Goal: Task Accomplishment & Management: Complete application form

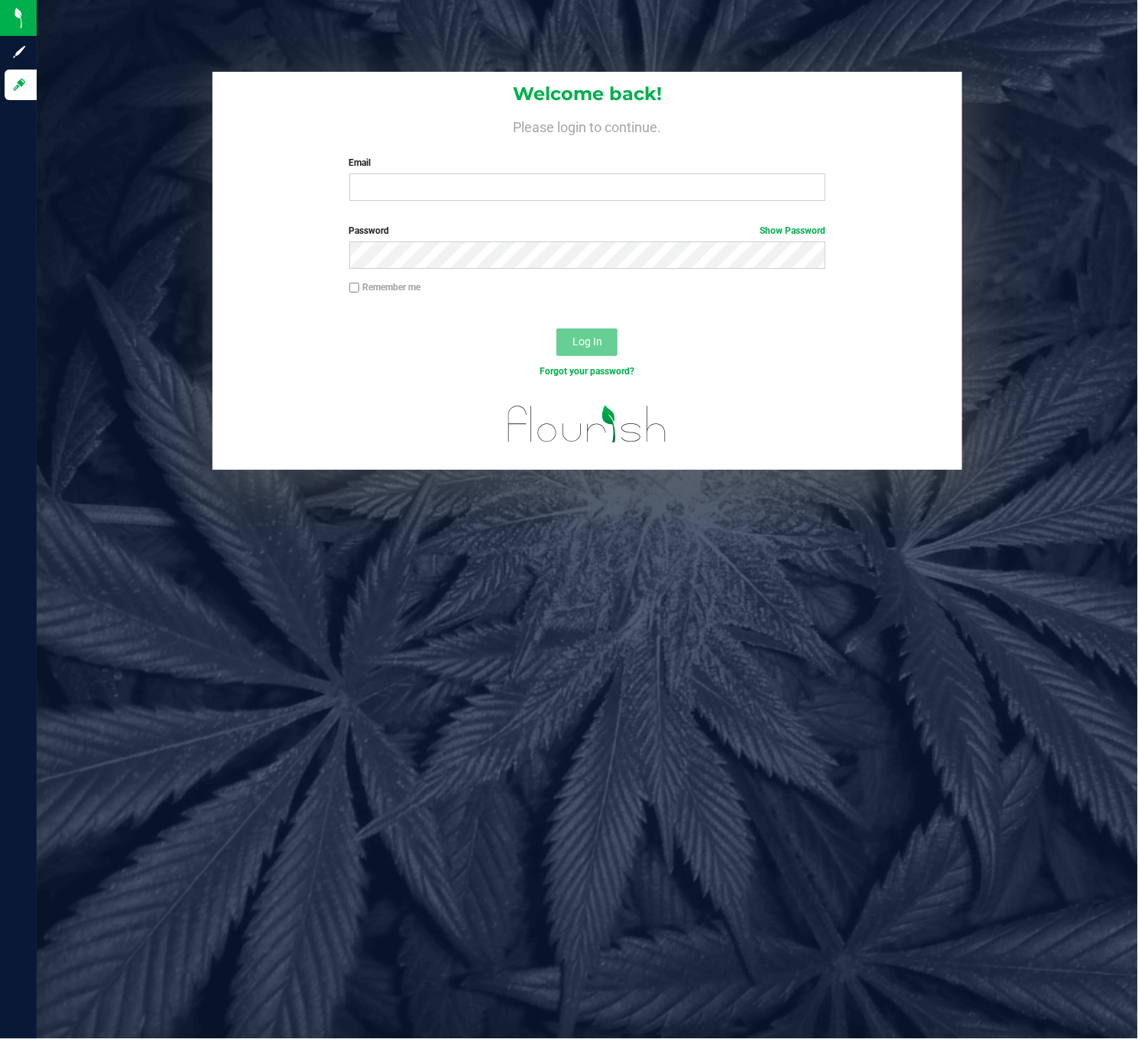
click at [497, 170] on label "Email" at bounding box center [587, 163] width 477 height 14
click at [497, 173] on input "Email" at bounding box center [587, 187] width 477 height 28
click at [505, 170] on label "Email" at bounding box center [587, 163] width 477 height 14
click at [505, 173] on input "Email" at bounding box center [587, 187] width 477 height 28
click at [475, 193] on input "Email" at bounding box center [587, 187] width 477 height 28
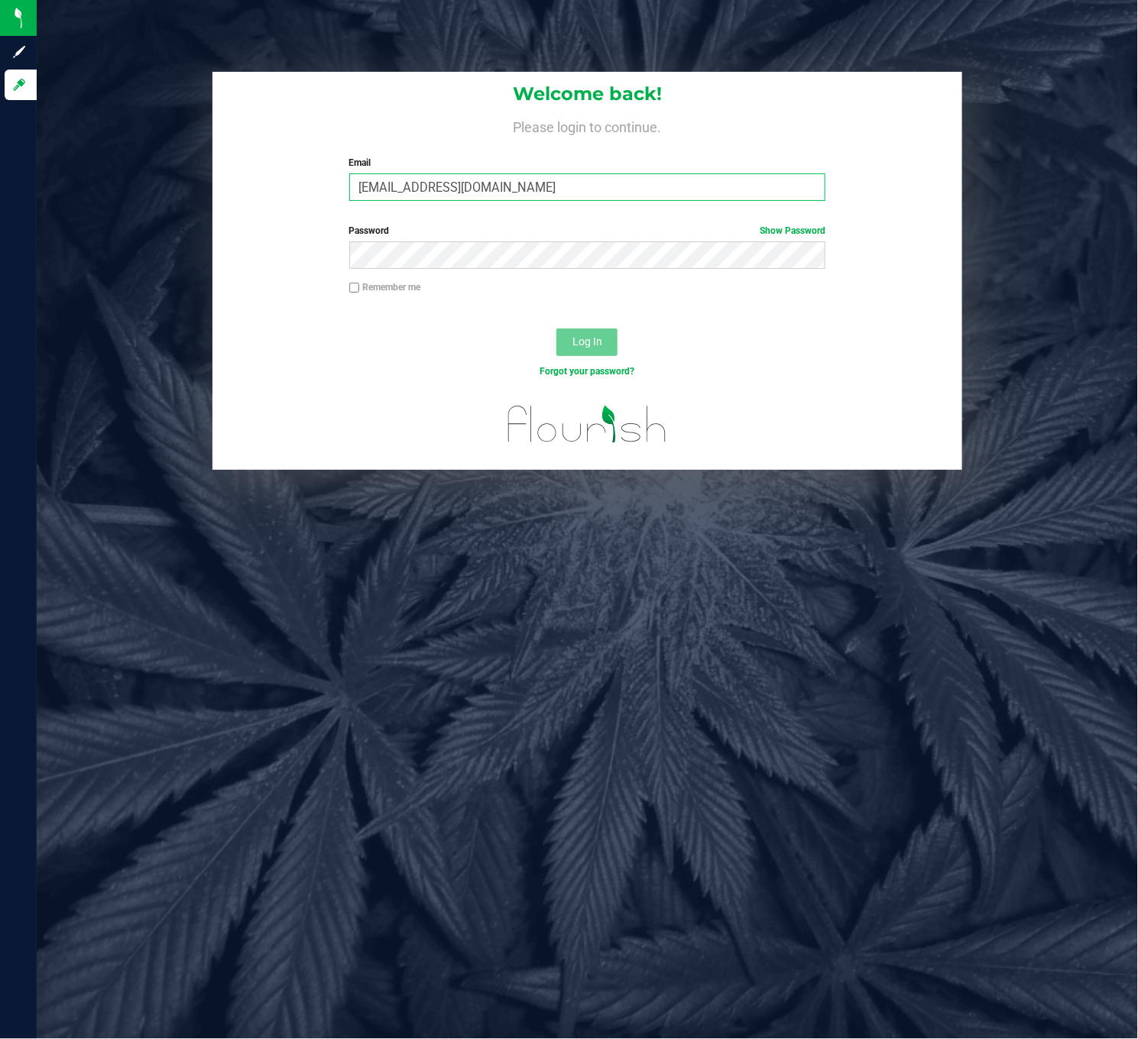
type input "ageracI@liveparallel.com"
click at [556, 328] on button "Log In" at bounding box center [586, 342] width 61 height 28
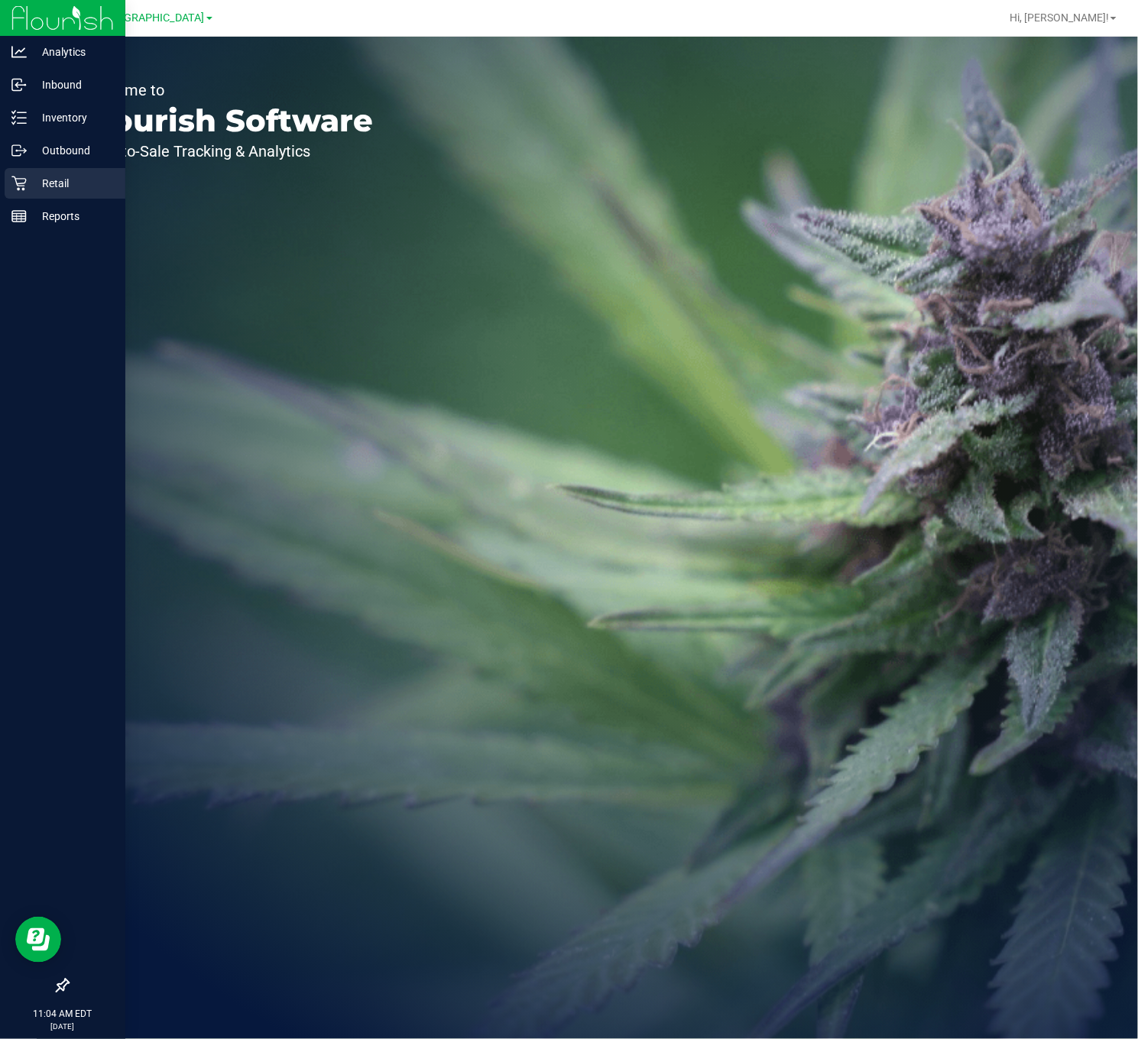
click at [17, 183] on icon at bounding box center [18, 183] width 15 height 15
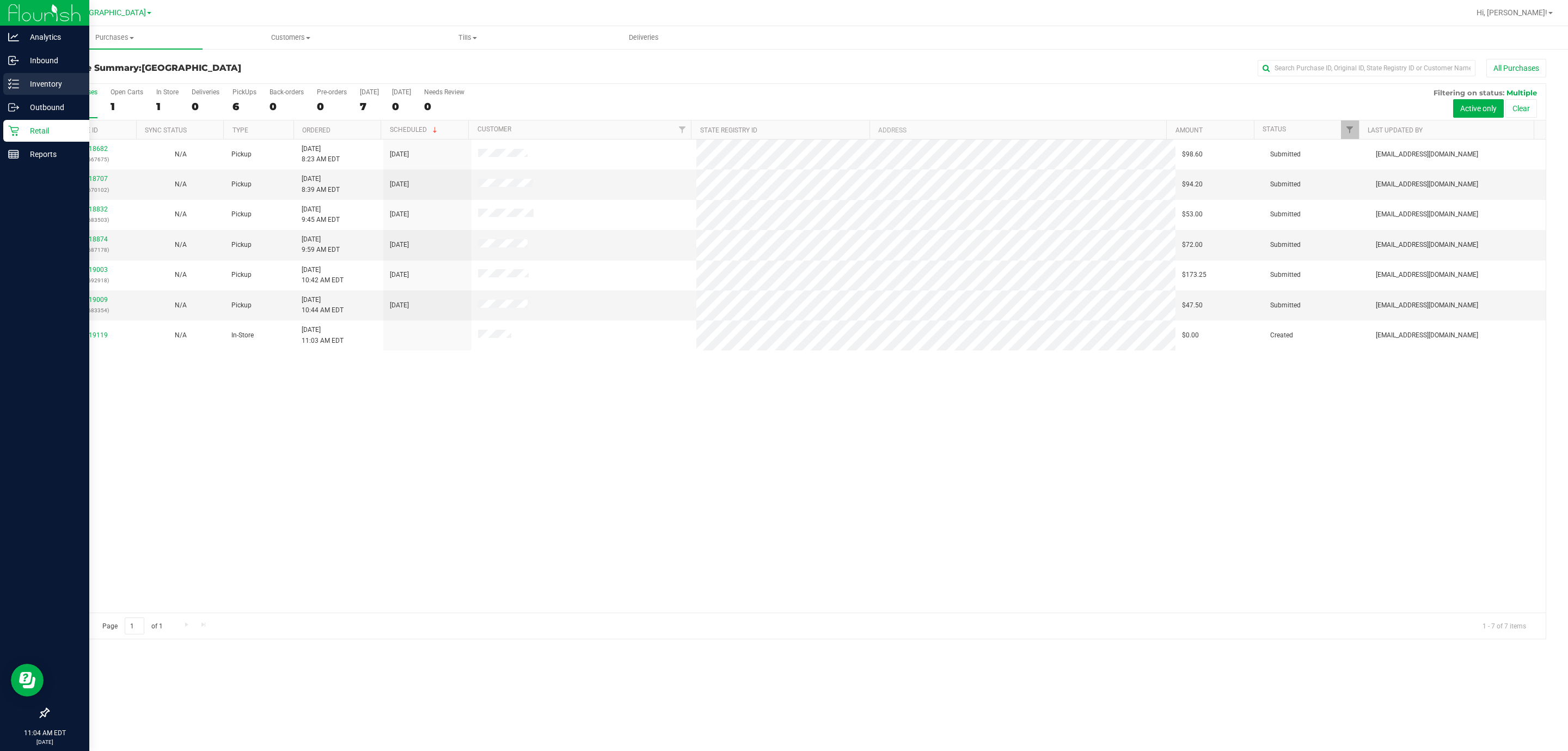
click at [2, 92] on link "Inventory" at bounding box center [44, 84] width 89 height 24
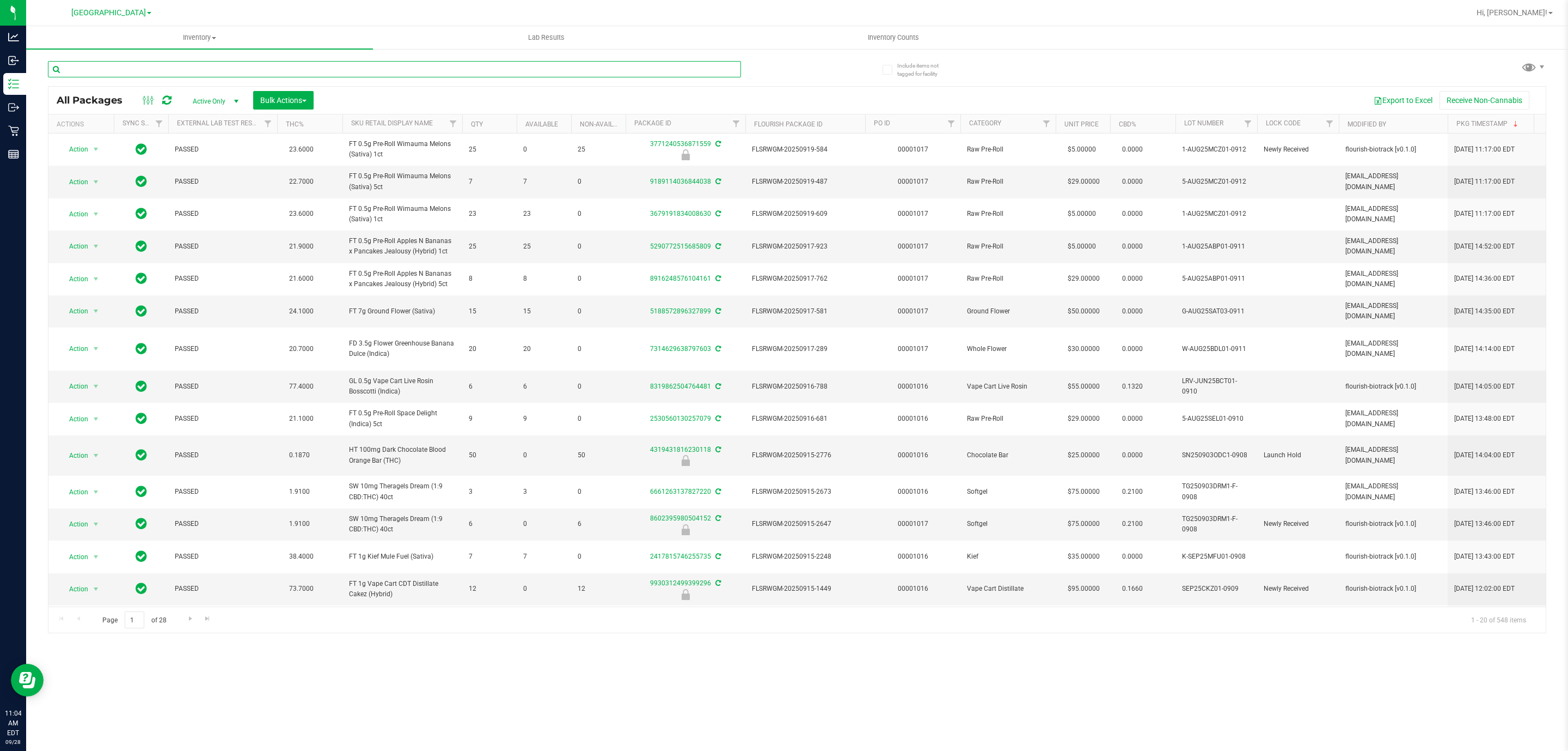
click at [230, 69] on input "text" at bounding box center [394, 69] width 693 height 16
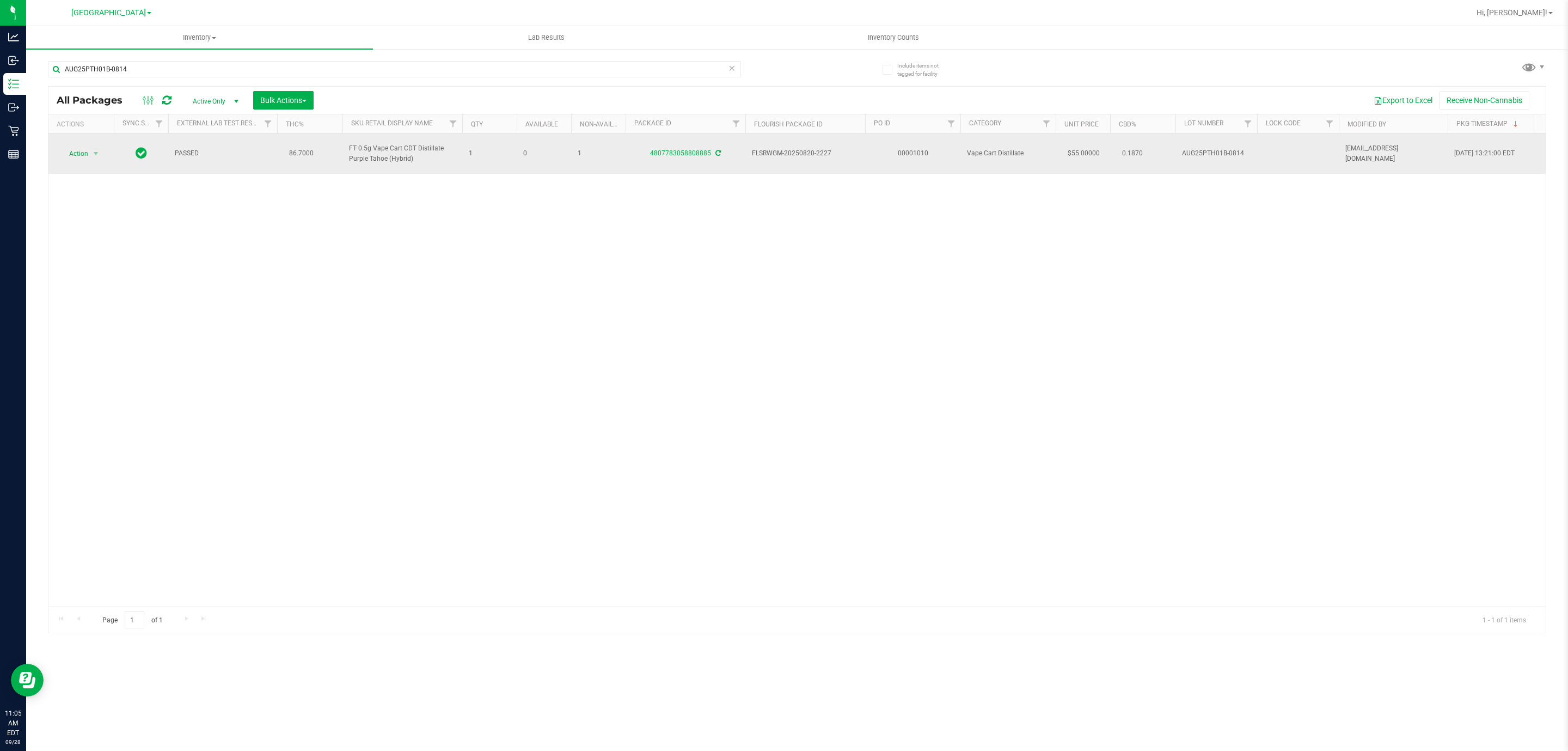
click at [401, 149] on span "FT 0.5g Vape Cart CDT Distillate Purple Tahoe (Hybrid)" at bounding box center [403, 153] width 107 height 21
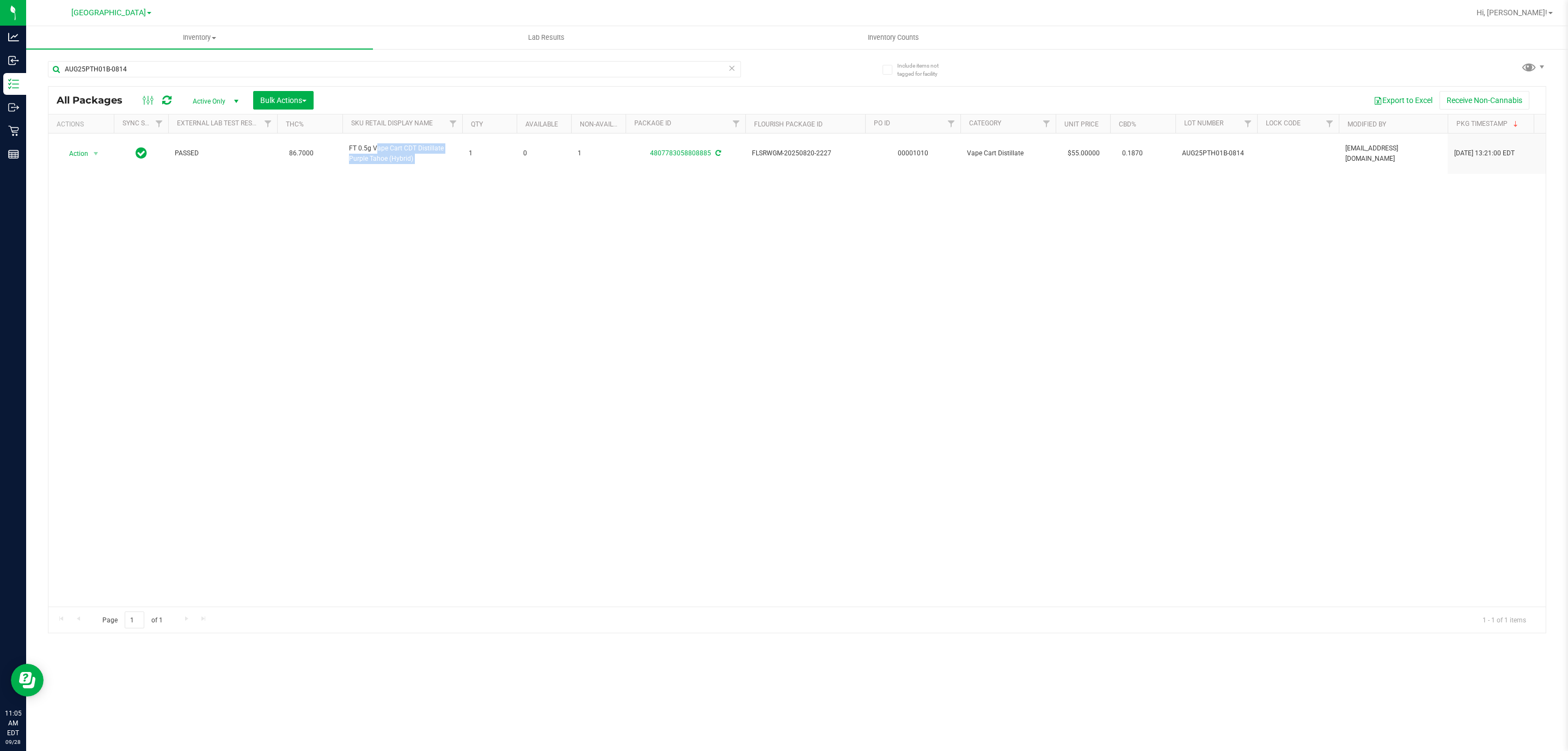
copy tr "FT 0.5g Vape Cart CDT Distillate Purple Tahoe (Hybrid)"
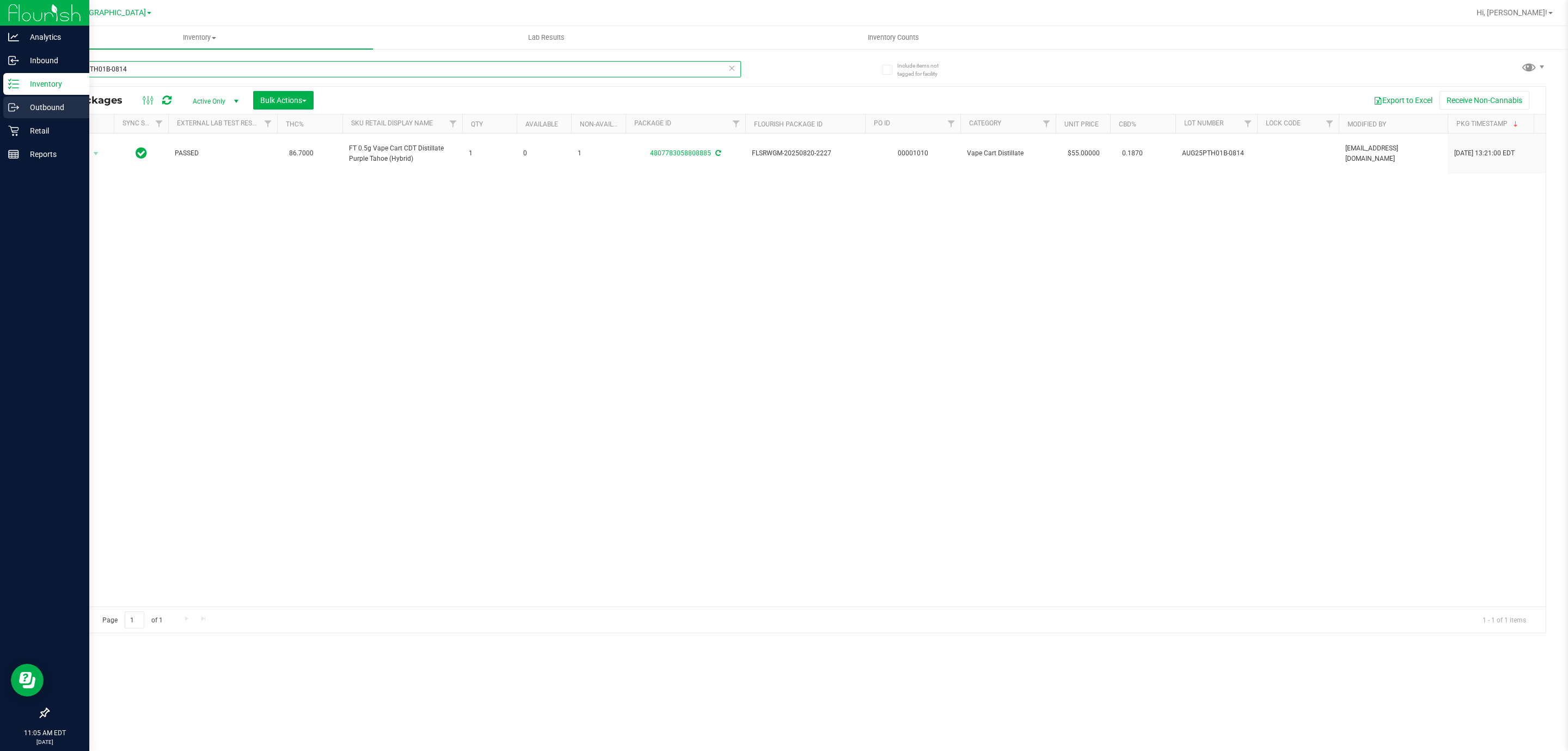
drag, startPoint x: 325, startPoint y: 71, endPoint x: 0, endPoint y: 96, distance: 326.0
click at [0, 96] on div "Analytics Inbound Inventory Outbound Retail Reports 11:05 AM EDT 09/28/2025 09/…" at bounding box center [784, 375] width 1568 height 751
paste input "FT 0.5g Vape Cart CDT Distillate Purple Tahoe (Hybrid)"
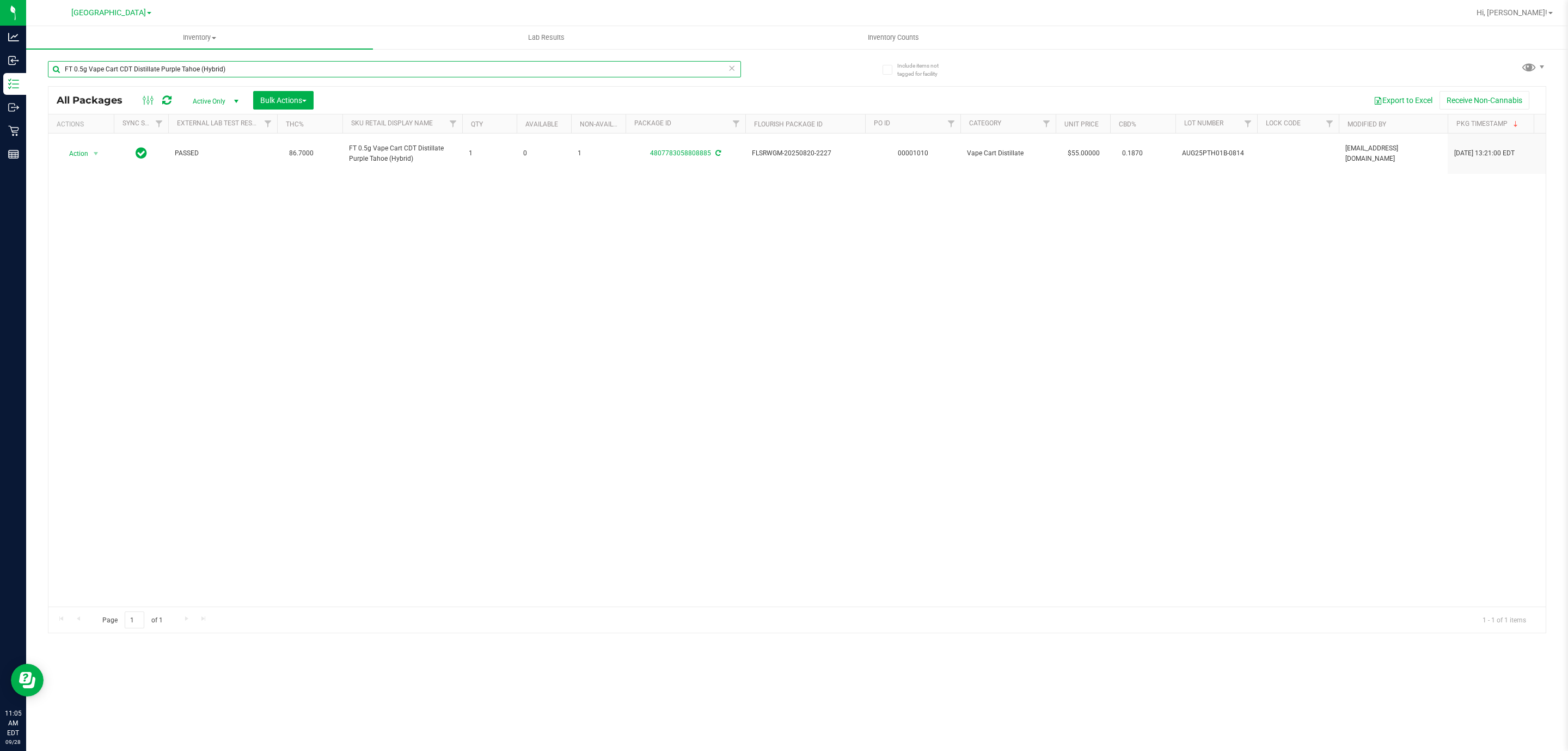
type input "FT 0.5g Vape Cart CDT Distillate Purple Tahoe (Hybrid)"
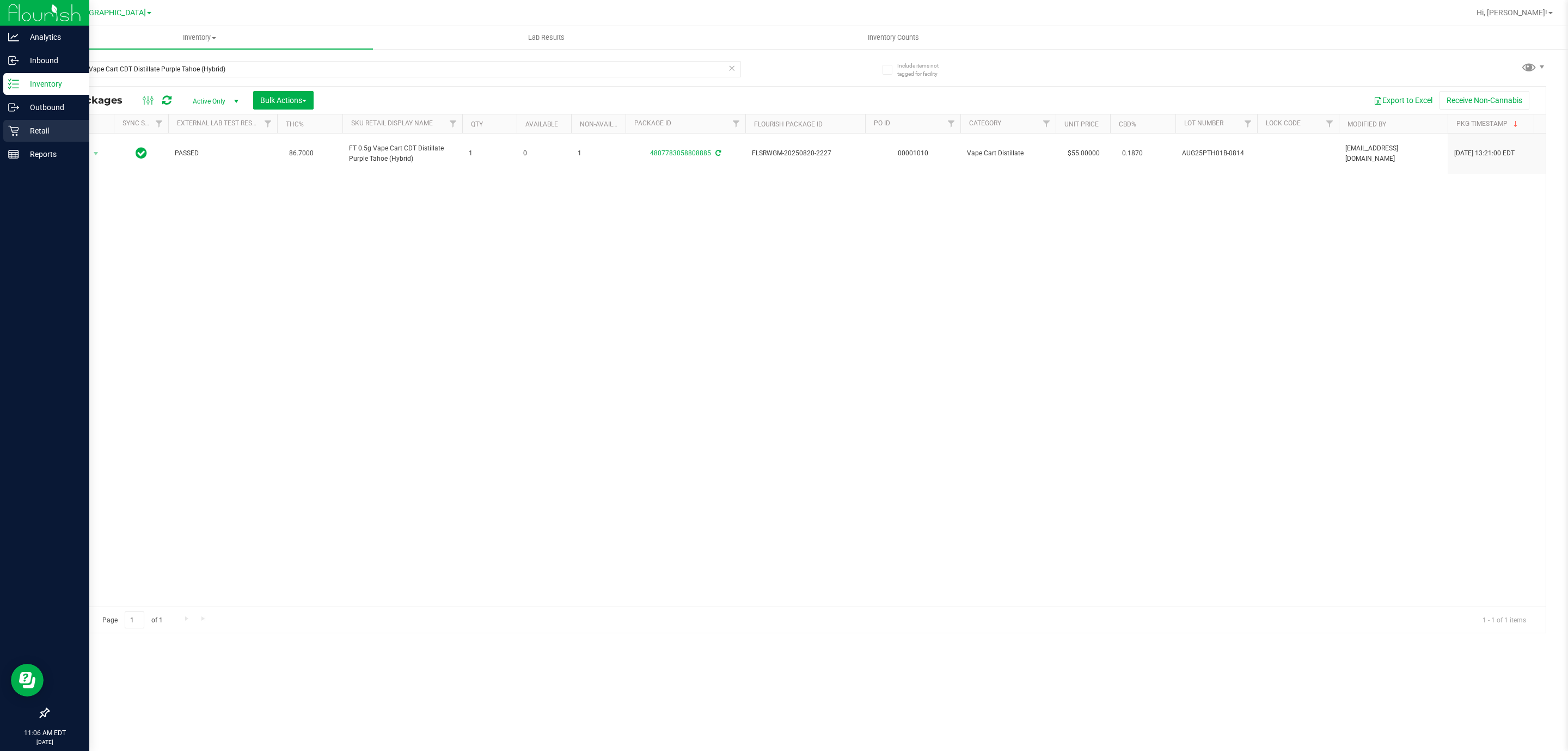
click at [28, 133] on p "Retail" at bounding box center [52, 131] width 66 height 13
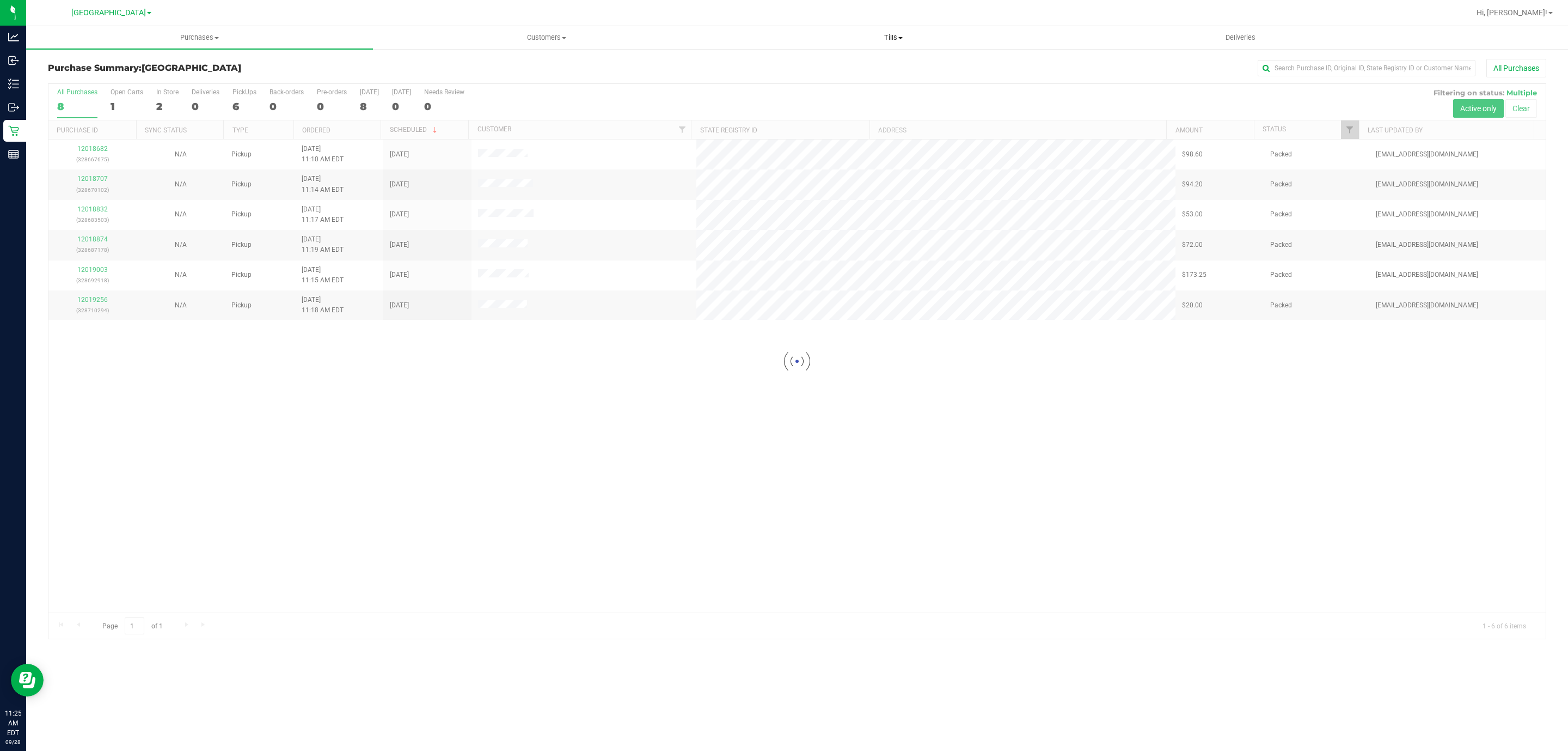
click at [810, 36] on span "Tills" at bounding box center [893, 38] width 346 height 10
click at [723, 92] on ul "Manage tills Reconcile e-payments" at bounding box center [893, 73] width 347 height 46
click at [810, 14] on span "Hi, [PERSON_NAME]!" at bounding box center [1512, 12] width 71 height 9
click at [810, 91] on span "Sign Out" at bounding box center [1512, 96] width 31 height 11
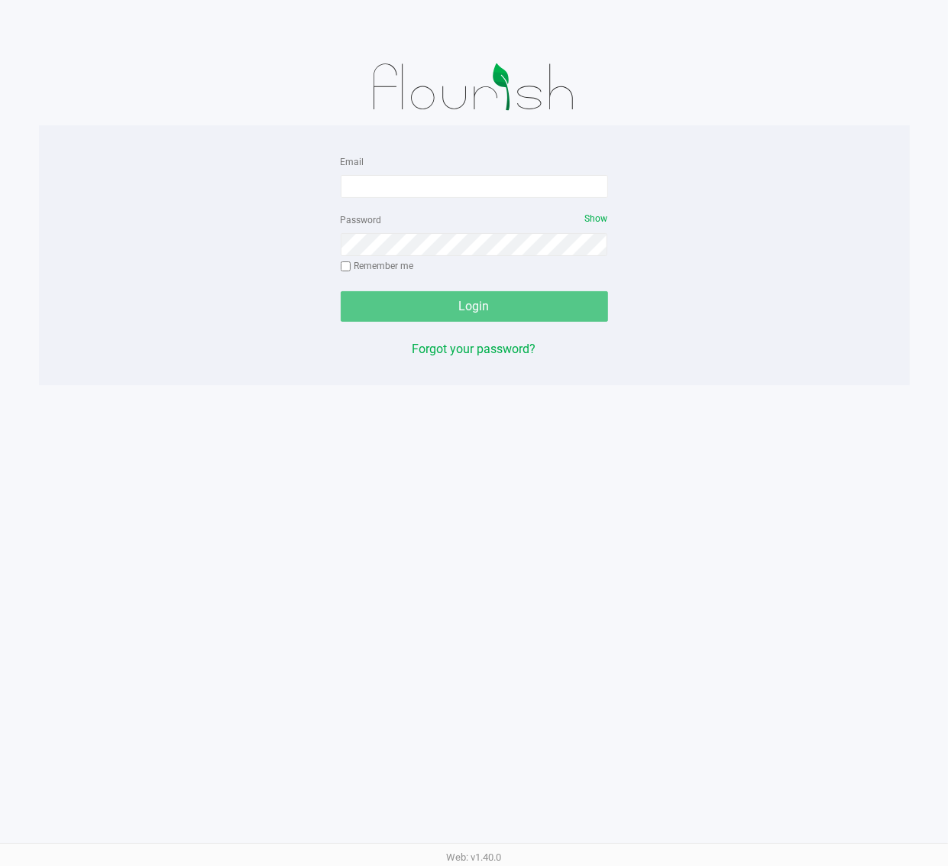
click at [390, 167] on div "Email" at bounding box center [474, 175] width 267 height 46
click at [390, 199] on form "Email Password Show Remember me Login" at bounding box center [474, 237] width 267 height 170
click at [471, 180] on input "Email" at bounding box center [474, 186] width 267 height 23
type input "[EMAIL_ADDRESS][DOMAIN_NAME]"
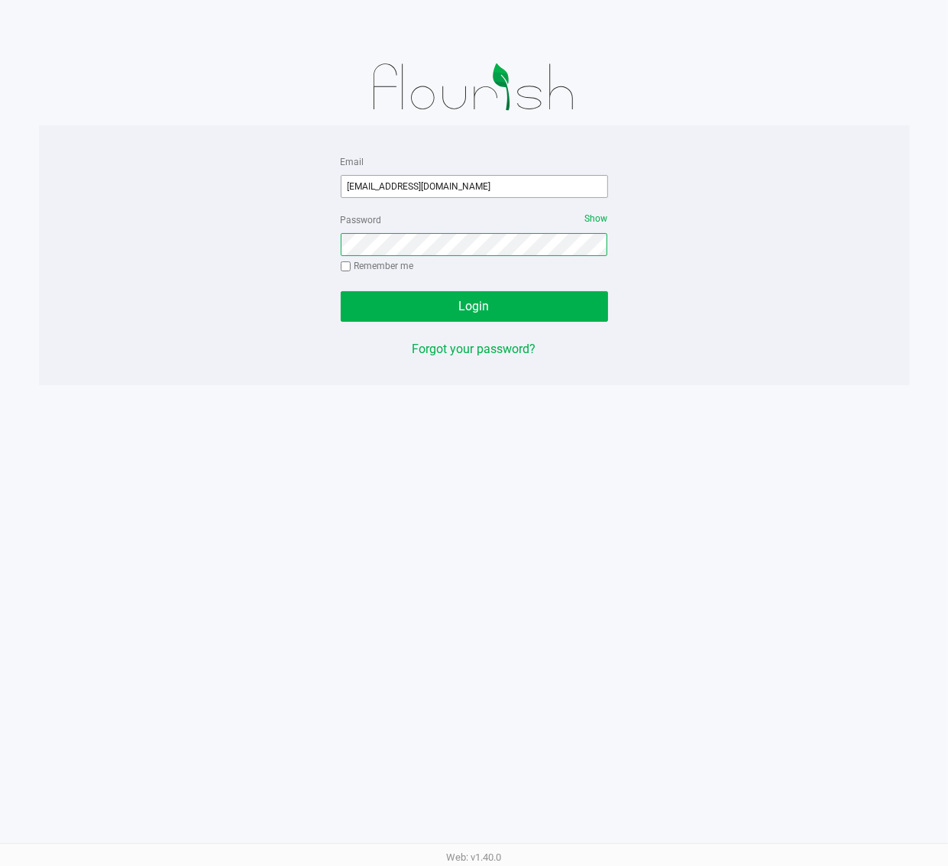
click at [341, 291] on button "Login" at bounding box center [474, 306] width 267 height 31
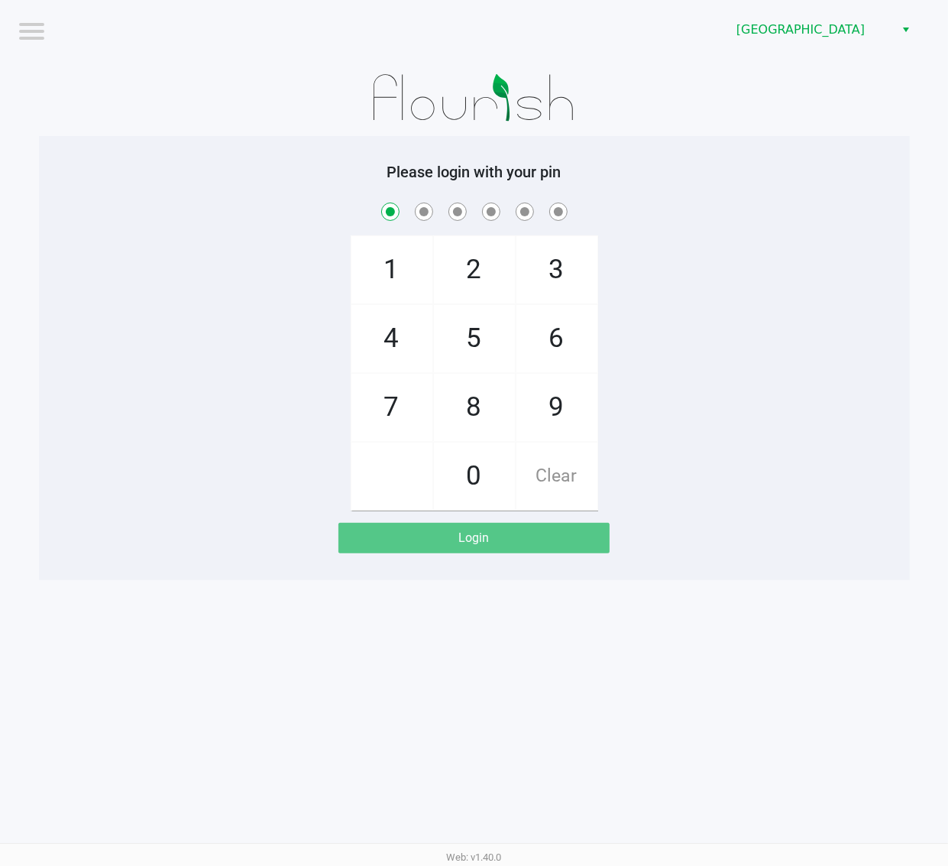
checkbox input "true"
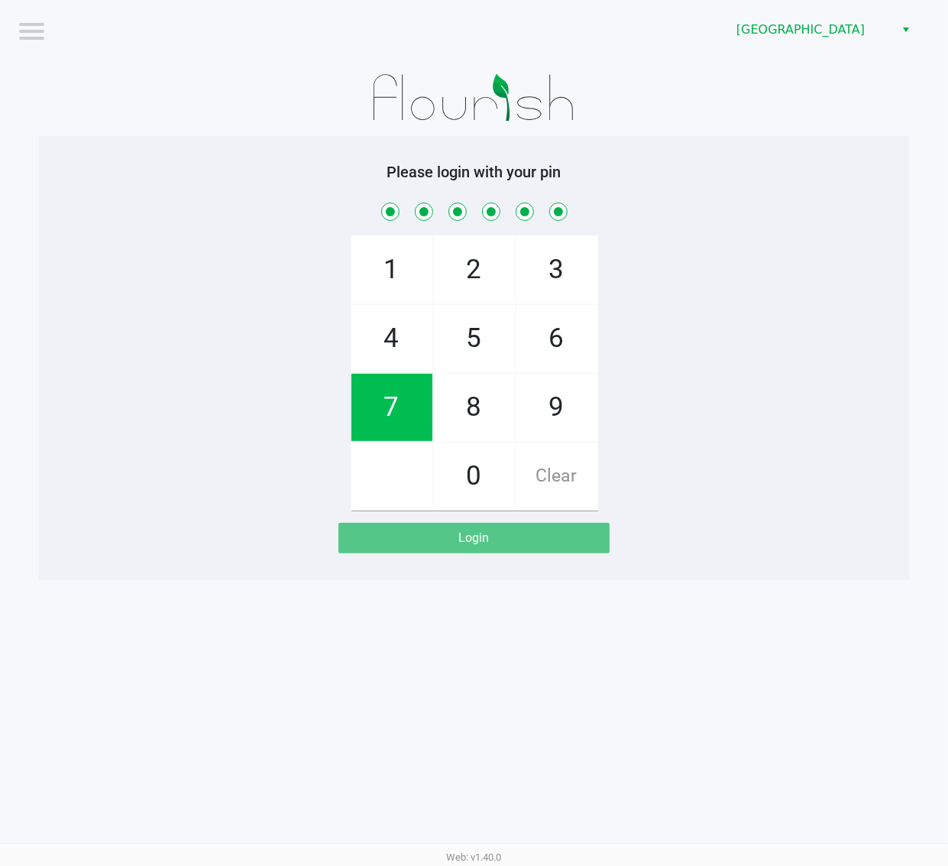
checkbox input "true"
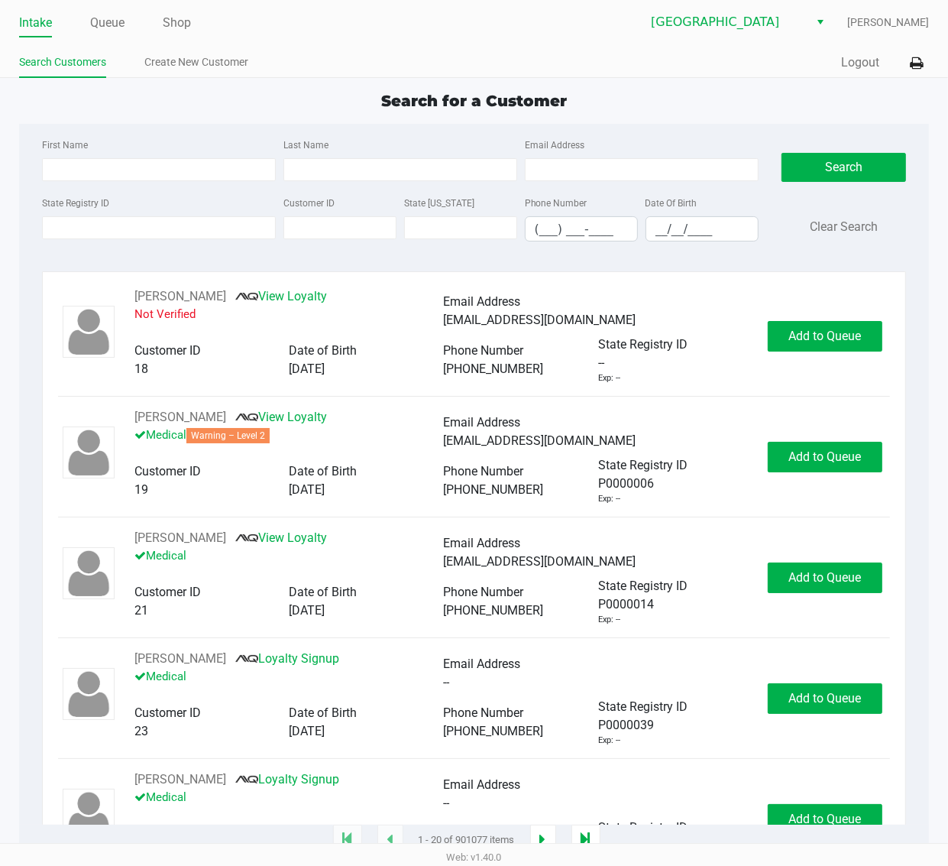
drag, startPoint x: 128, startPoint y: 214, endPoint x: 136, endPoint y: 215, distance: 8.4
click at [130, 214] on div "State Registry ID" at bounding box center [158, 217] width 241 height 48
click at [136, 215] on div "State Registry ID" at bounding box center [158, 217] width 241 height 48
click at [146, 226] on input "State Registry ID" at bounding box center [159, 227] width 234 height 23
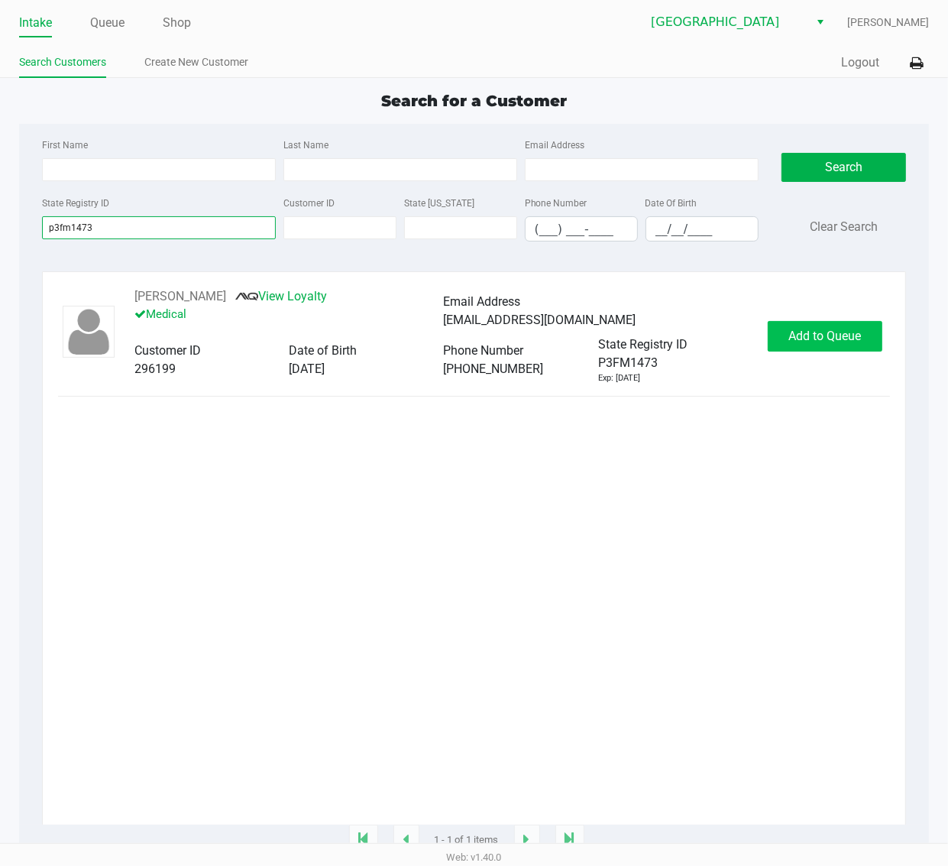
type input "p3fm1473"
click at [819, 329] on button "Add to Queue" at bounding box center [825, 336] width 115 height 31
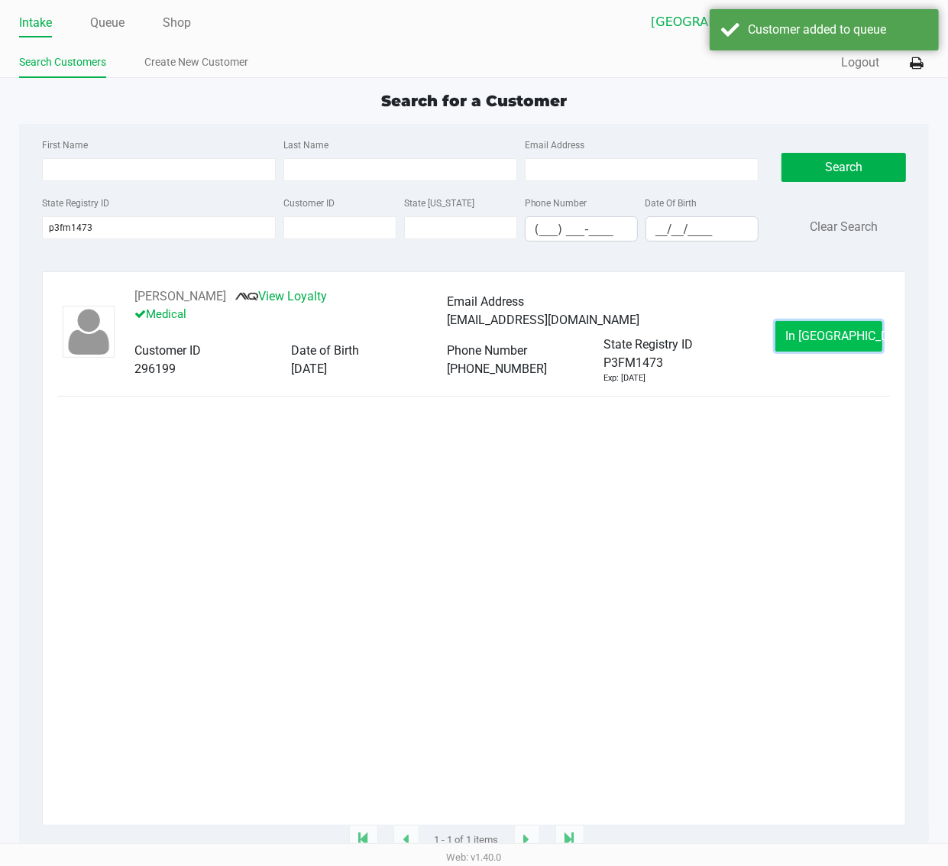
click at [799, 338] on button "In [GEOGRAPHIC_DATA]" at bounding box center [828, 336] width 107 height 31
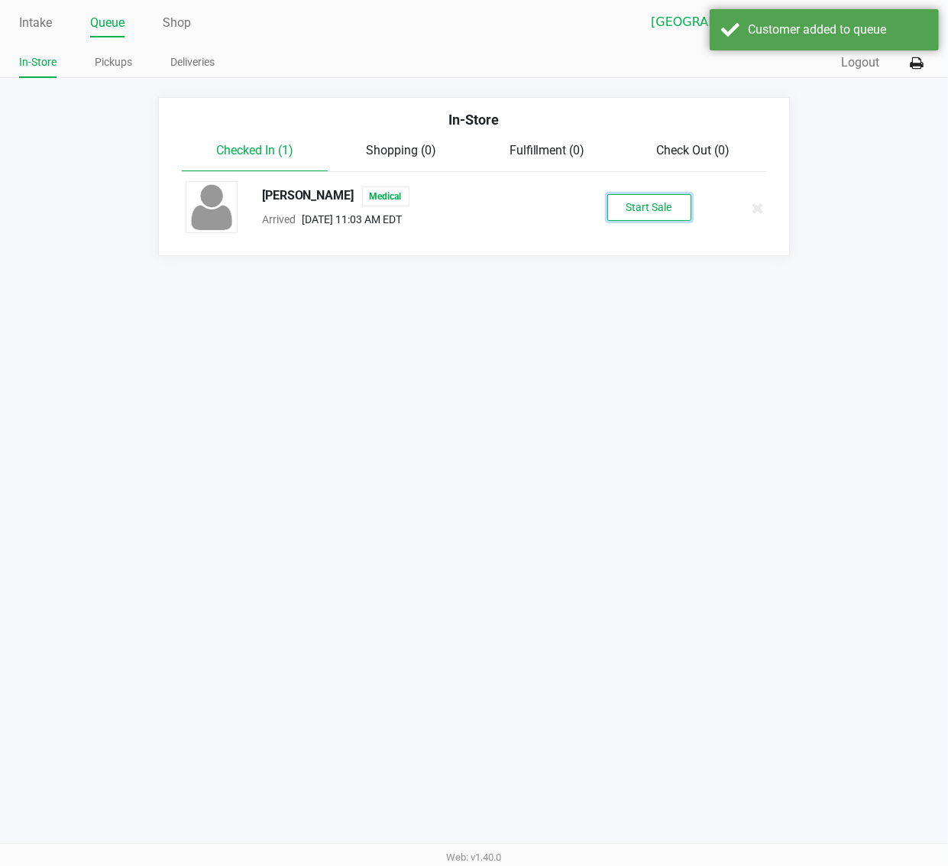
click at [624, 212] on button "Start Sale" at bounding box center [649, 207] width 84 height 27
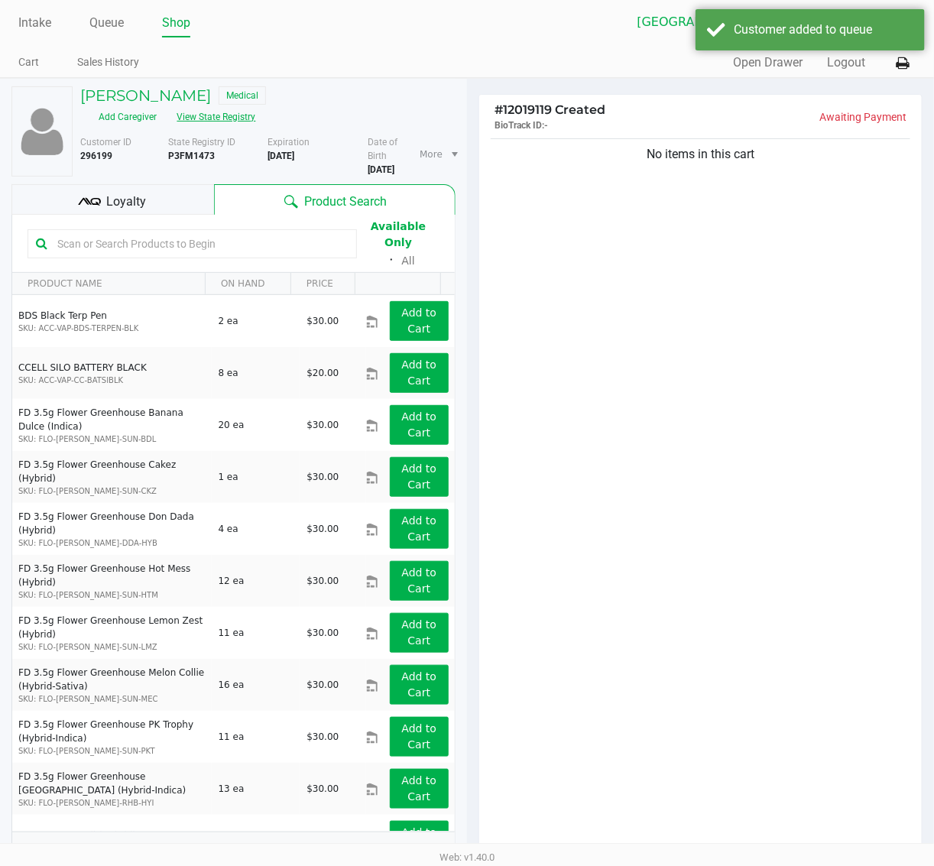
click at [257, 105] on button "View State Registry" at bounding box center [211, 117] width 89 height 24
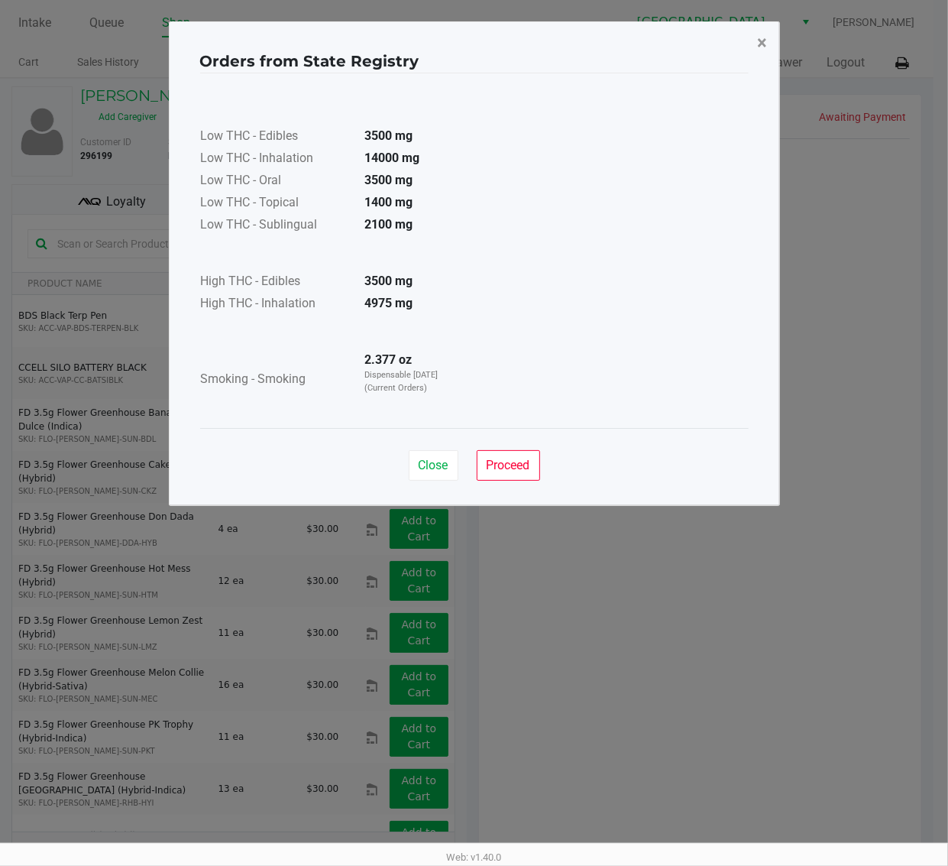
click at [777, 43] on button "×" at bounding box center [763, 42] width 34 height 43
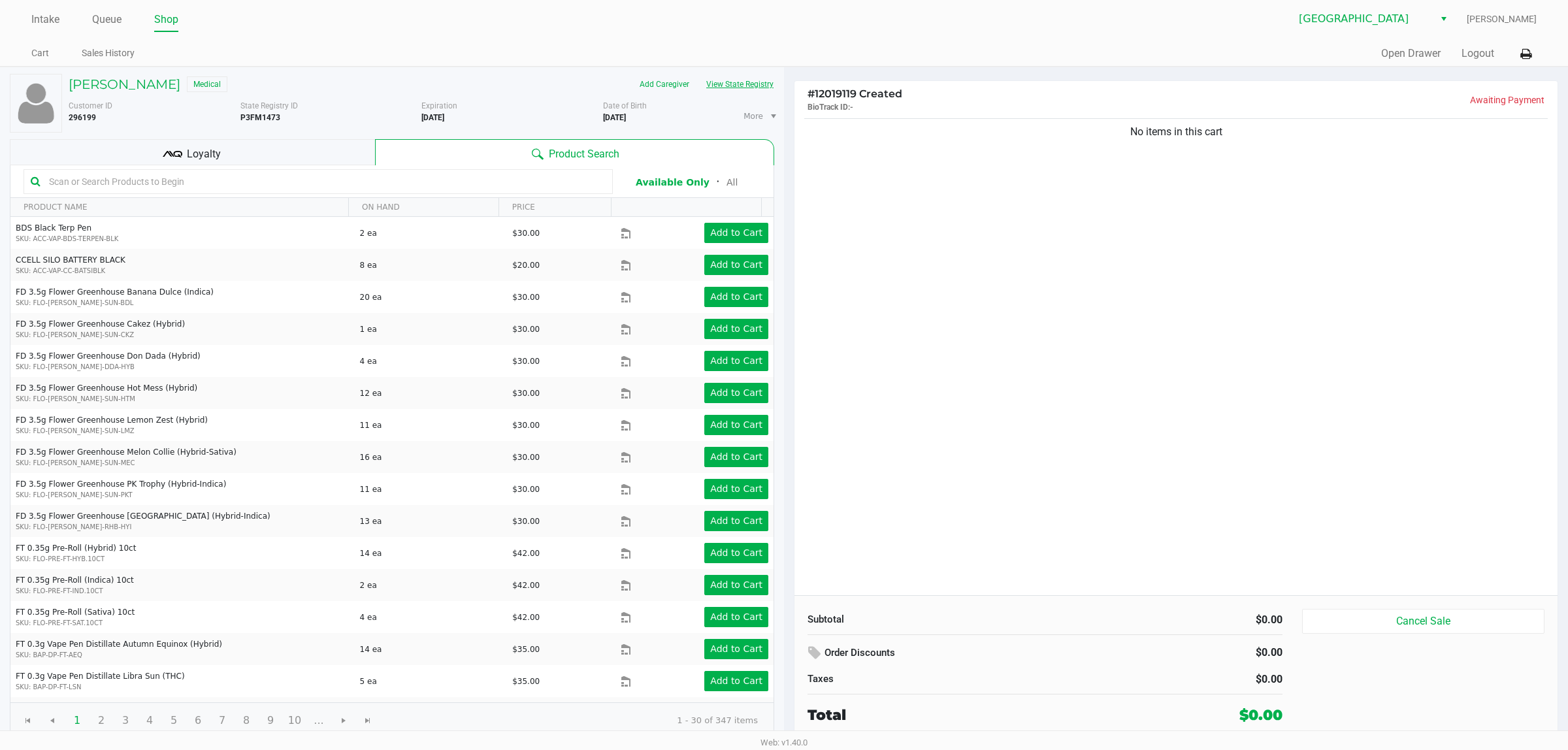
click at [698, 74] on button "View State Registry" at bounding box center [736, 84] width 76 height 21
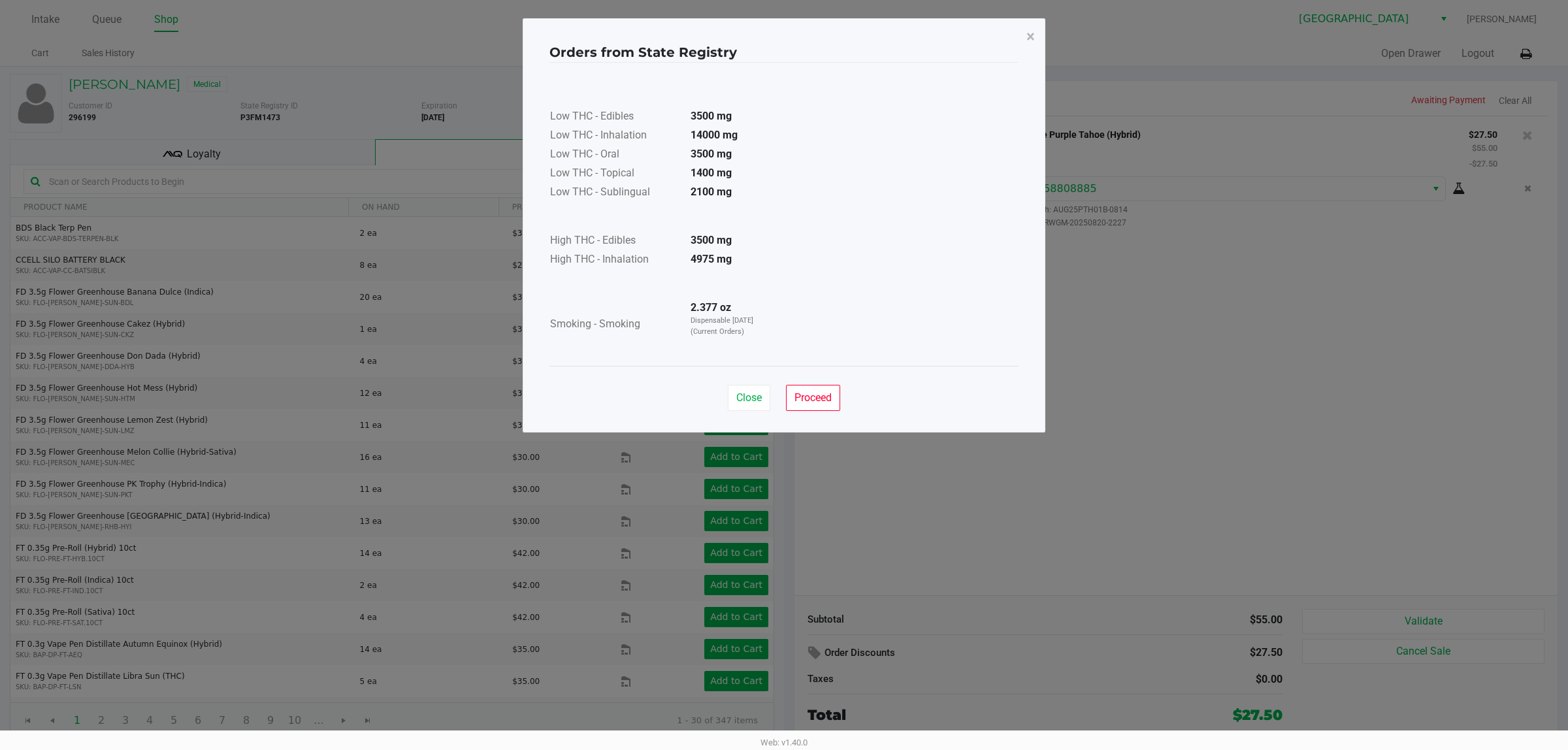
drag, startPoint x: 838, startPoint y: 419, endPoint x: 811, endPoint y: 395, distance: 36.1
click at [810, 419] on div "Close Proceed" at bounding box center [784, 393] width 470 height 53
click at [810, 395] on span "Proceed" at bounding box center [814, 398] width 38 height 13
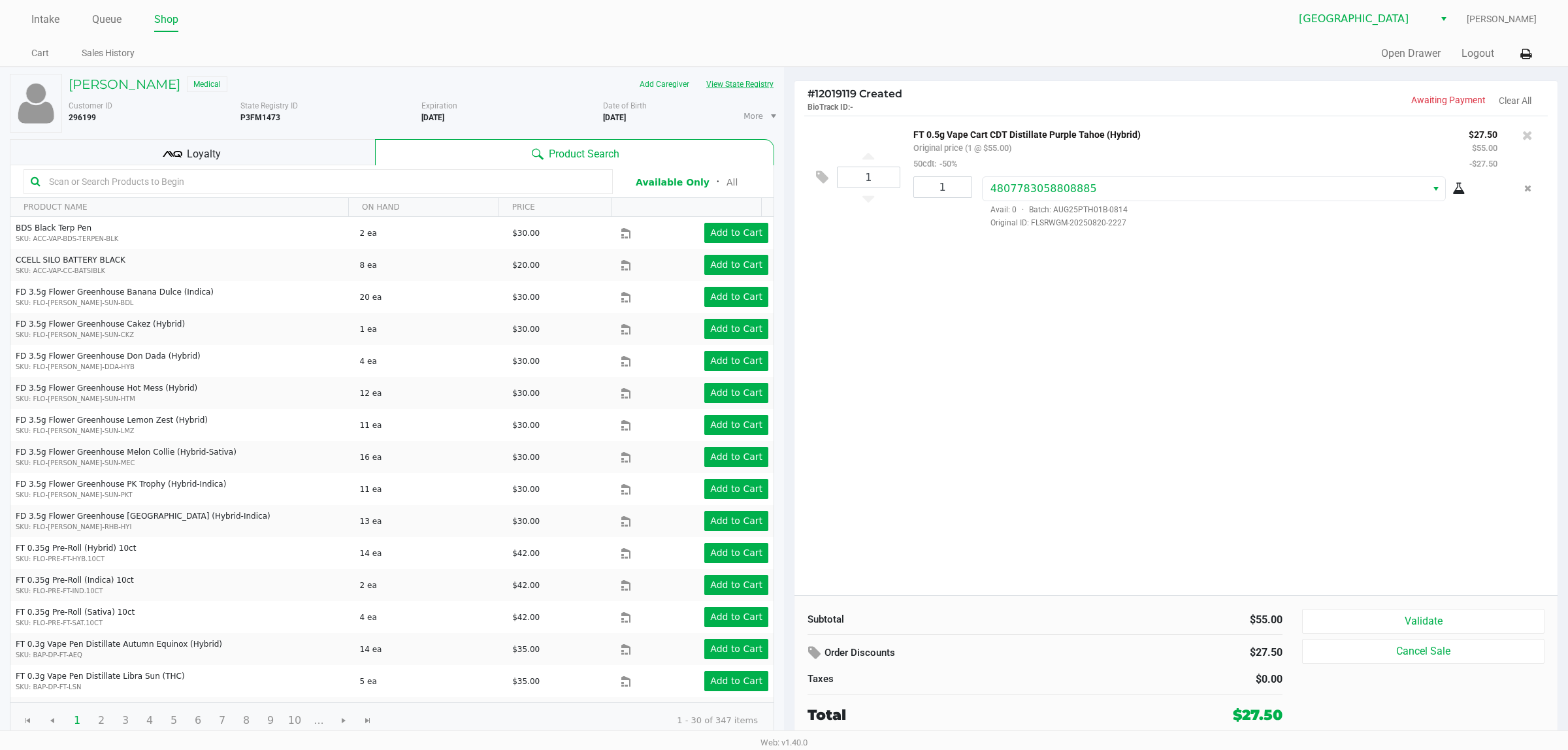
click at [698, 74] on button "View State Registry" at bounding box center [736, 84] width 76 height 21
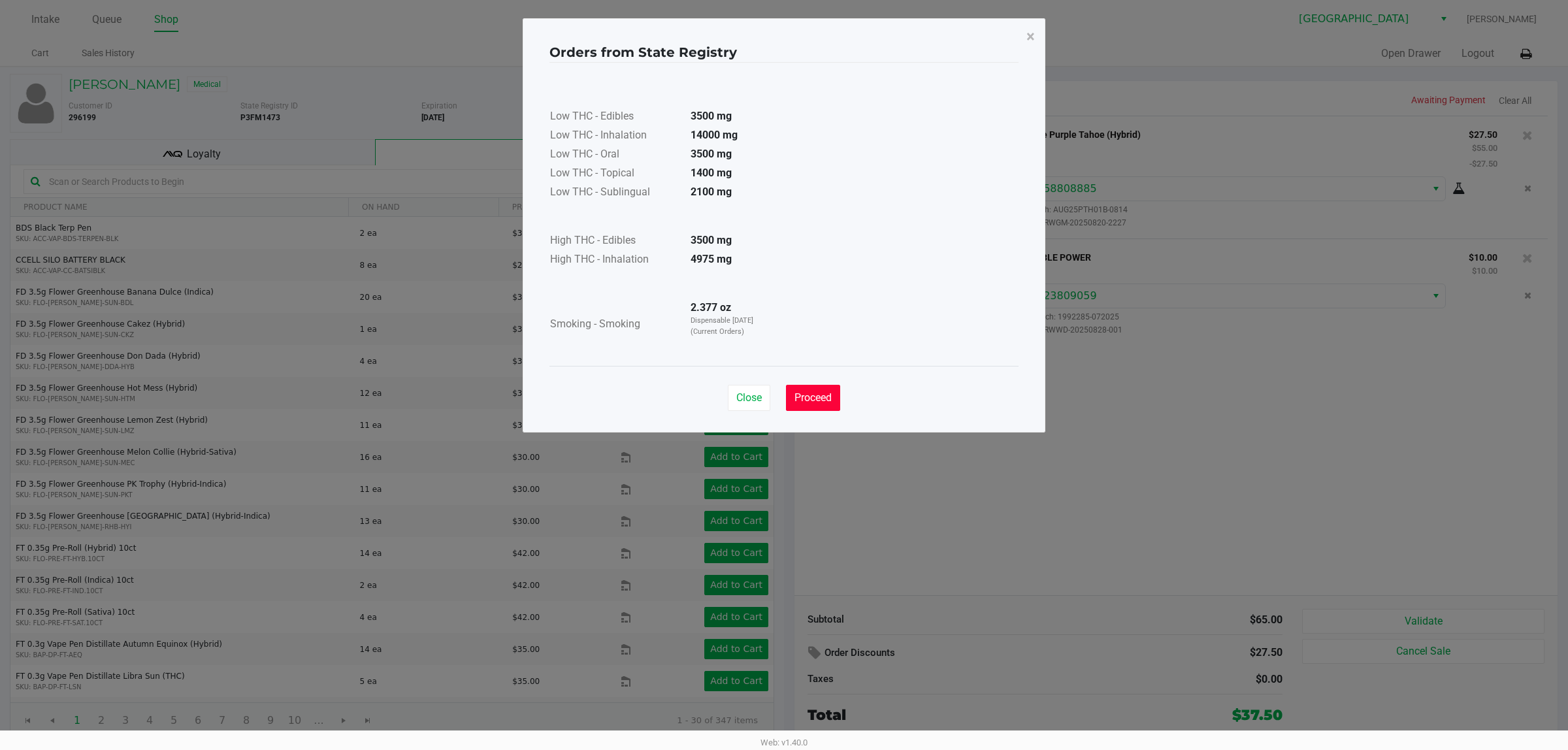
click at [810, 396] on span "Proceed" at bounding box center [814, 398] width 38 height 13
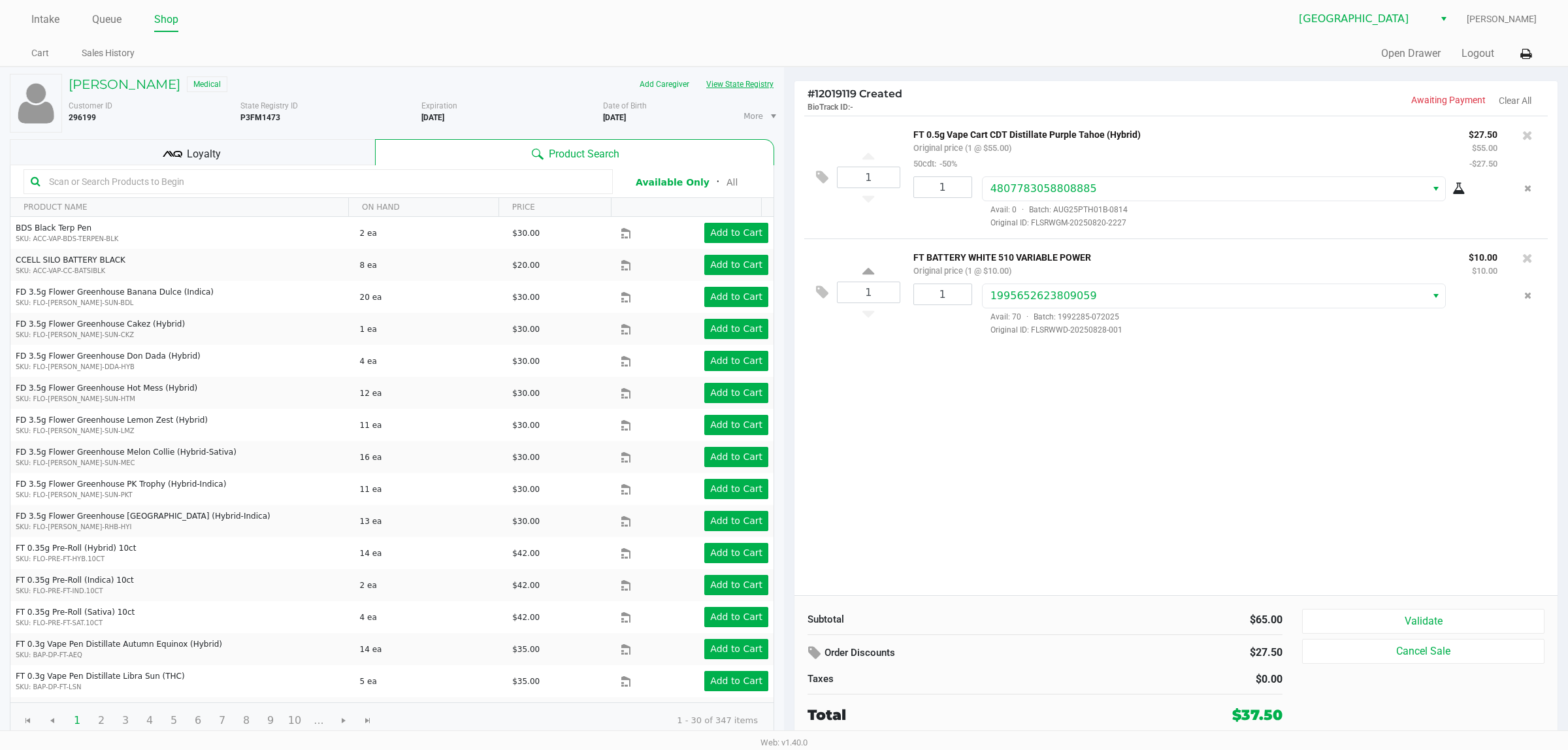
click at [698, 74] on button "View State Registry" at bounding box center [736, 84] width 76 height 21
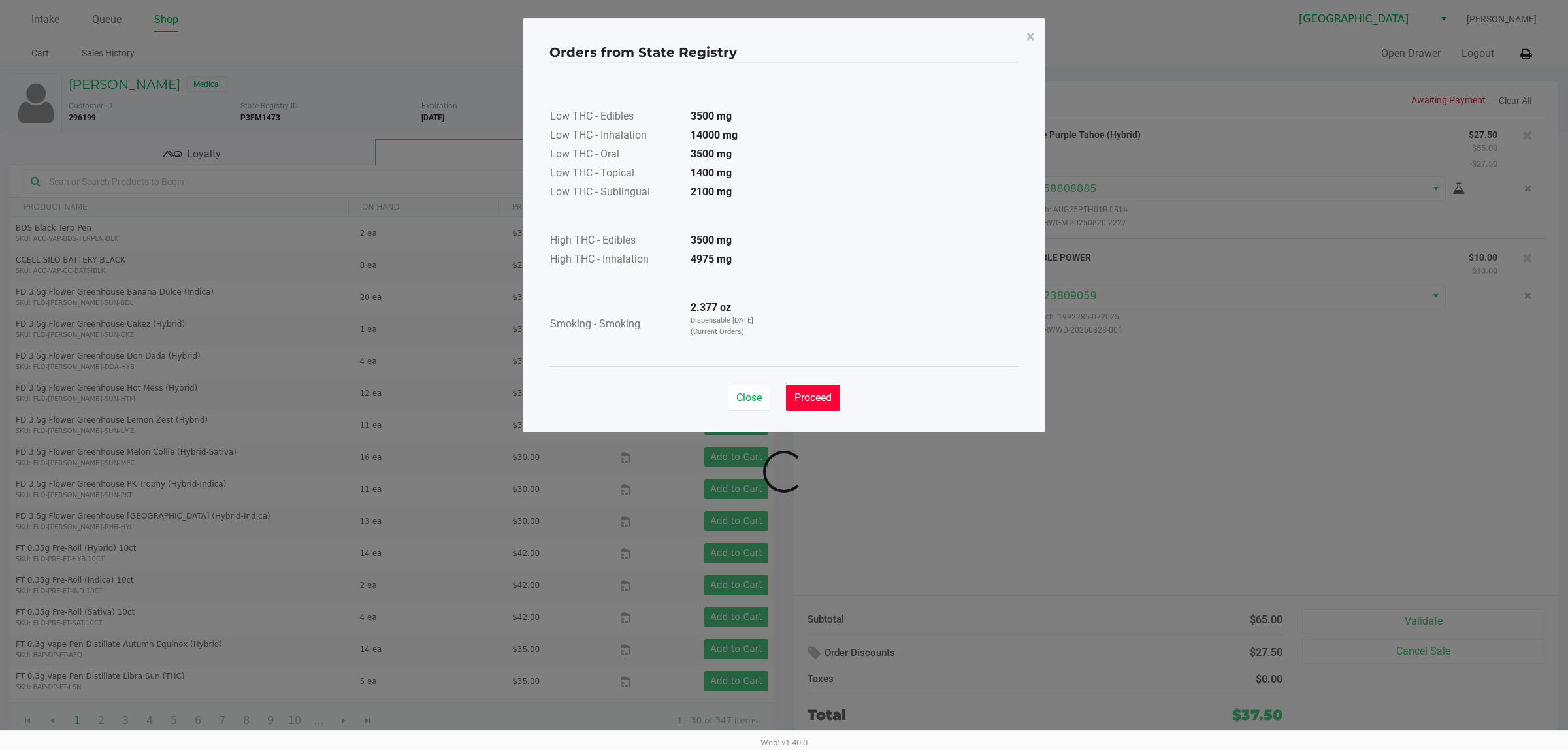
click at [810, 399] on span "Proceed" at bounding box center [814, 398] width 38 height 13
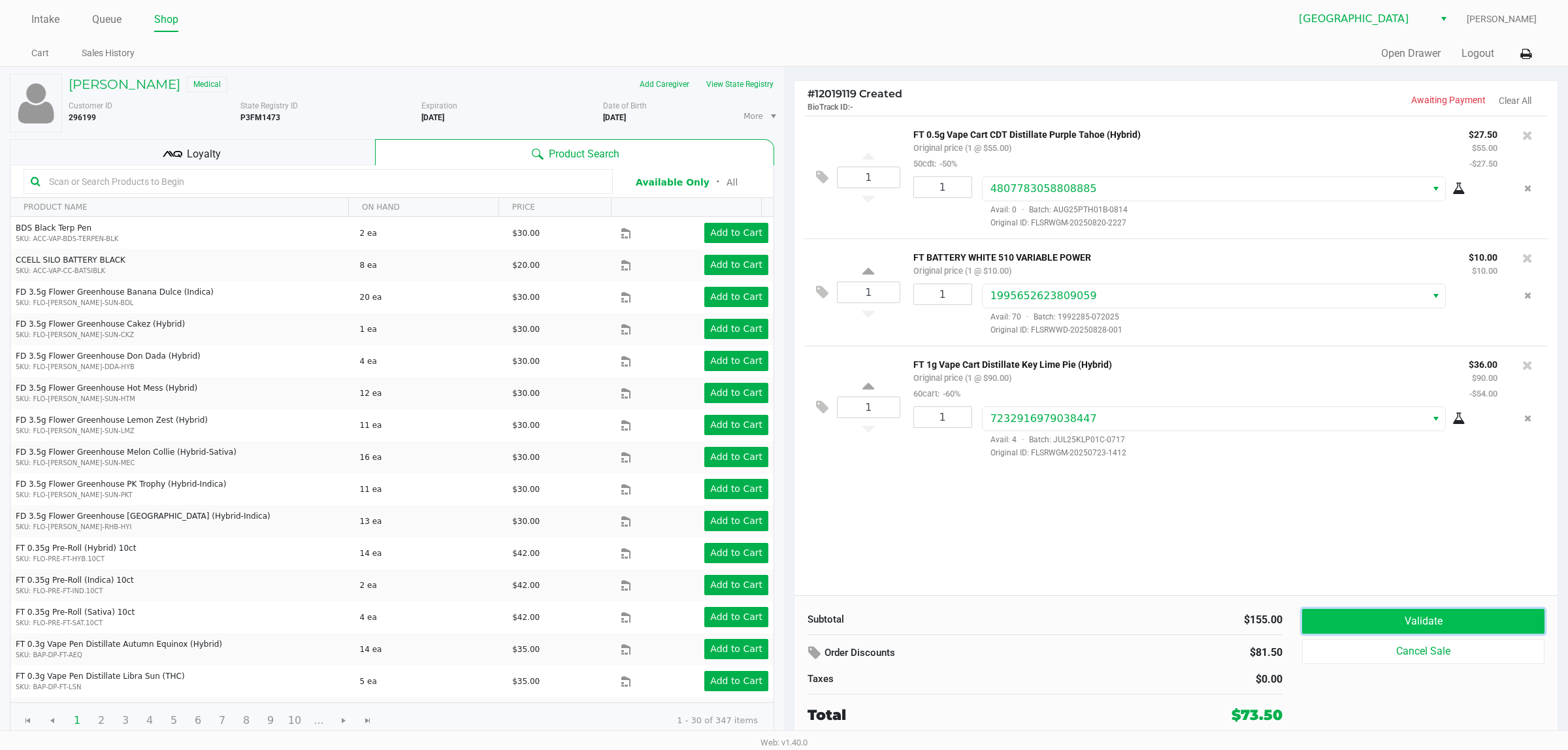
click at [810, 629] on button "Validate" at bounding box center [1423, 621] width 242 height 25
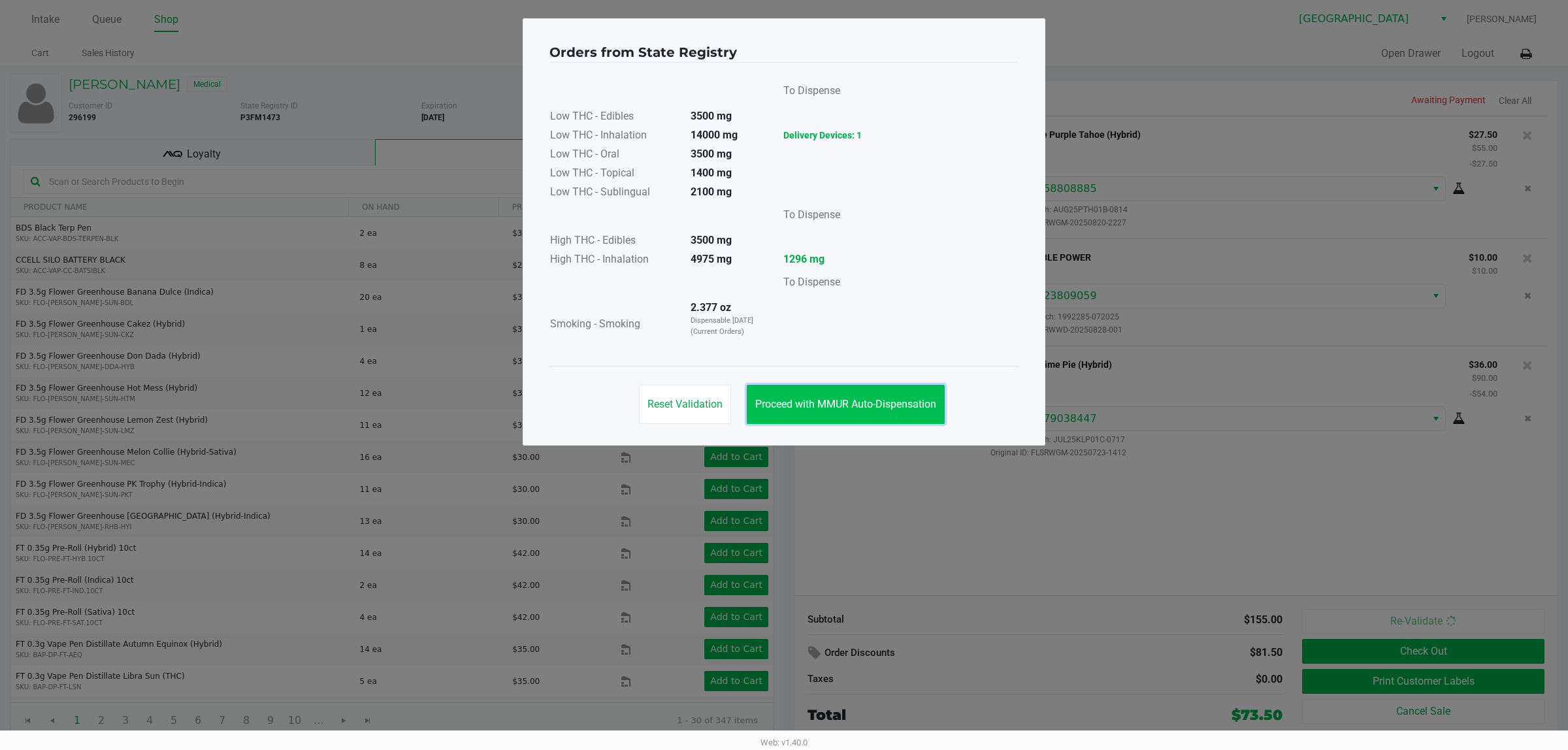
click at [810, 402] on span "Proceed with MMUR Auto-Dispensation" at bounding box center [846, 404] width 181 height 13
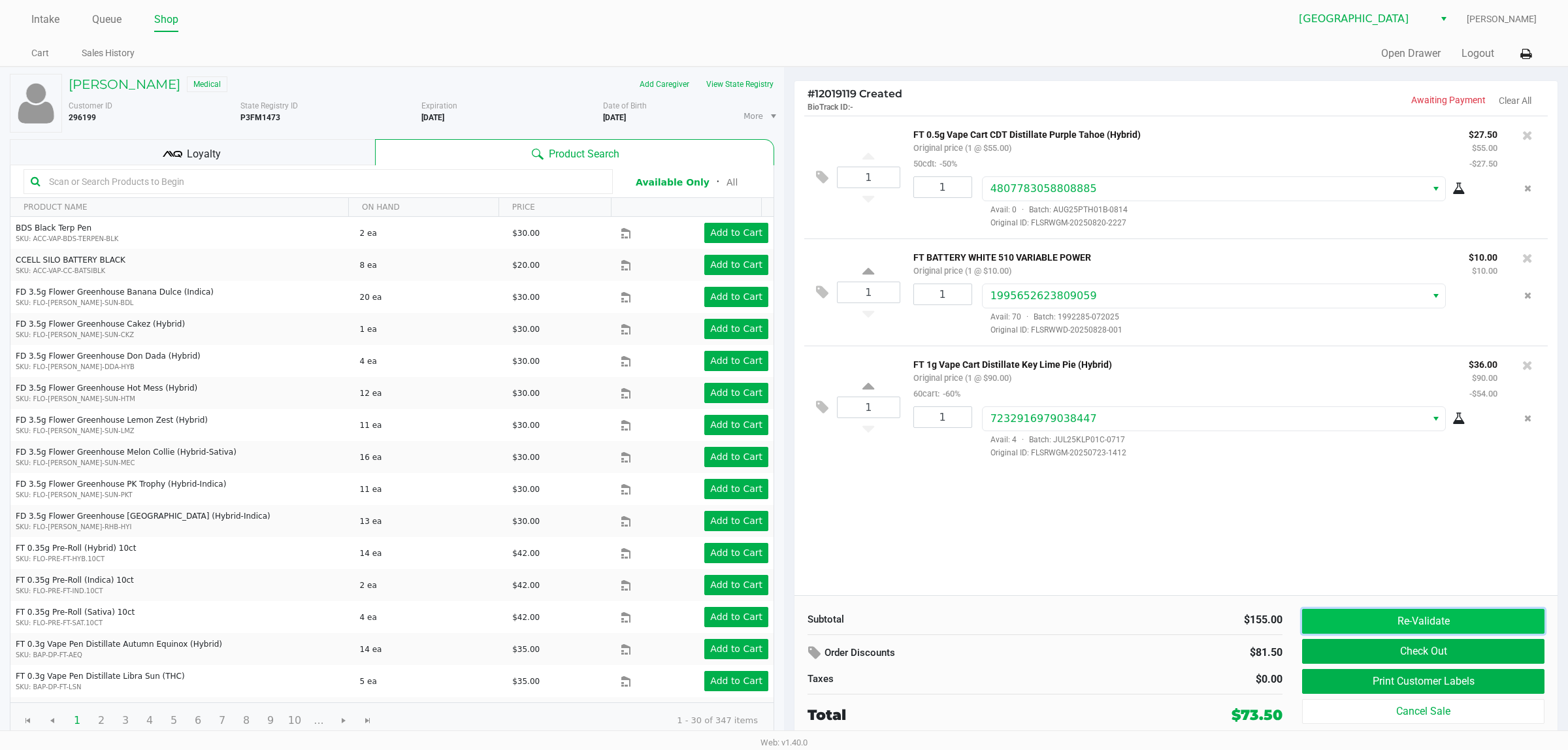
click at [810, 623] on button "Re-Validate" at bounding box center [1423, 621] width 242 height 25
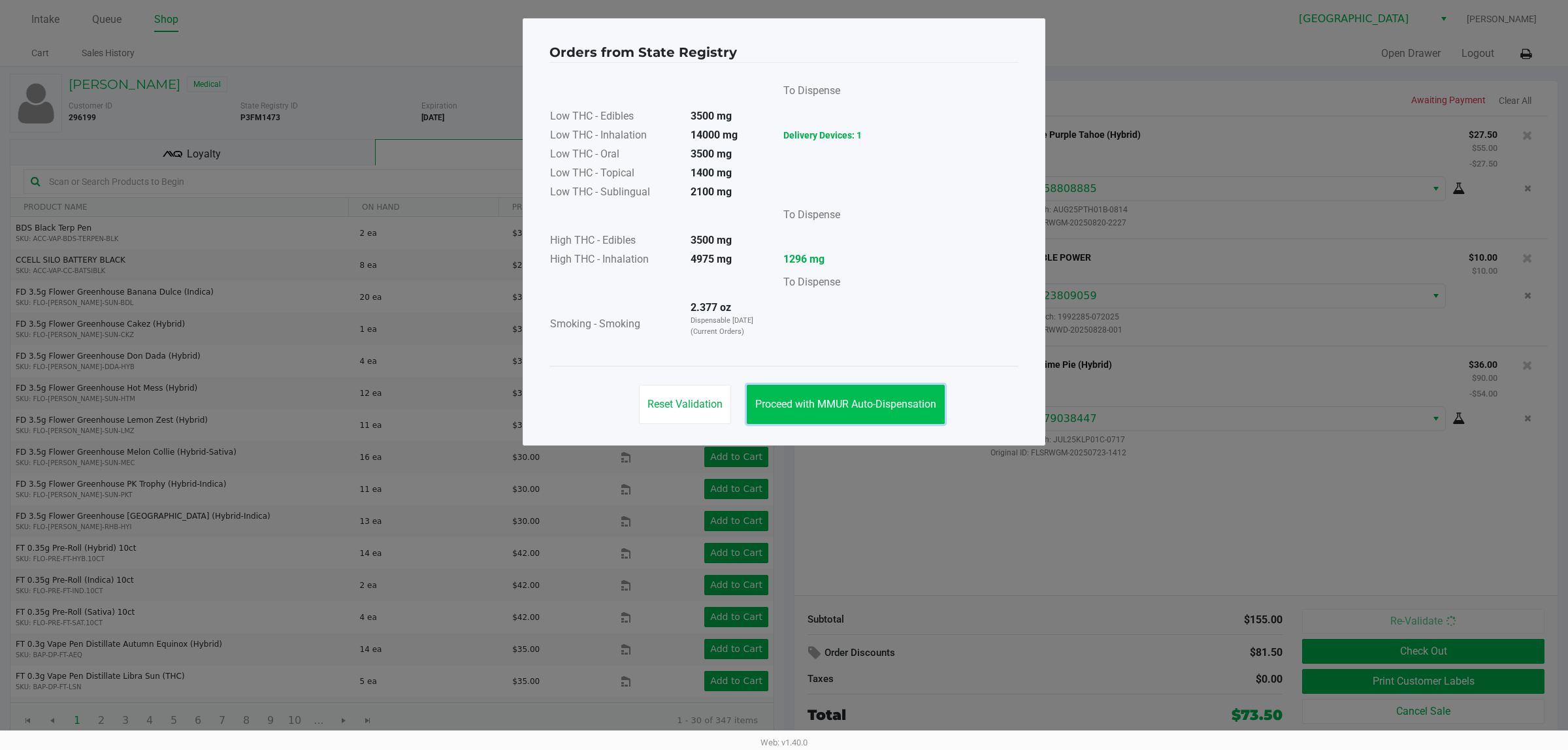
click at [810, 415] on button "Proceed with MMUR Auto-Dispensation" at bounding box center [845, 405] width 198 height 39
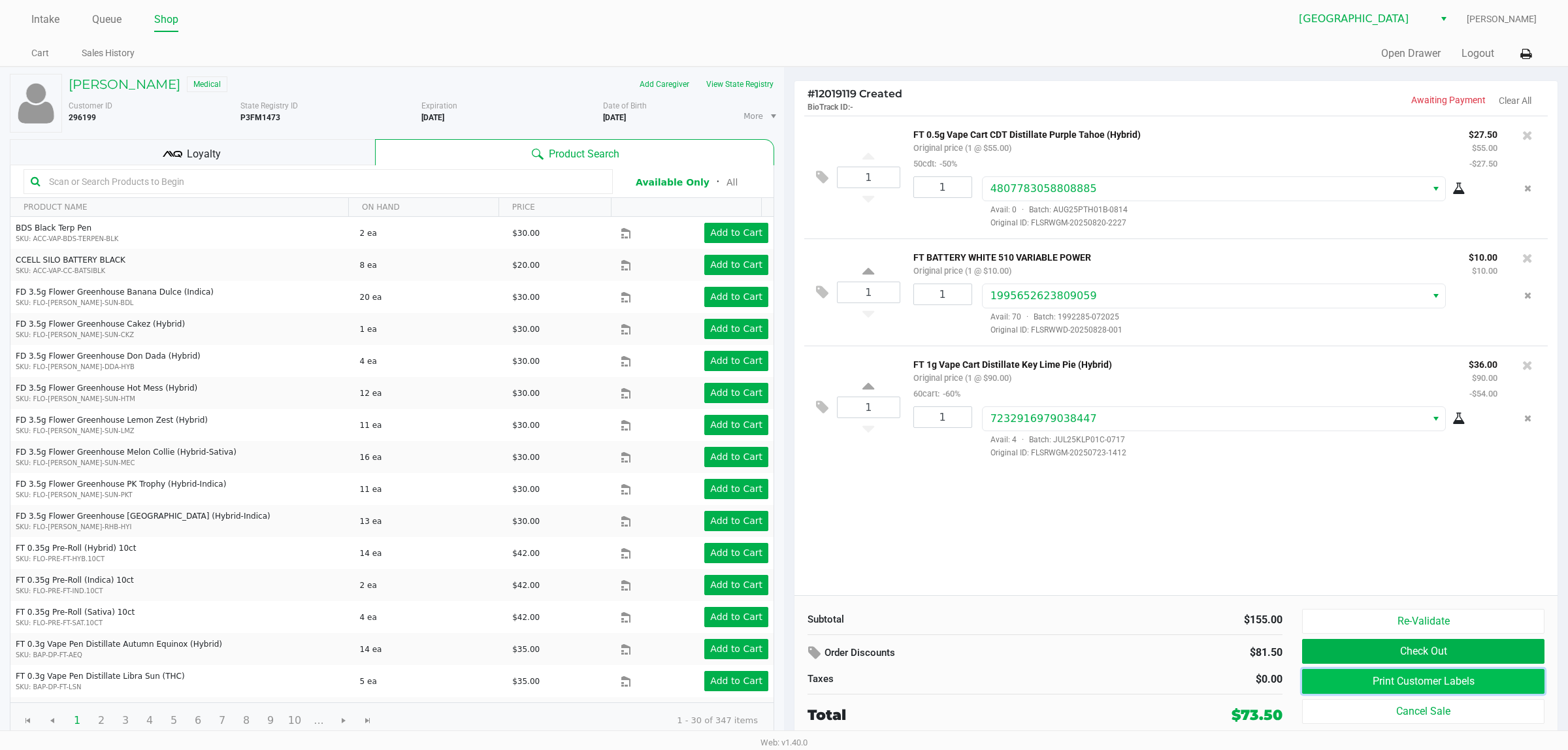
click at [810, 690] on button "Print Customer Labels" at bounding box center [1423, 681] width 242 height 25
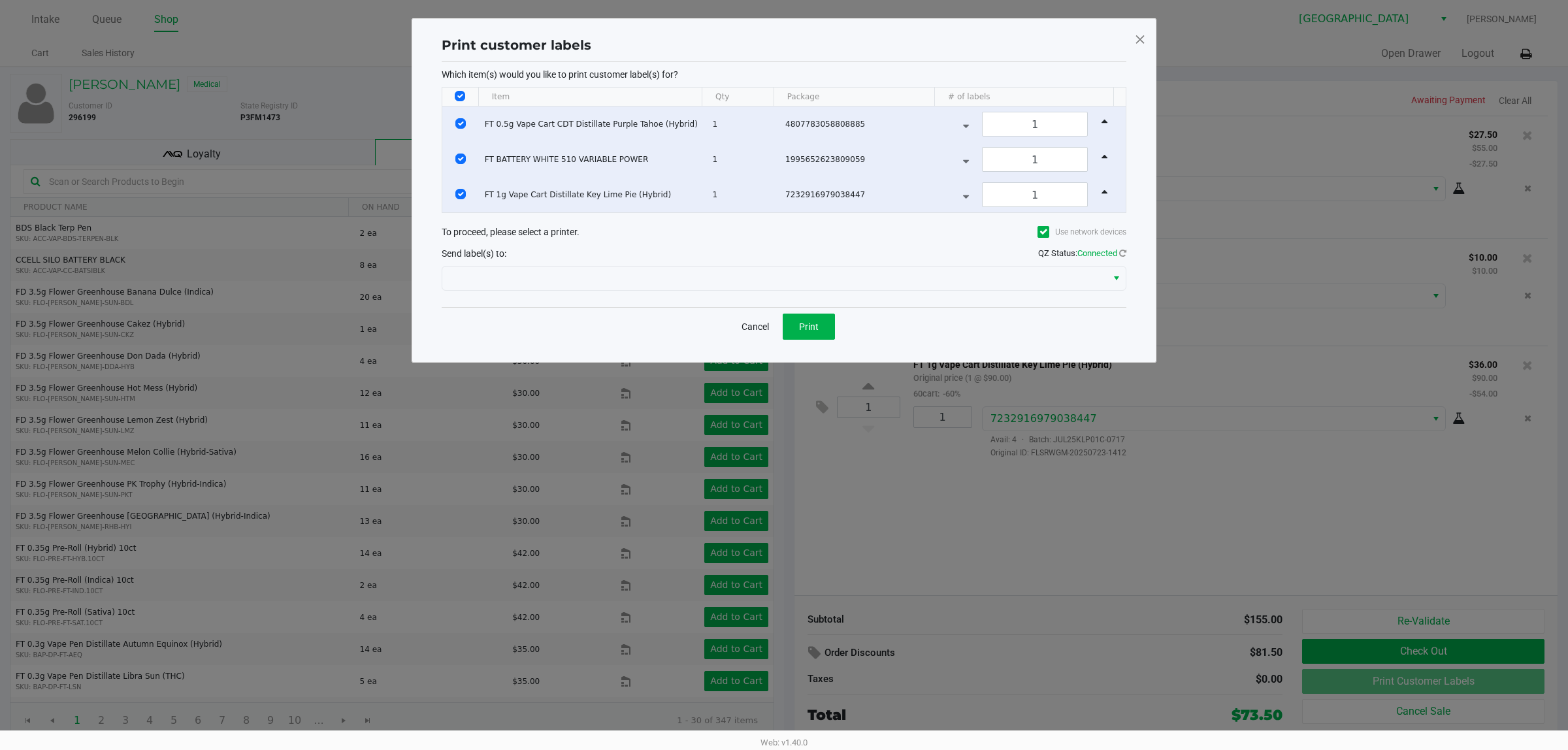
click at [766, 306] on div "Which item(s) would you like to print customer label(s) for? Item Qty Package #…" at bounding box center [784, 185] width 685 height 245
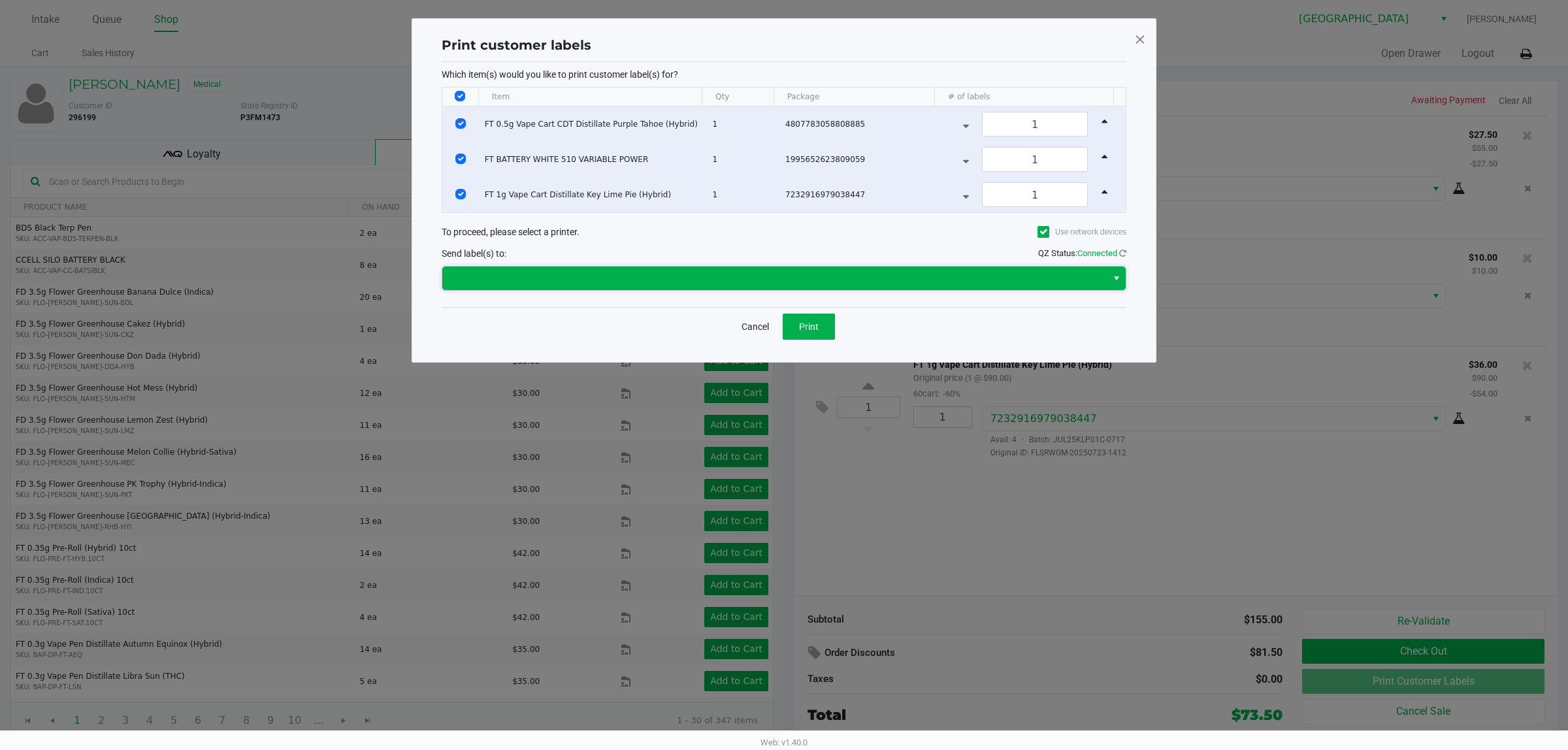
click at [760, 284] on span at bounding box center [774, 278] width 649 height 15
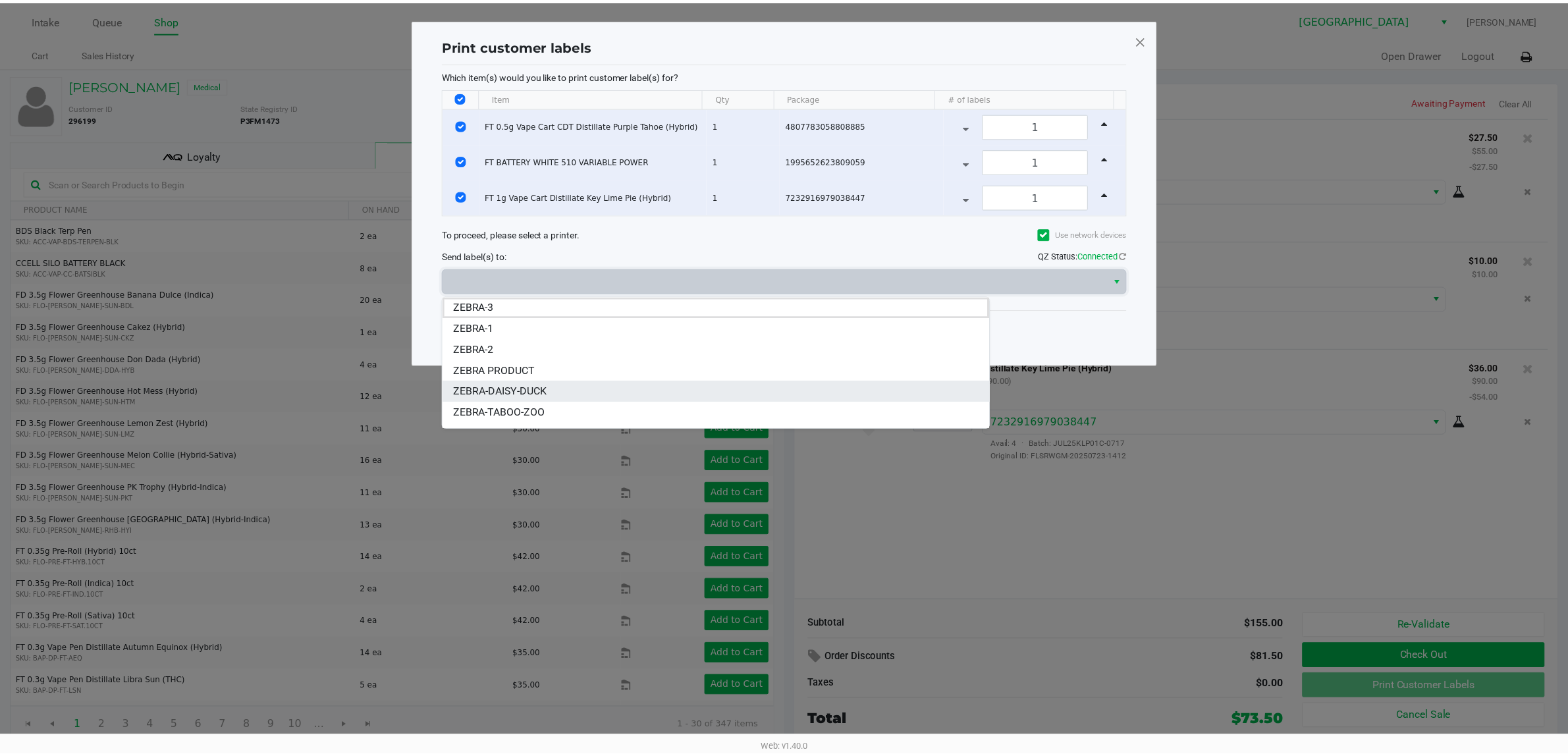
scroll to position [16, 0]
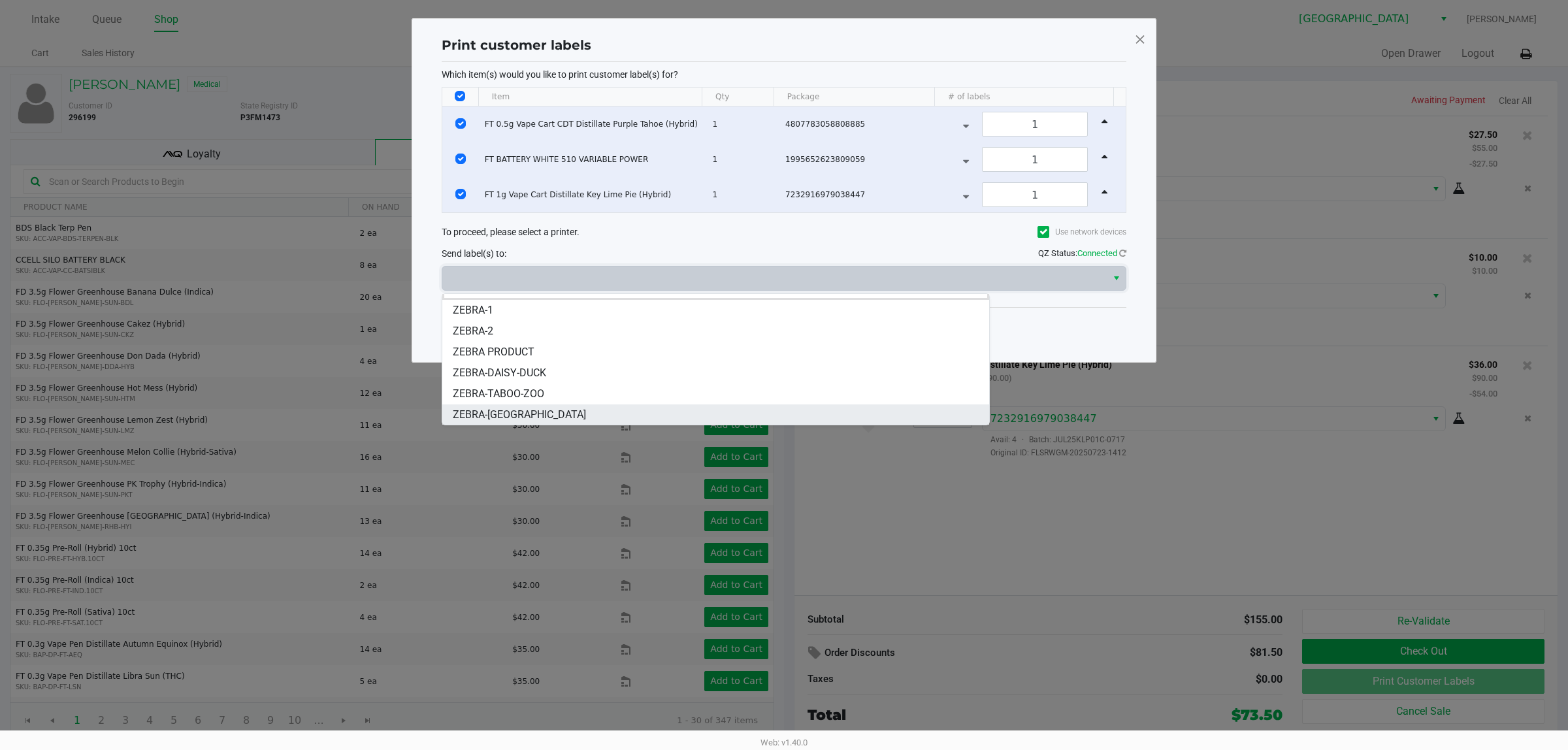
click at [555, 418] on li "ZEBRA-CYPRUS" at bounding box center [715, 415] width 547 height 21
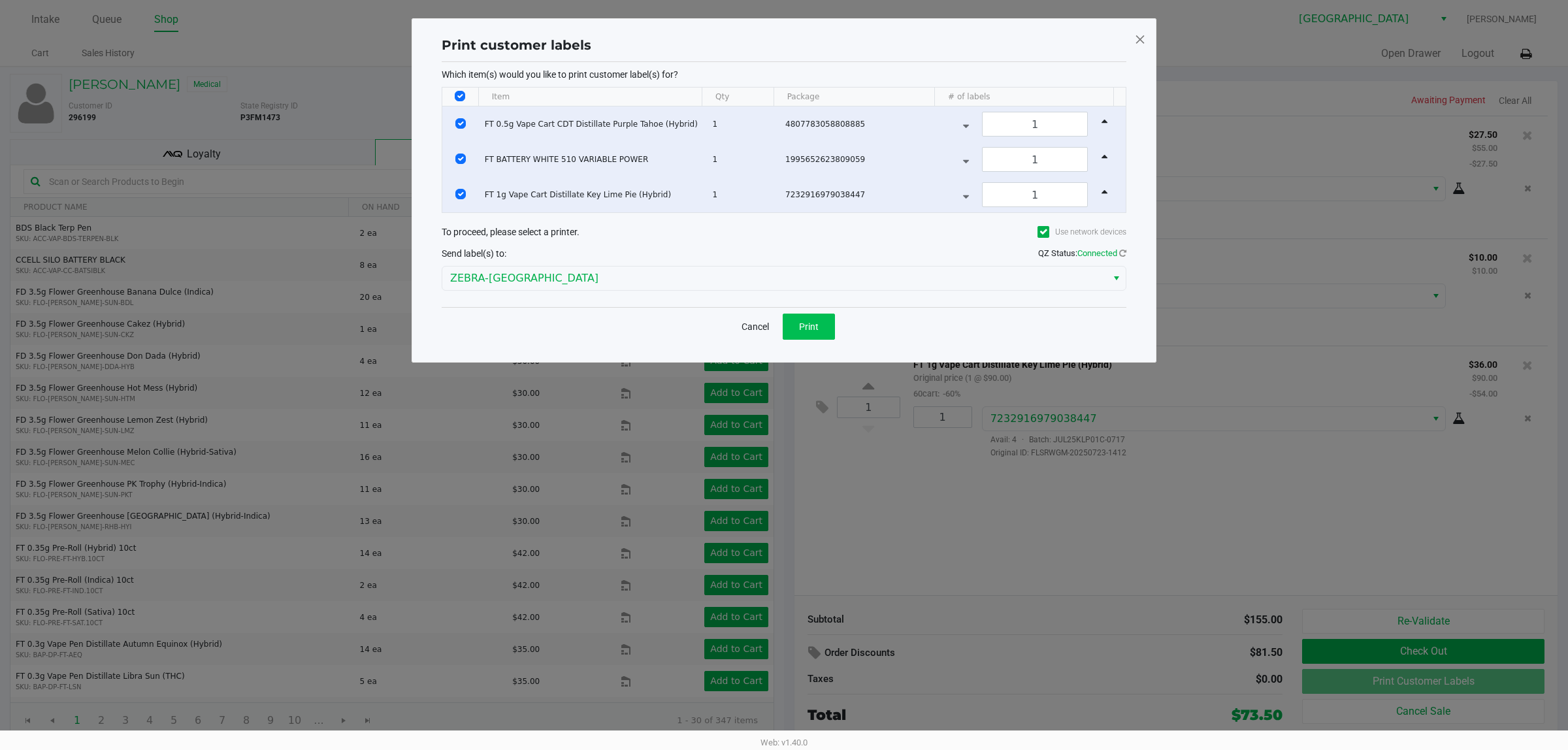
drag, startPoint x: 849, startPoint y: 322, endPoint x: 815, endPoint y: 328, distance: 34.5
click at [810, 323] on div "Cancel Print" at bounding box center [784, 326] width 685 height 38
click at [808, 328] on span "Print" at bounding box center [808, 327] width 20 height 10
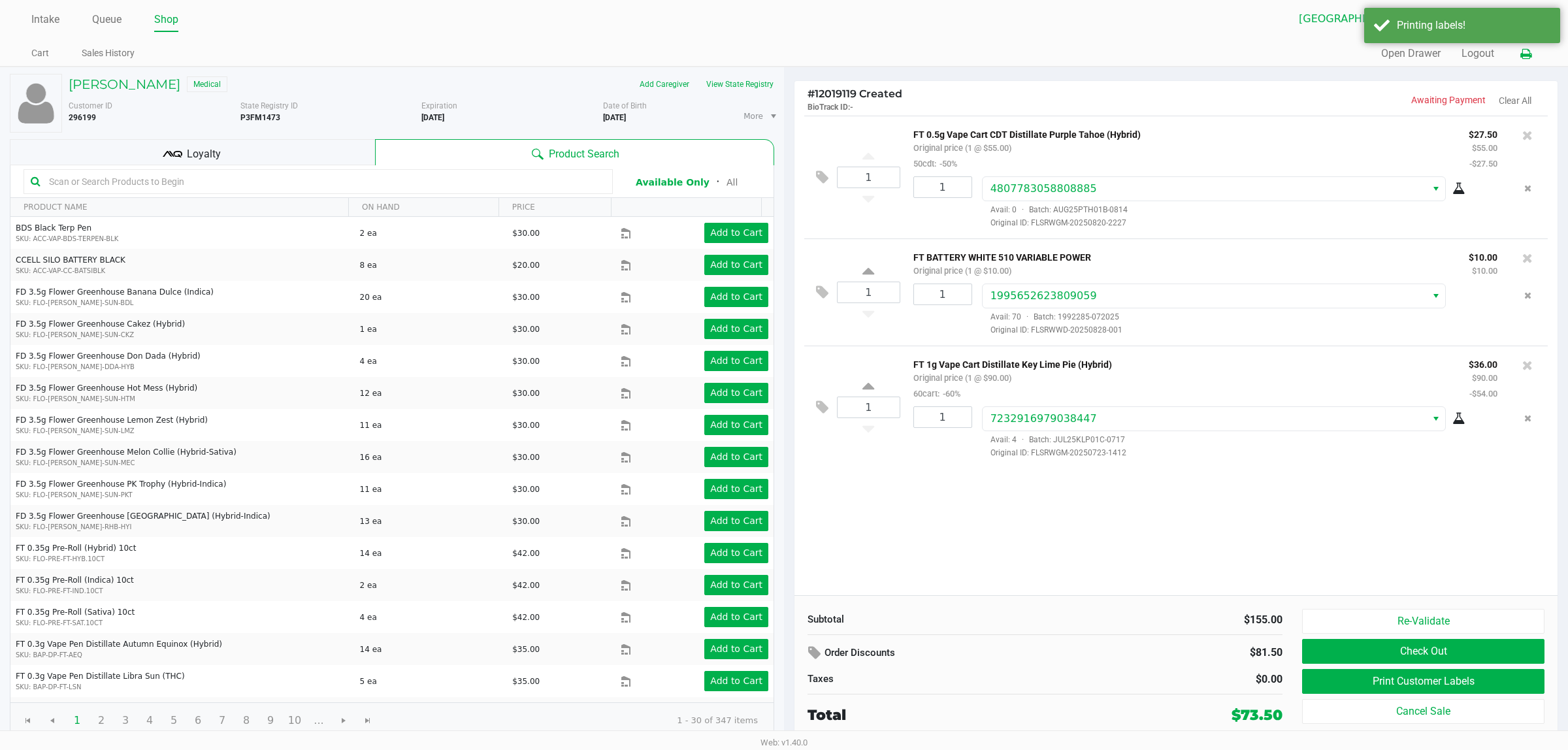
click at [810, 50] on icon at bounding box center [1526, 54] width 11 height 9
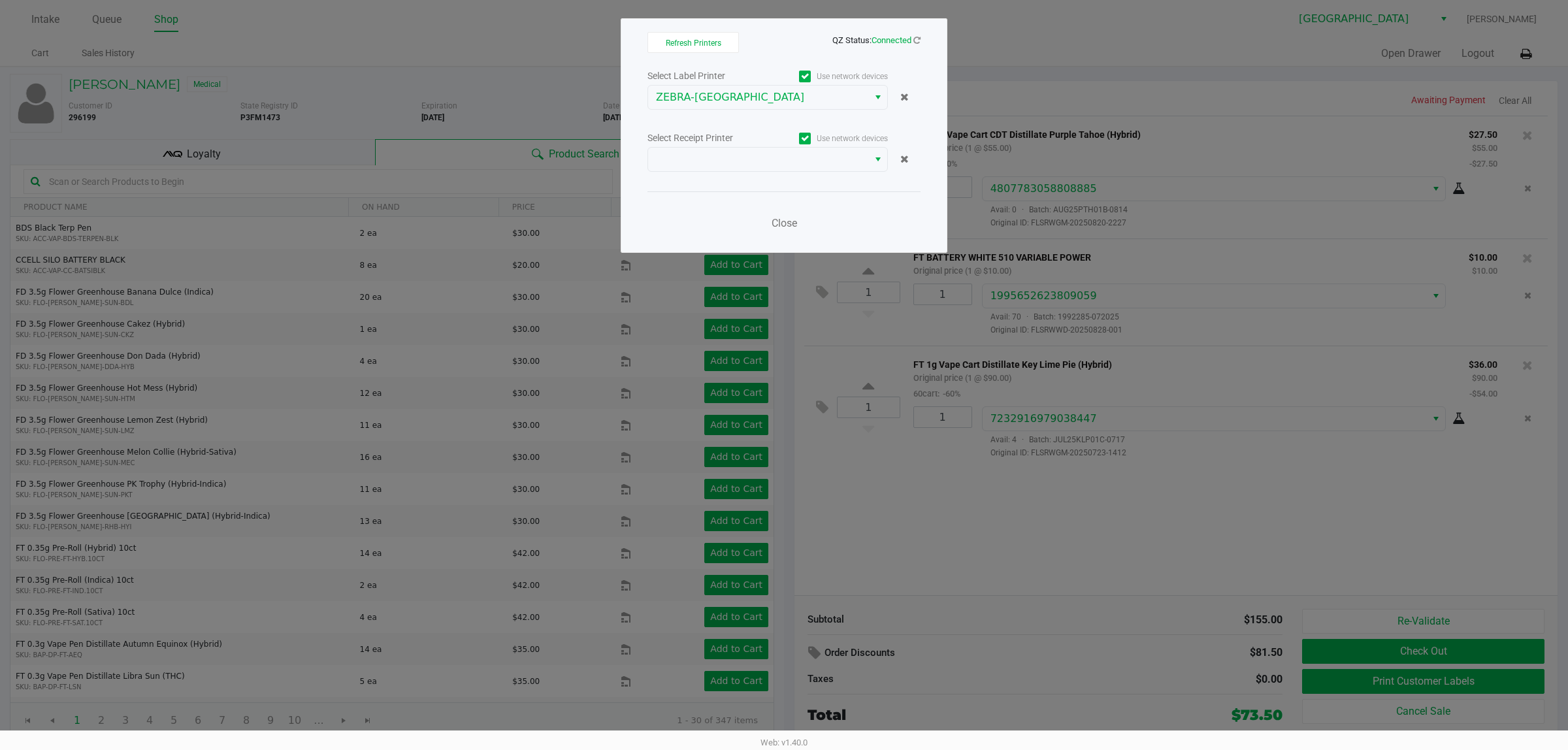
click at [799, 174] on div "Select Label Printer Use network devices ZEBRA-CYPRUS Select Receipt Printer Us…" at bounding box center [784, 153] width 273 height 172
click at [796, 165] on span at bounding box center [758, 159] width 204 height 15
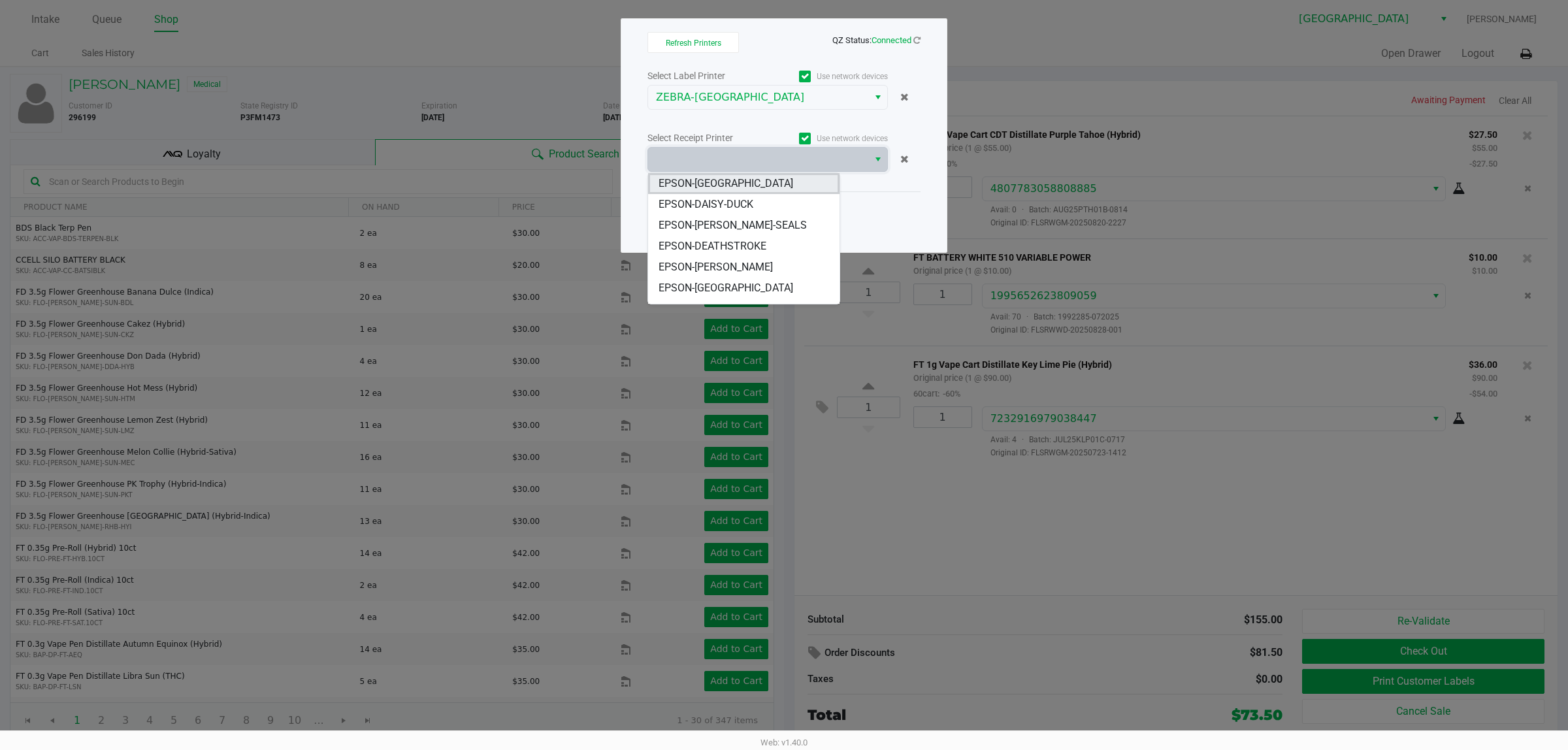
click at [740, 191] on li "EPSON-[GEOGRAPHIC_DATA]" at bounding box center [743, 183] width 191 height 21
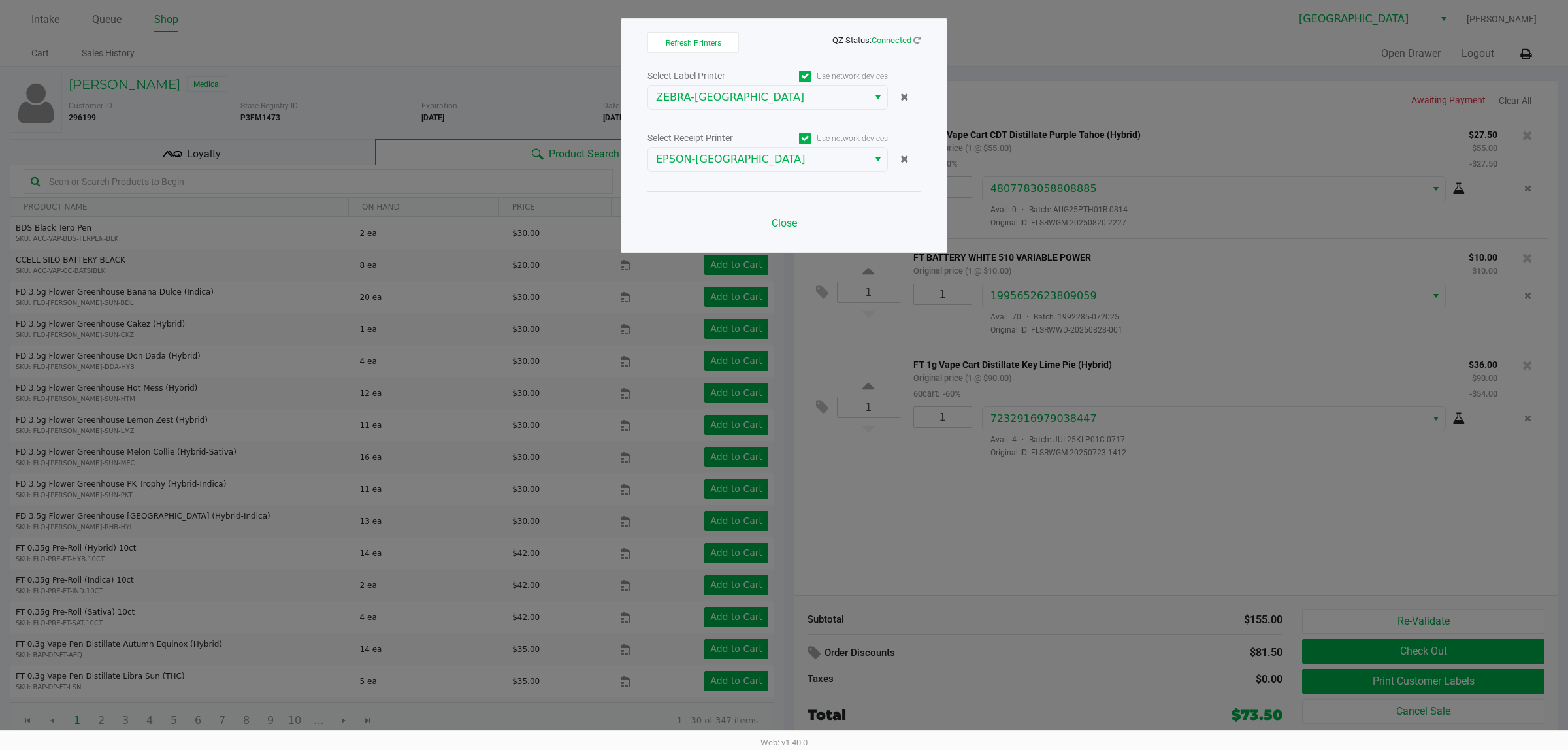
drag, startPoint x: 804, startPoint y: 242, endPoint x: 782, endPoint y: 232, distance: 24.2
click at [798, 240] on div "Refresh Printers QZ Status: Connected Select Label Printer Use network devices …" at bounding box center [784, 135] width 327 height 234
click at [782, 232] on button "Close" at bounding box center [784, 223] width 39 height 27
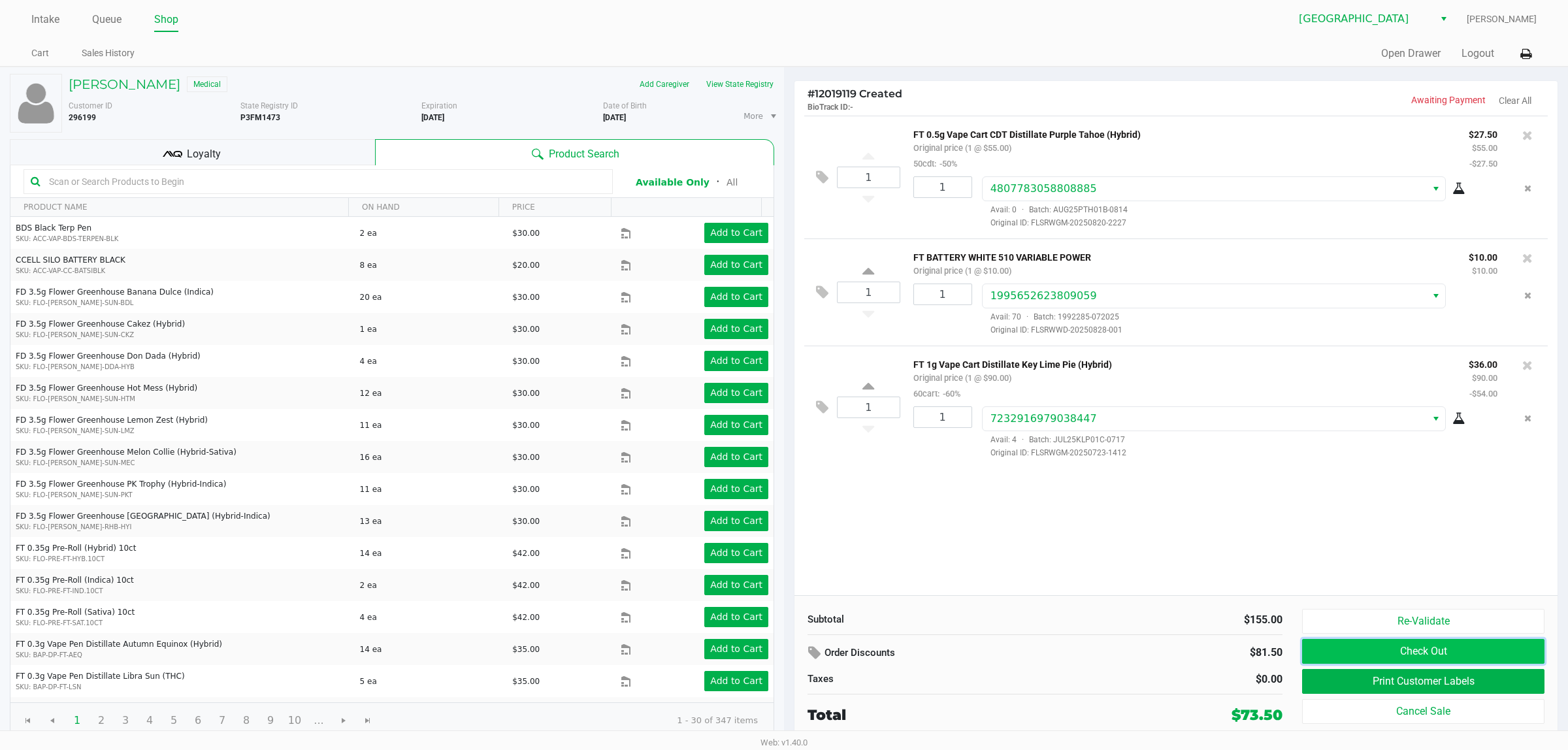
click at [810, 660] on button "Check Out" at bounding box center [1423, 651] width 242 height 25
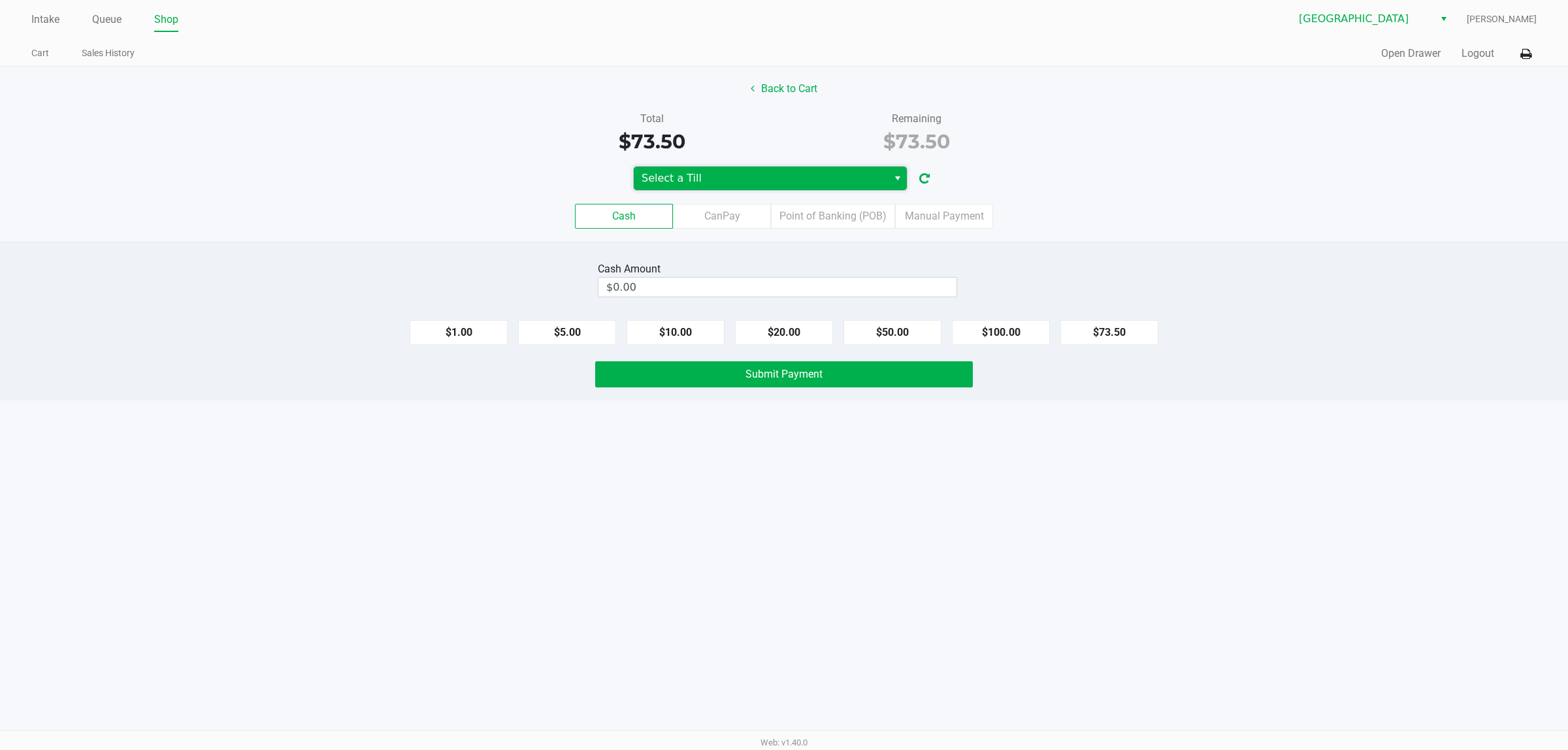
click at [804, 190] on span "Select a Till" at bounding box center [760, 179] width 254 height 24
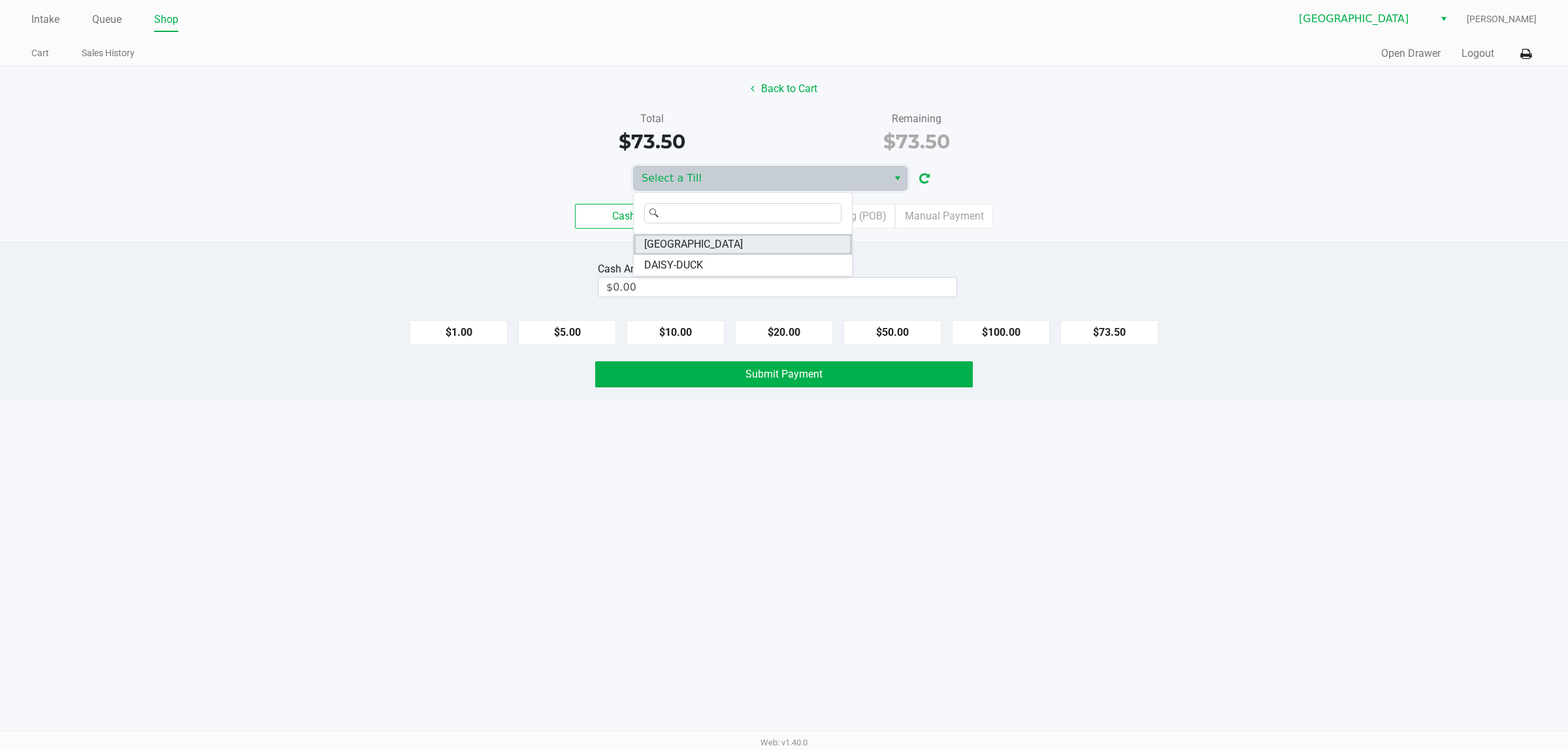
click at [660, 239] on span "CYPRUS" at bounding box center [693, 245] width 98 height 15
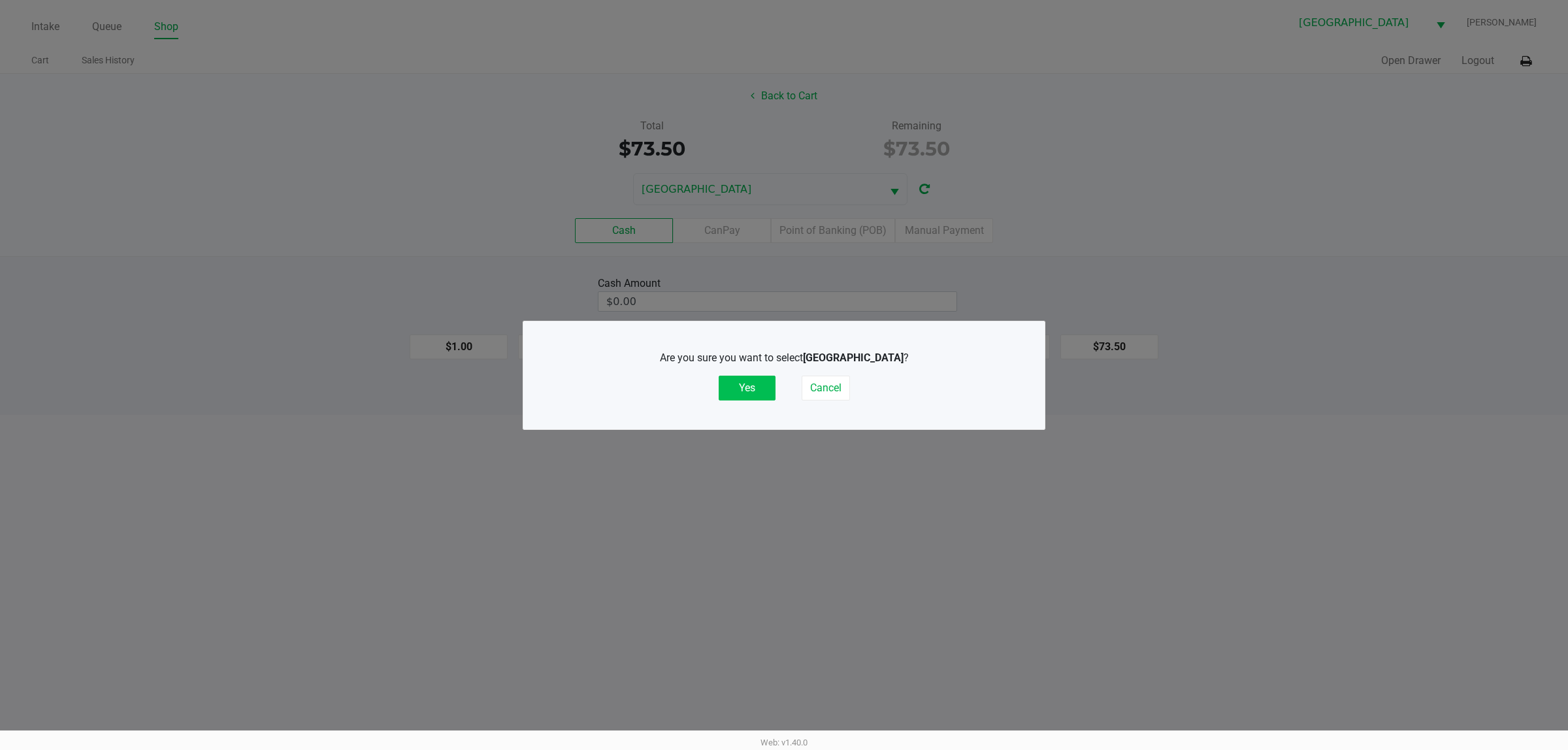
click at [770, 377] on button "Yes" at bounding box center [747, 387] width 56 height 25
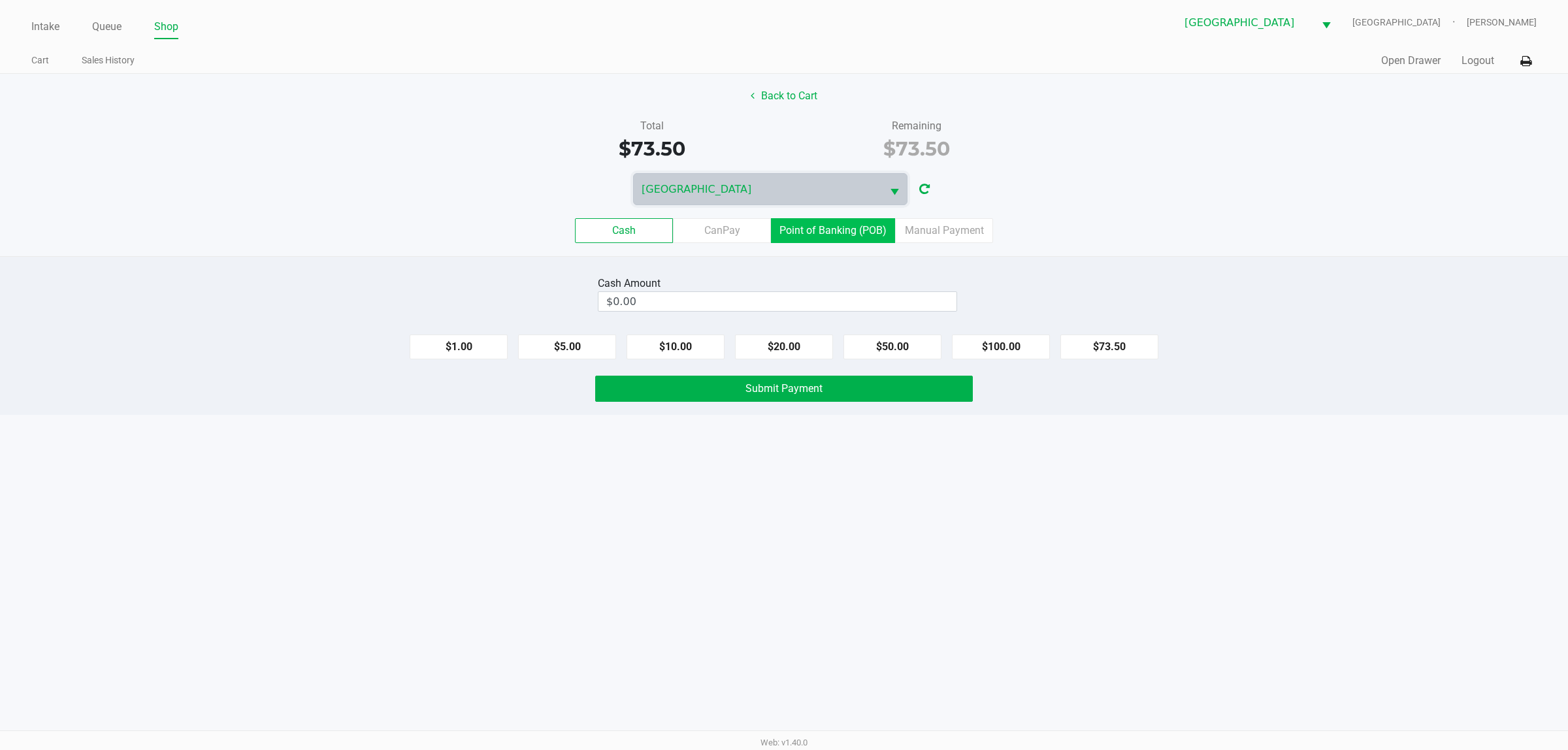
click at [810, 239] on label "Point of Banking (POB)" at bounding box center [832, 230] width 124 height 25
click at [0, 0] on 7 "Point of Banking (POB)" at bounding box center [0, 0] width 0 height 0
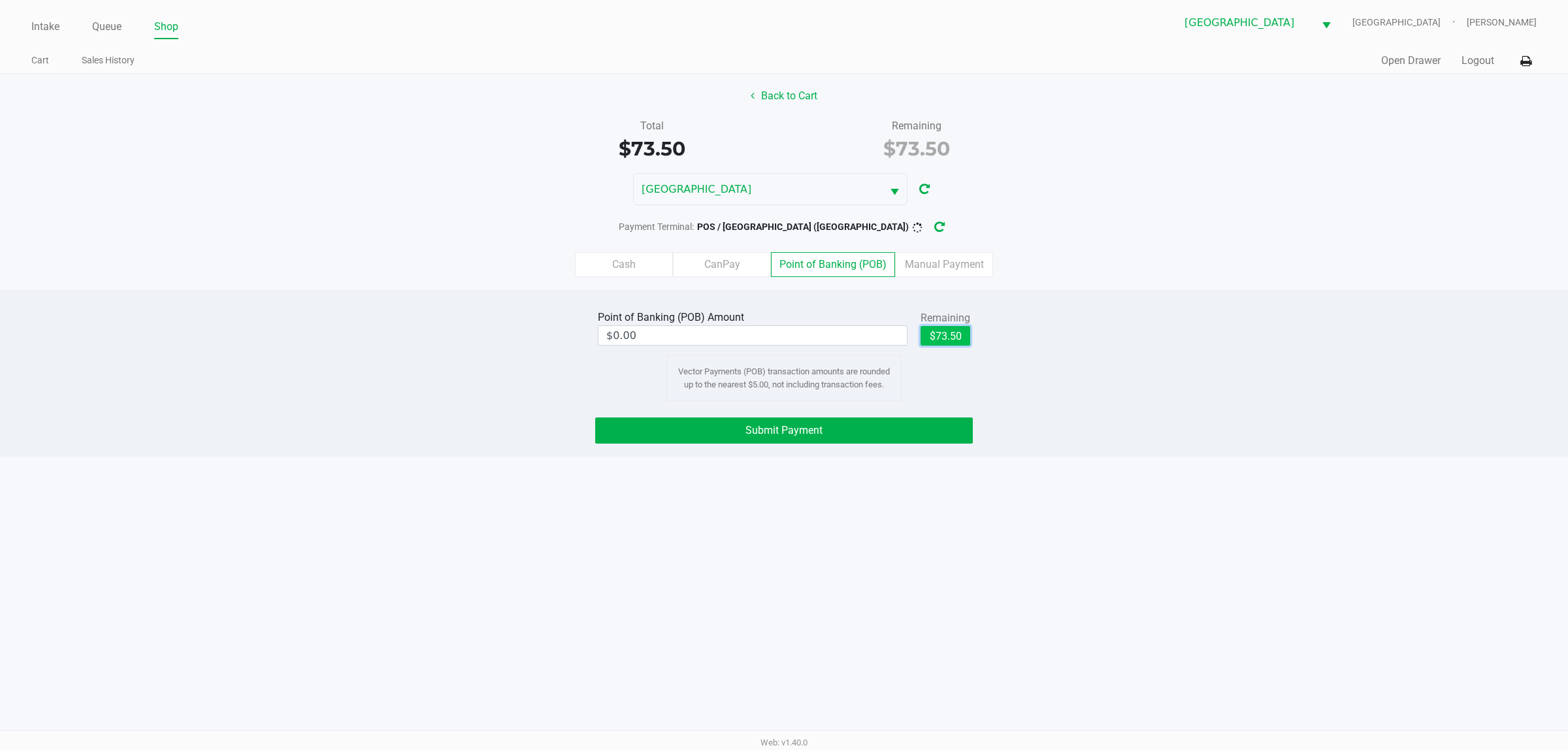
click at [810, 340] on button "$73.50" at bounding box center [945, 335] width 50 height 20
type input "$73.50"
click at [760, 436] on span "Submit Payment" at bounding box center [784, 430] width 77 height 13
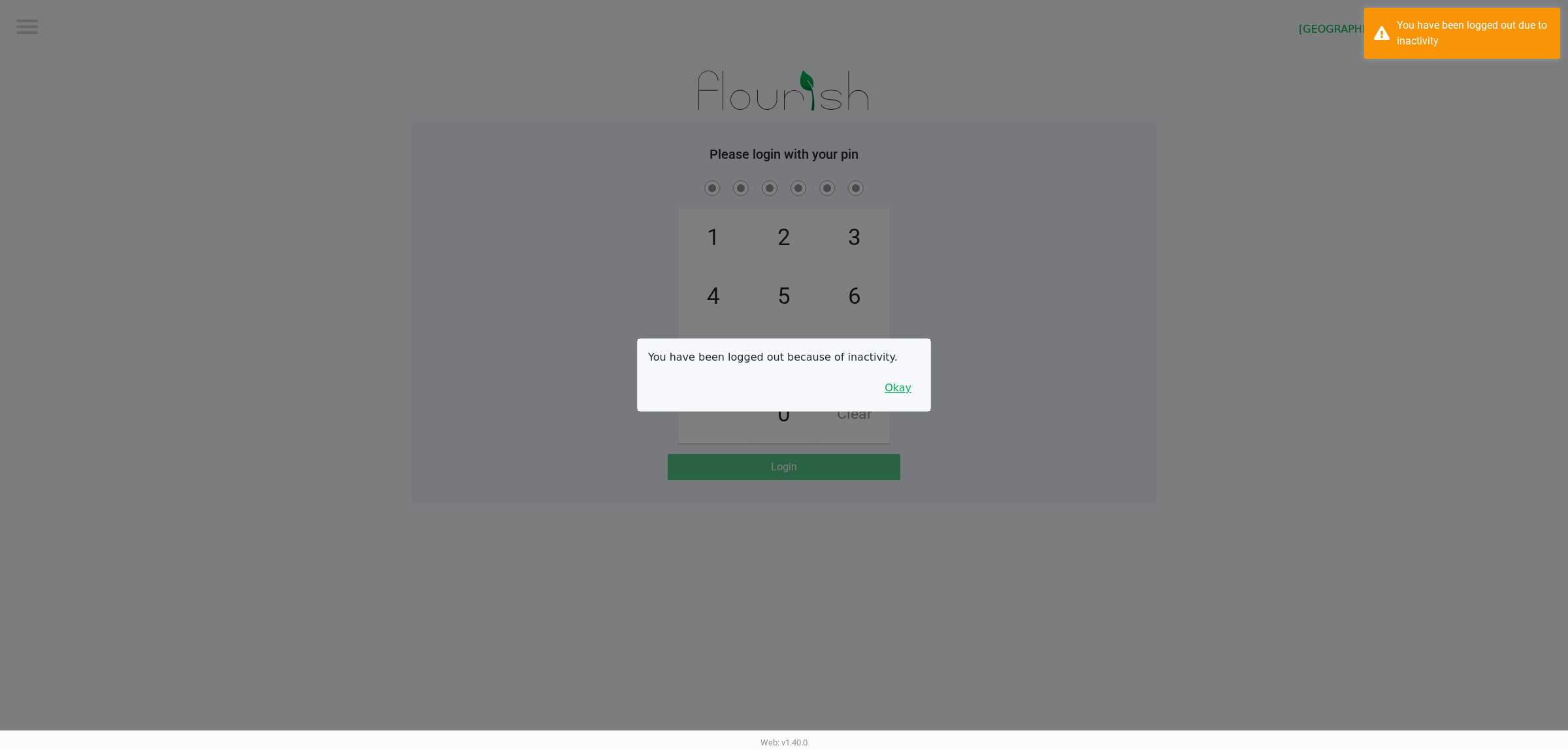
click at [810, 391] on button "Okay" at bounding box center [897, 387] width 44 height 25
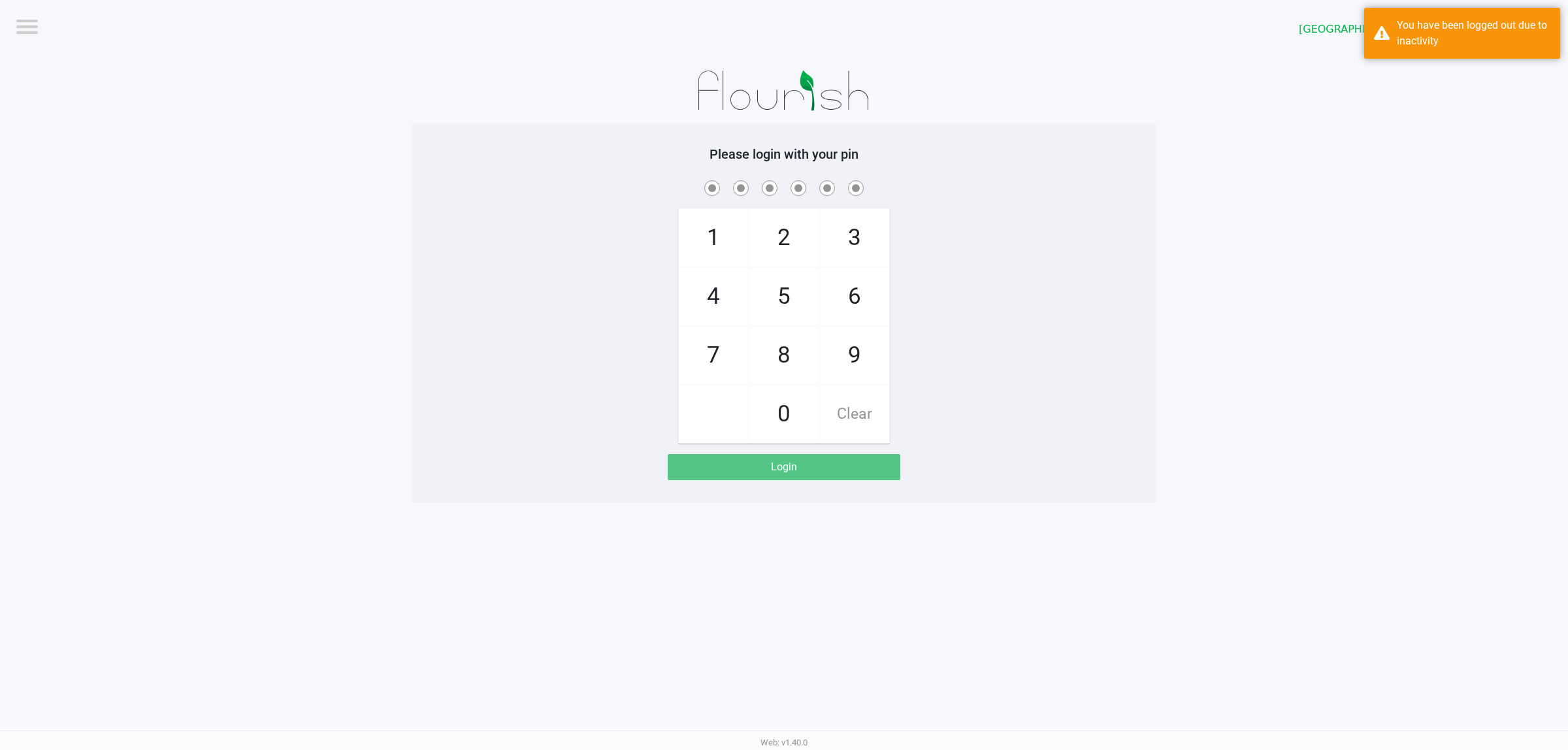
click at [810, 348] on app-pos-login-wrapper "Logout Deerfield Beach WC CYPRUS Please login with your pin 1 4 7 2 5 8 0 3 6 9…" at bounding box center [784, 251] width 1568 height 503
checkbox input "true"
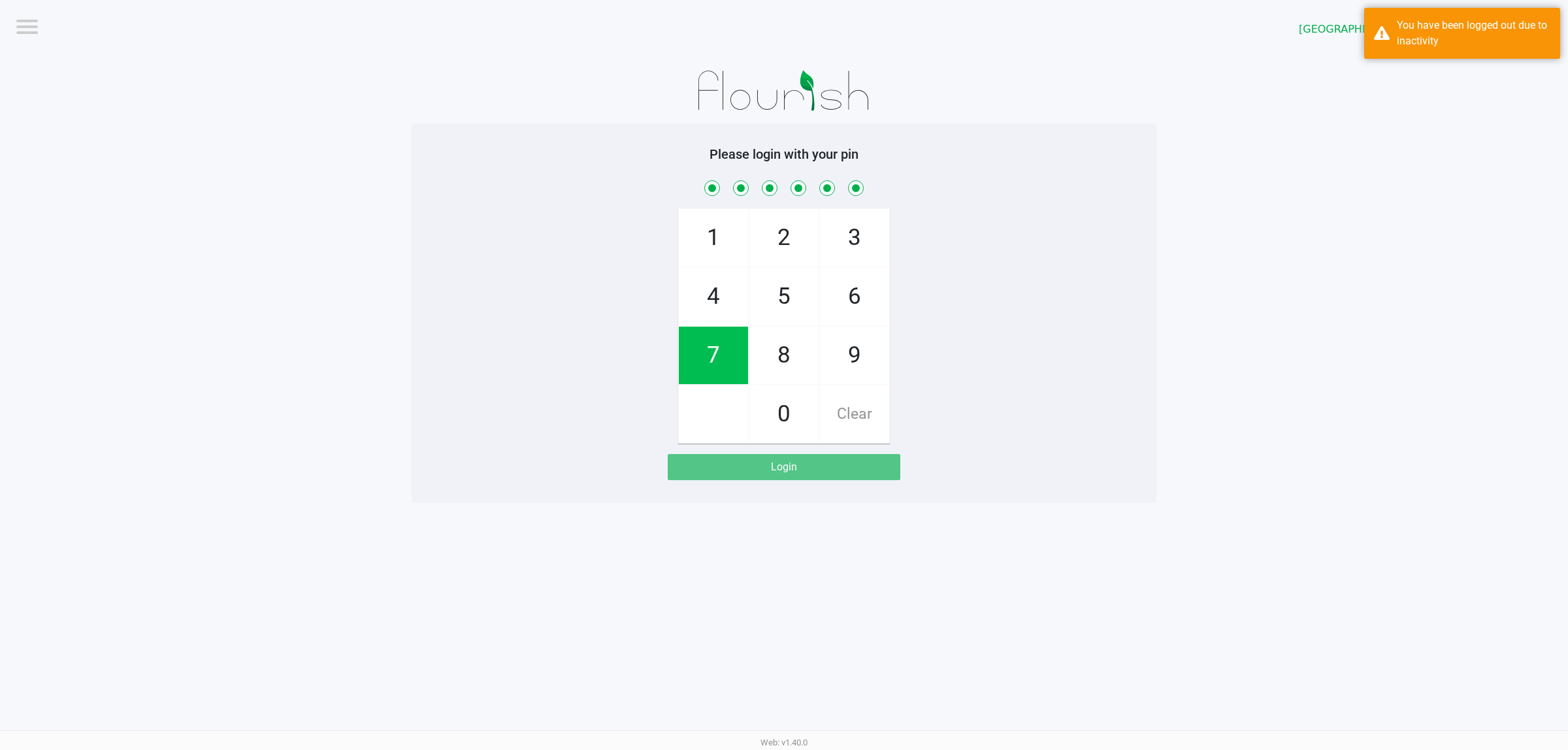
checkbox input "true"
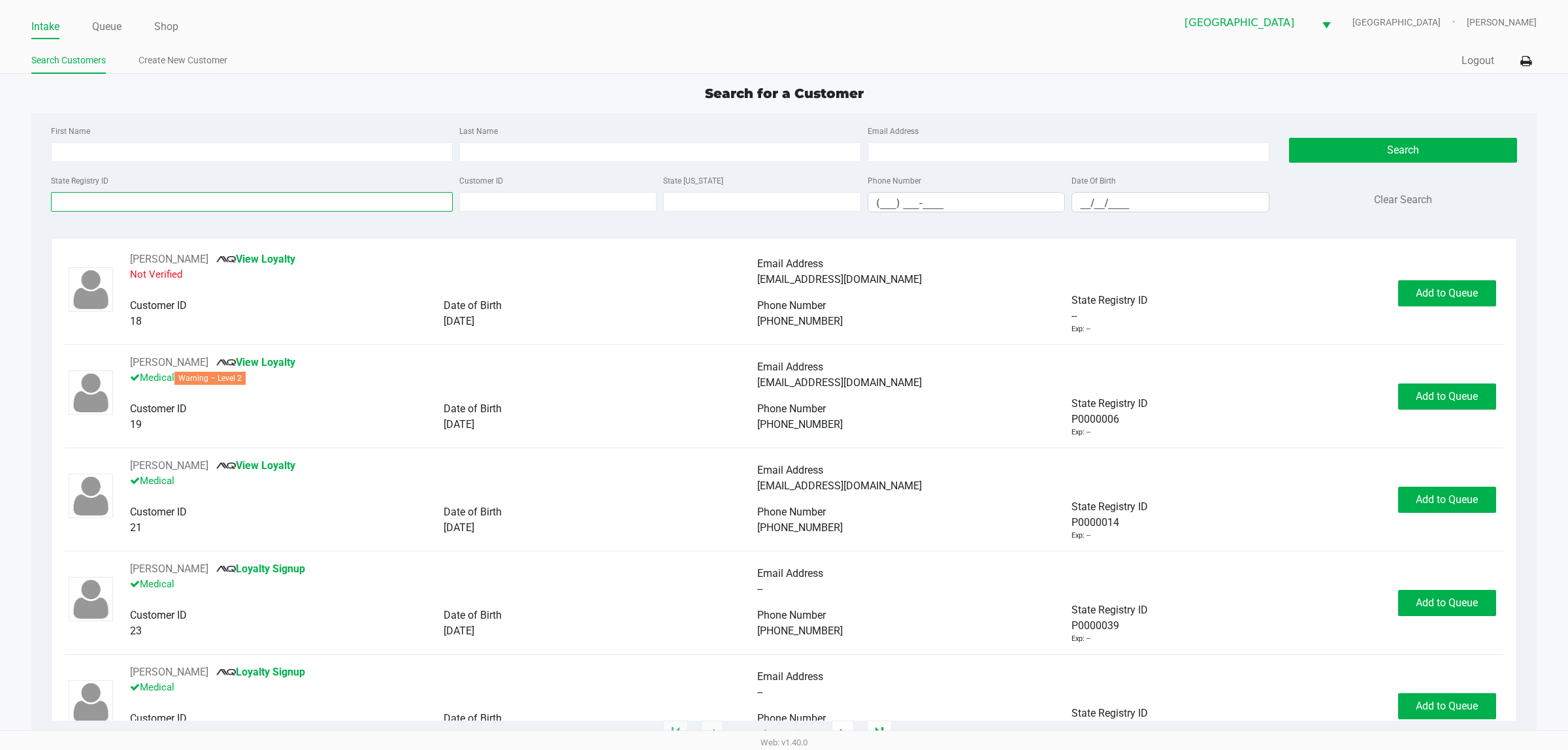
click at [100, 207] on input "State Registry ID" at bounding box center [252, 202] width 402 height 20
type input "["
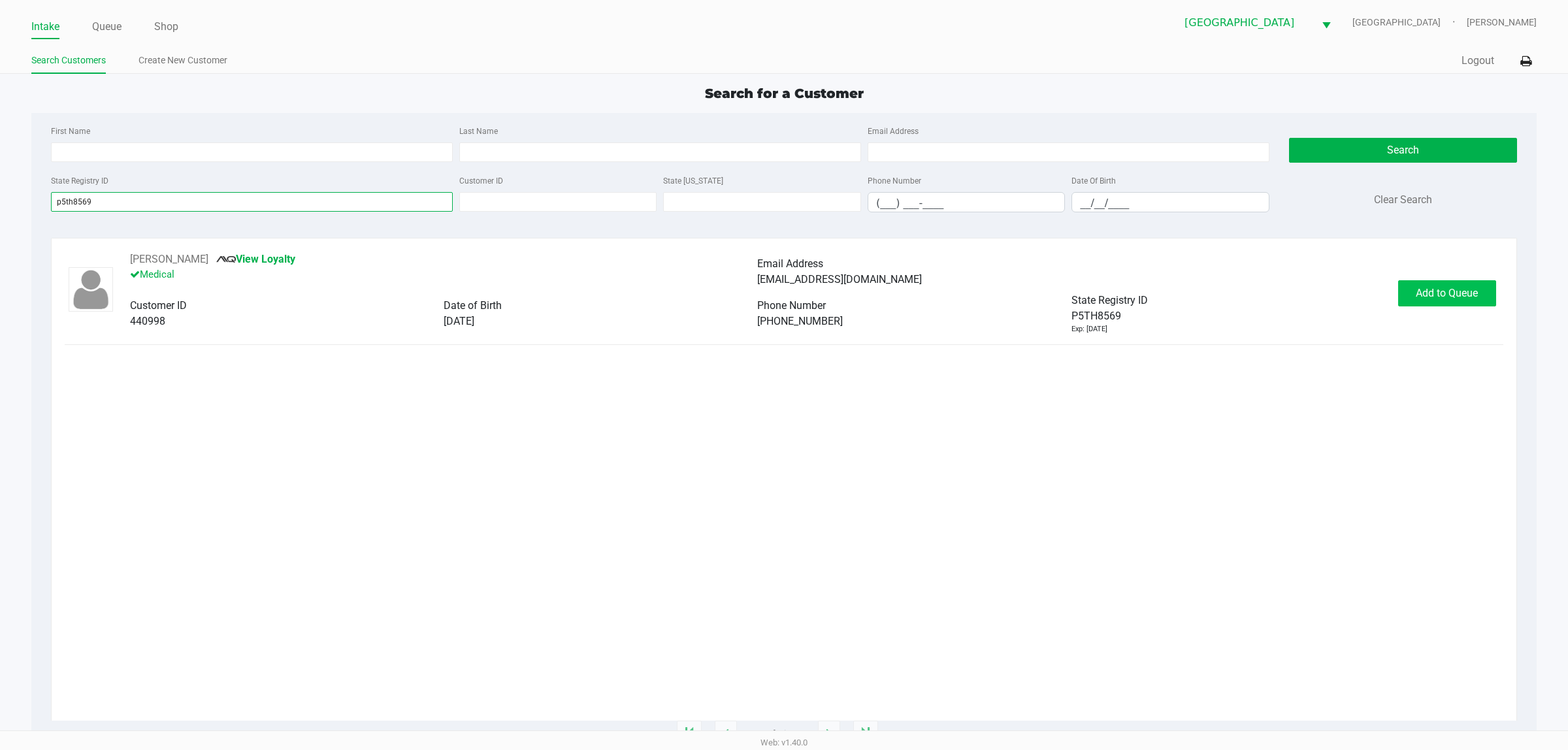
type input "p5th8569"
click at [810, 295] on span "Add to Queue" at bounding box center [1447, 292] width 62 height 13
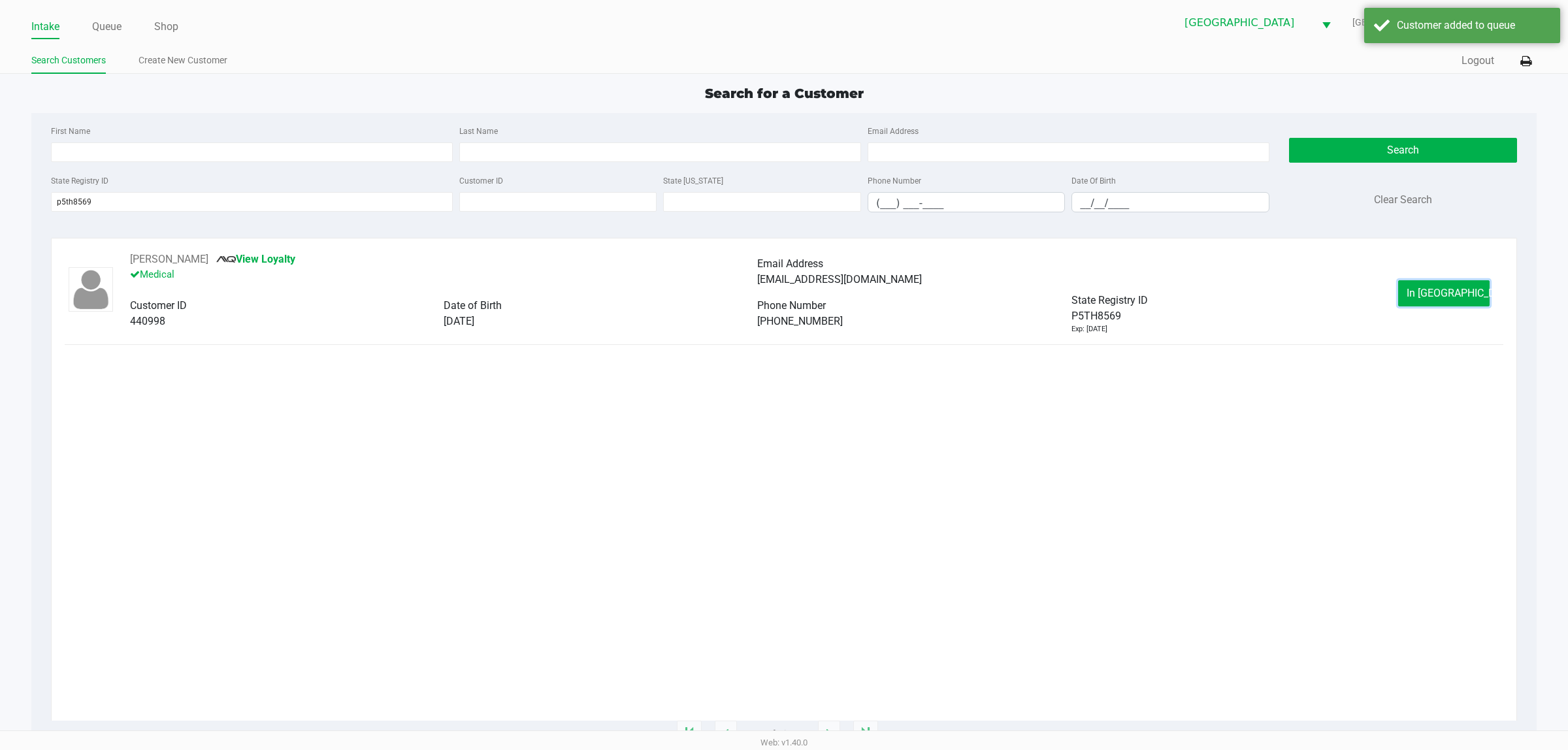
click at [810, 295] on span "In Queue" at bounding box center [1462, 292] width 109 height 13
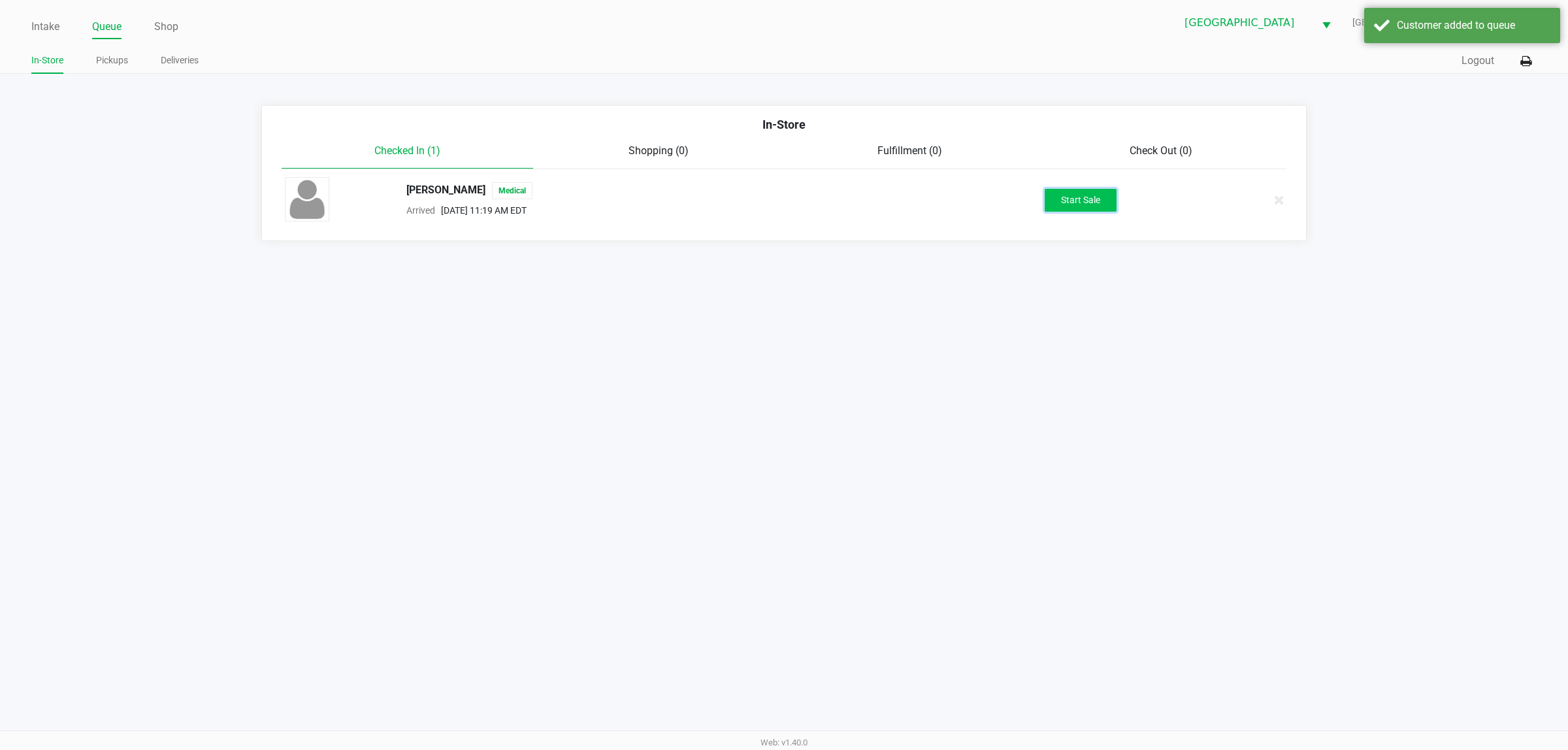
click at [810, 209] on button "Start Sale" at bounding box center [1081, 200] width 72 height 23
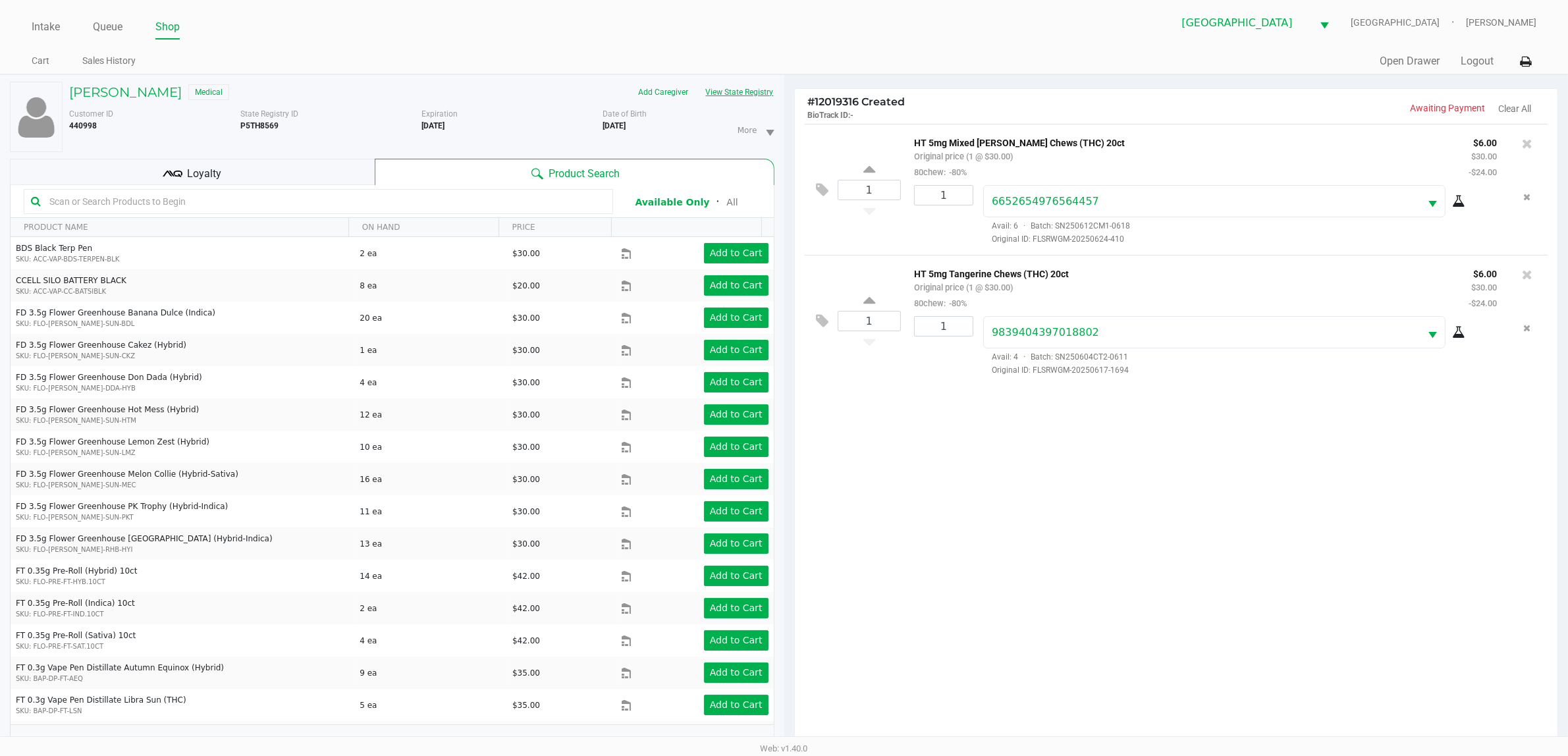
click at [736, 99] on button "View State Registry" at bounding box center [735, 92] width 77 height 21
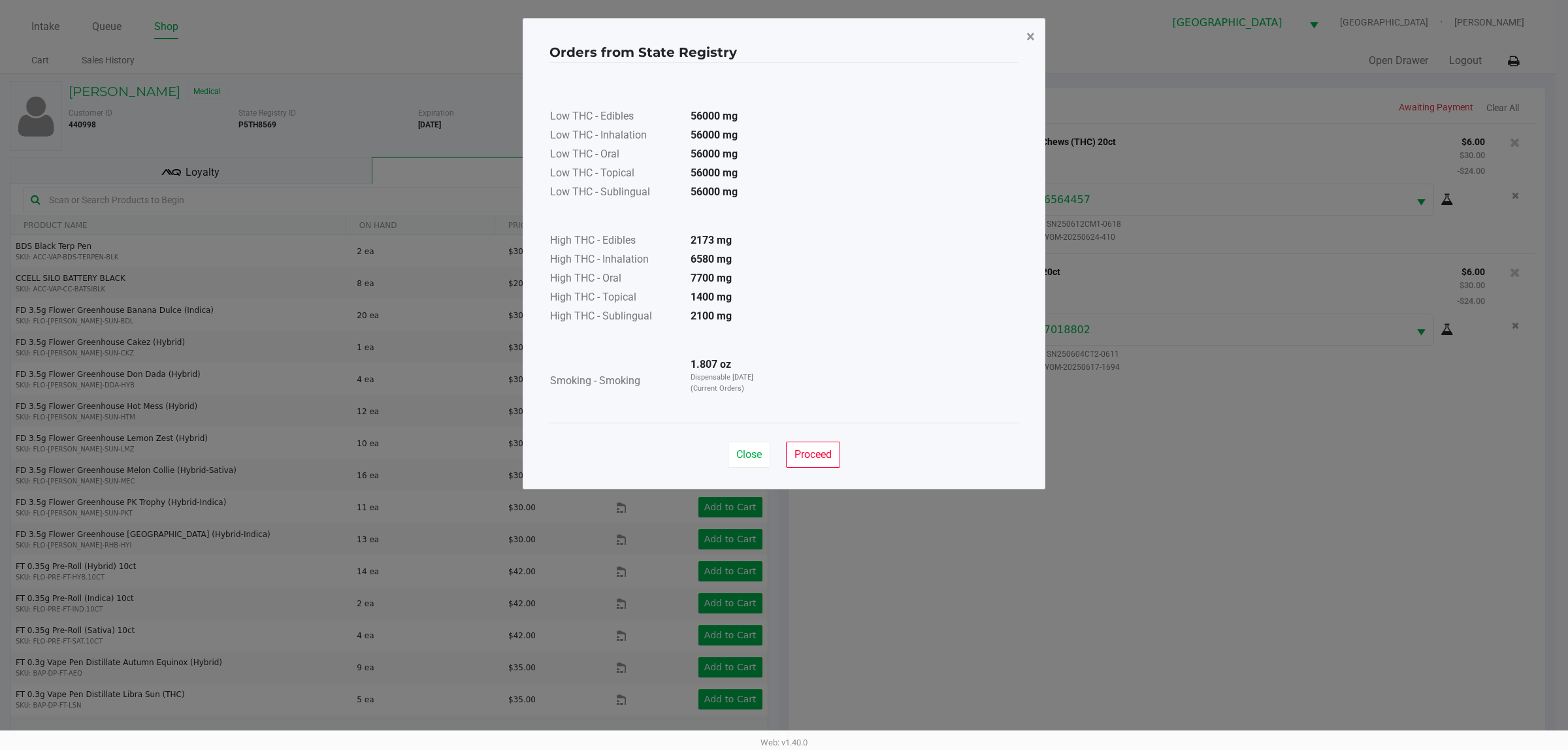
click at [810, 37] on button "×" at bounding box center [1031, 36] width 29 height 37
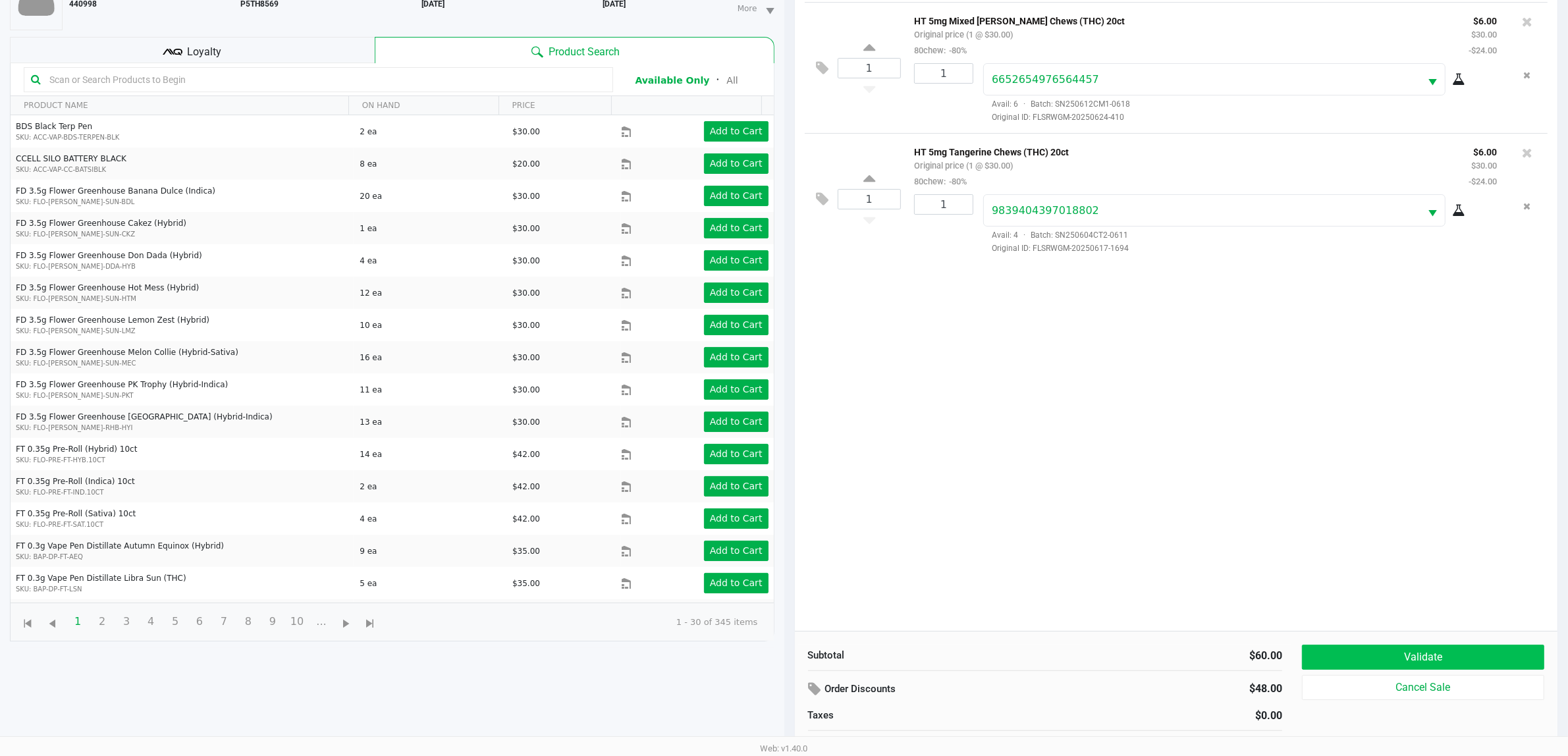
scroll to position [143, 0]
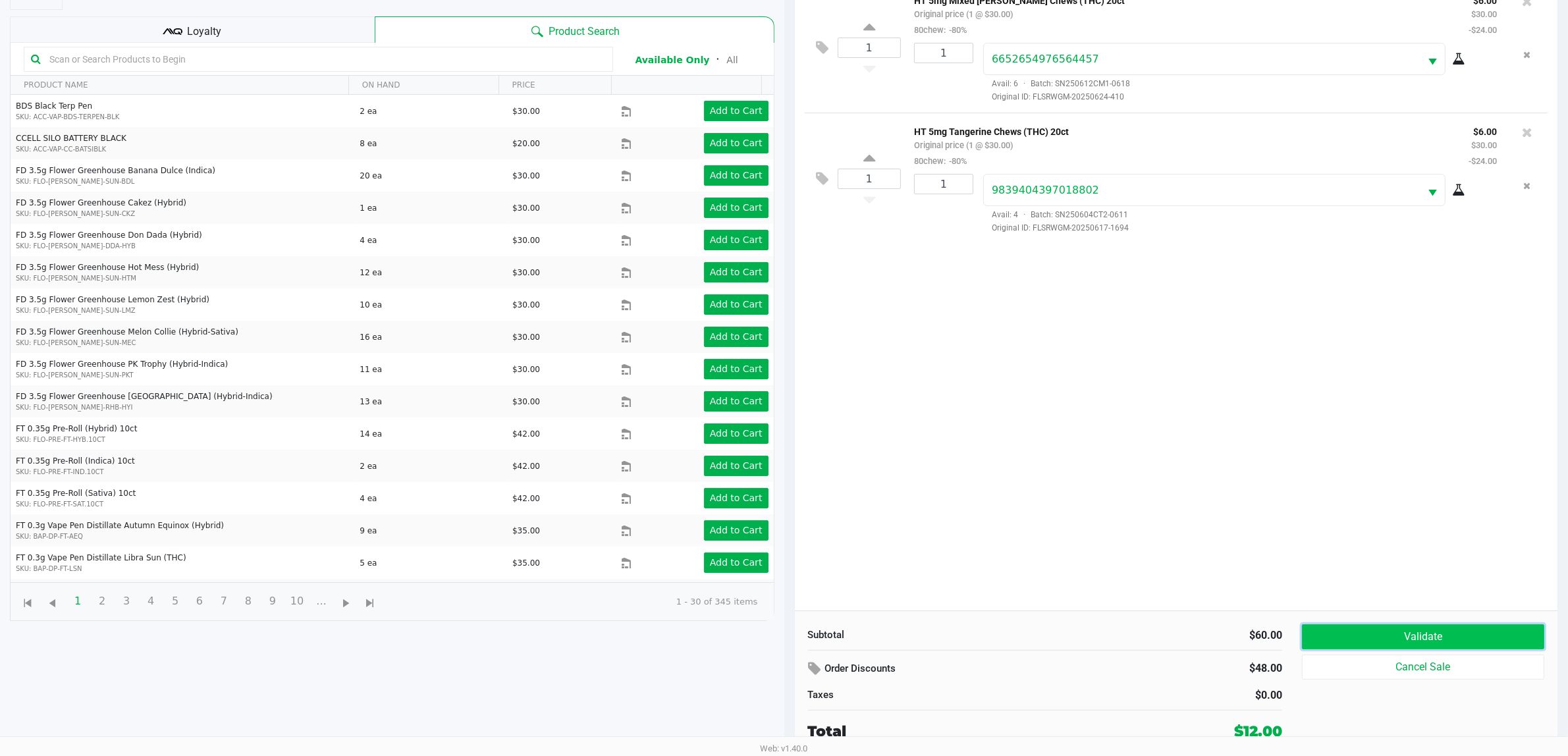
click at [816, 626] on button "Validate" at bounding box center [1422, 636] width 242 height 25
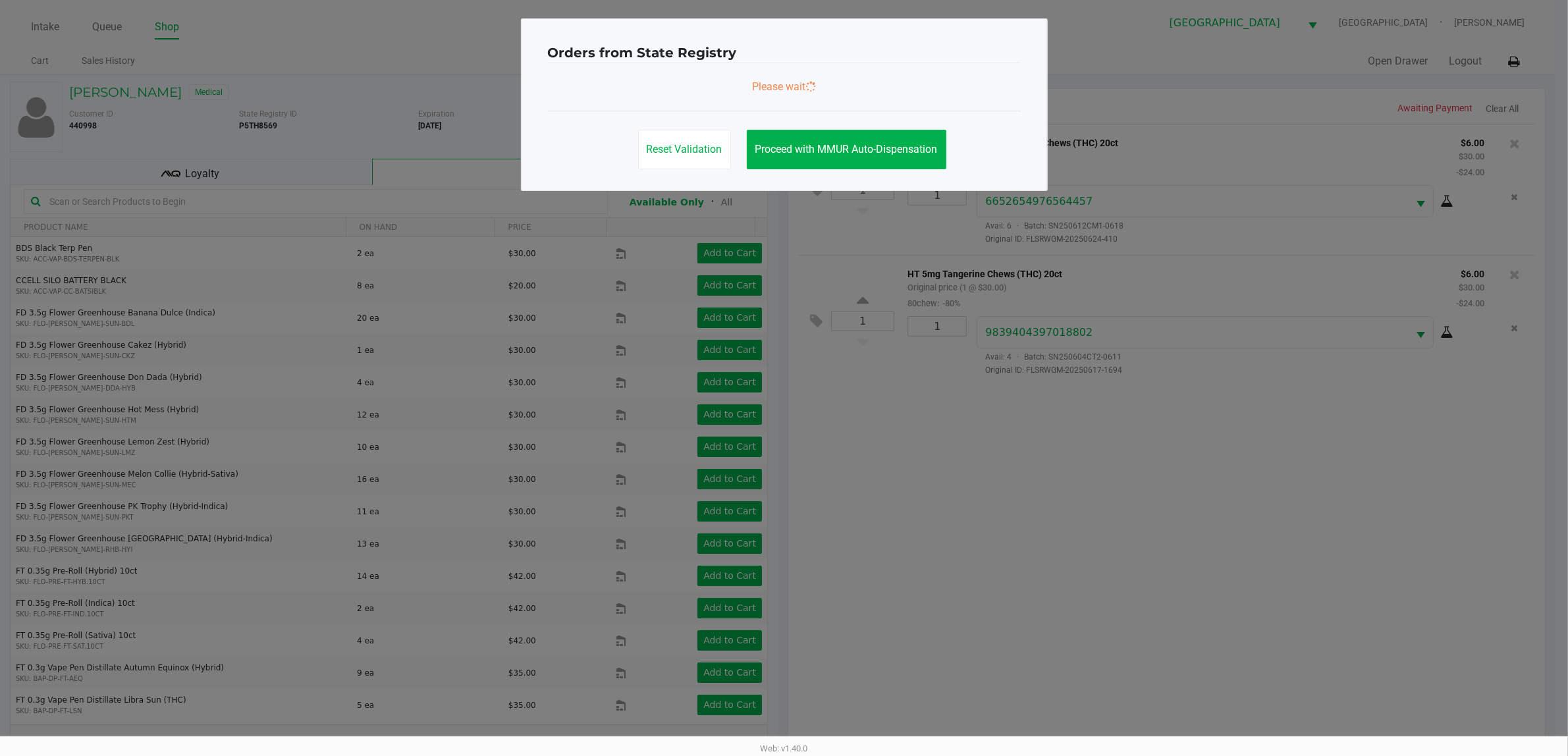
scroll to position [0, 0]
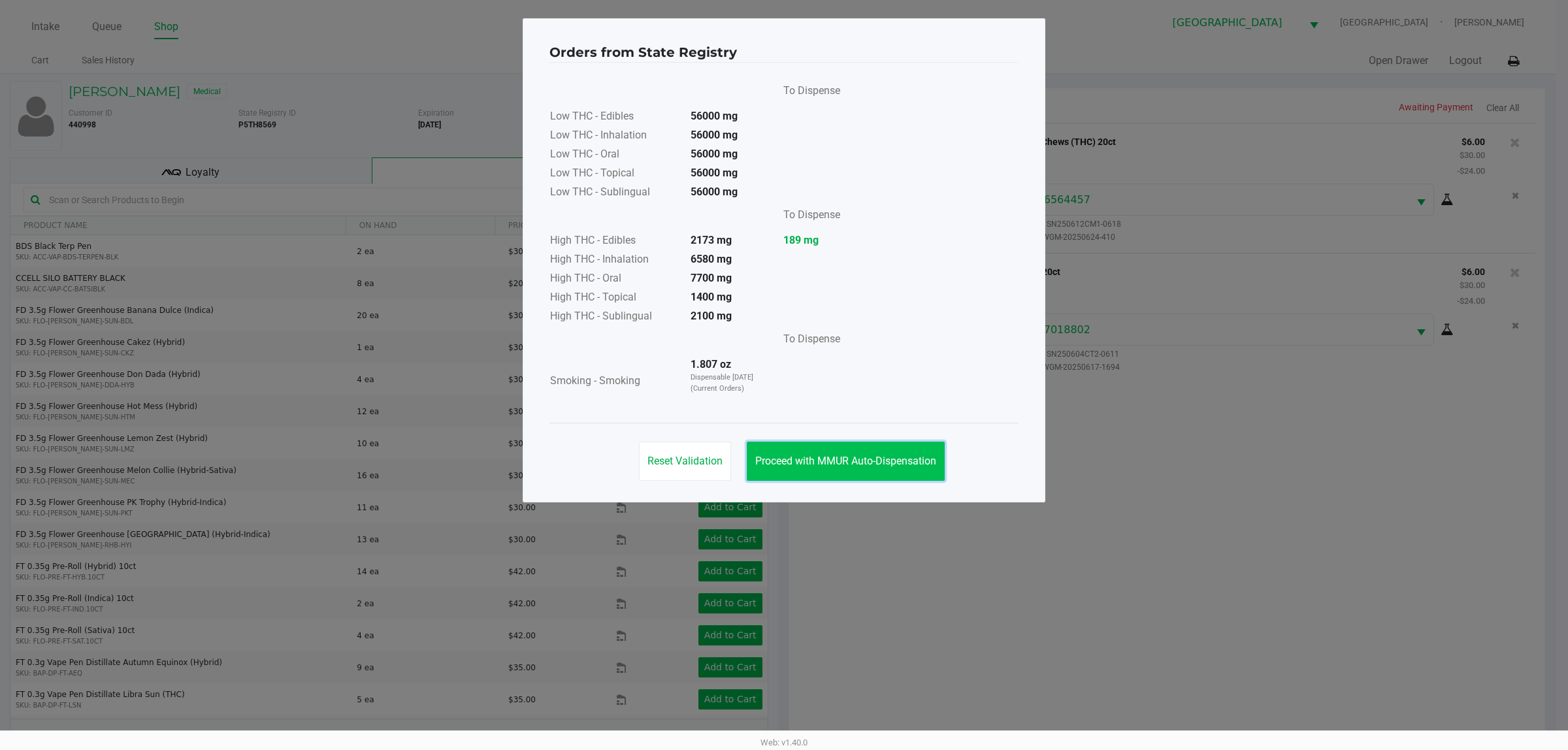
click at [785, 474] on button "Proceed with MMUR Auto-Dispensation" at bounding box center [845, 461] width 198 height 39
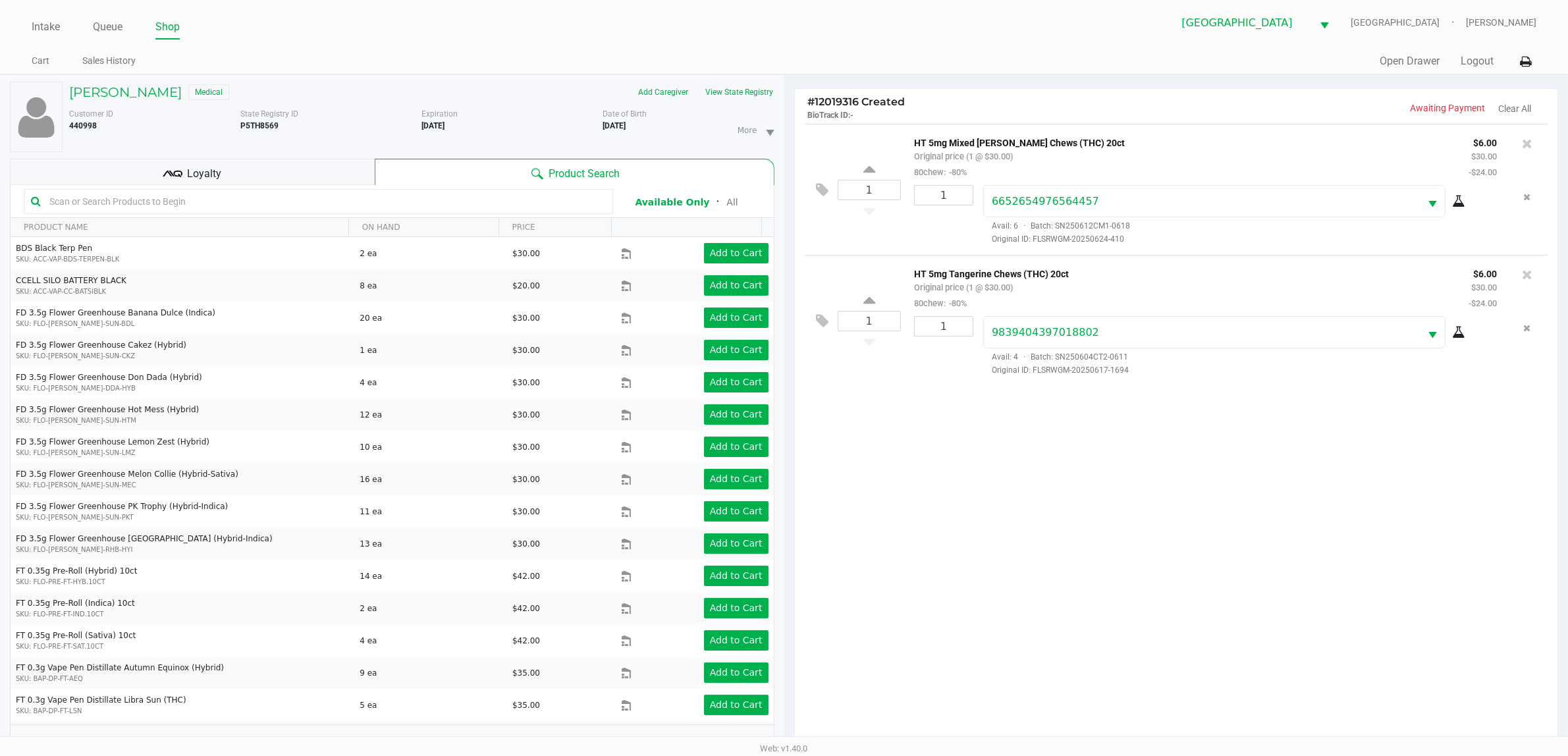
click at [816, 455] on div "1 HT 5mg Mixed Berry Chews (THC) 20ct Original price (1 @ $30.00) 80chew: -80% …" at bounding box center [1176, 439] width 763 height 629
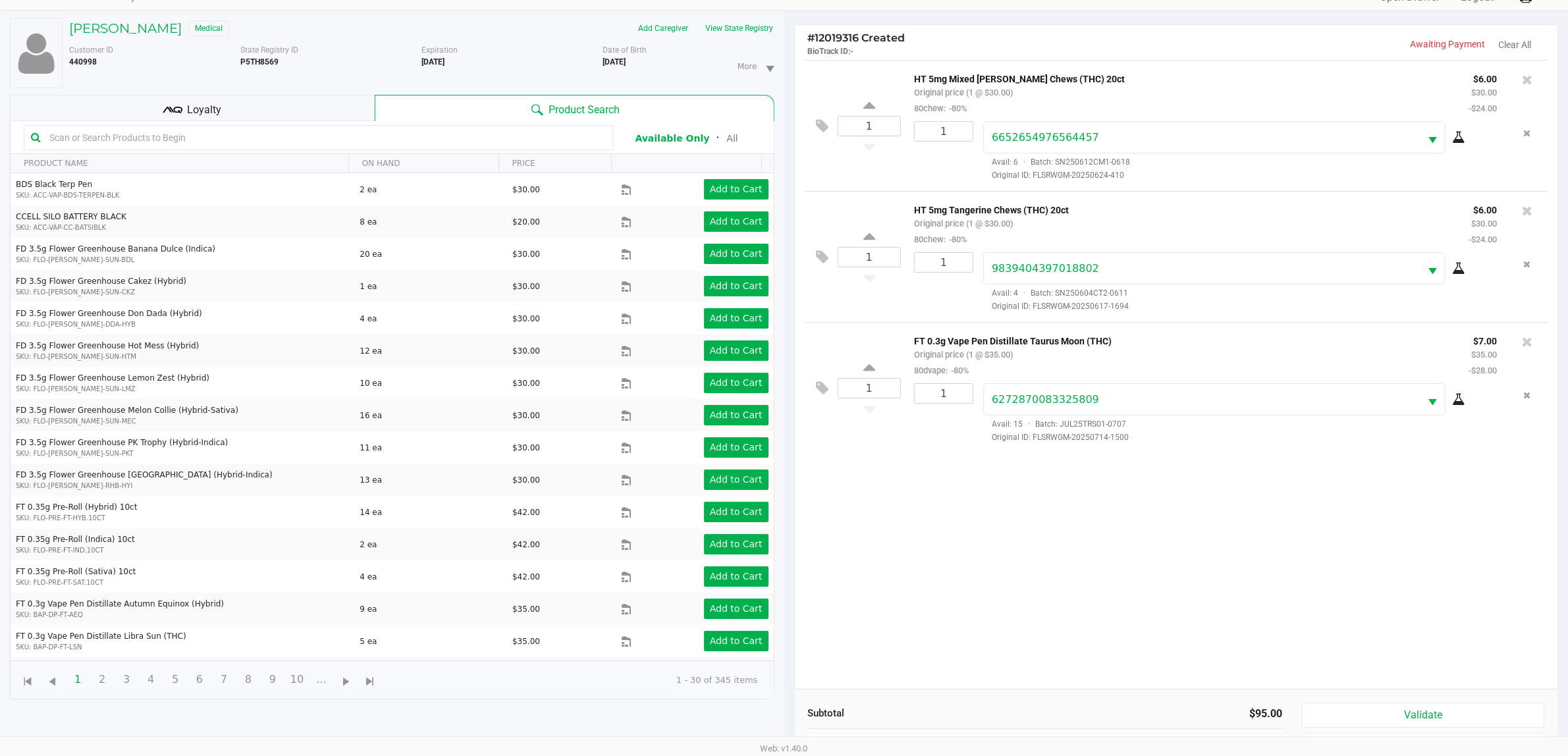
scroll to position [143, 0]
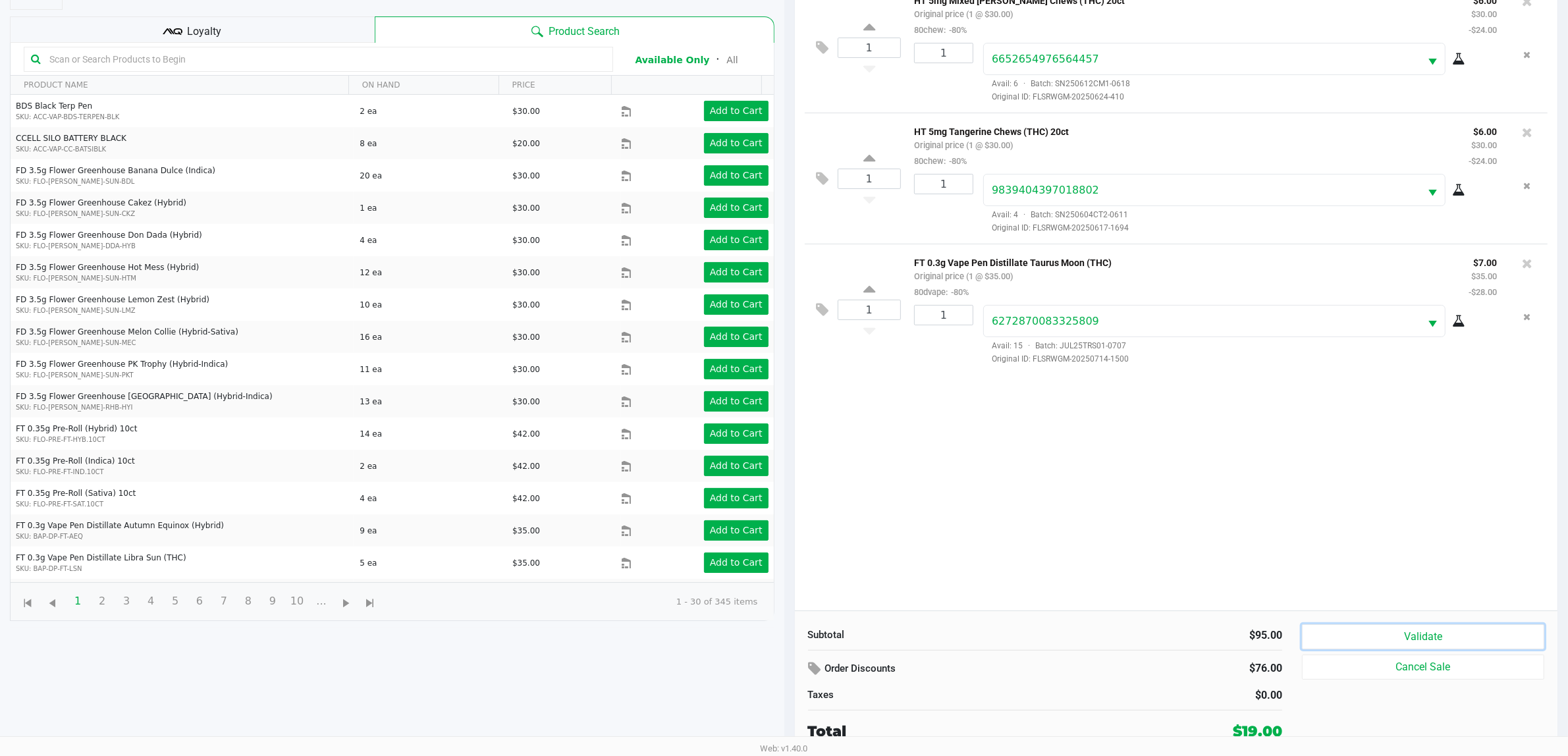
click at [816, 638] on button "Validate" at bounding box center [1422, 636] width 242 height 25
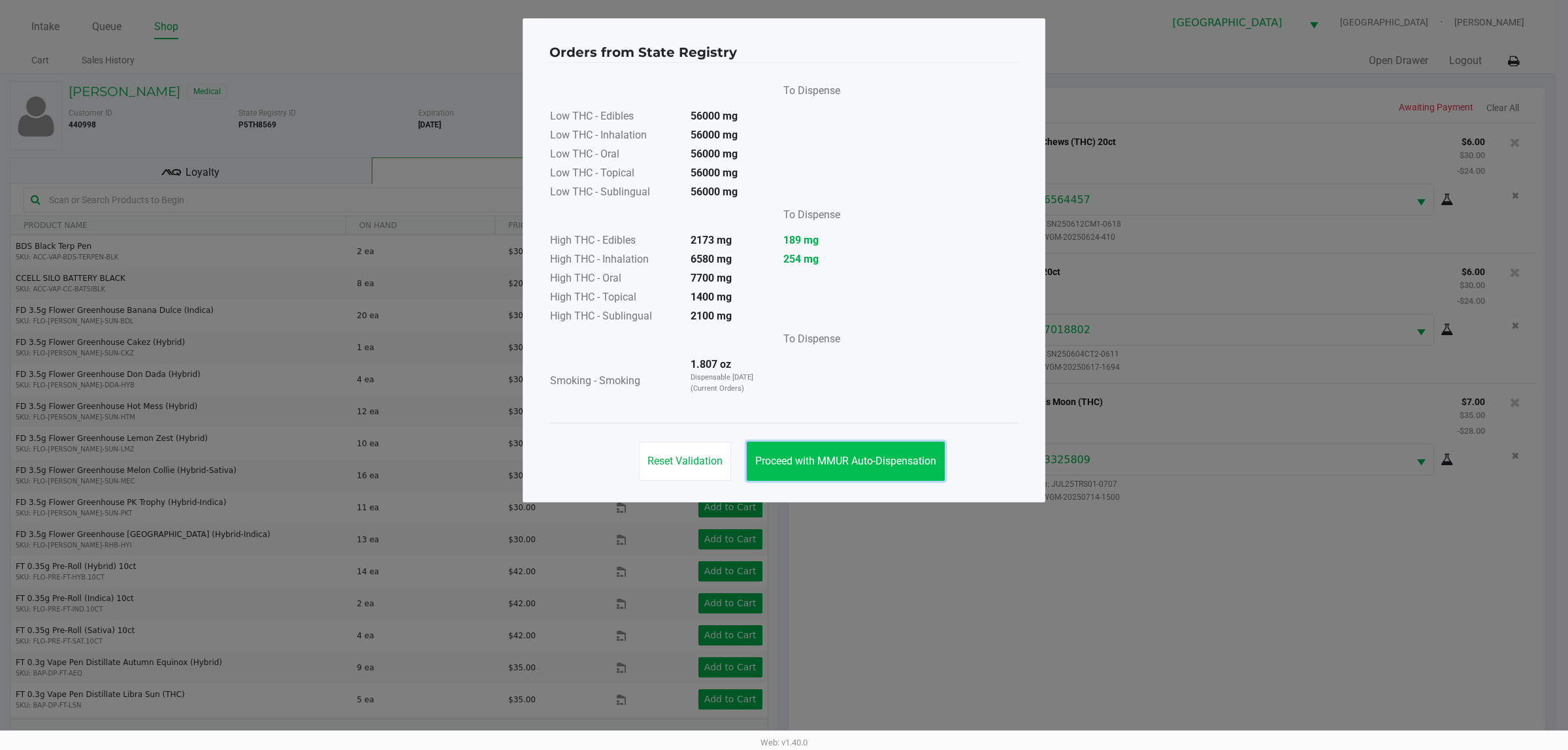
click at [778, 462] on span "Proceed with MMUR Auto-Dispensation" at bounding box center [846, 461] width 181 height 13
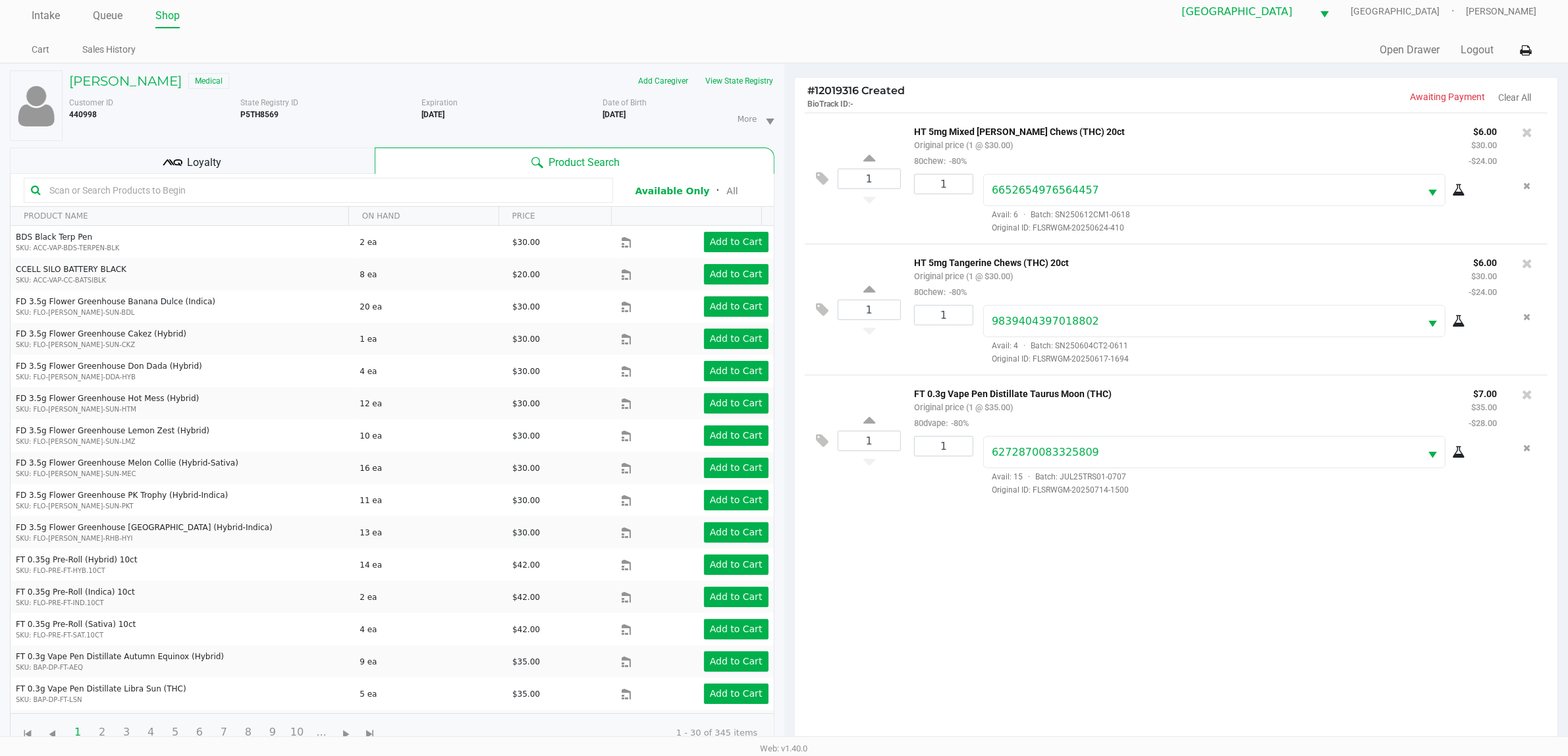
scroll to position [143, 0]
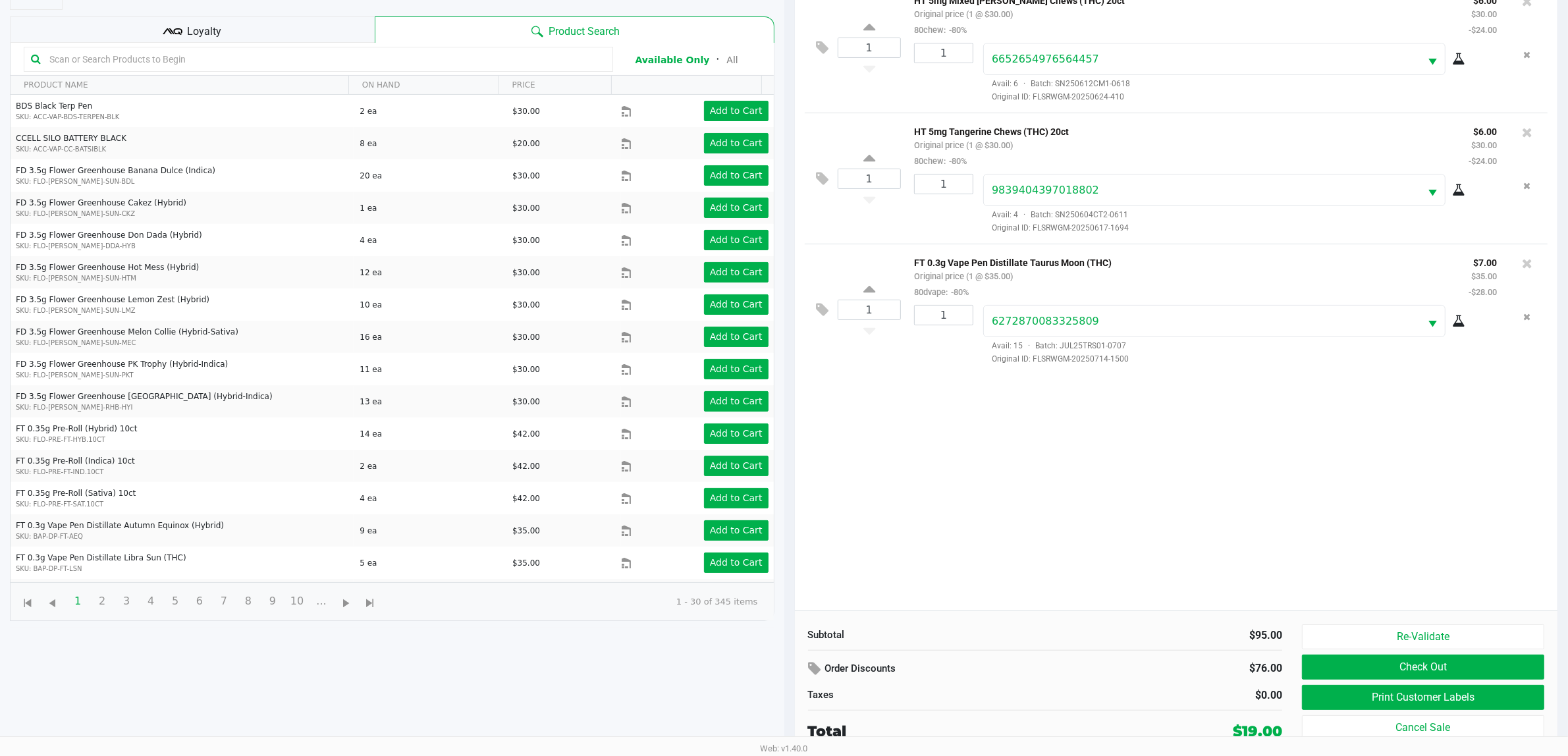
click at [816, 712] on div "Re-Validate Check Out Print Customer Labels Cancel Sale" at bounding box center [1427, 683] width 253 height 118
click at [816, 703] on button "Print Customer Labels" at bounding box center [1422, 697] width 242 height 25
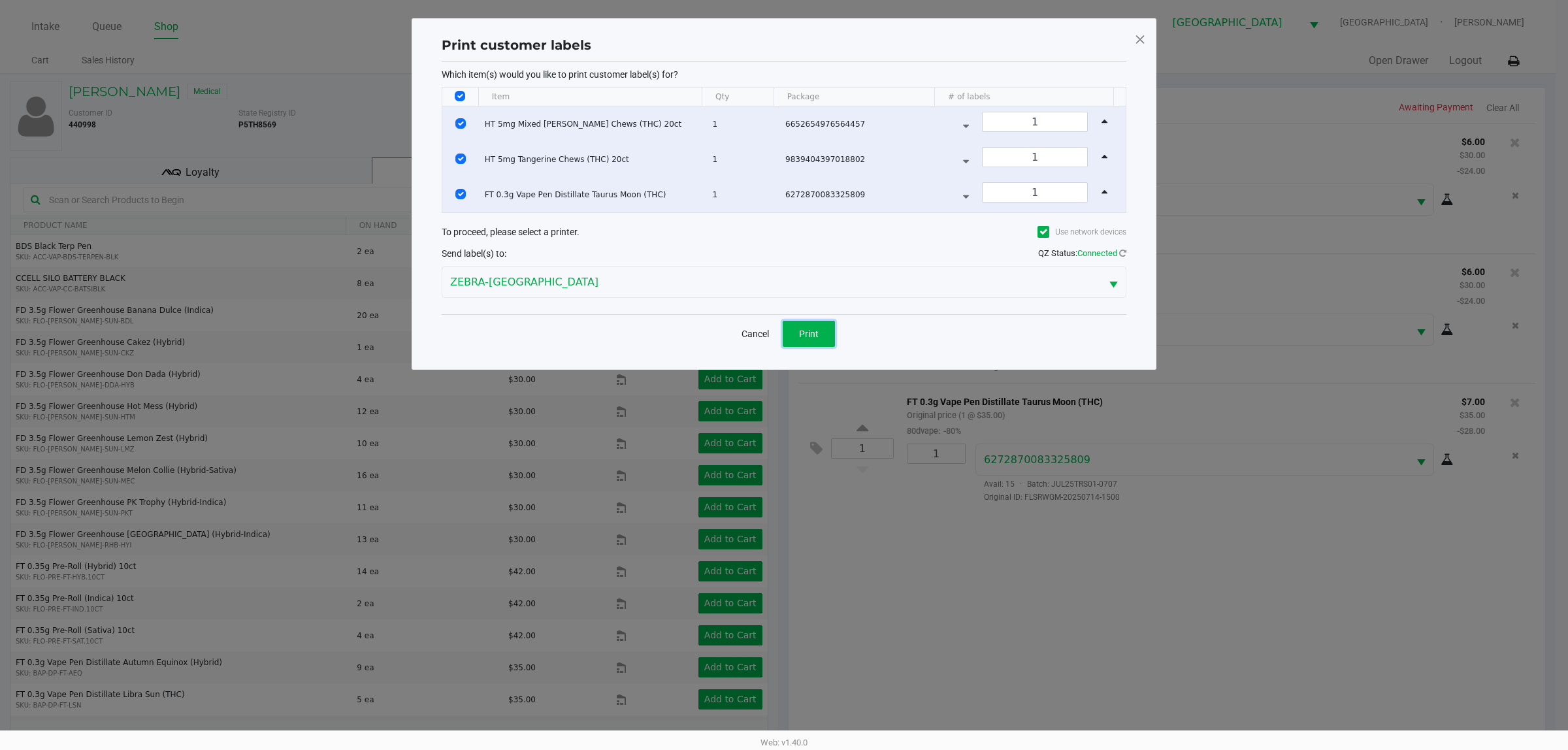
click at [802, 328] on button "Print" at bounding box center [808, 334] width 52 height 27
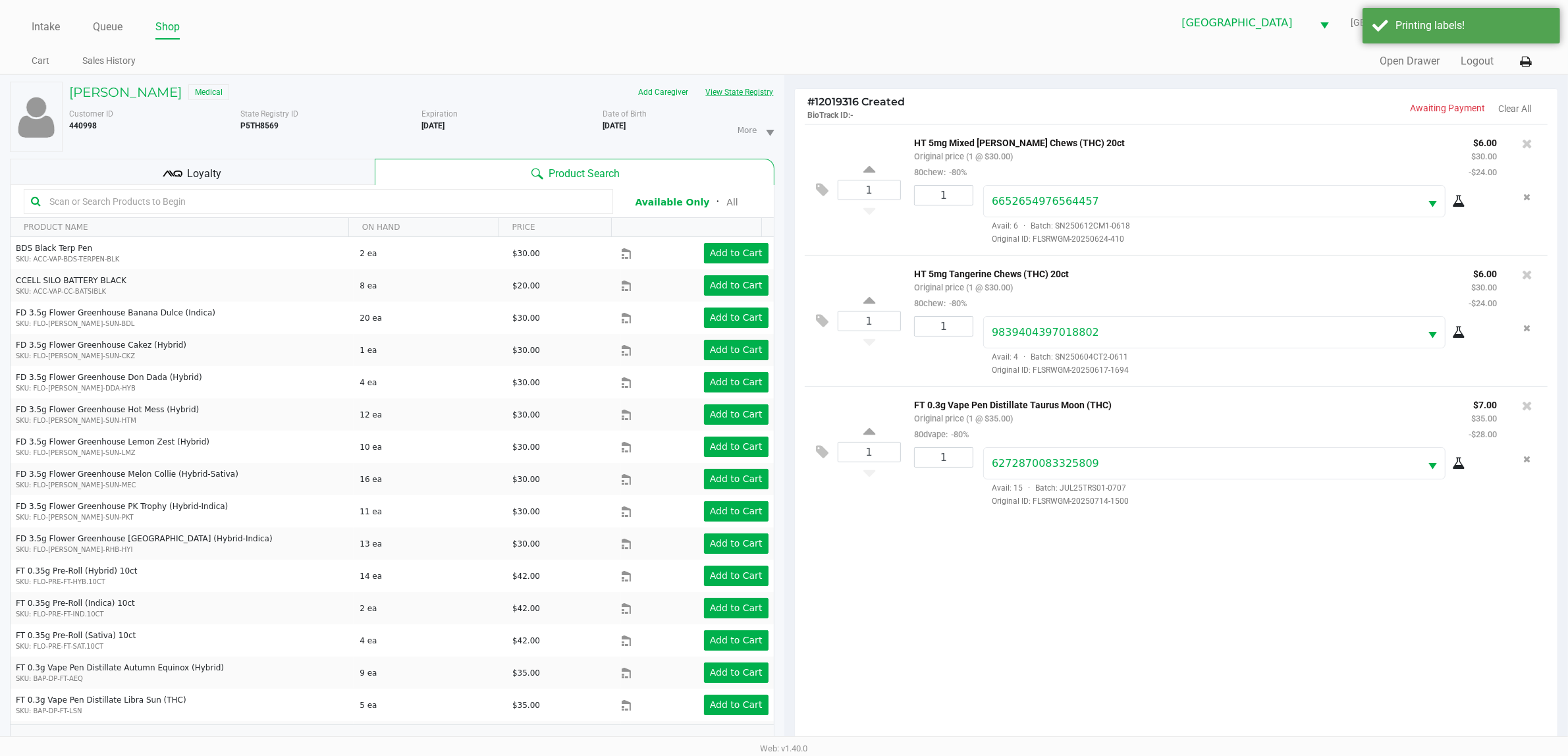
click at [747, 93] on button "View State Registry" at bounding box center [735, 92] width 77 height 21
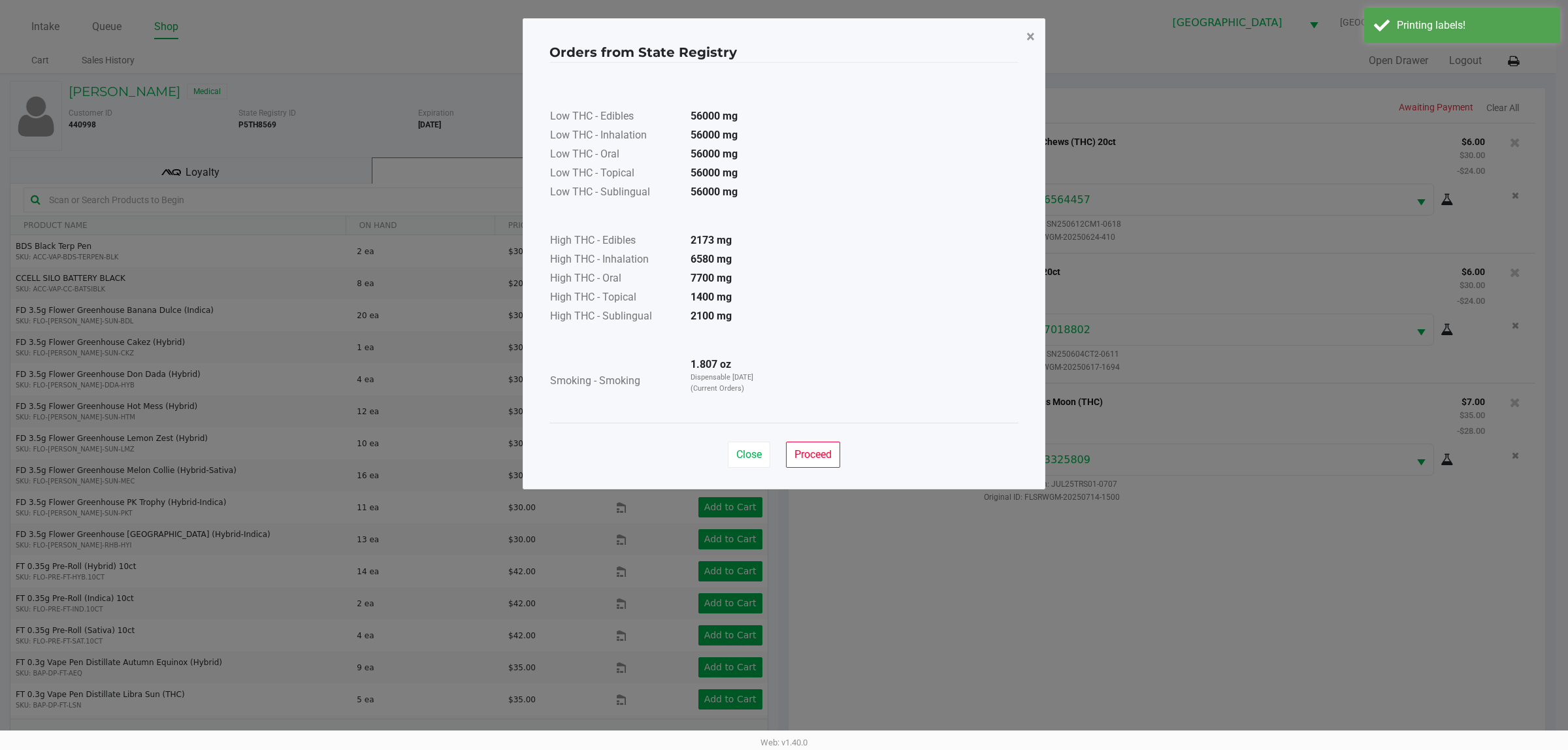
click at [810, 30] on span "×" at bounding box center [1031, 36] width 9 height 18
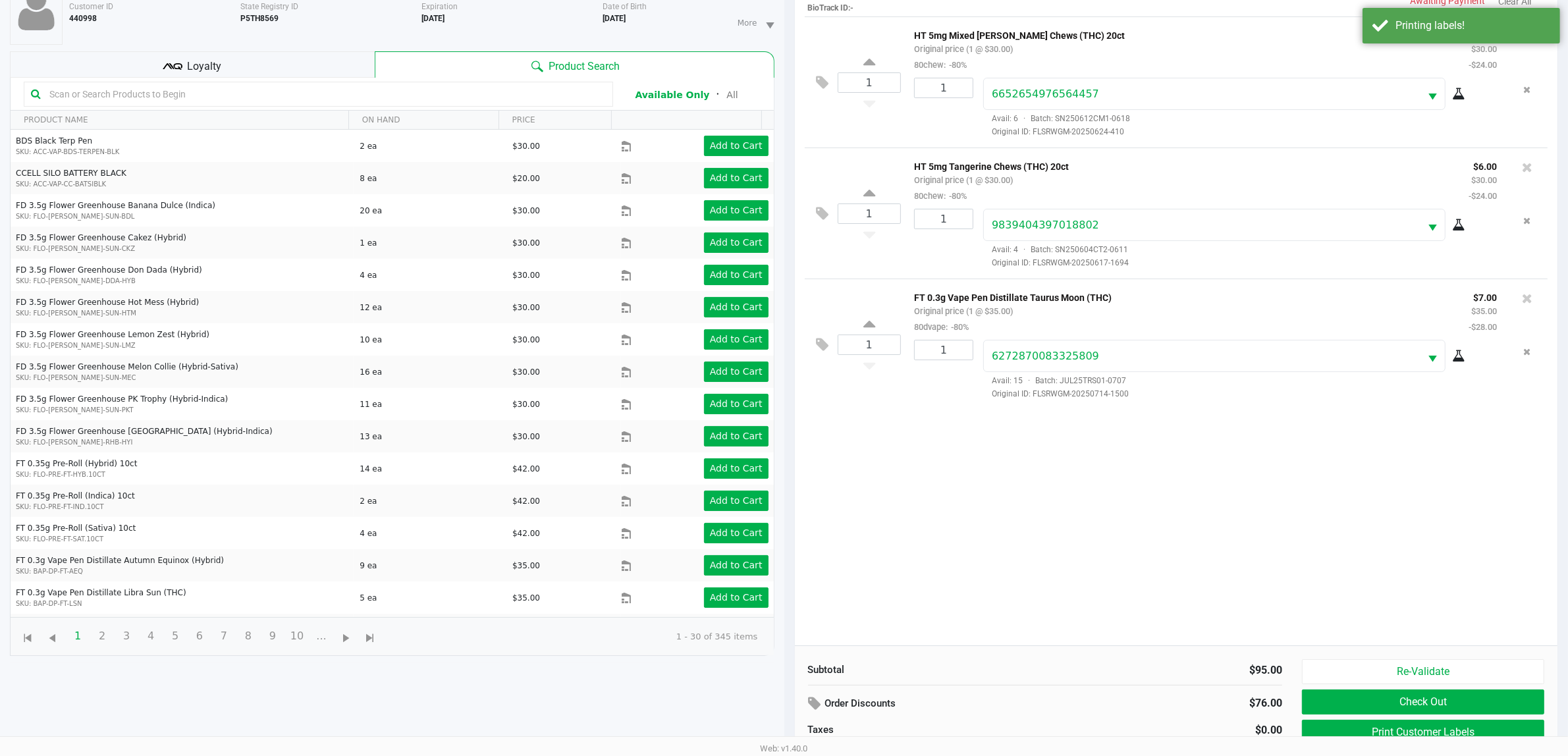
scroll to position [143, 0]
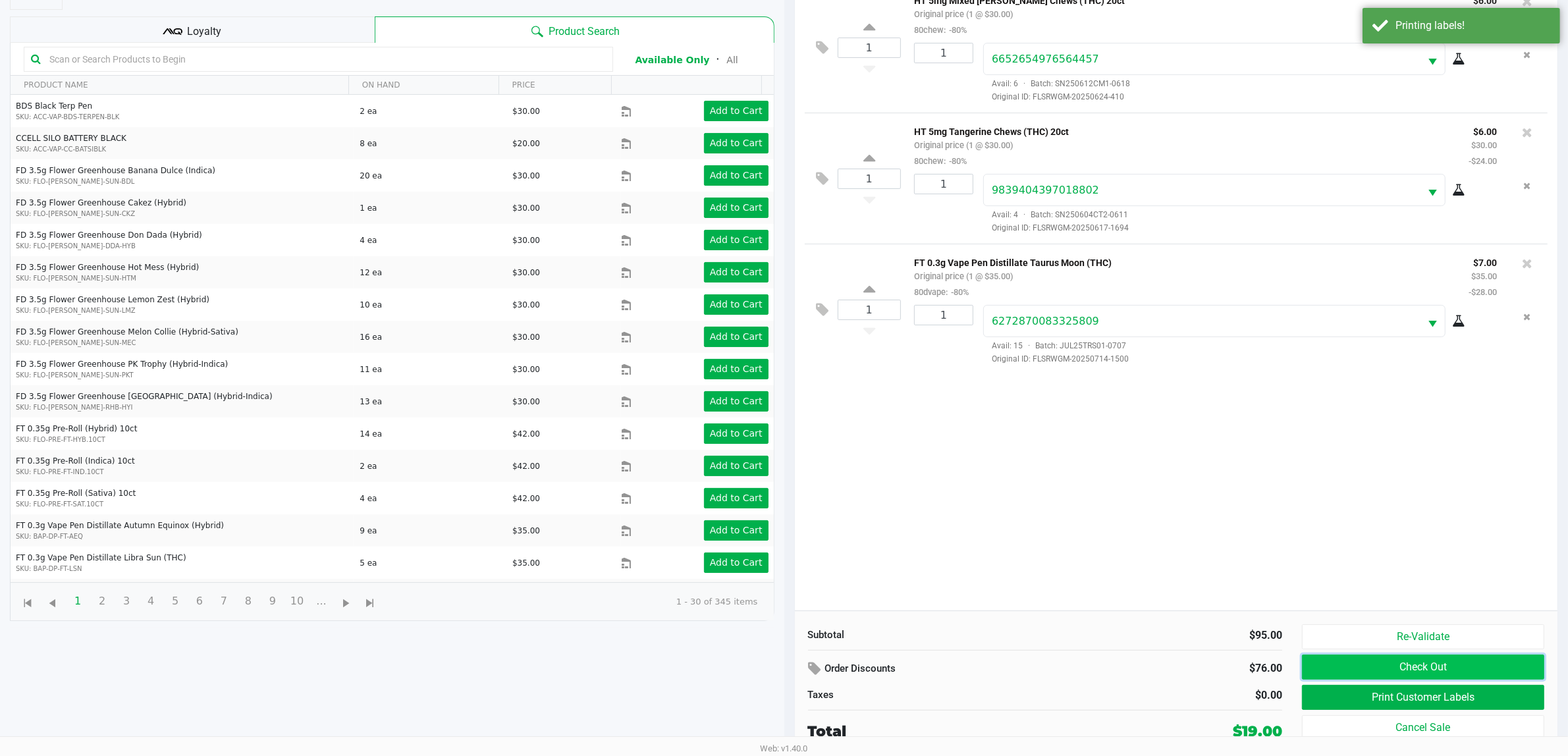
drag, startPoint x: 1404, startPoint y: 654, endPoint x: 1427, endPoint y: 659, distance: 23.5
click at [816, 659] on button "Check Out" at bounding box center [1422, 666] width 242 height 25
click at [816, 659] on div "Loading BARBARA LASH Medical Add Caregiver View State Registry Customer ID 4409…" at bounding box center [784, 344] width 1568 height 824
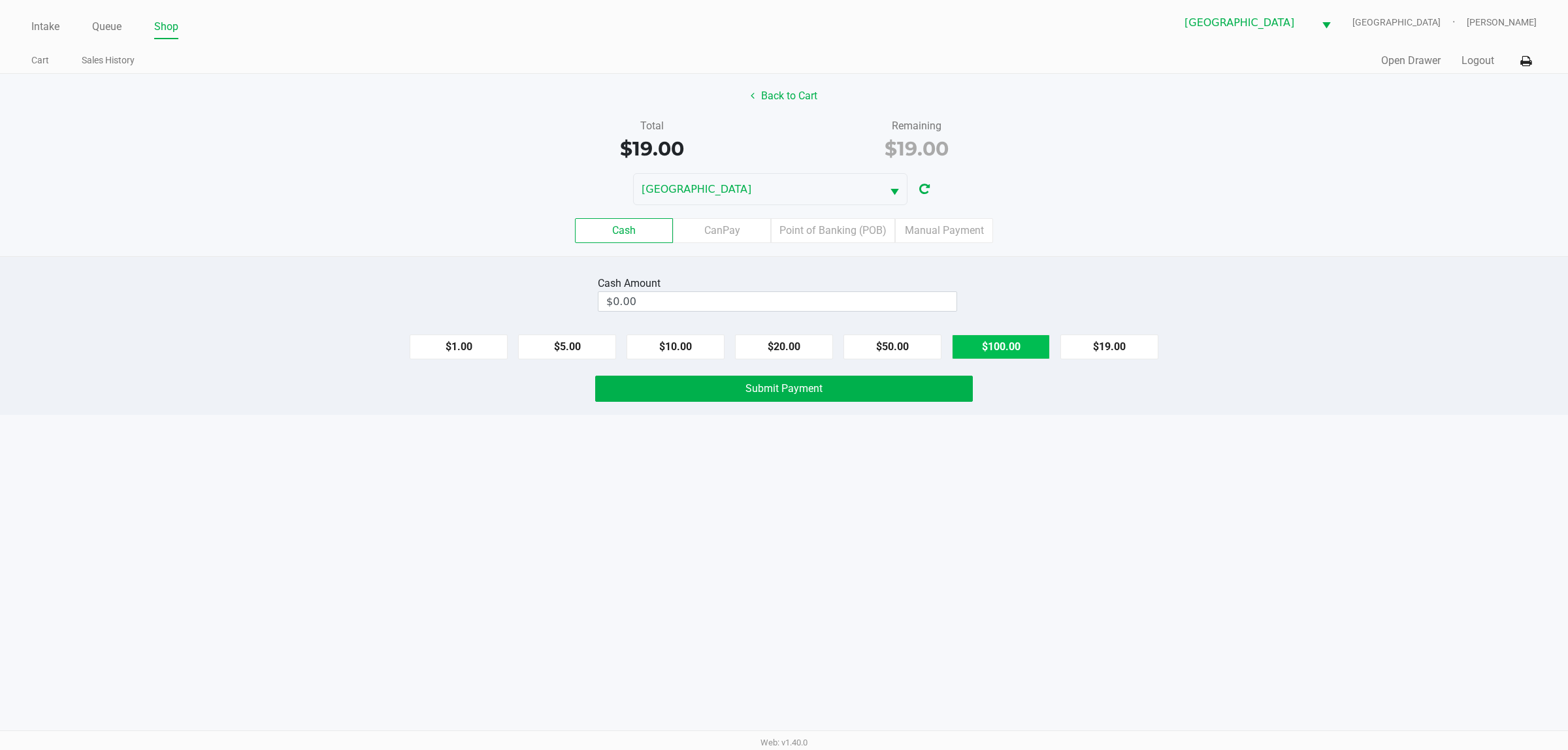
click at [810, 339] on button "$100.00" at bounding box center [1001, 346] width 98 height 25
type input "$100.00"
click at [766, 387] on span "Submit Payment" at bounding box center [784, 388] width 77 height 13
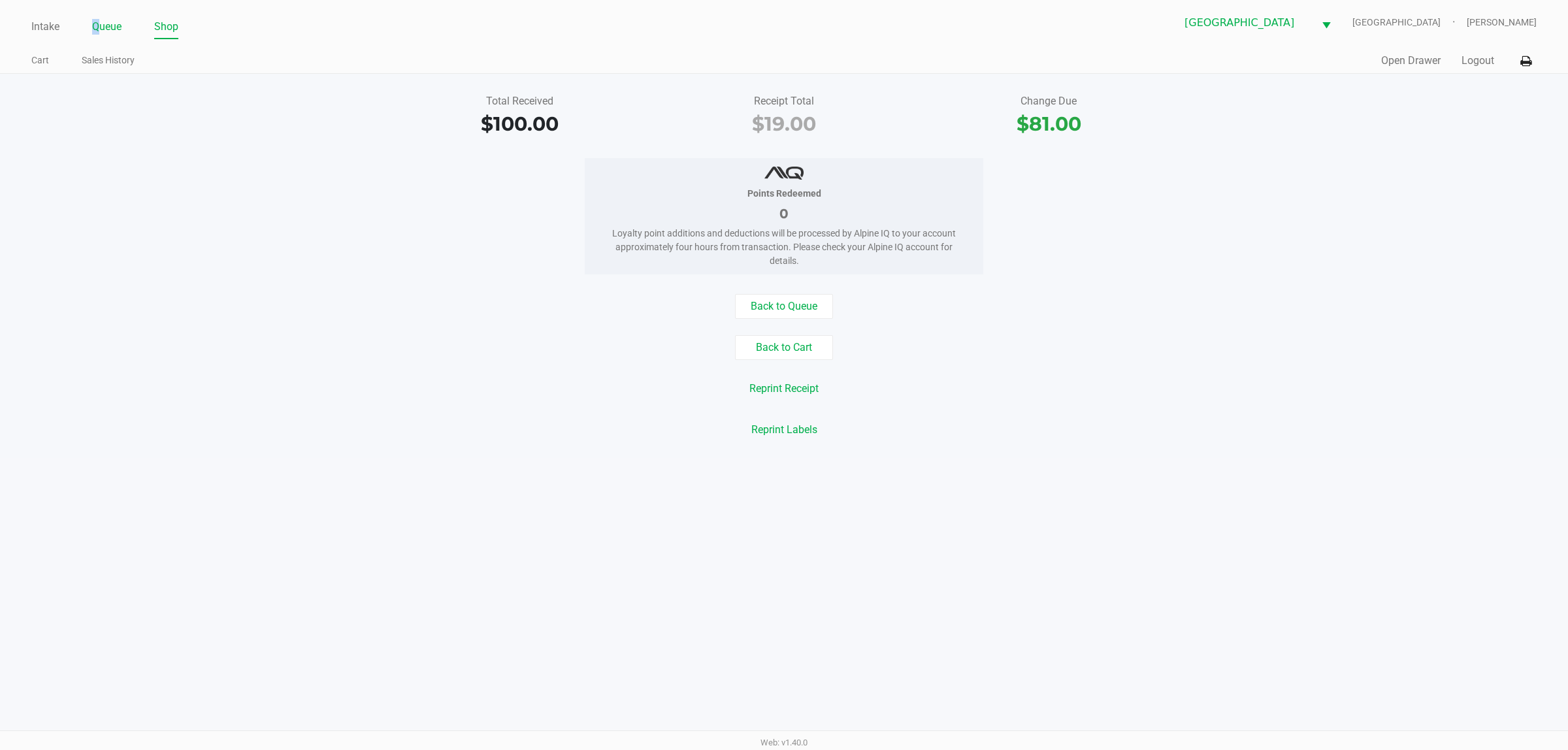
click at [96, 29] on link "Queue" at bounding box center [107, 27] width 29 height 18
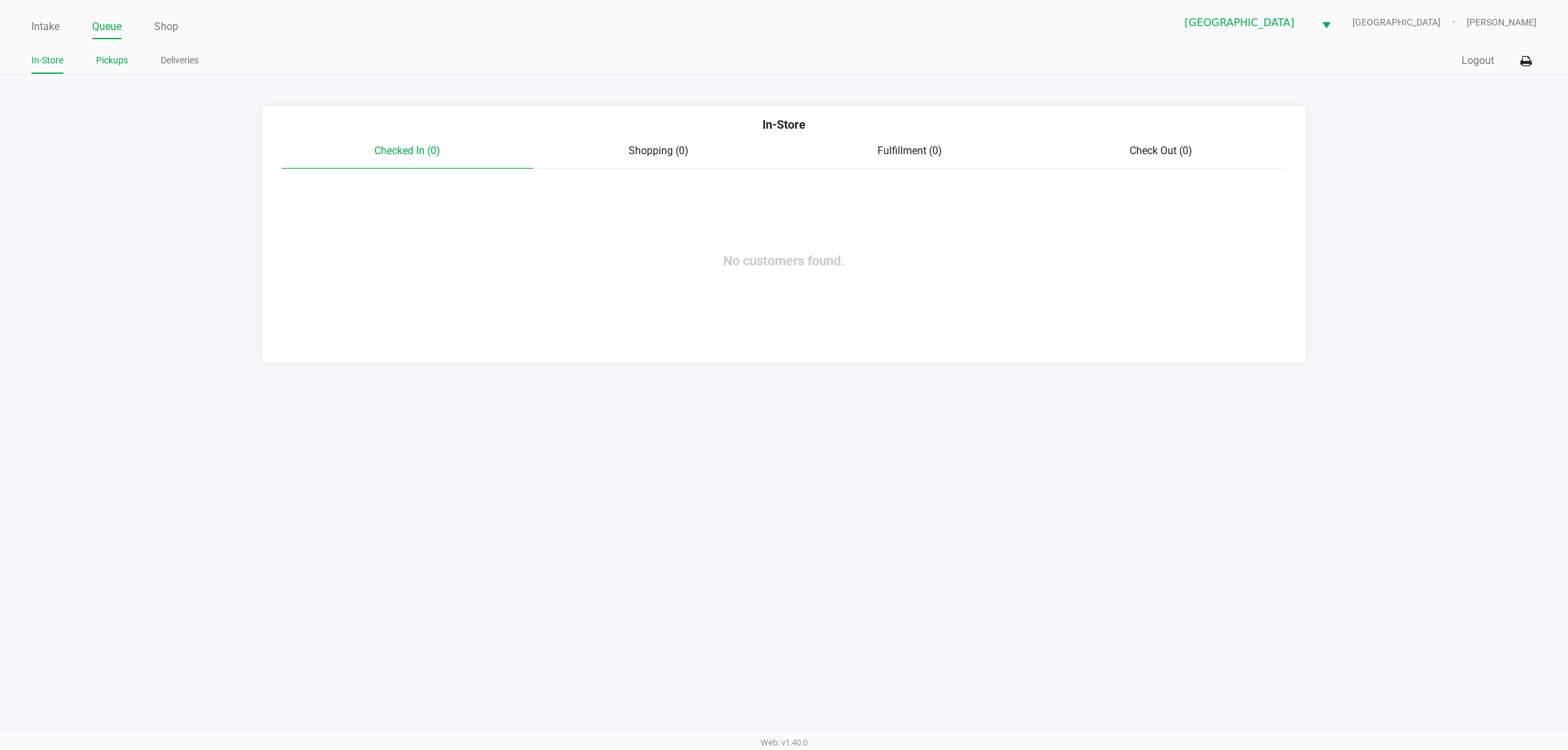
click at [109, 54] on link "Pickups" at bounding box center [111, 60] width 32 height 16
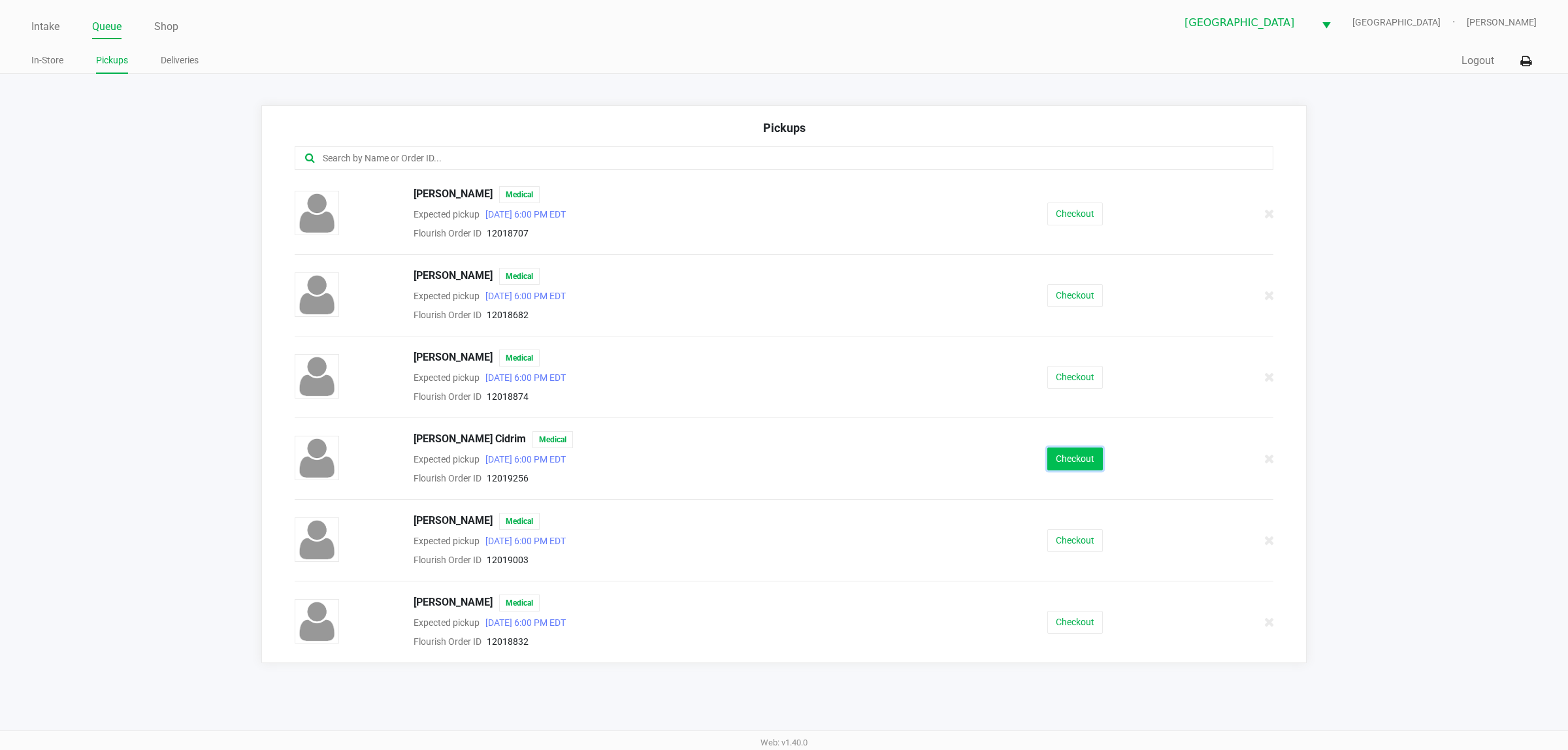
click at [810, 469] on button "Checkout" at bounding box center [1075, 458] width 56 height 23
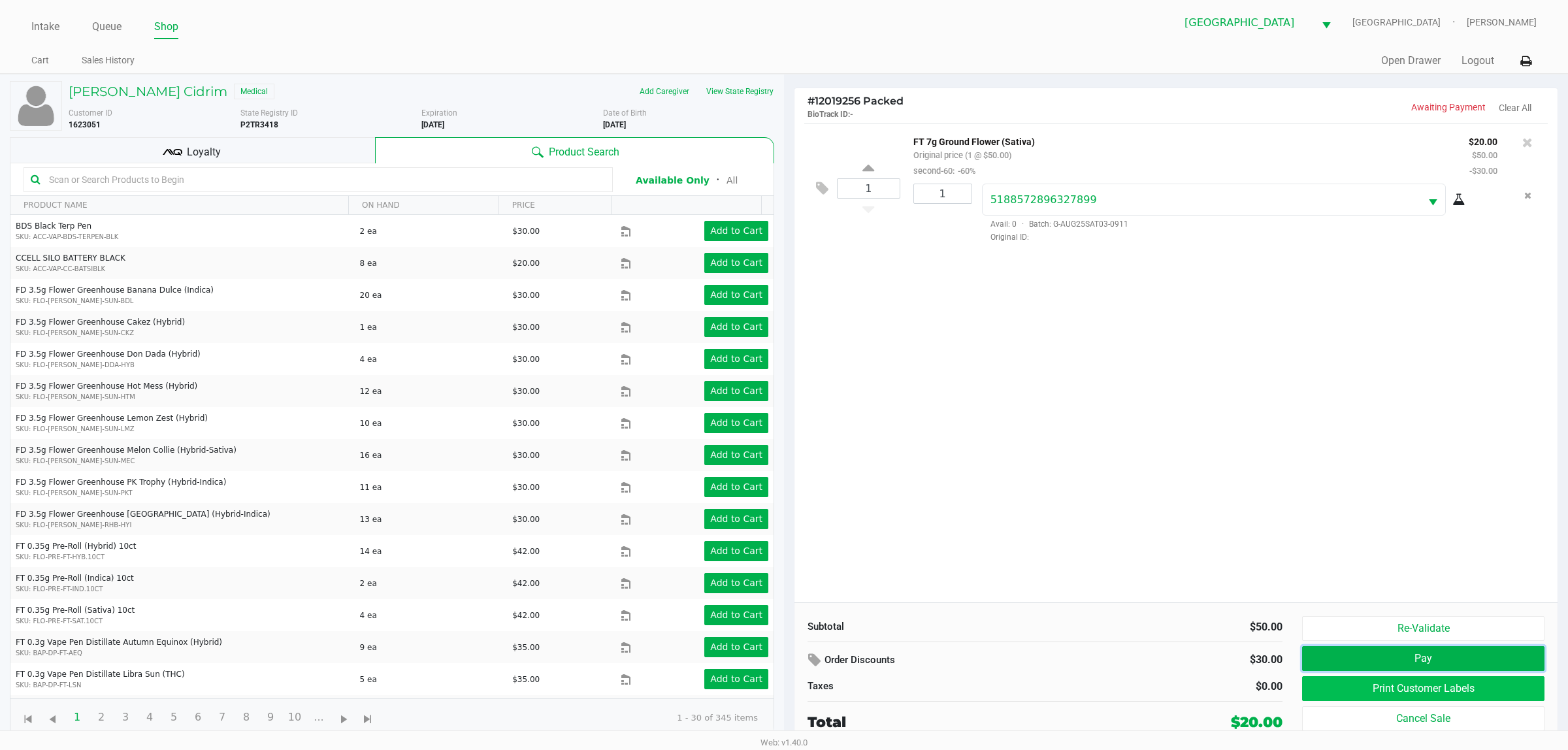
drag, startPoint x: 1444, startPoint y: 660, endPoint x: 1387, endPoint y: 686, distance: 62.6
click at [810, 686] on div "Re-Validate Pay Print Customer Labels Cancel Sale" at bounding box center [1429, 674] width 252 height 117
click at [810, 686] on button "Print Customer Labels" at bounding box center [1423, 688] width 242 height 25
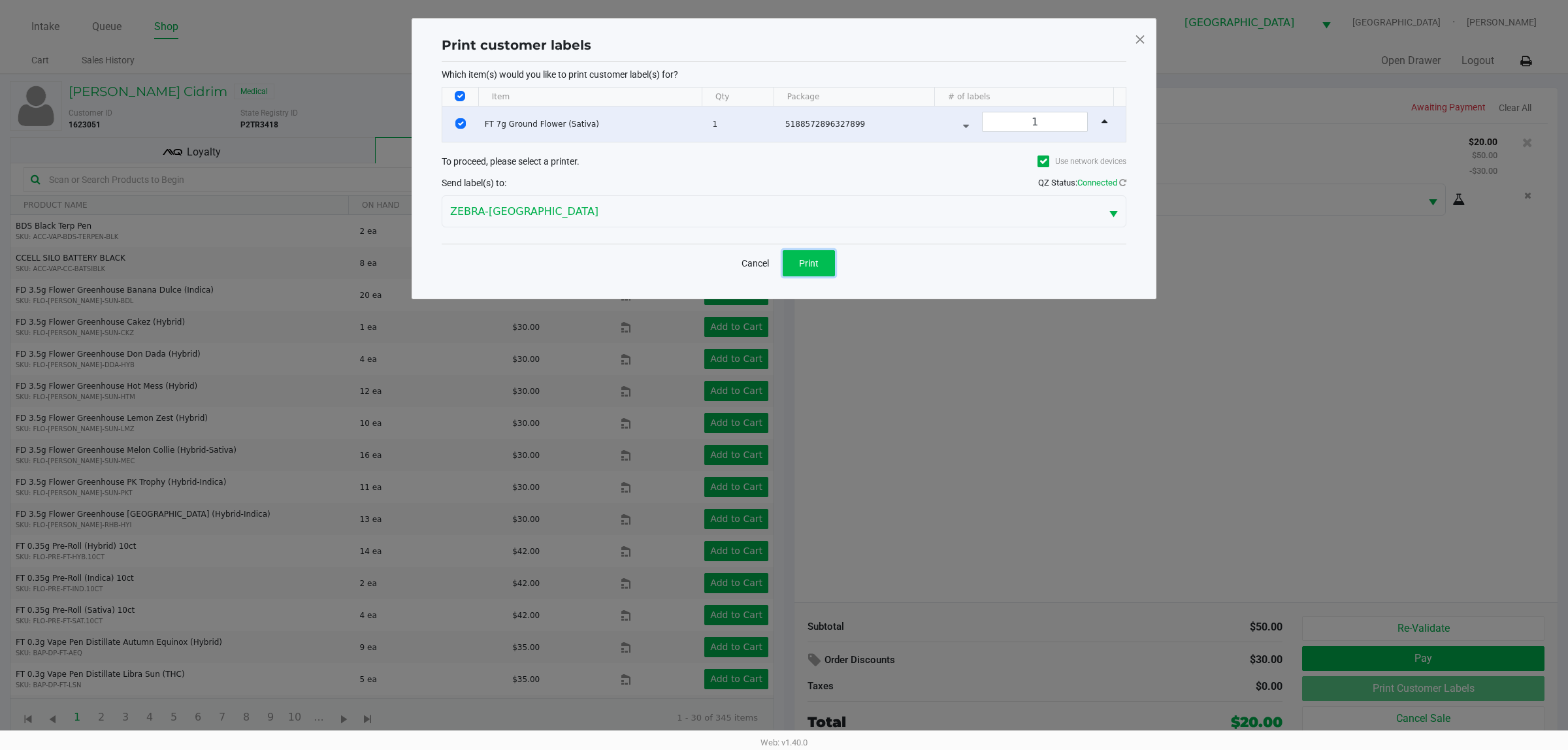
click at [801, 262] on span "Print" at bounding box center [808, 263] width 20 height 10
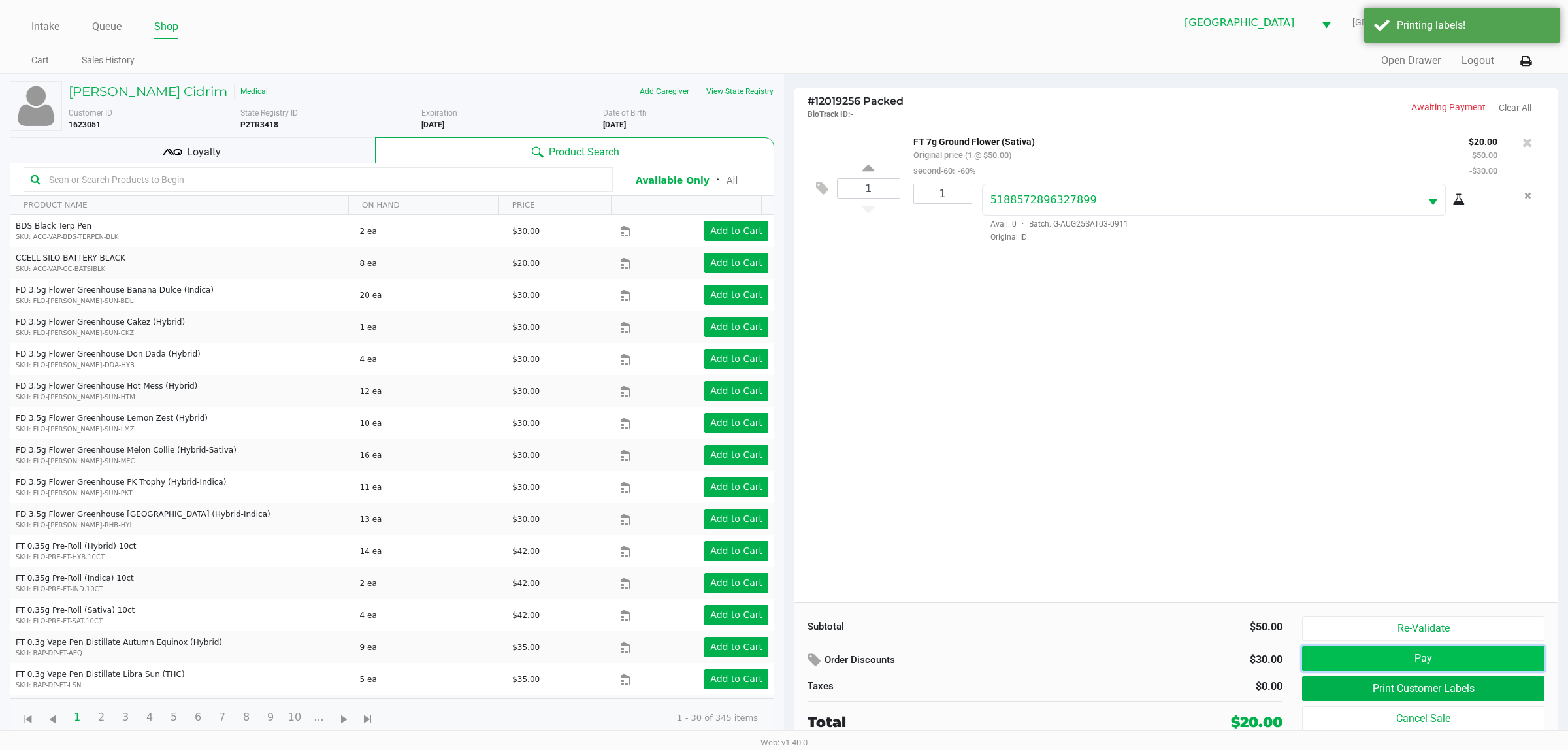
click at [810, 663] on button "Pay" at bounding box center [1423, 658] width 242 height 25
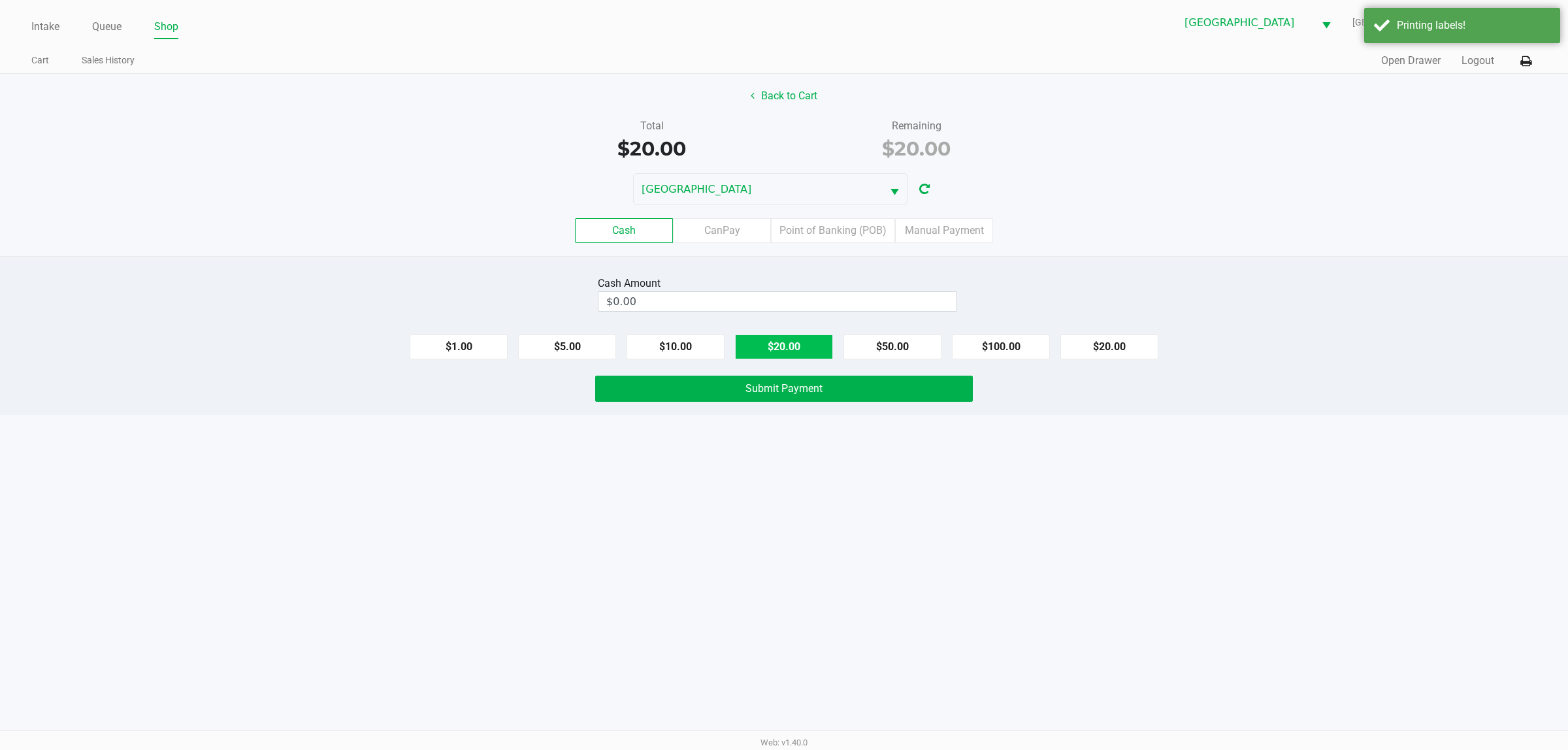
click at [752, 340] on button "$20.00" at bounding box center [784, 346] width 98 height 25
type input "$20.00"
click at [718, 389] on button "Submit Payment" at bounding box center [784, 388] width 378 height 27
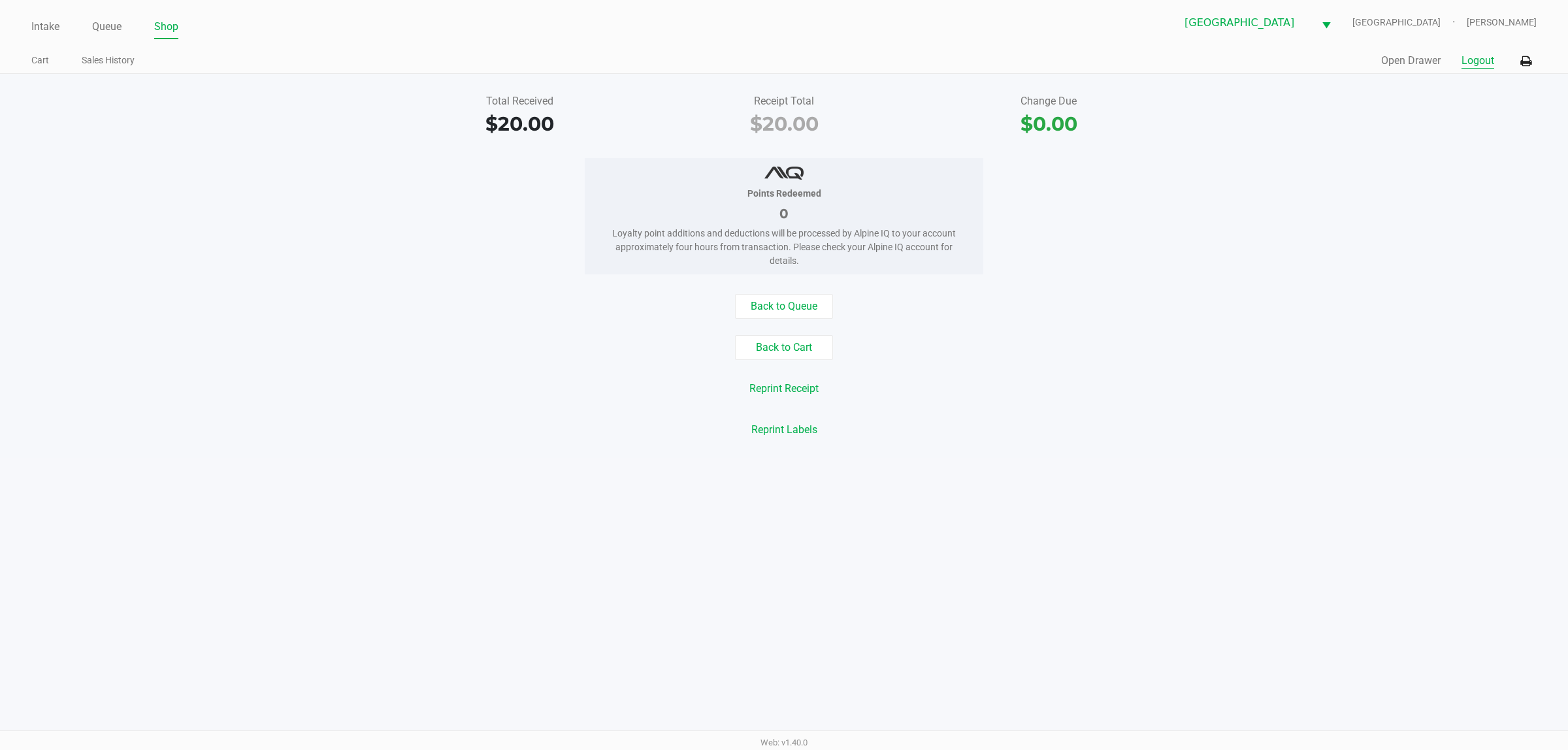
click at [810, 56] on button "Logout" at bounding box center [1478, 61] width 33 height 15
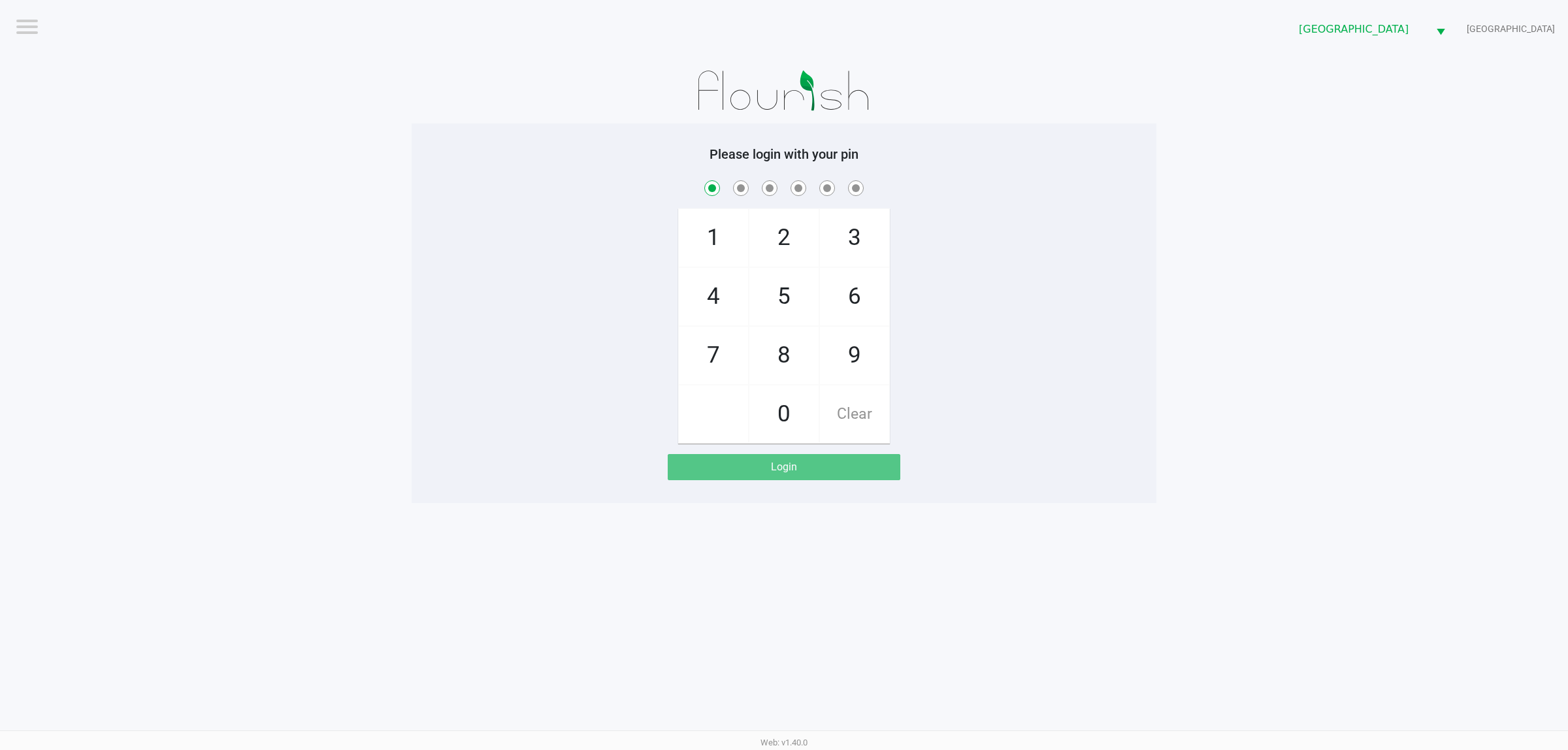
checkbox input "true"
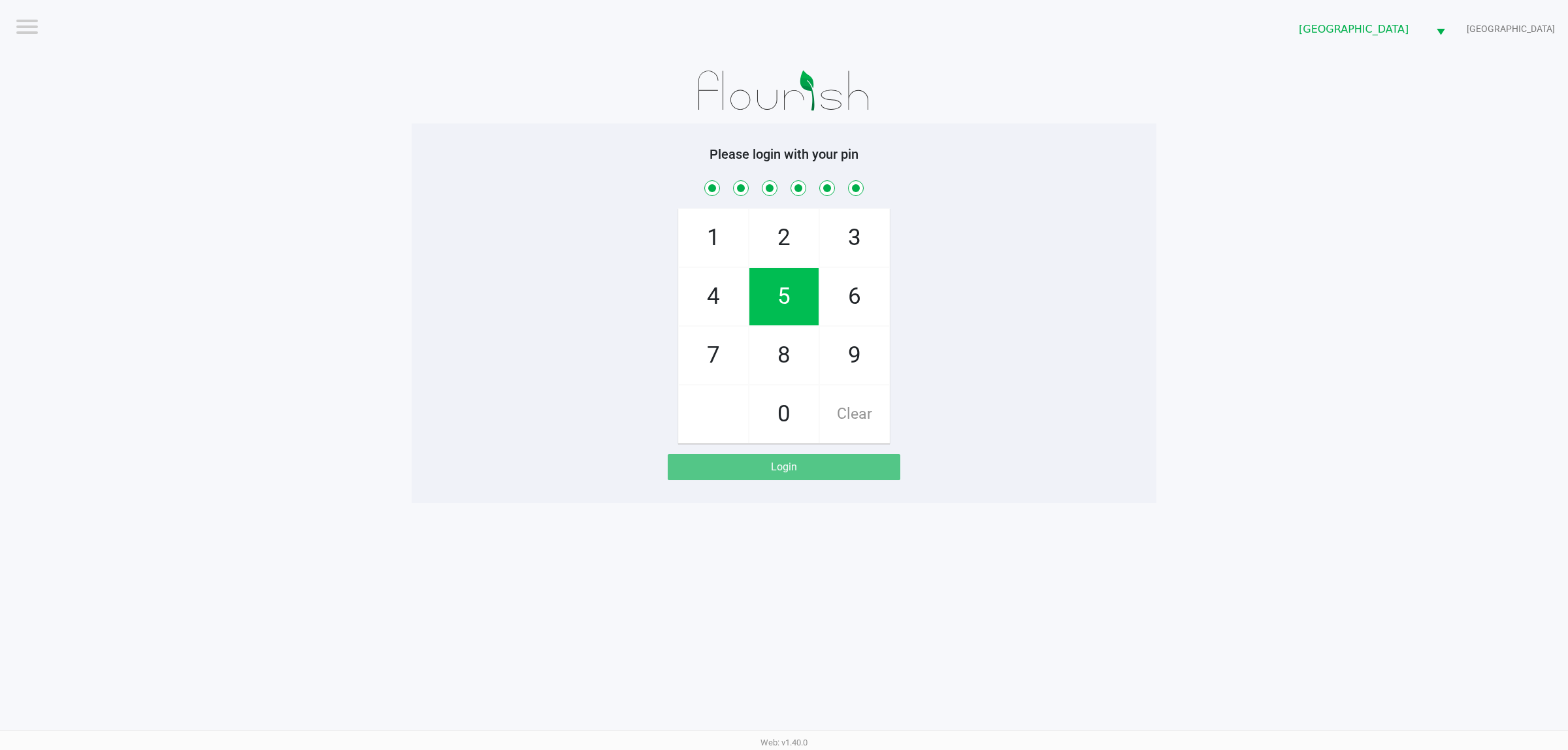
checkbox input "true"
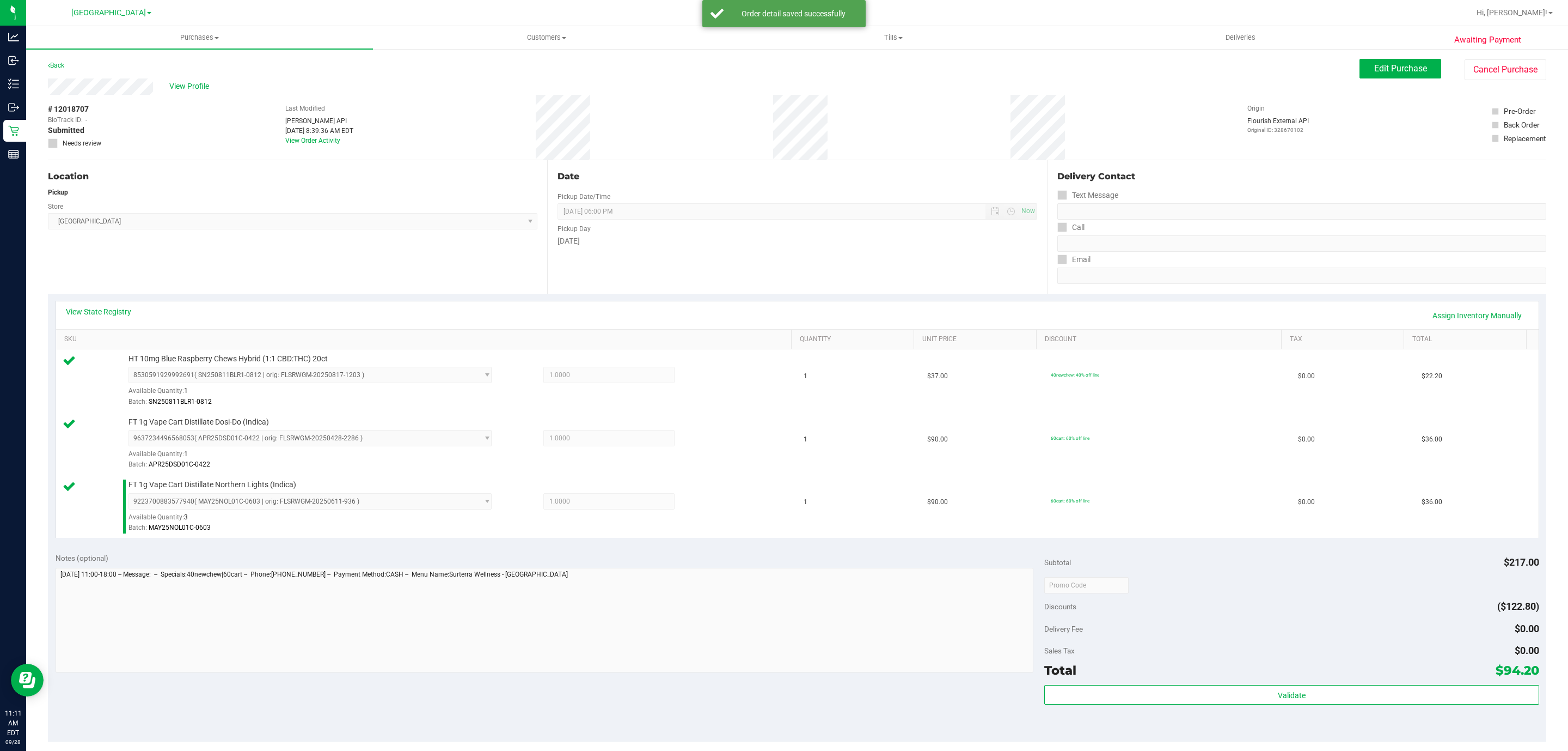
scroll to position [82, 0]
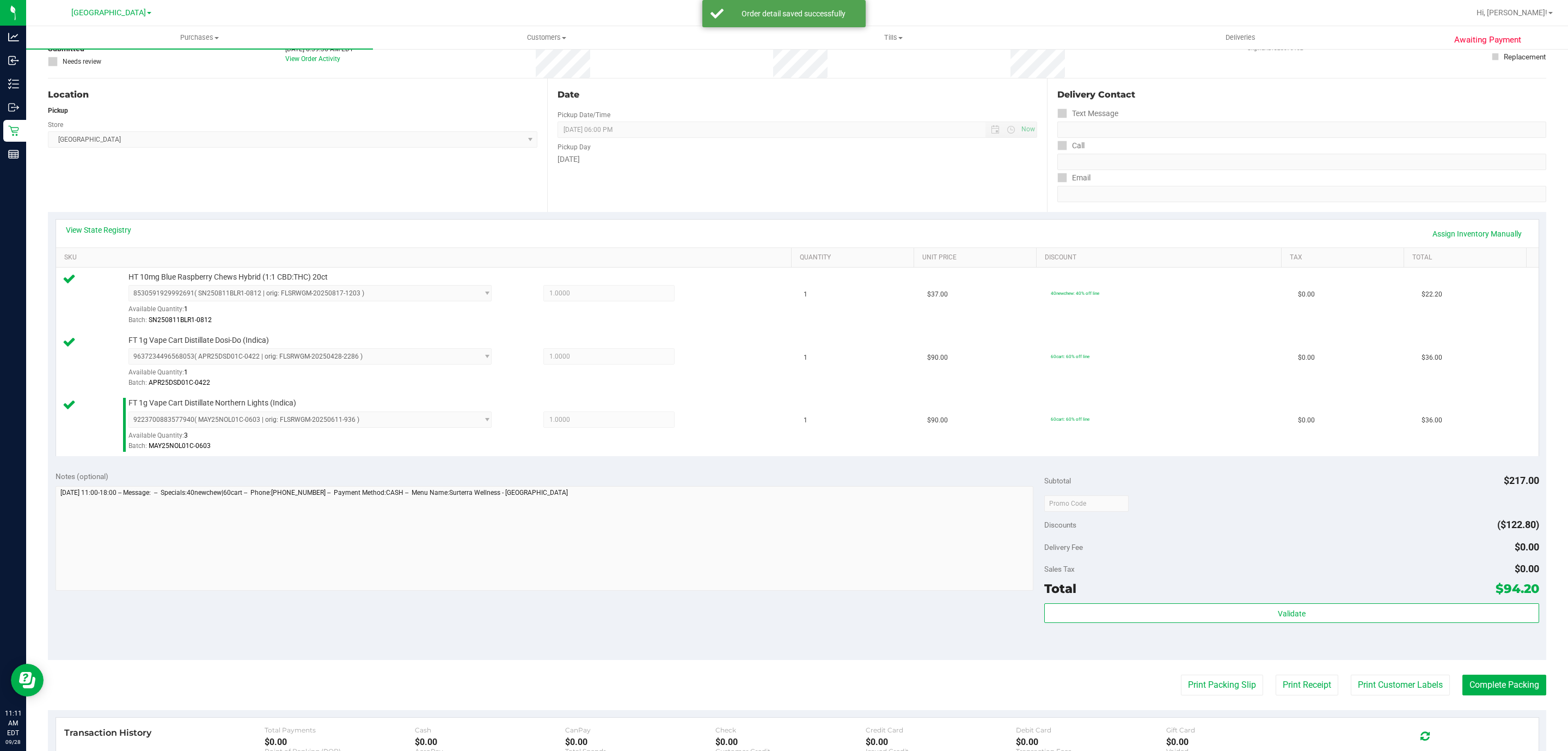
click at [1068, 598] on div "Total" at bounding box center [1060, 588] width 32 height 20
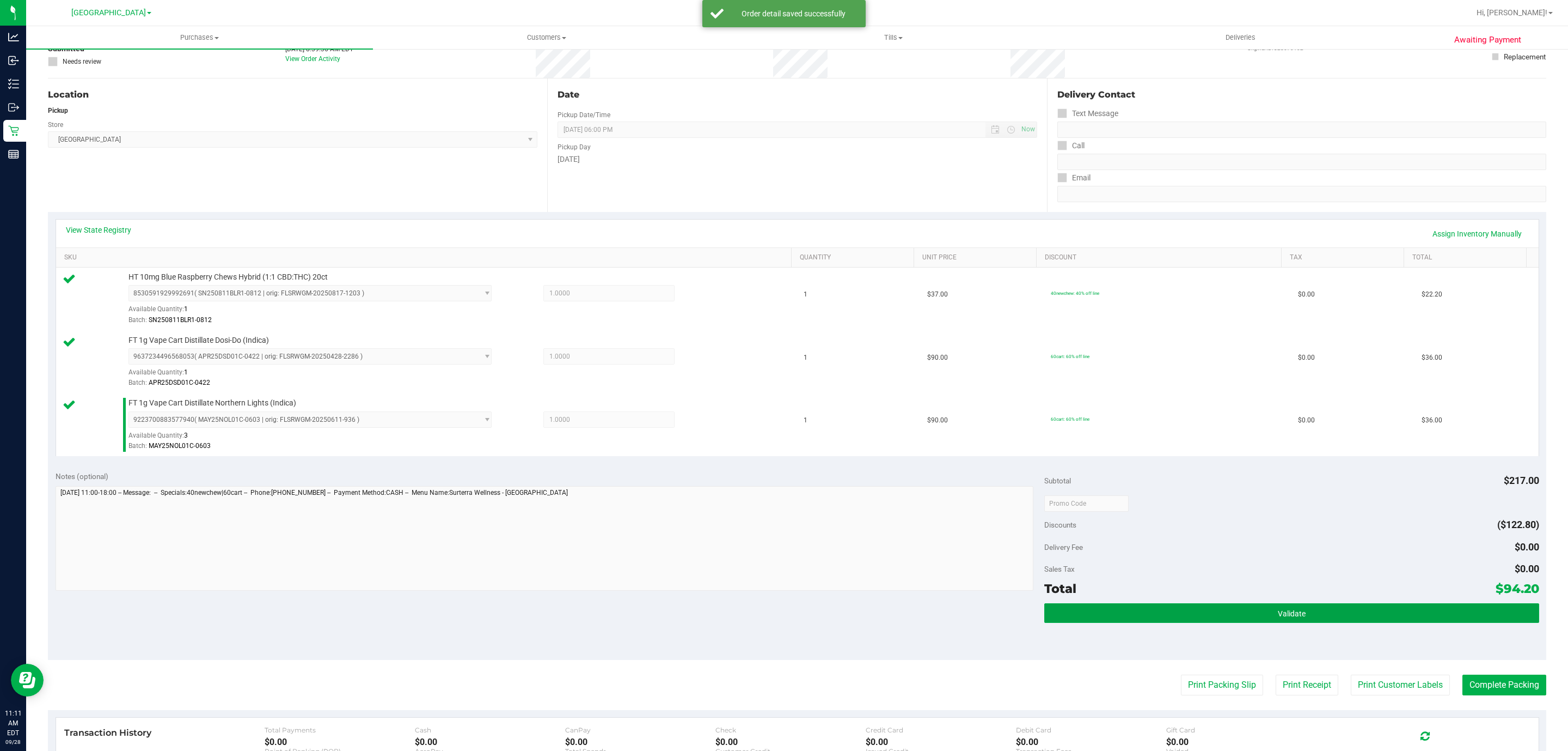
drag, startPoint x: 1069, startPoint y: 613, endPoint x: 1071, endPoint y: 628, distance: 15.1
click at [1069, 623] on button "Validate" at bounding box center [1291, 613] width 495 height 20
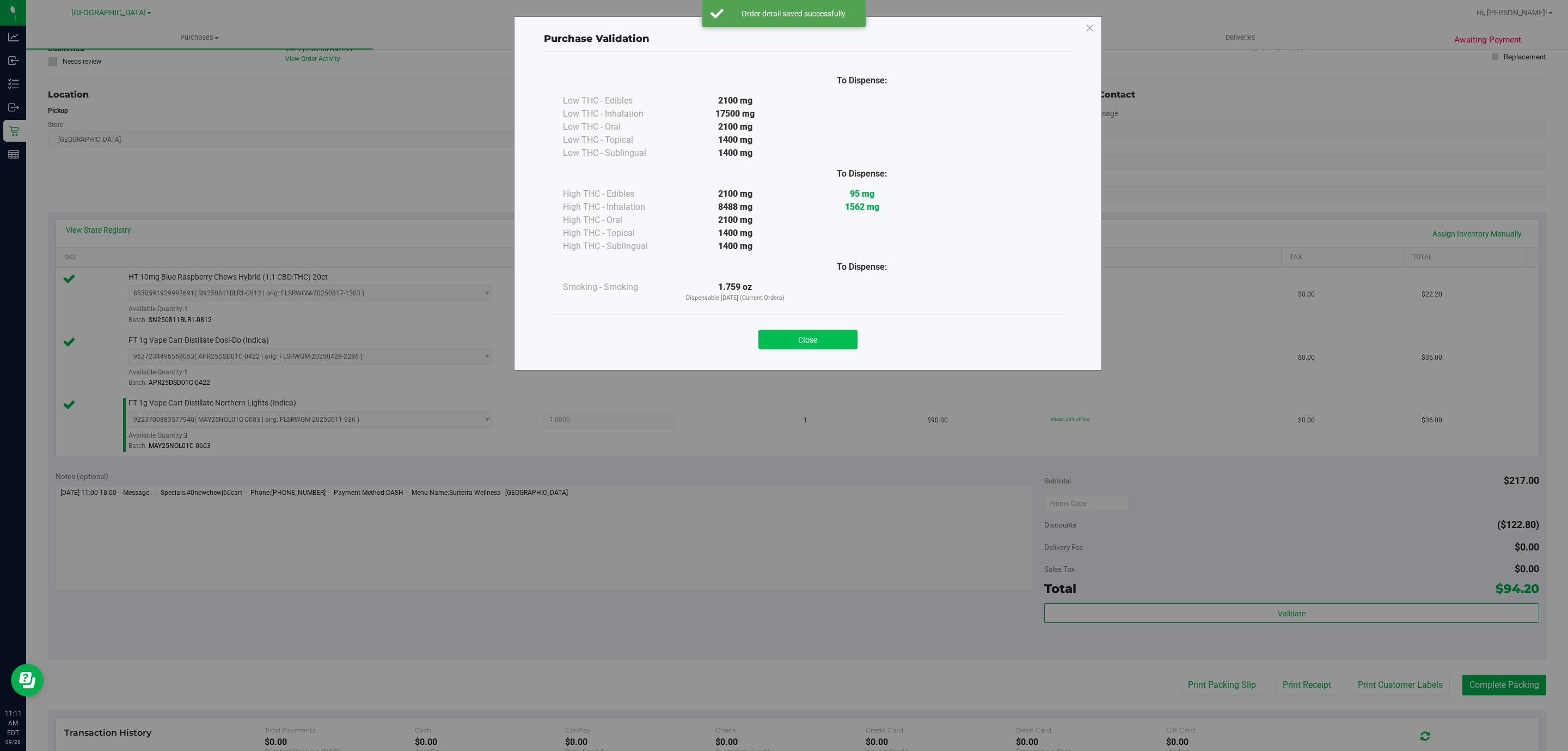
click at [824, 342] on button "Close" at bounding box center [808, 339] width 99 height 20
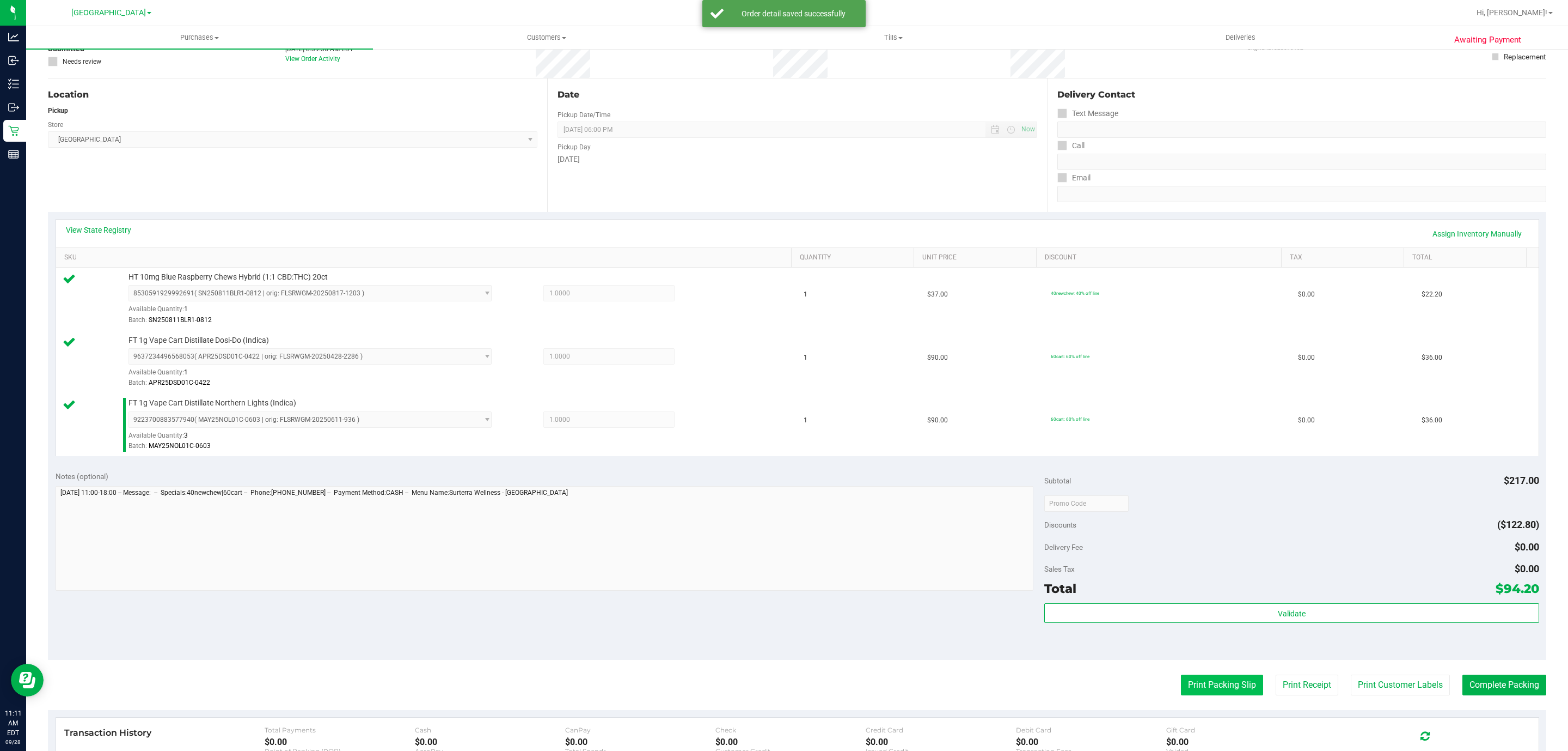
click at [1215, 695] on button "Print Packing Slip" at bounding box center [1222, 685] width 82 height 21
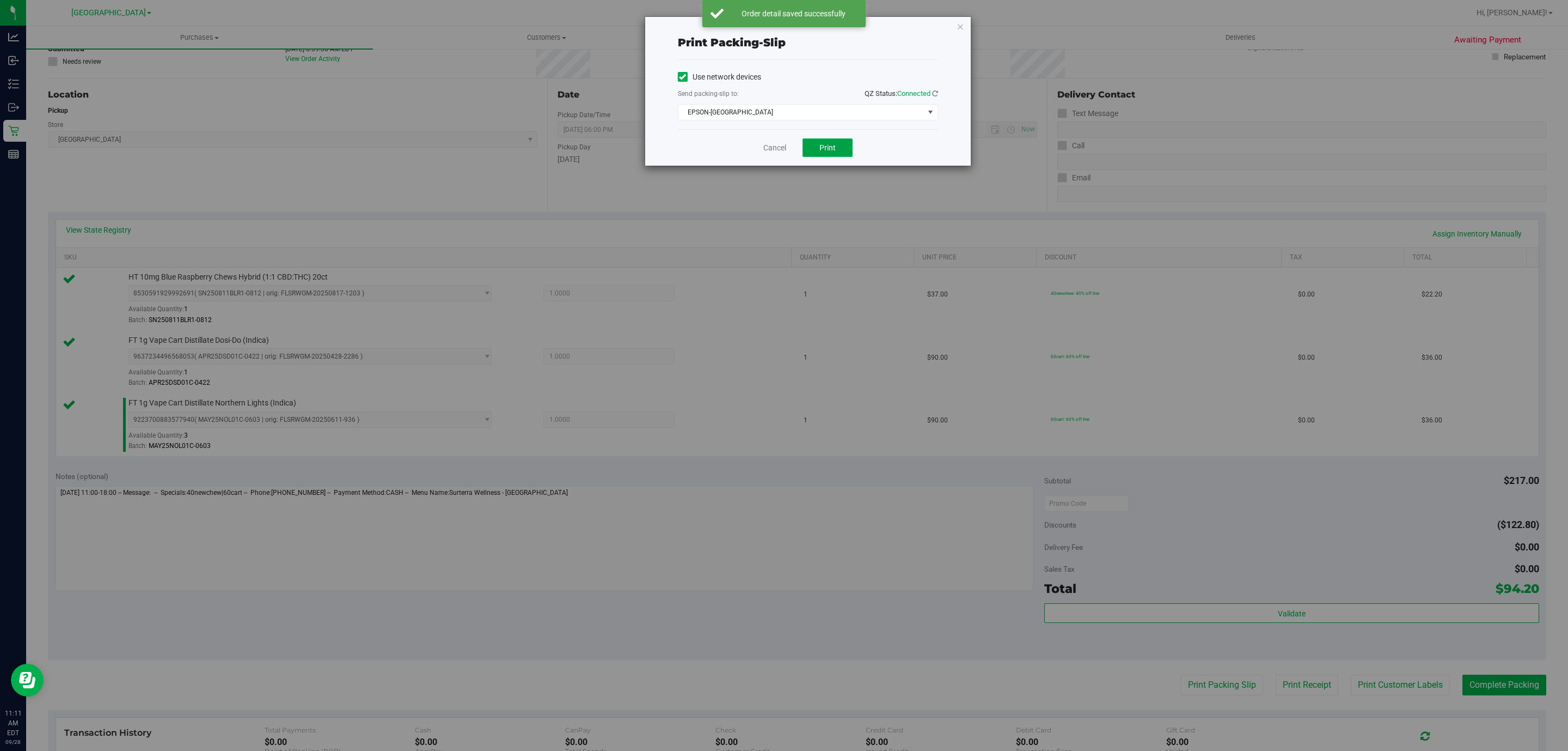
click at [820, 139] on button "Print" at bounding box center [827, 148] width 50 height 19
click at [776, 153] on link "Cancel" at bounding box center [775, 148] width 23 height 11
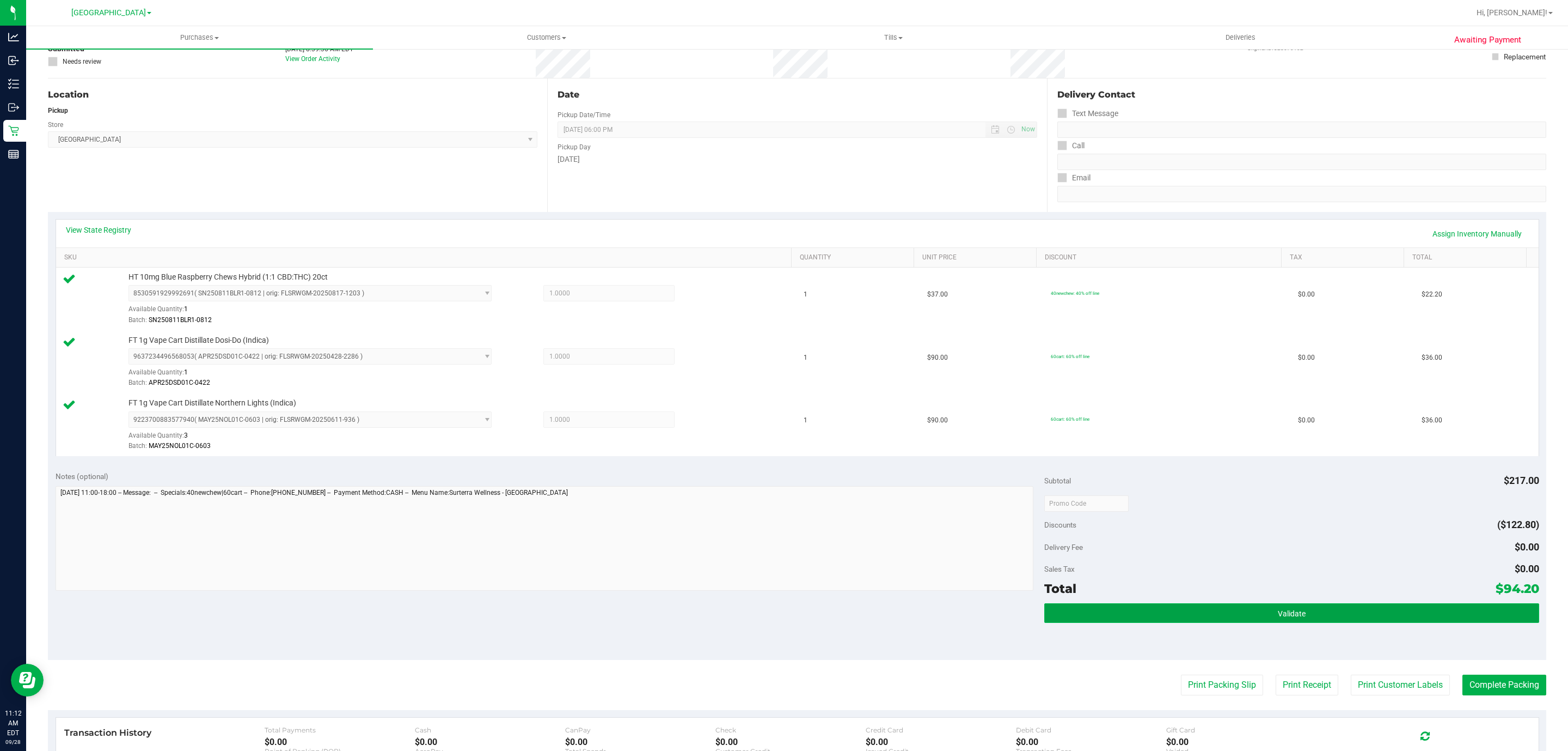
click at [1238, 621] on button "Validate" at bounding box center [1291, 613] width 495 height 20
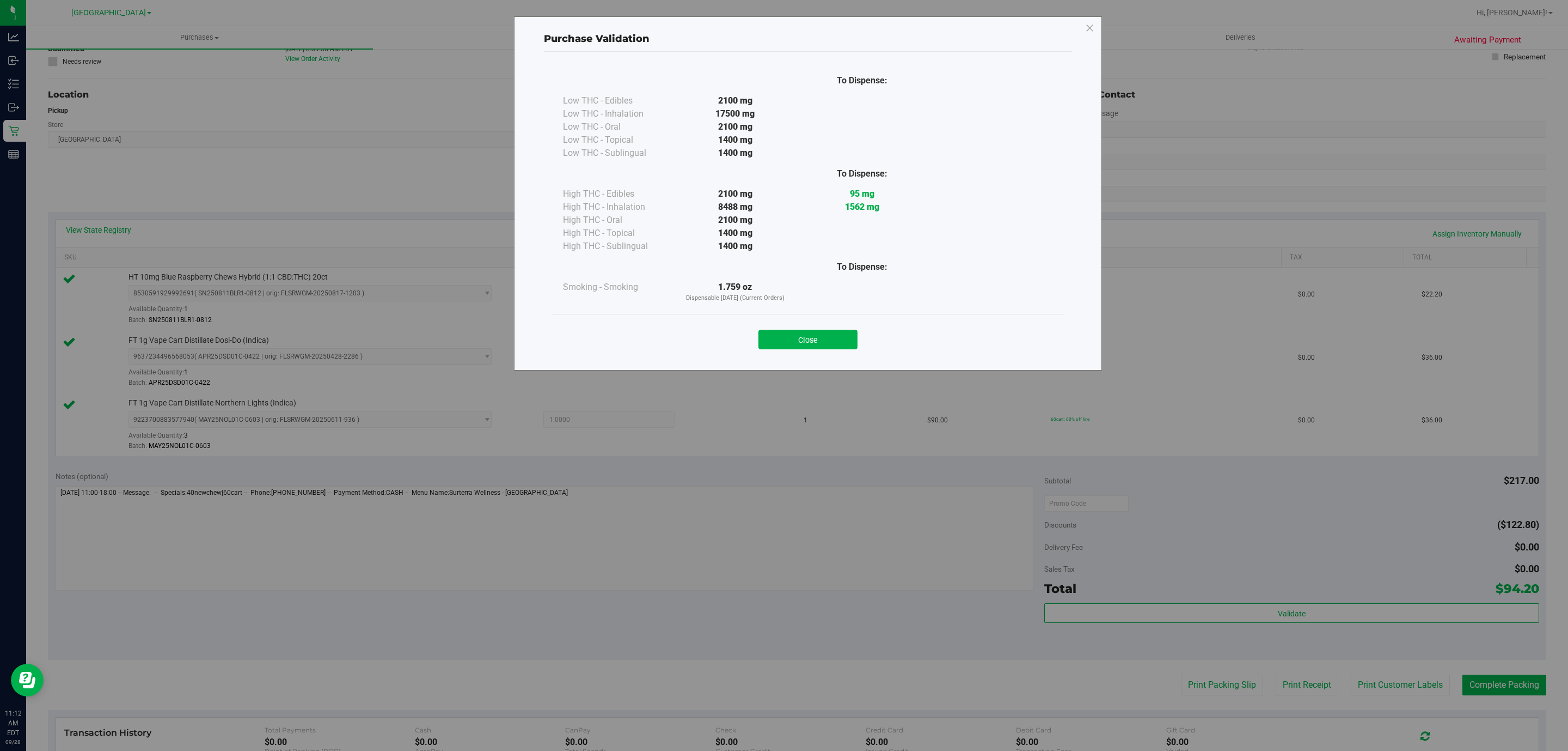
click at [788, 354] on div "Close" at bounding box center [808, 336] width 512 height 44
click at [788, 347] on button "Close" at bounding box center [808, 339] width 99 height 20
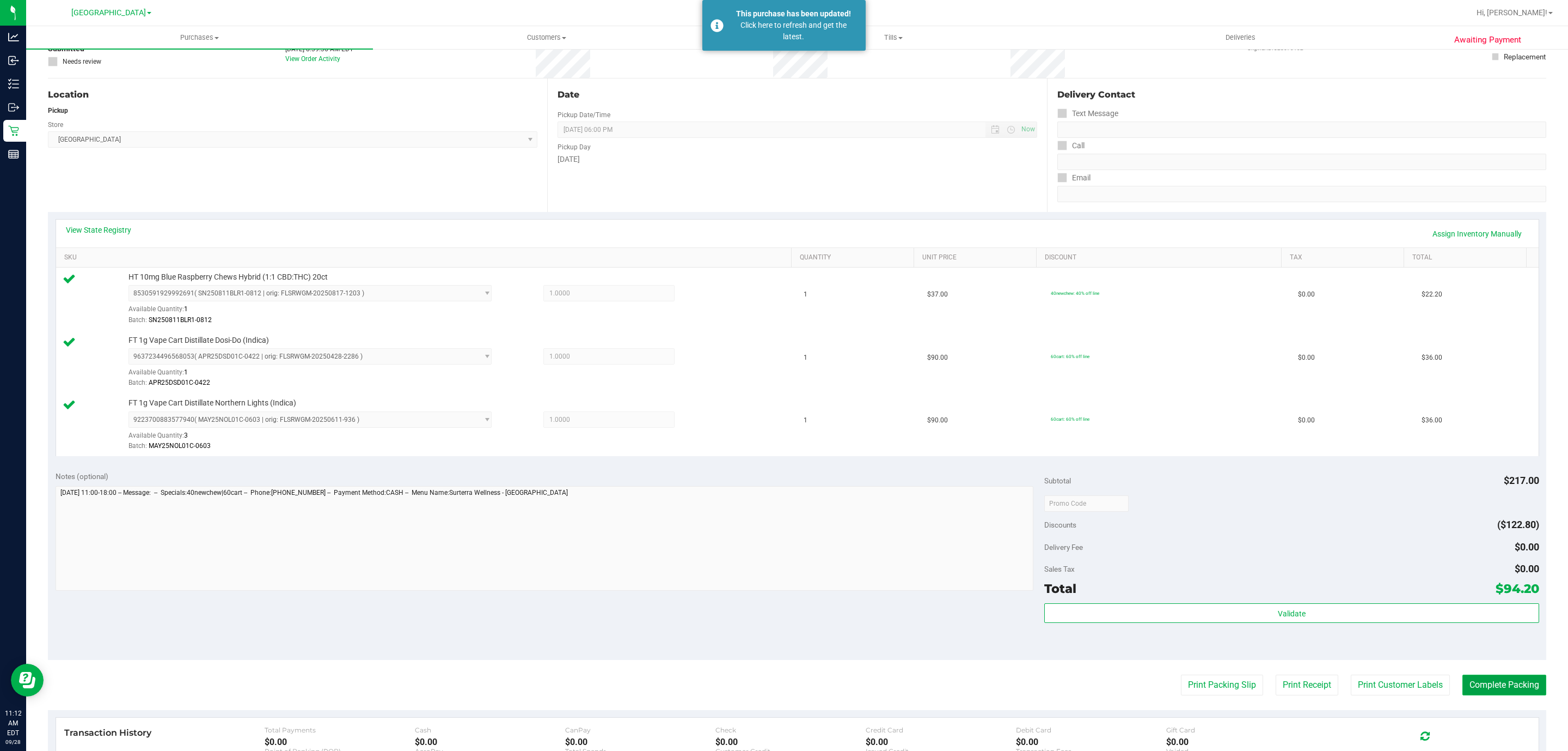
click at [1505, 678] on button "Complete Packing" at bounding box center [1505, 685] width 84 height 21
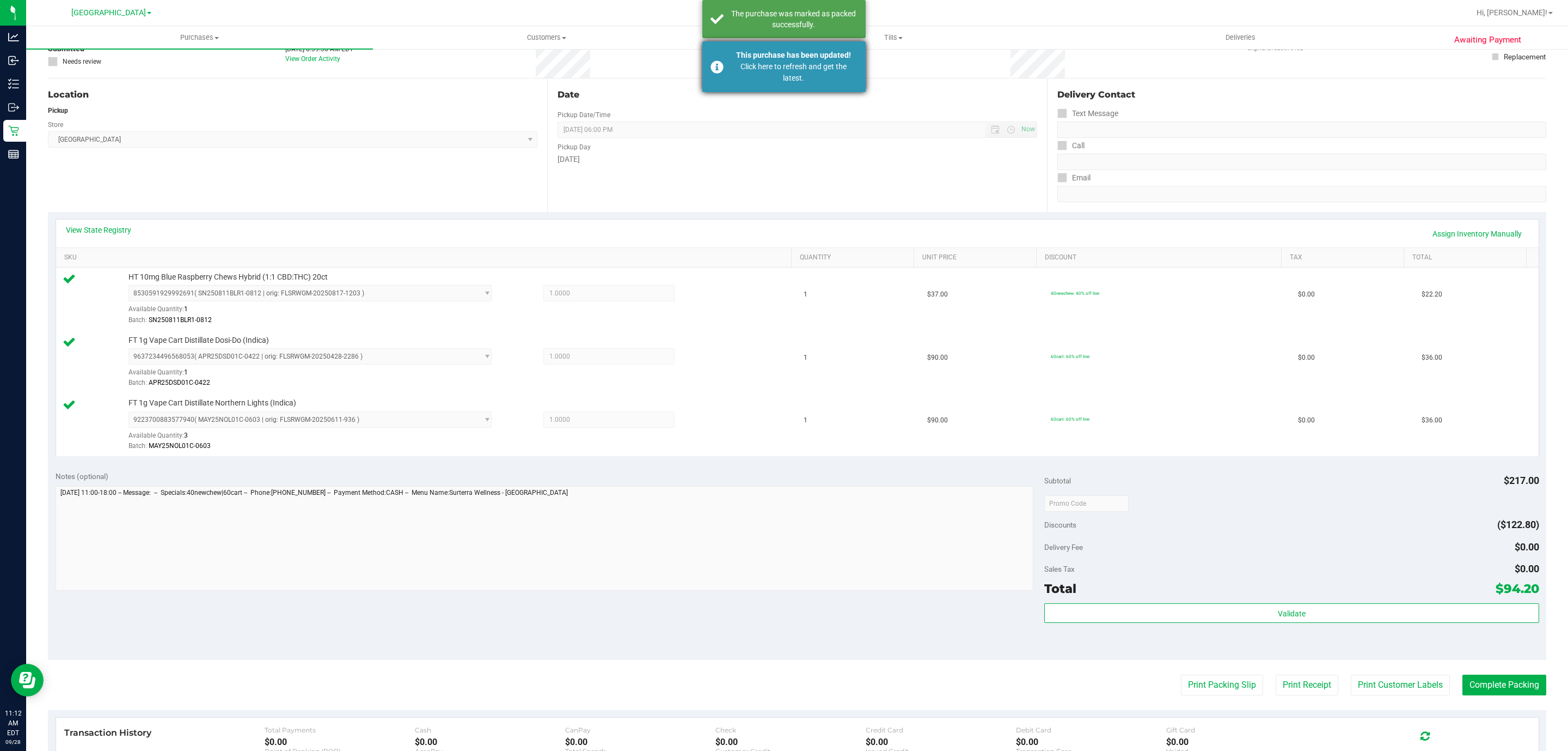
click at [778, 68] on div "Click here to refresh and get the latest." at bounding box center [794, 73] width 128 height 23
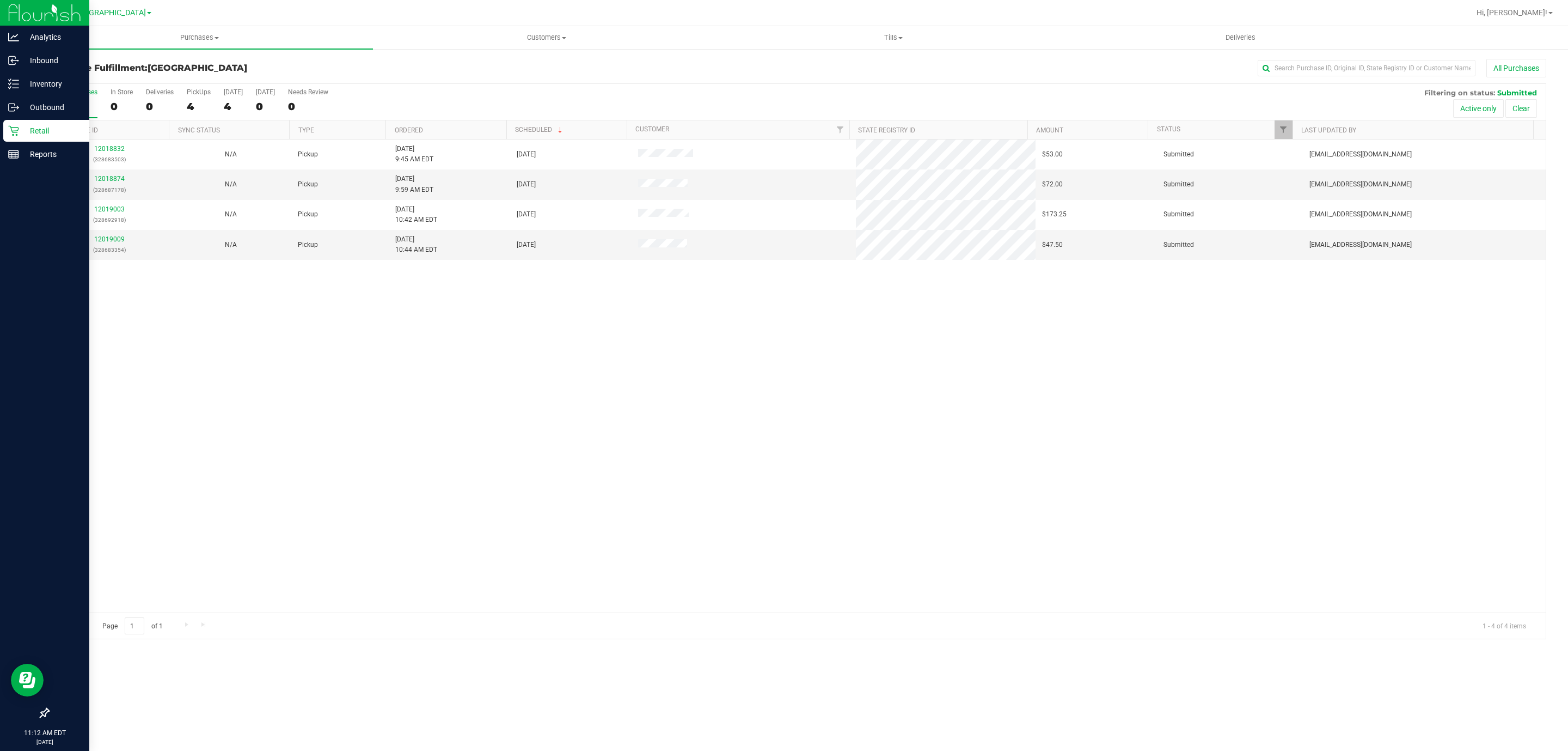
click at [11, 131] on icon at bounding box center [13, 131] width 11 height 11
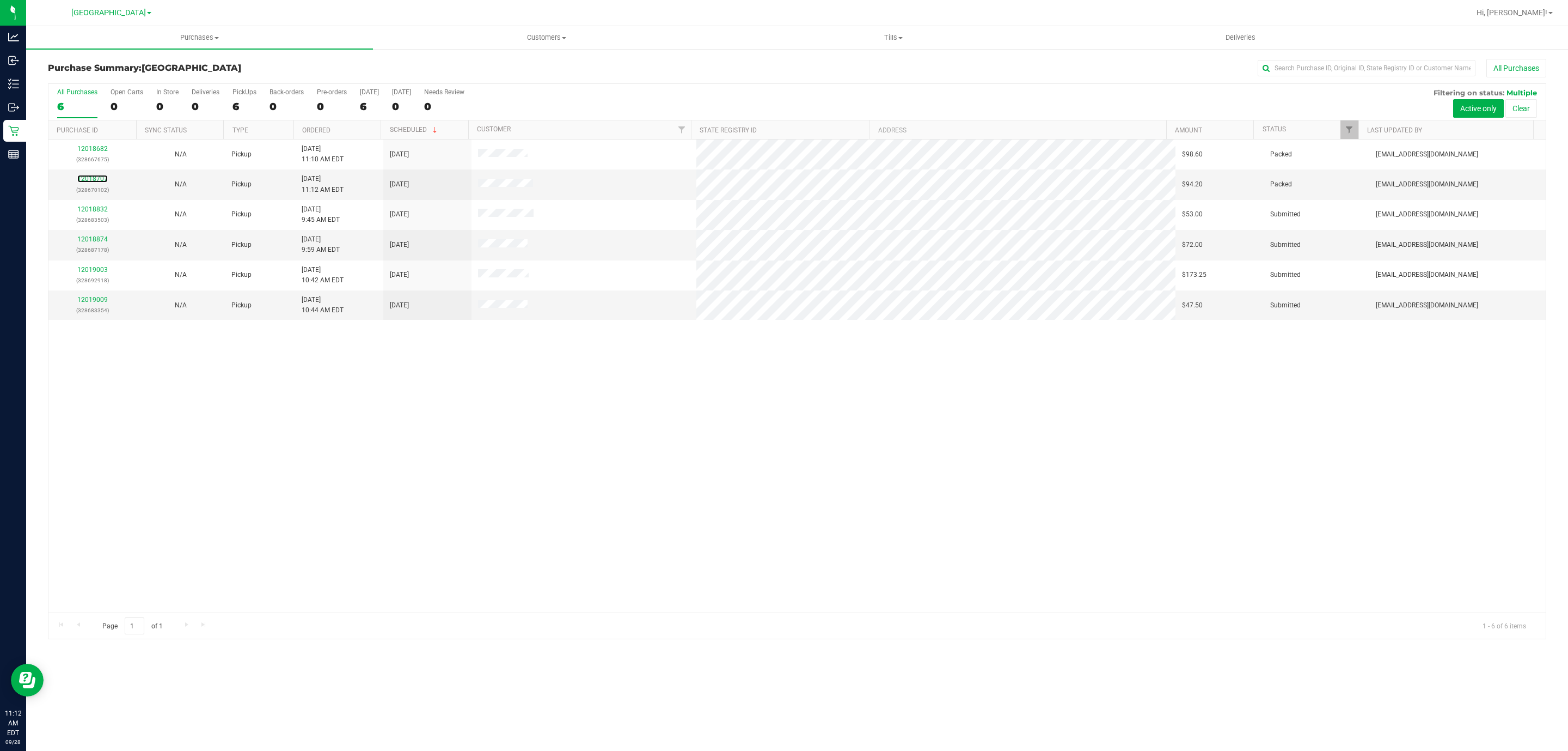
click at [92, 179] on link "12018707" at bounding box center [92, 178] width 31 height 8
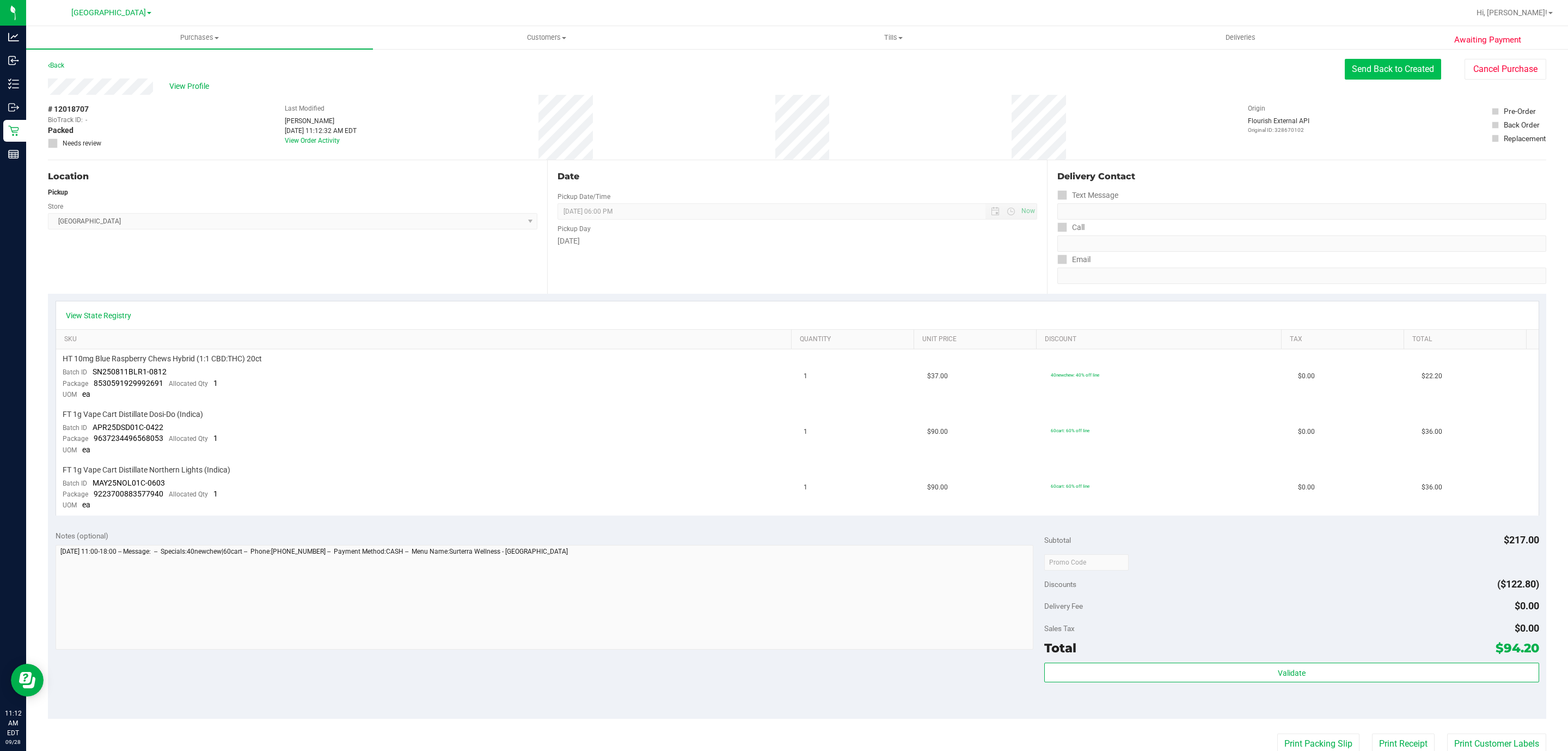
click at [1386, 69] on button "Send Back to Created" at bounding box center [1393, 69] width 96 height 21
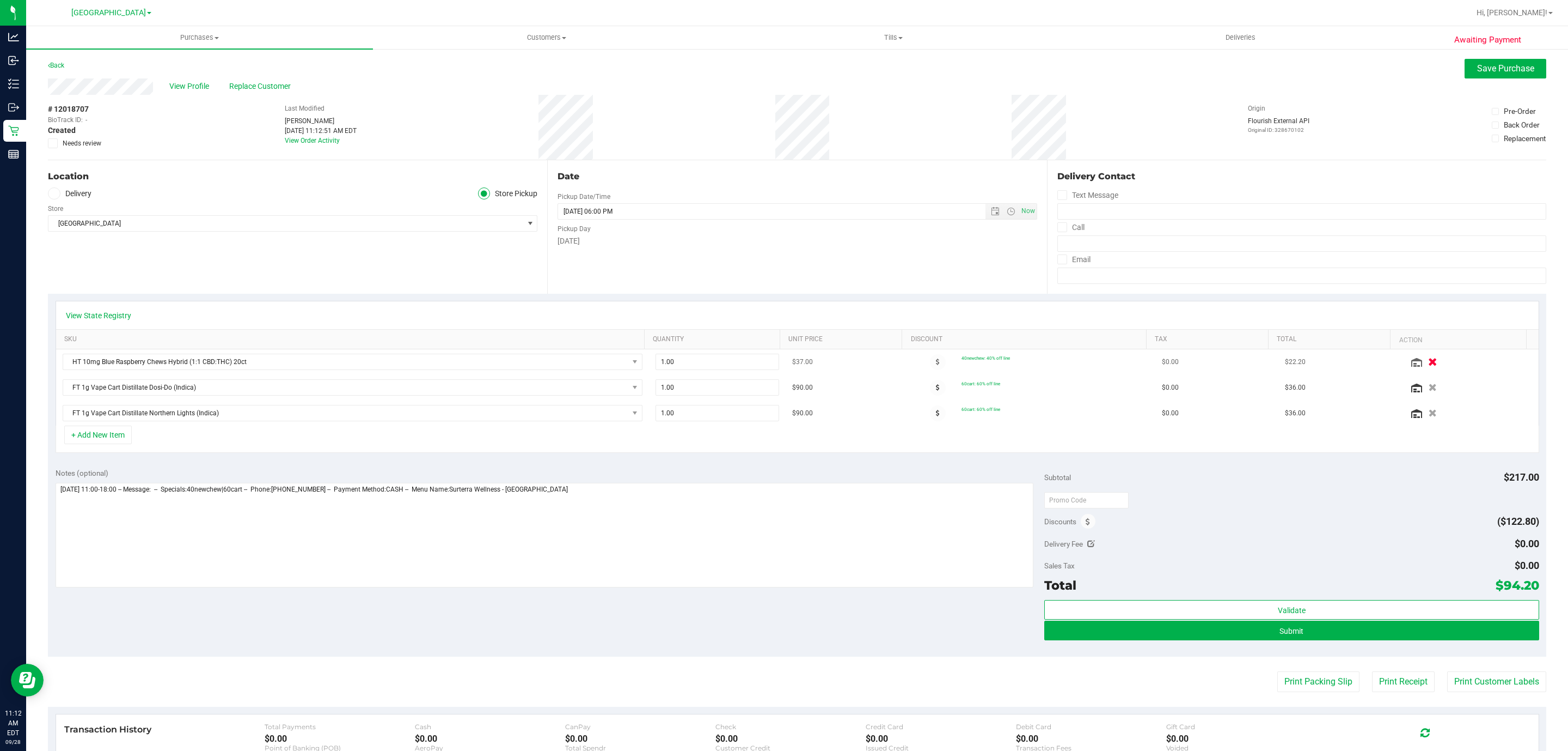
click at [1428, 362] on icon "button" at bounding box center [1433, 362] width 9 height 8
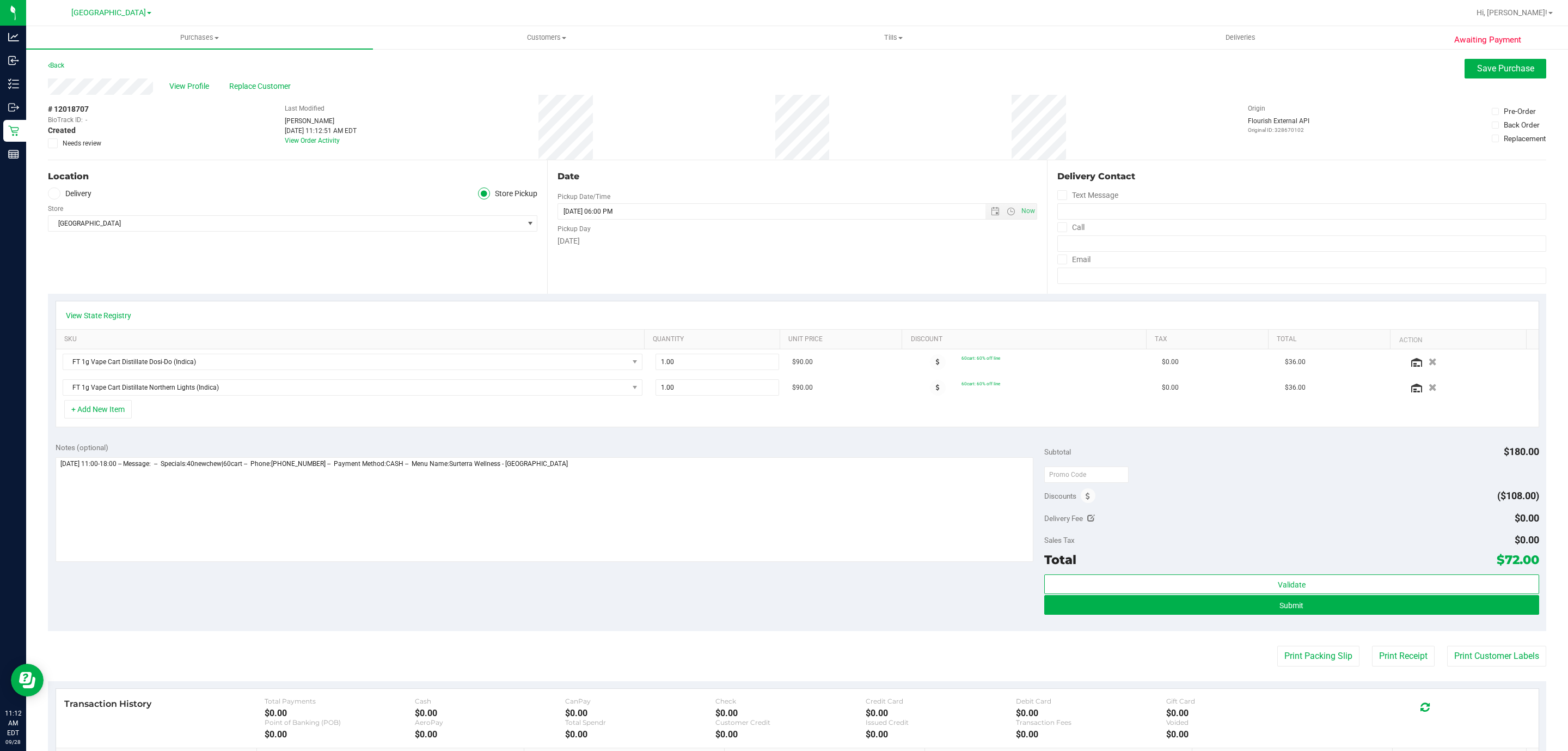
click at [1429, 362] on icon "button" at bounding box center [1433, 362] width 8 height 8
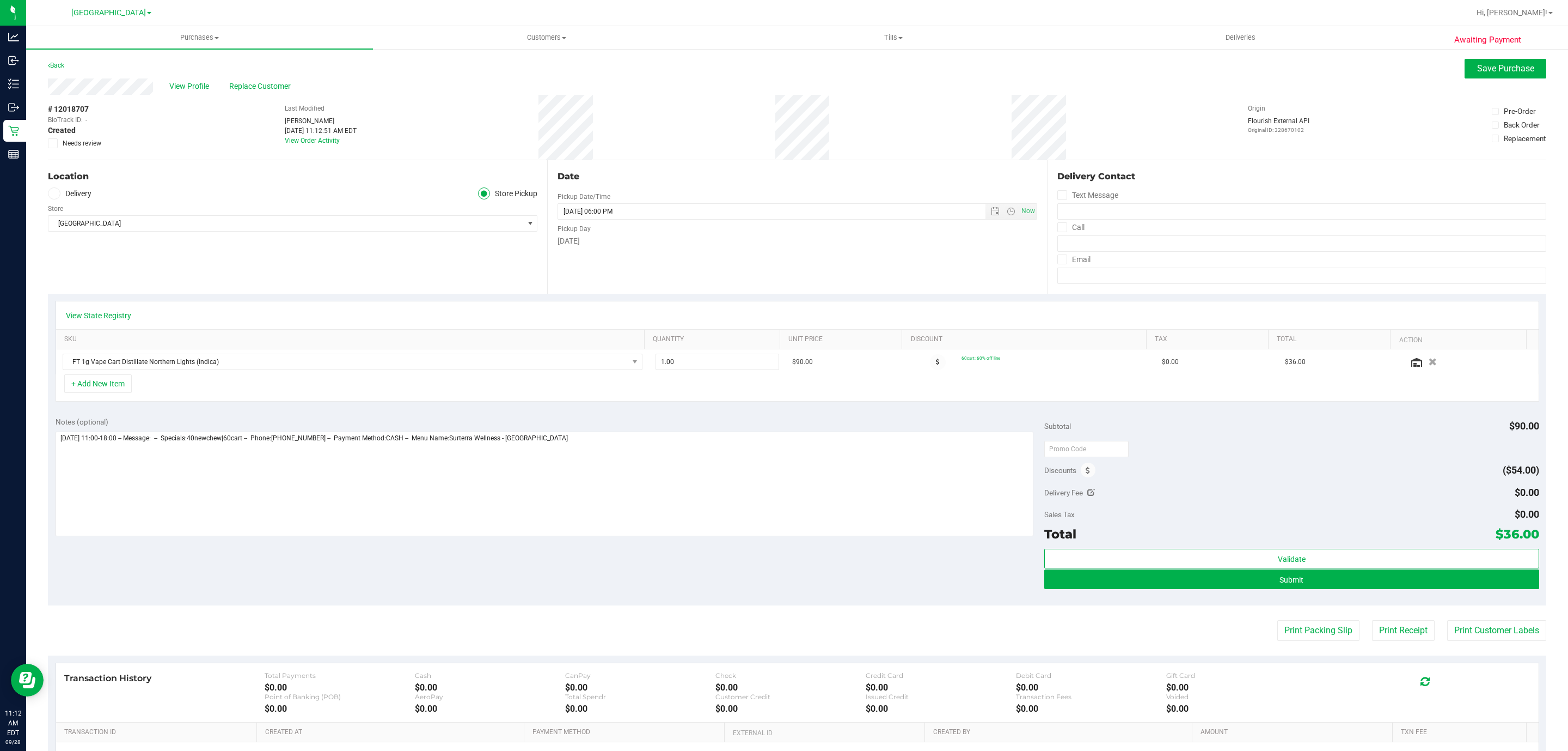
click at [1429, 365] on icon "button" at bounding box center [1433, 362] width 8 height 8
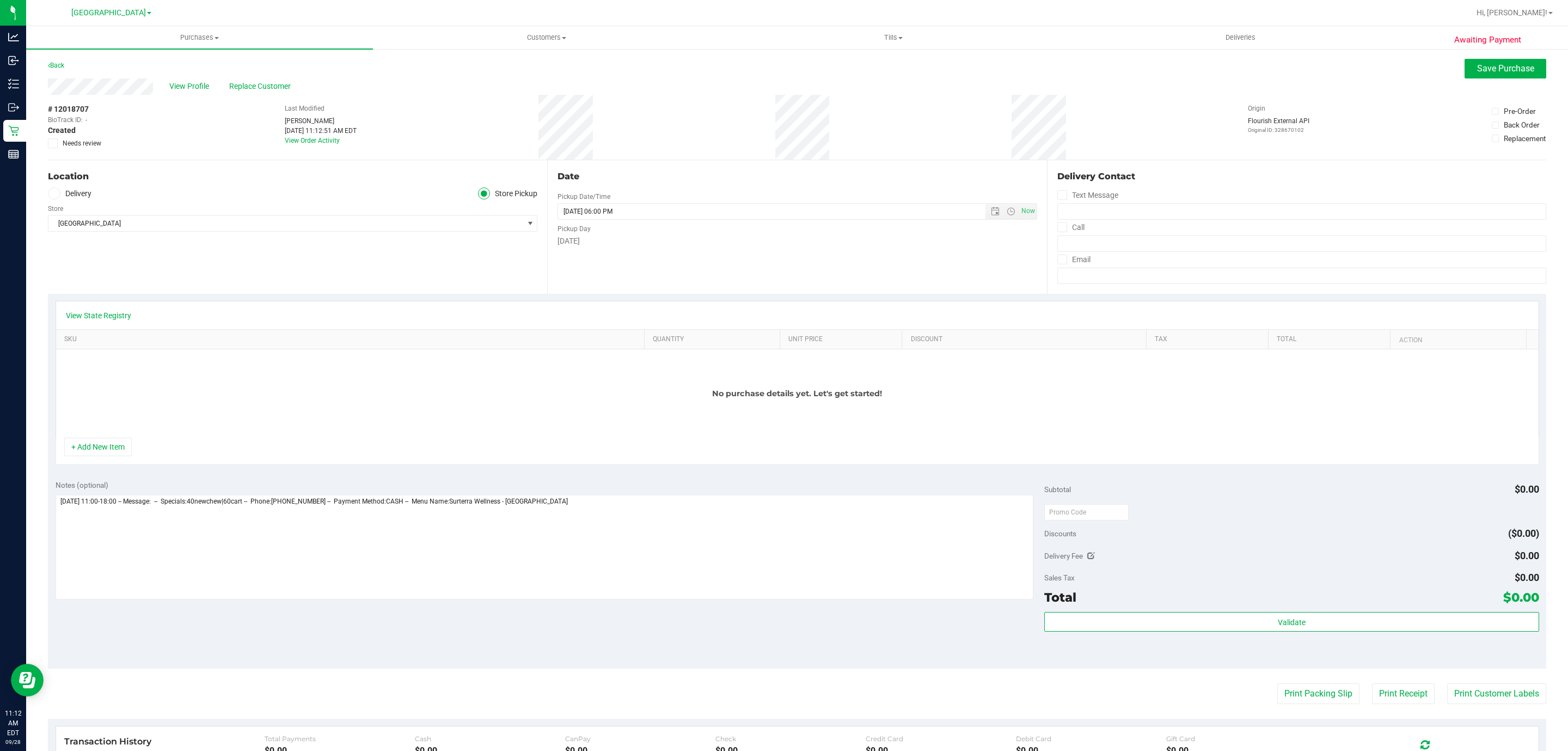
click at [95, 383] on div "No purchase details yet. Let's get started!" at bounding box center [798, 394] width 1482 height 88
click at [123, 461] on div "+ Add New Item" at bounding box center [798, 451] width 1484 height 27
drag, startPoint x: 111, startPoint y: 446, endPoint x: 108, endPoint y: 435, distance: 11.4
click at [110, 446] on button "+ Add New Item" at bounding box center [98, 446] width 68 height 19
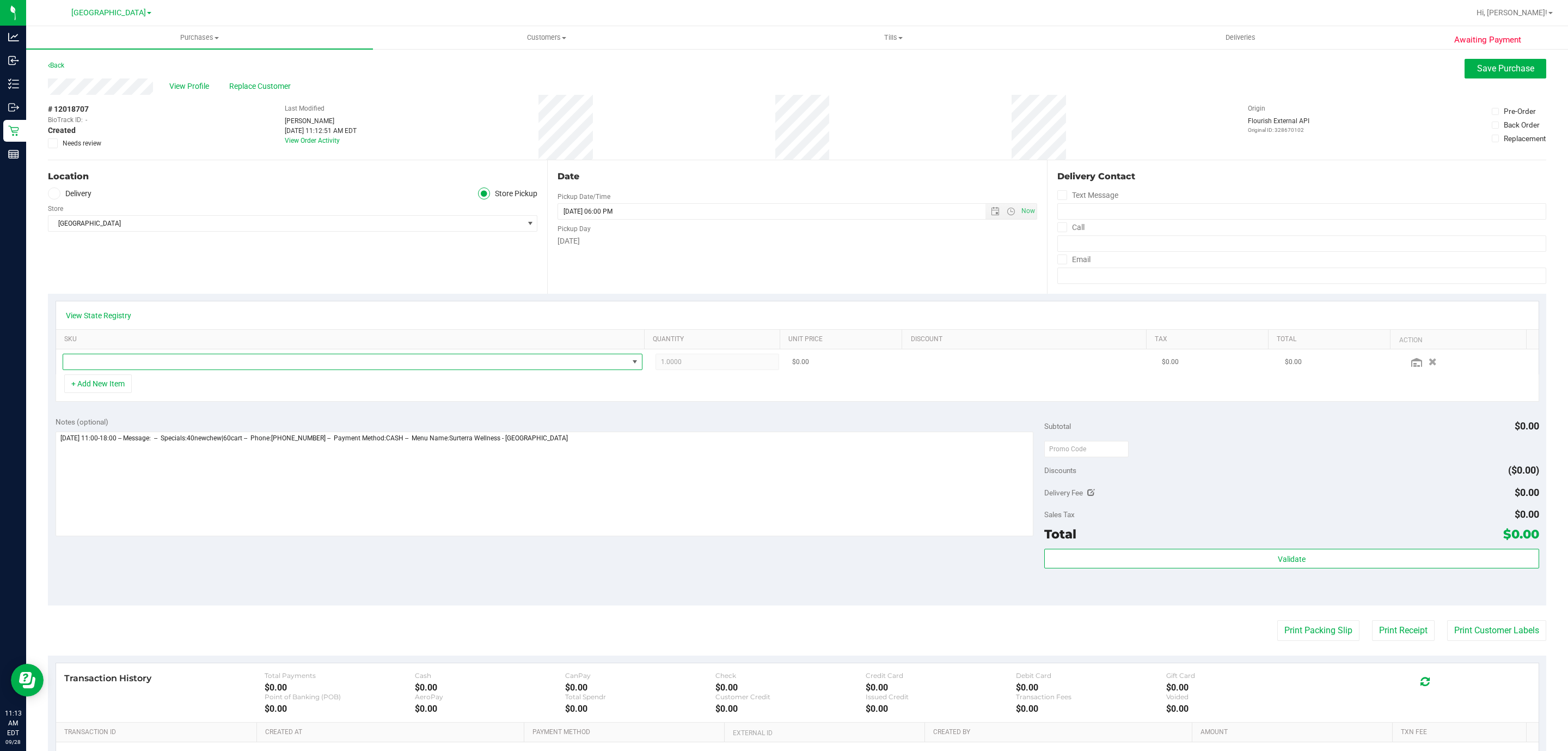
click at [182, 362] on span "NO DATA FOUND" at bounding box center [346, 362] width 565 height 15
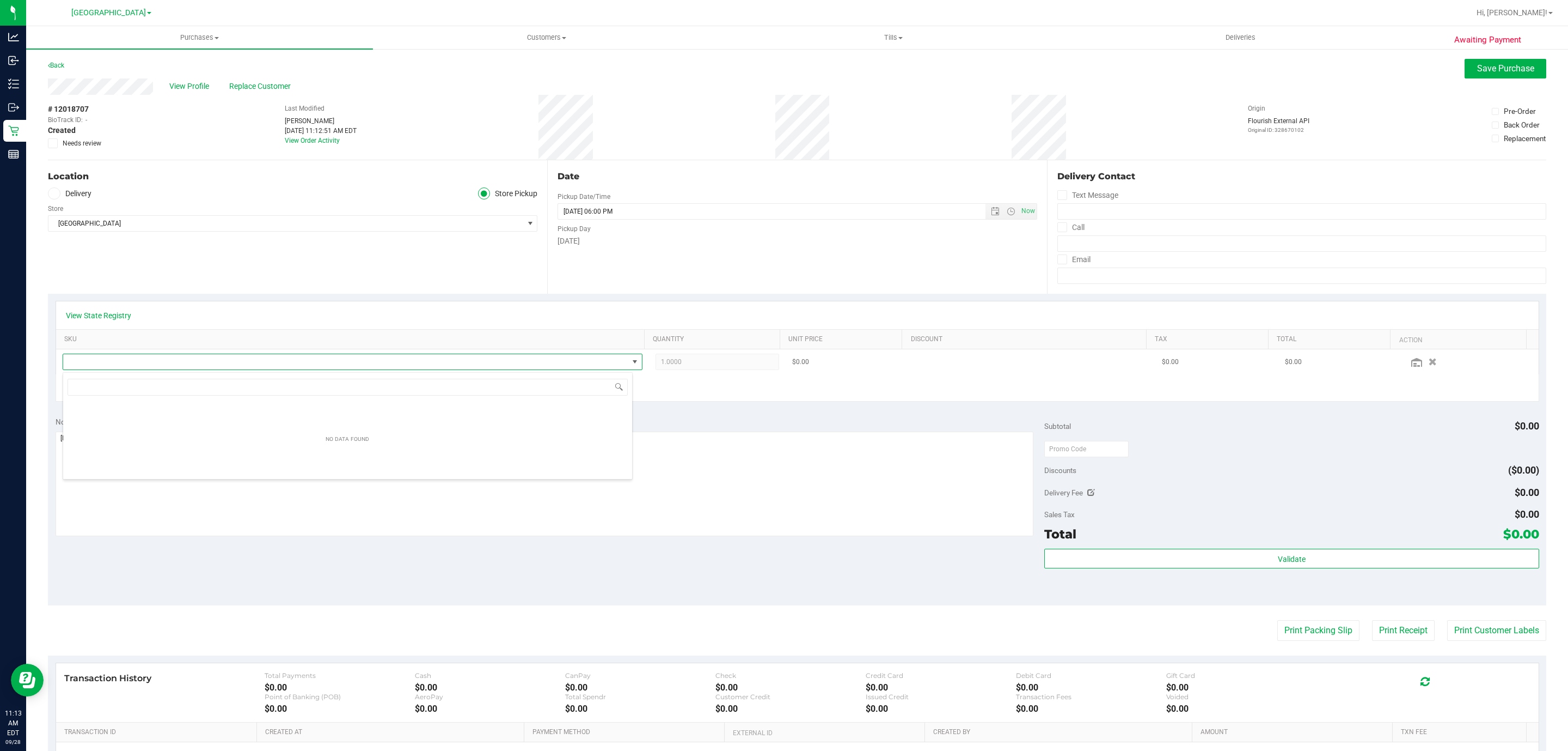
scroll to position [16, 570]
type input "blue ra"
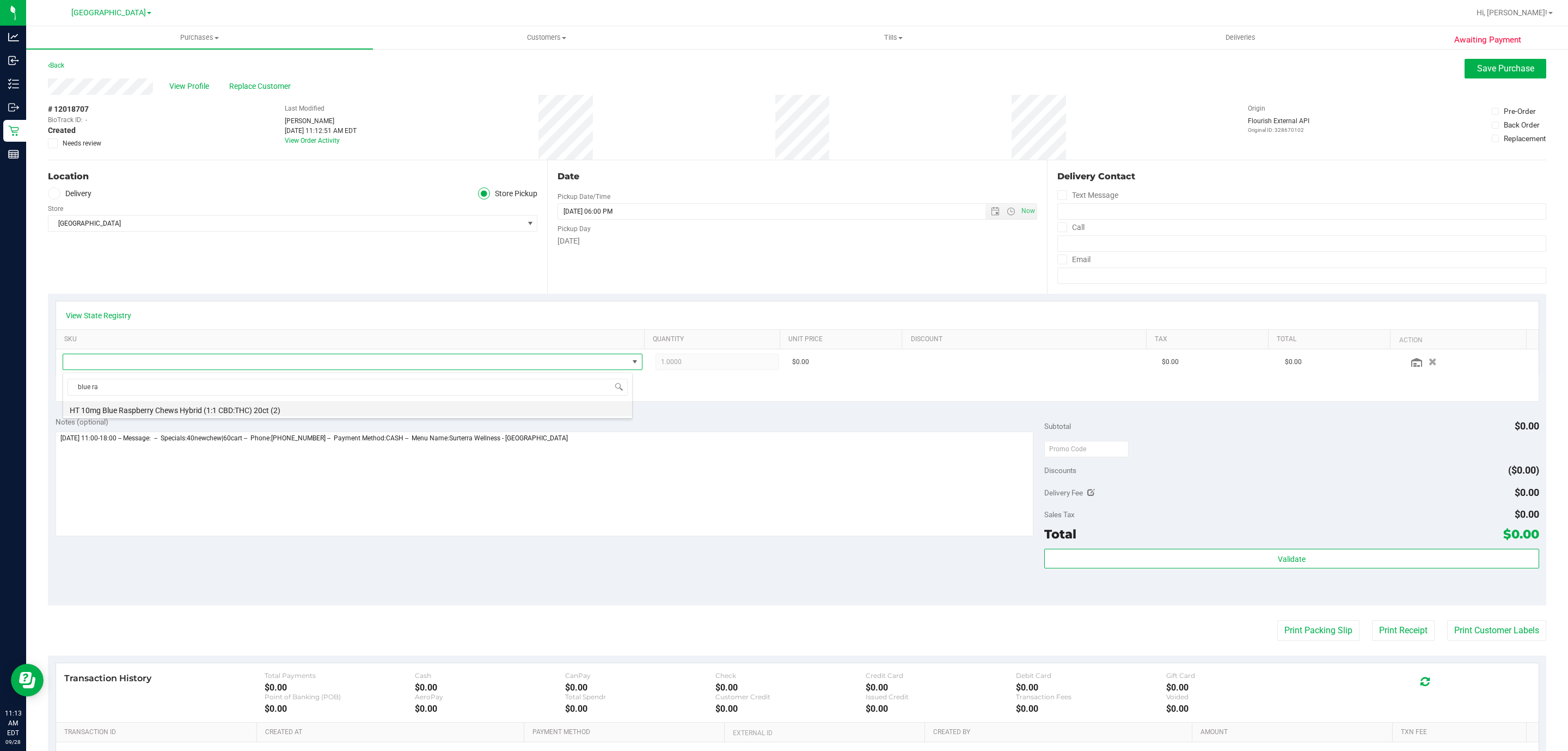
click at [192, 405] on li "HT 10mg Blue Raspberry Chews Hybrid (1:1 CBD:THC) 20ct (2)" at bounding box center [348, 408] width 569 height 15
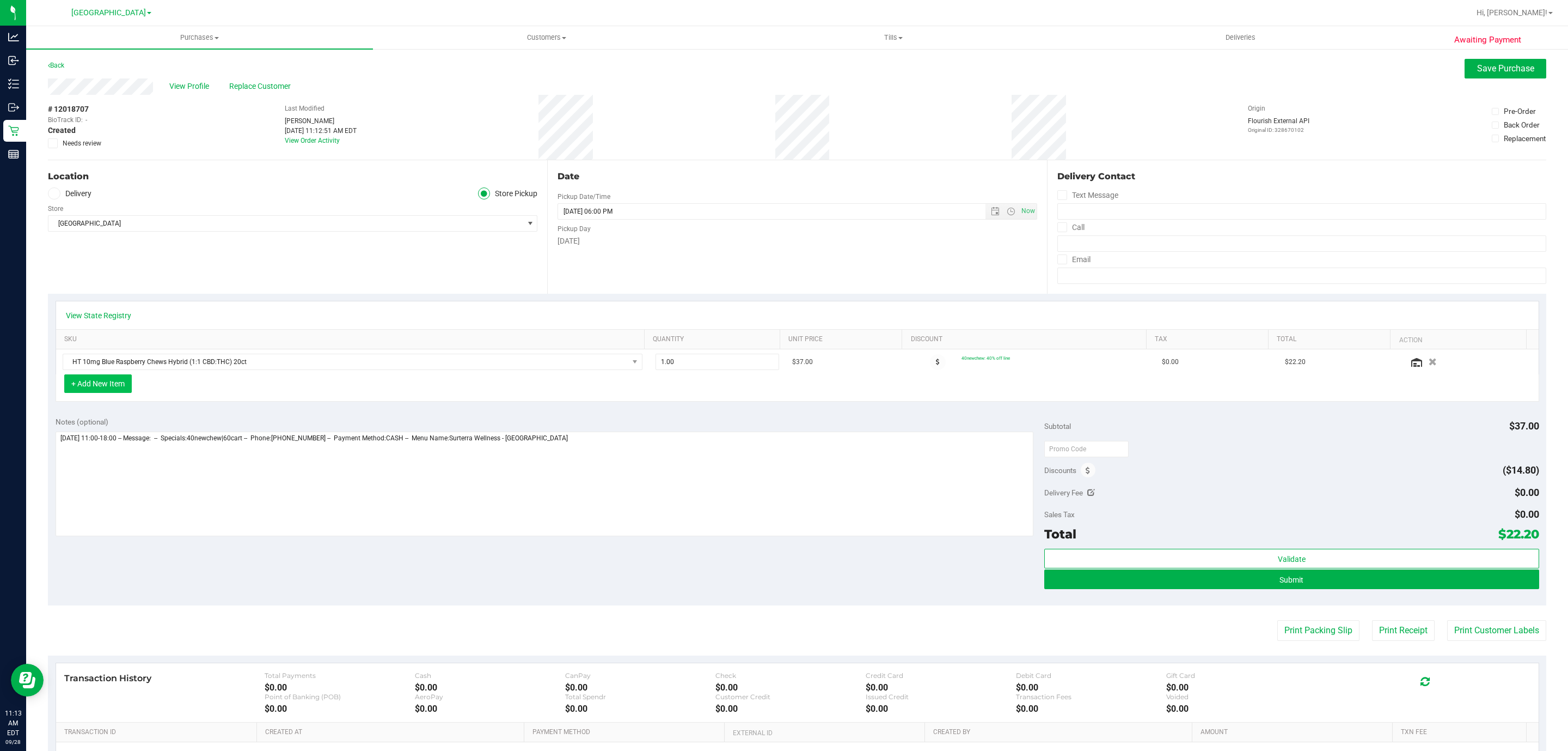
click at [106, 389] on button "+ Add New Item" at bounding box center [98, 384] width 68 height 19
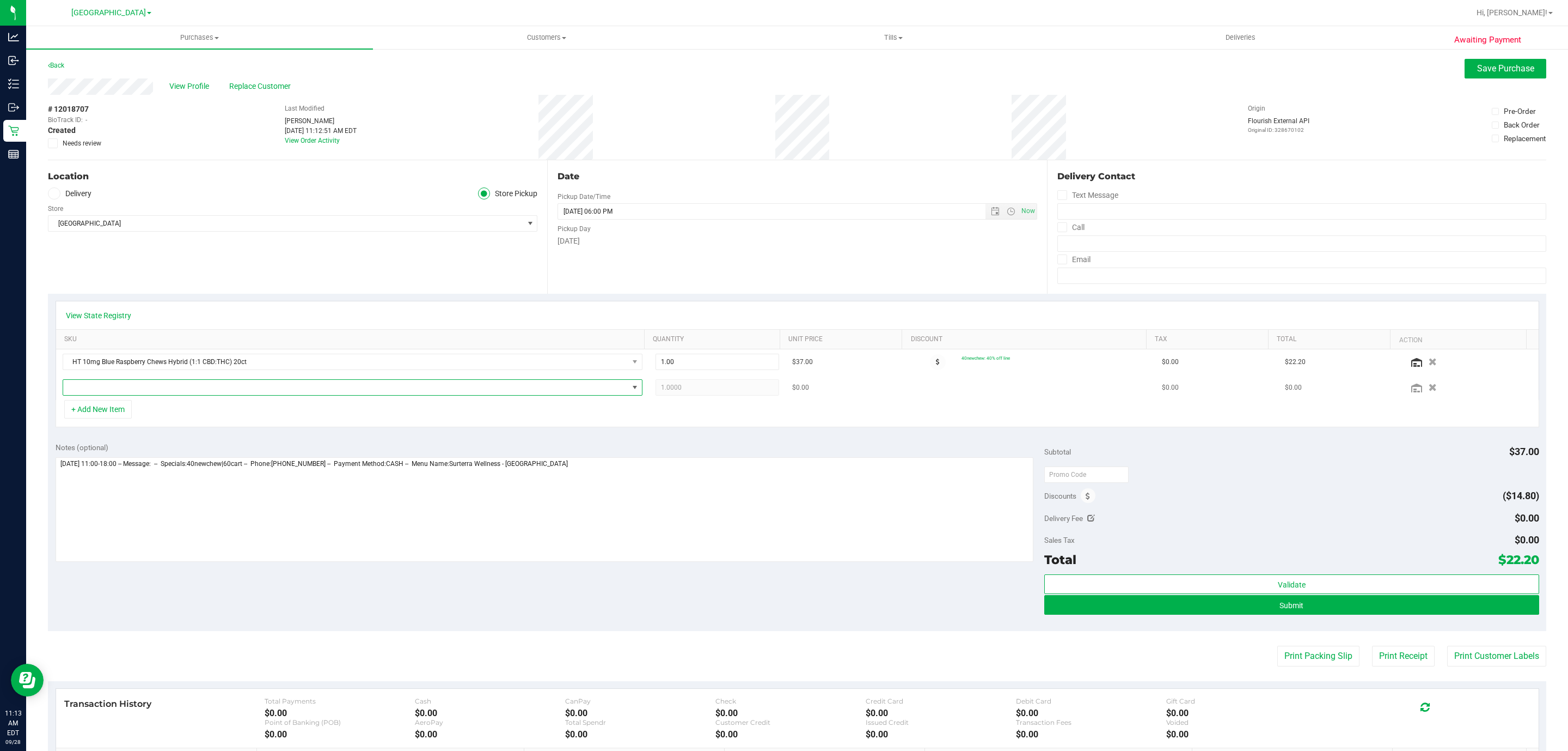
click at [118, 387] on span "NO DATA FOUND" at bounding box center [346, 387] width 565 height 15
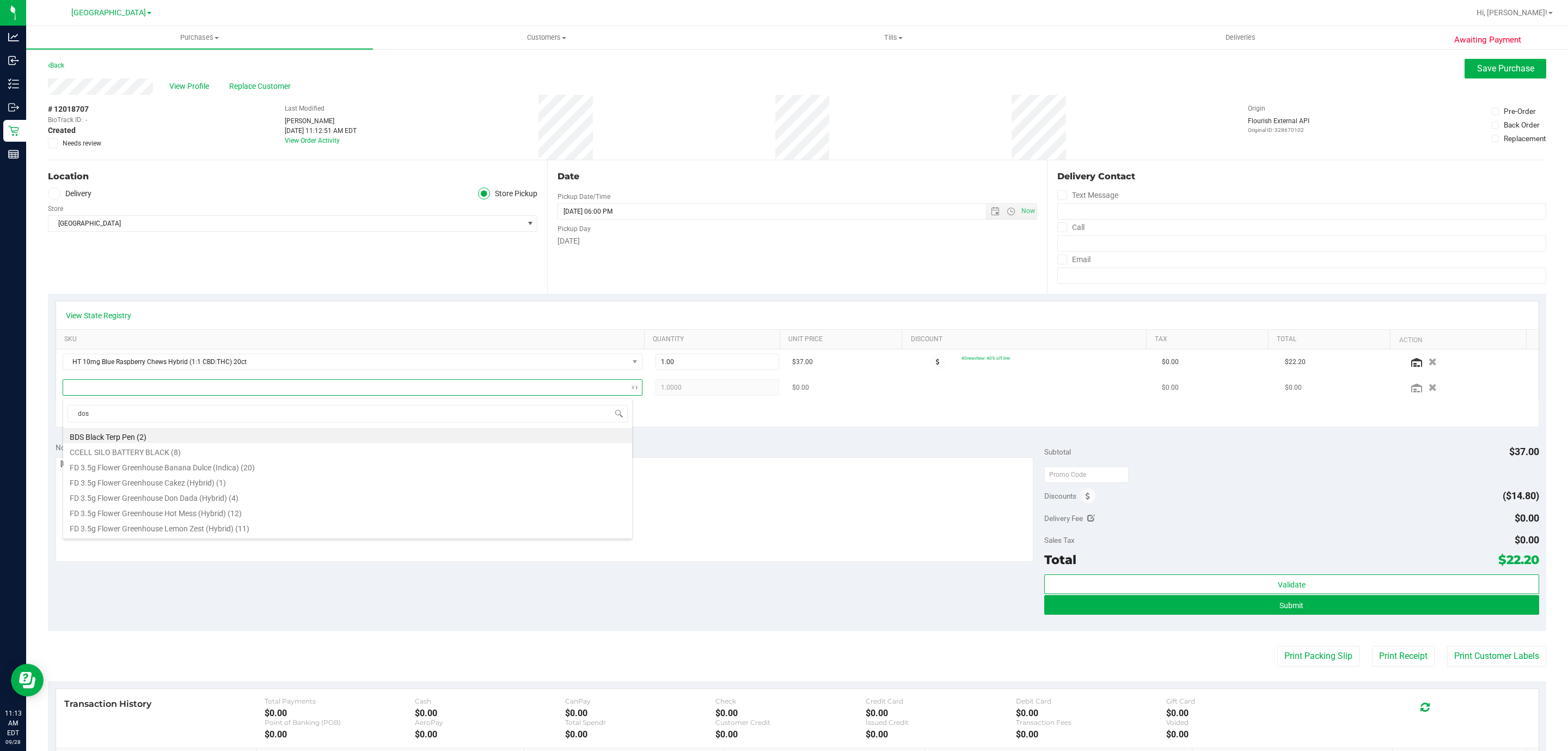
type input "dosi"
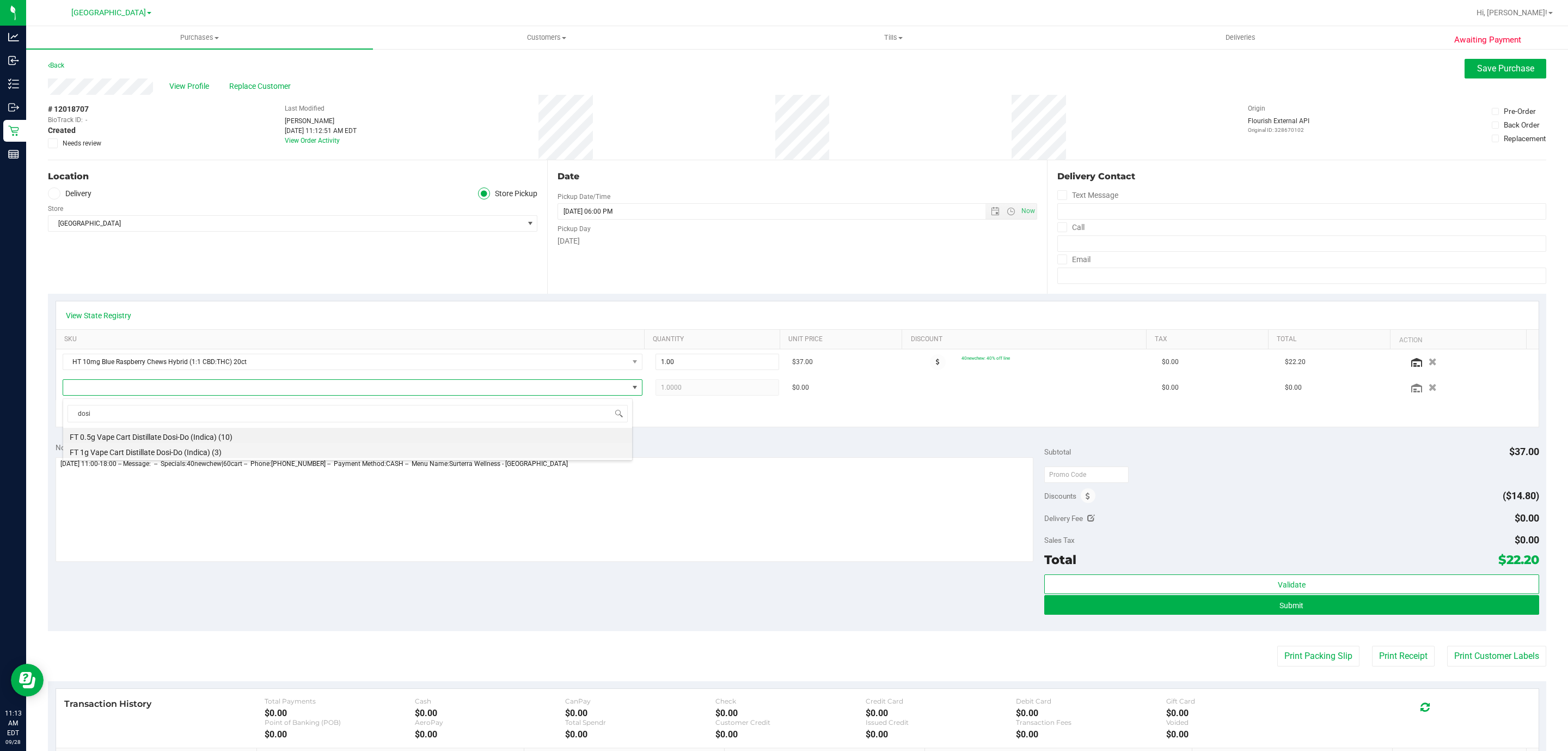
click at [169, 451] on li "FT 1g Vape Cart Distillate Dosi-Do (Indica) (3)" at bounding box center [348, 450] width 569 height 15
click at [101, 414] on button "+ Add New Item" at bounding box center [98, 409] width 68 height 19
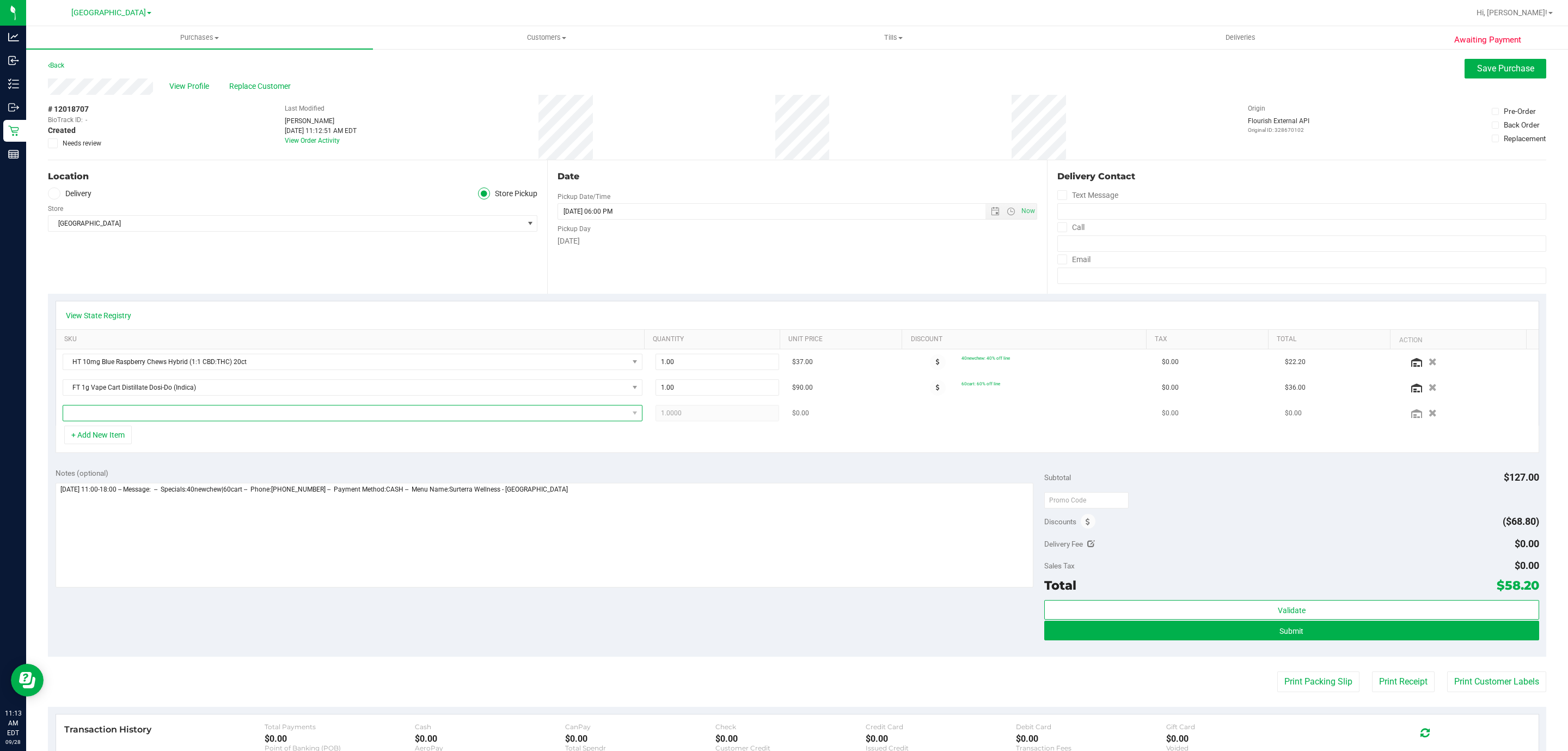
click at [114, 417] on span "NO DATA FOUND" at bounding box center [346, 412] width 565 height 15
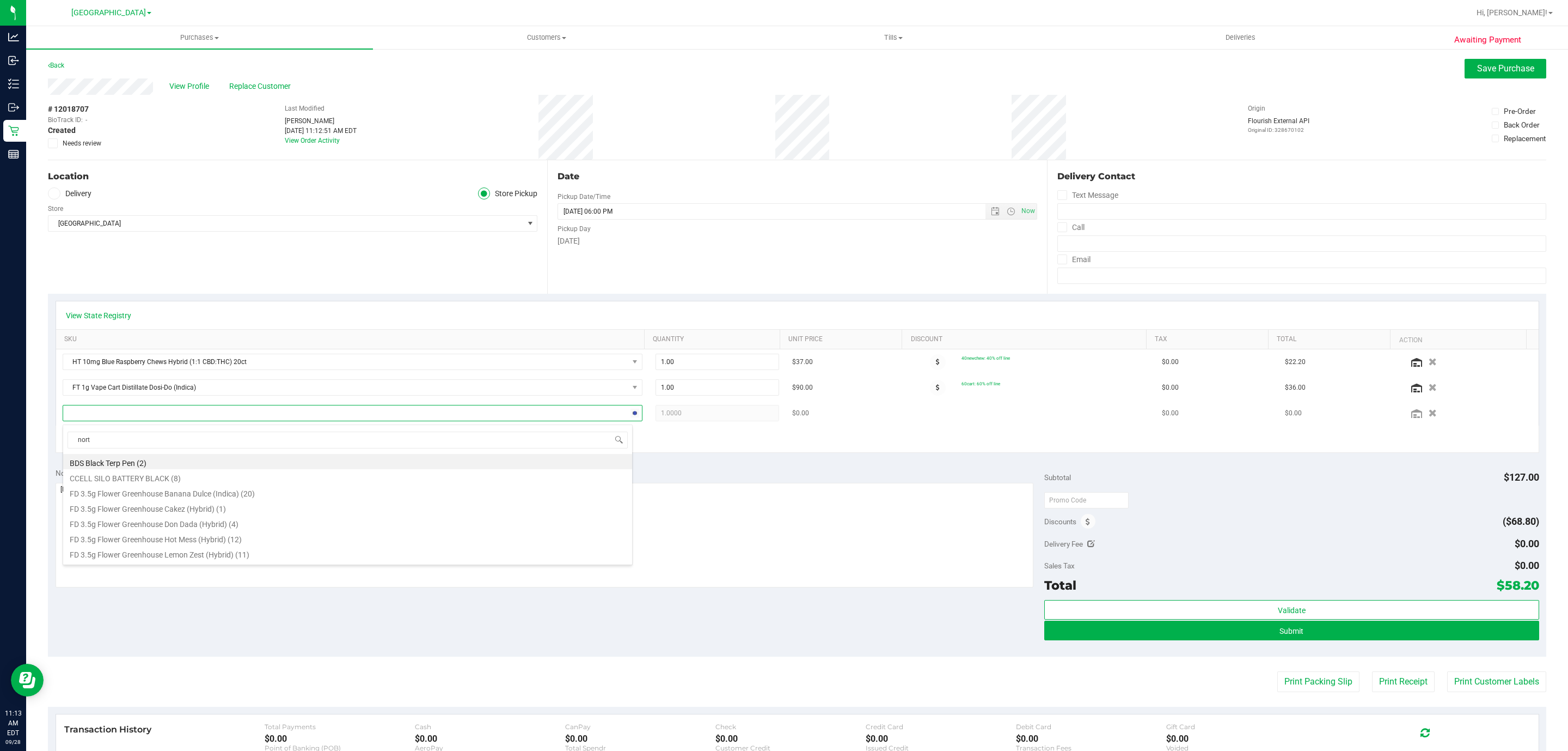
type input "north"
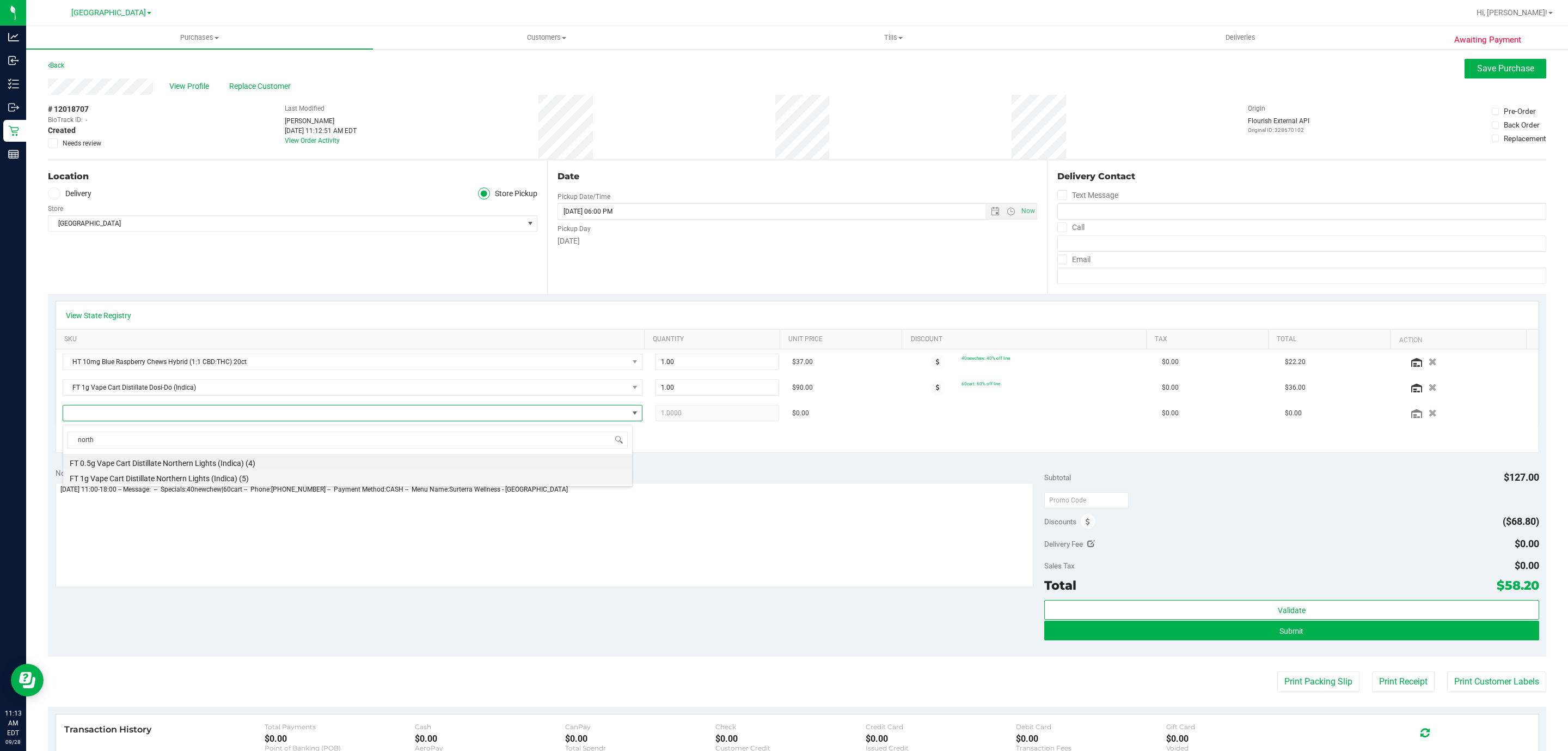
click at [196, 477] on li "FT 1g Vape Cart Distillate Northern Lights (Indica) (5)" at bounding box center [348, 476] width 569 height 15
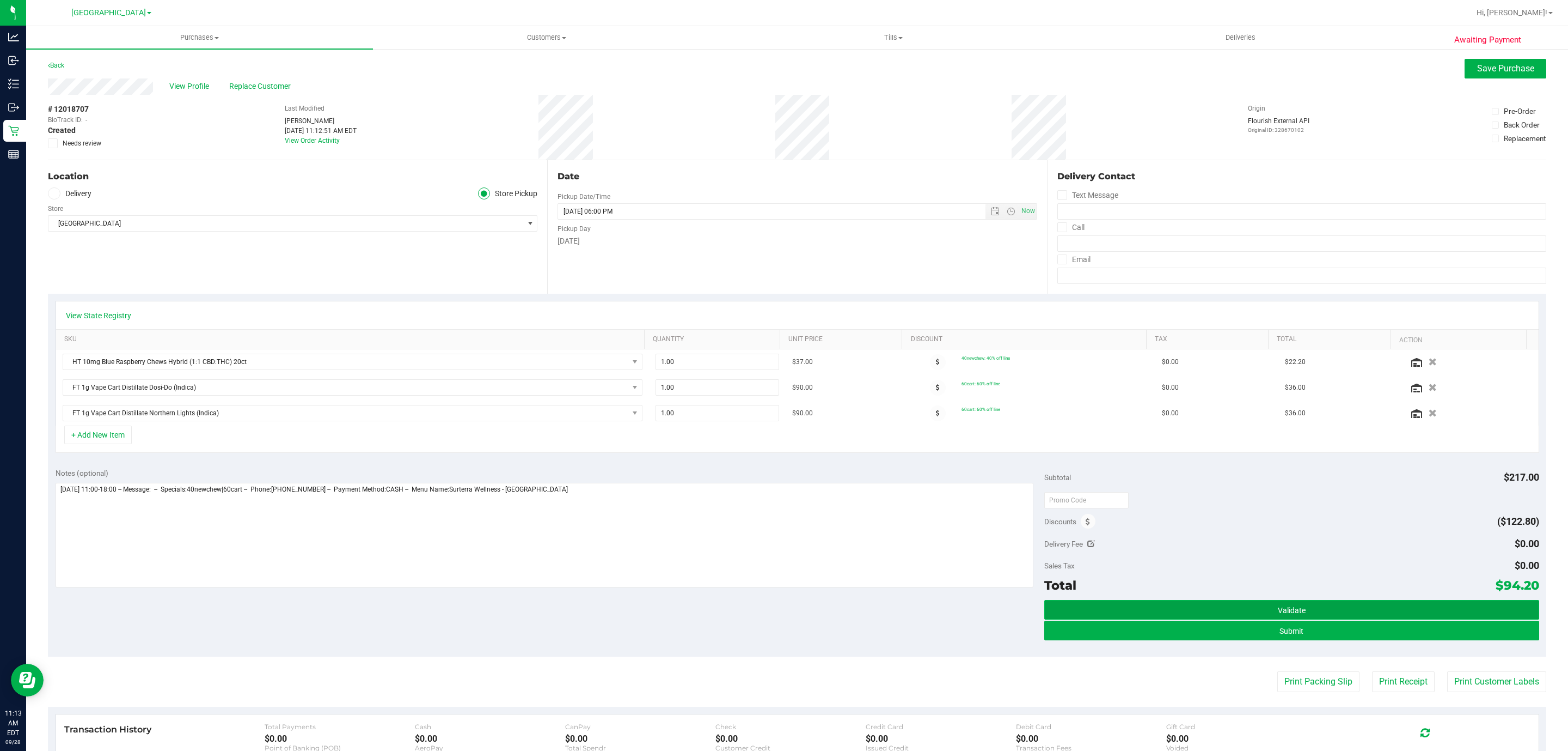
click at [1158, 608] on button "Validate" at bounding box center [1291, 610] width 495 height 20
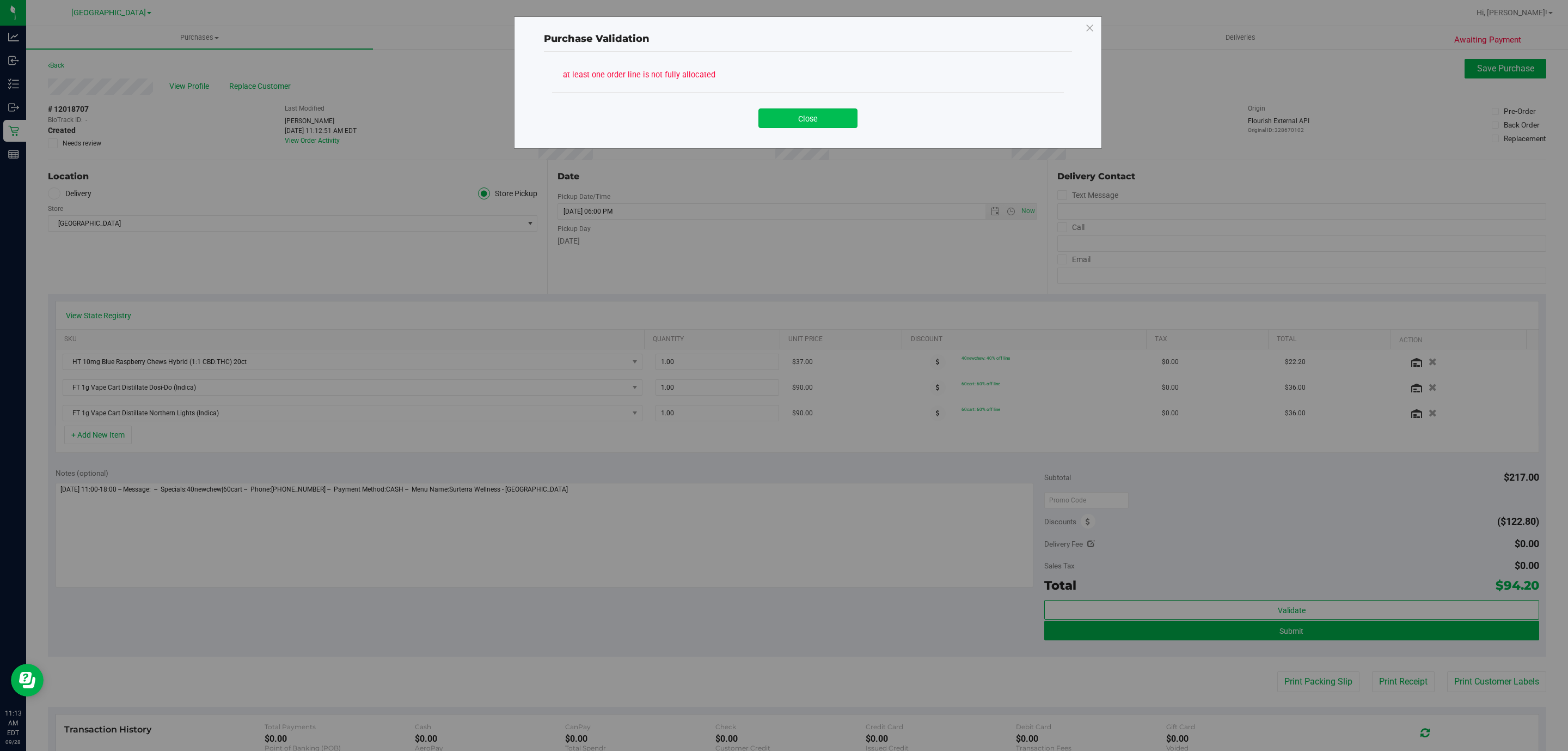
click at [800, 108] on button "Close" at bounding box center [808, 118] width 99 height 20
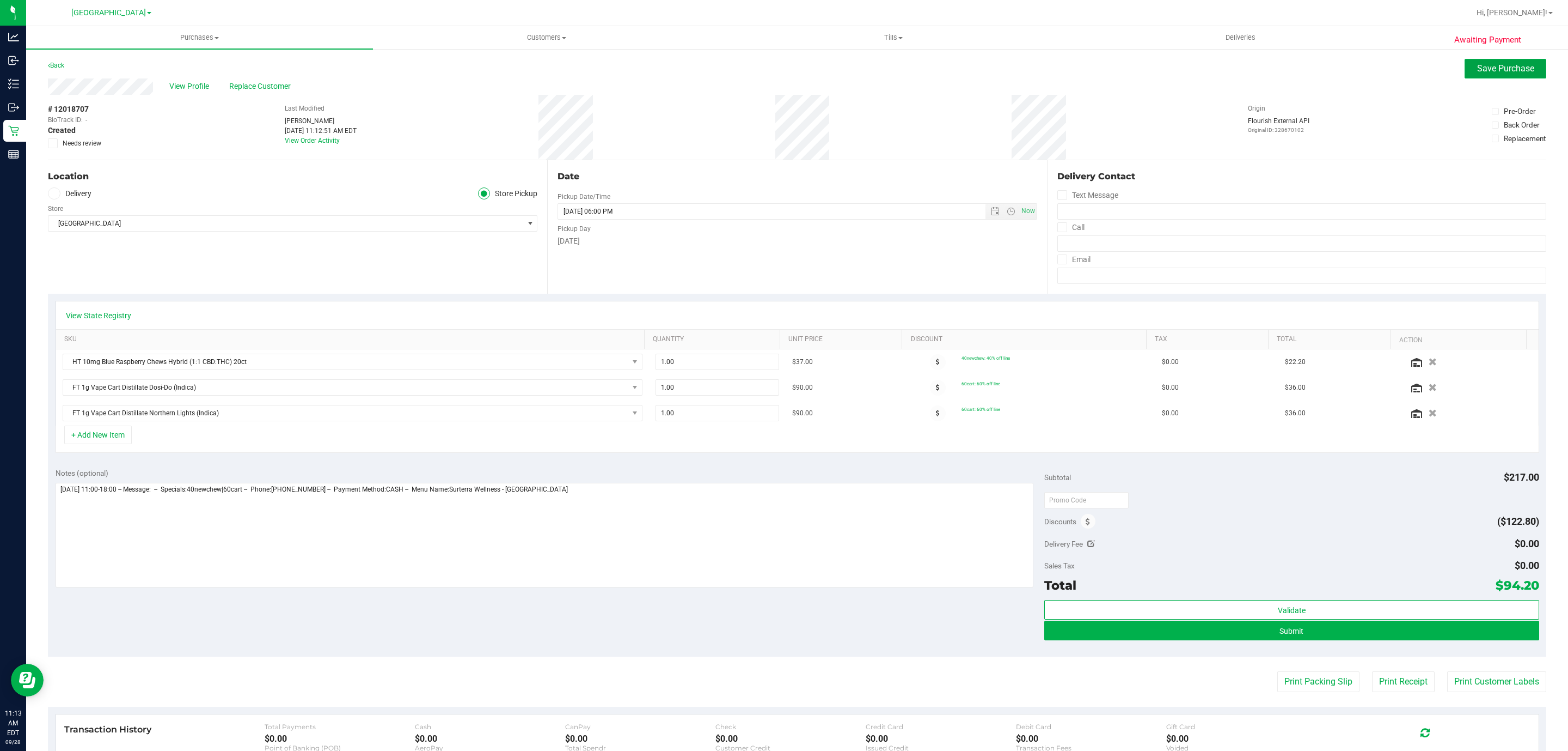
click at [1482, 61] on button "Save Purchase" at bounding box center [1505, 69] width 82 height 20
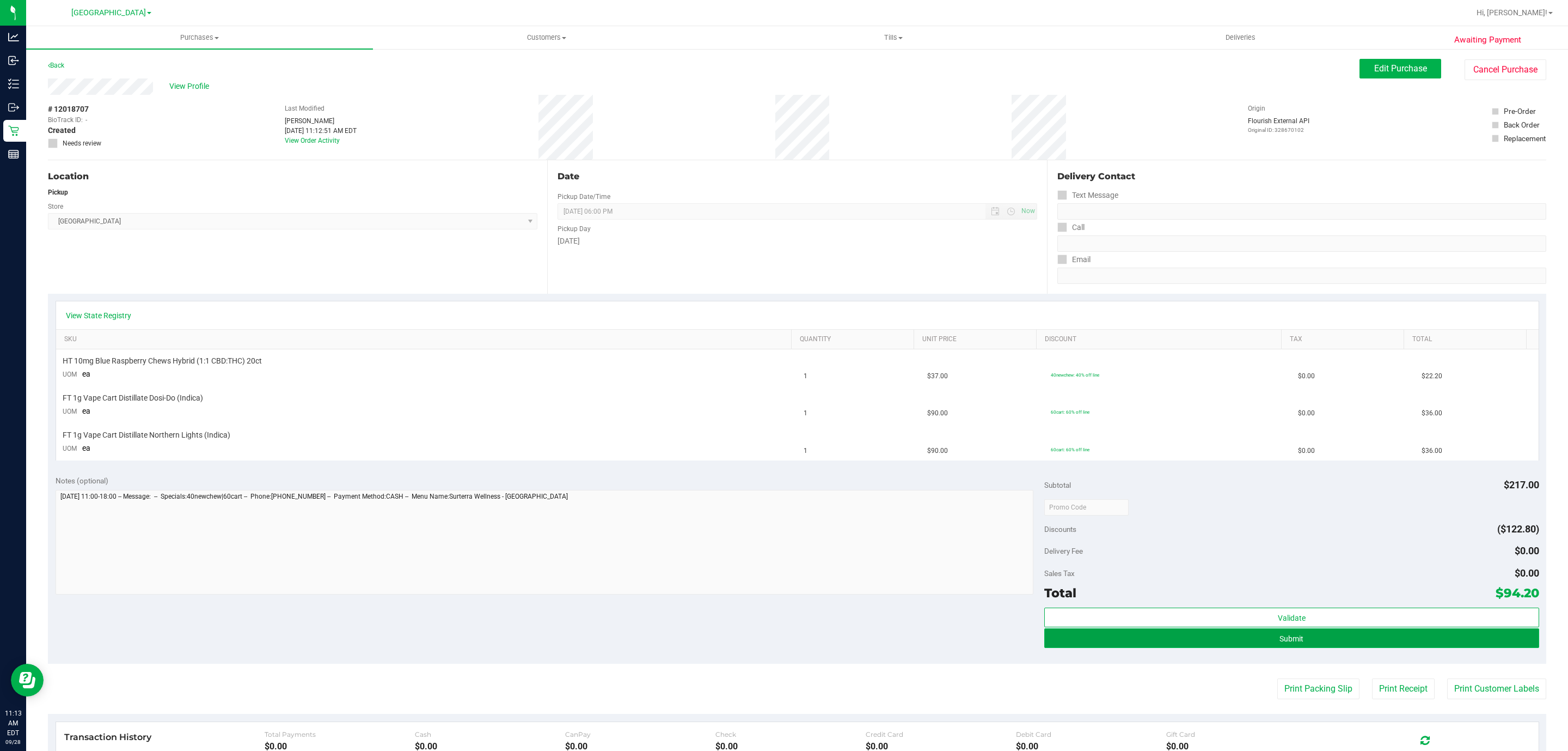
click at [1344, 648] on button "Submit" at bounding box center [1291, 638] width 495 height 20
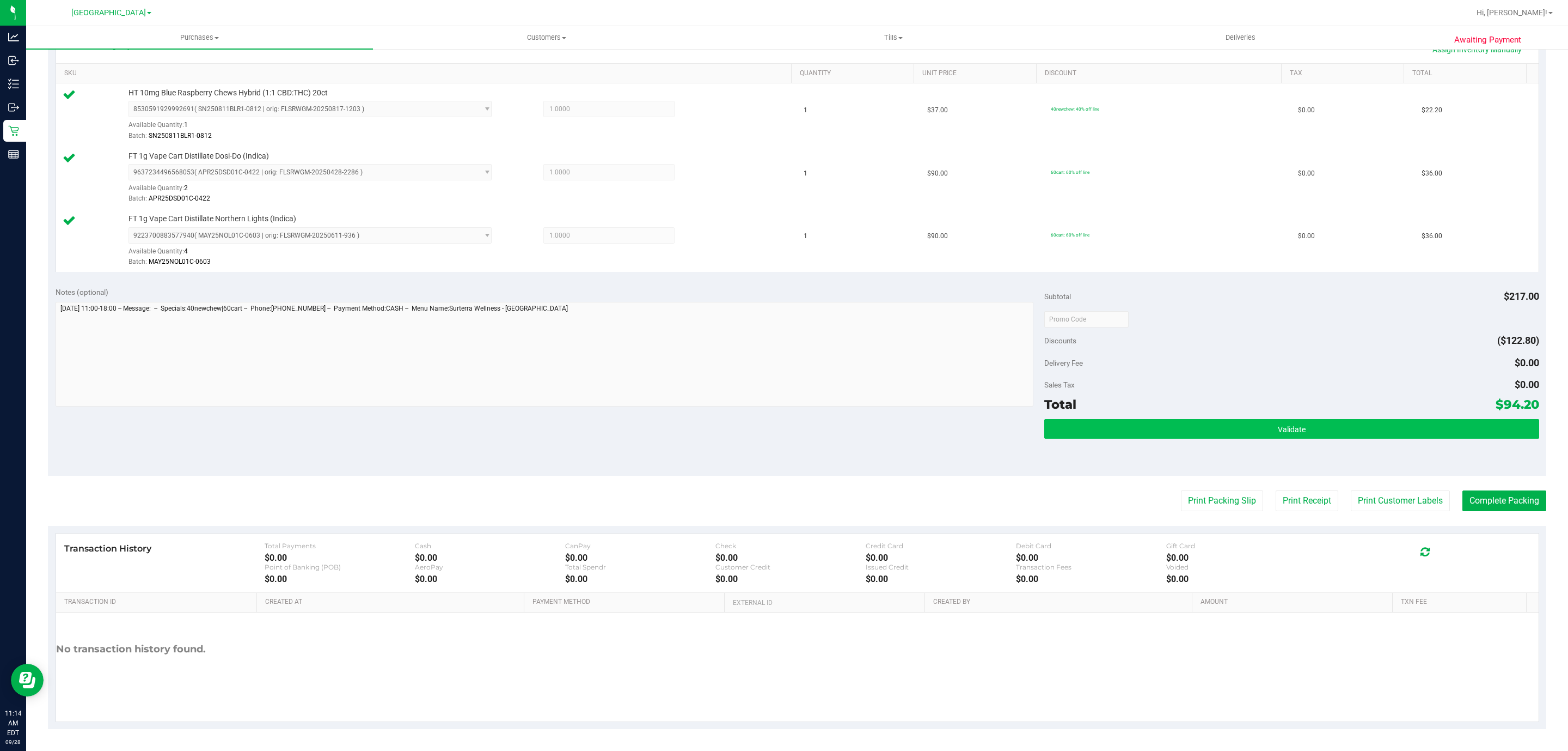
scroll to position [271, 0]
click at [1518, 428] on button "Validate" at bounding box center [1291, 429] width 495 height 20
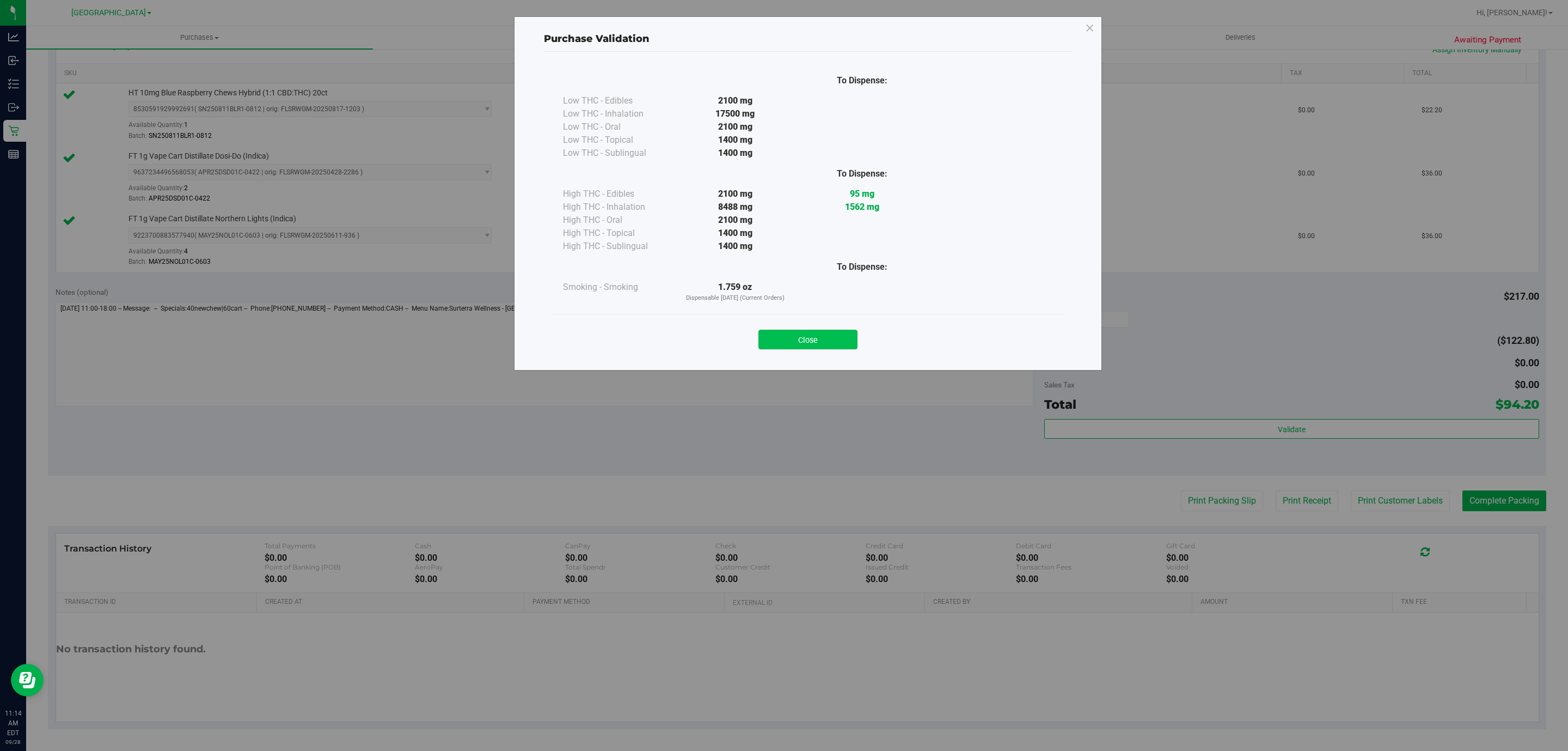
click at [800, 345] on button "Close" at bounding box center [808, 339] width 99 height 20
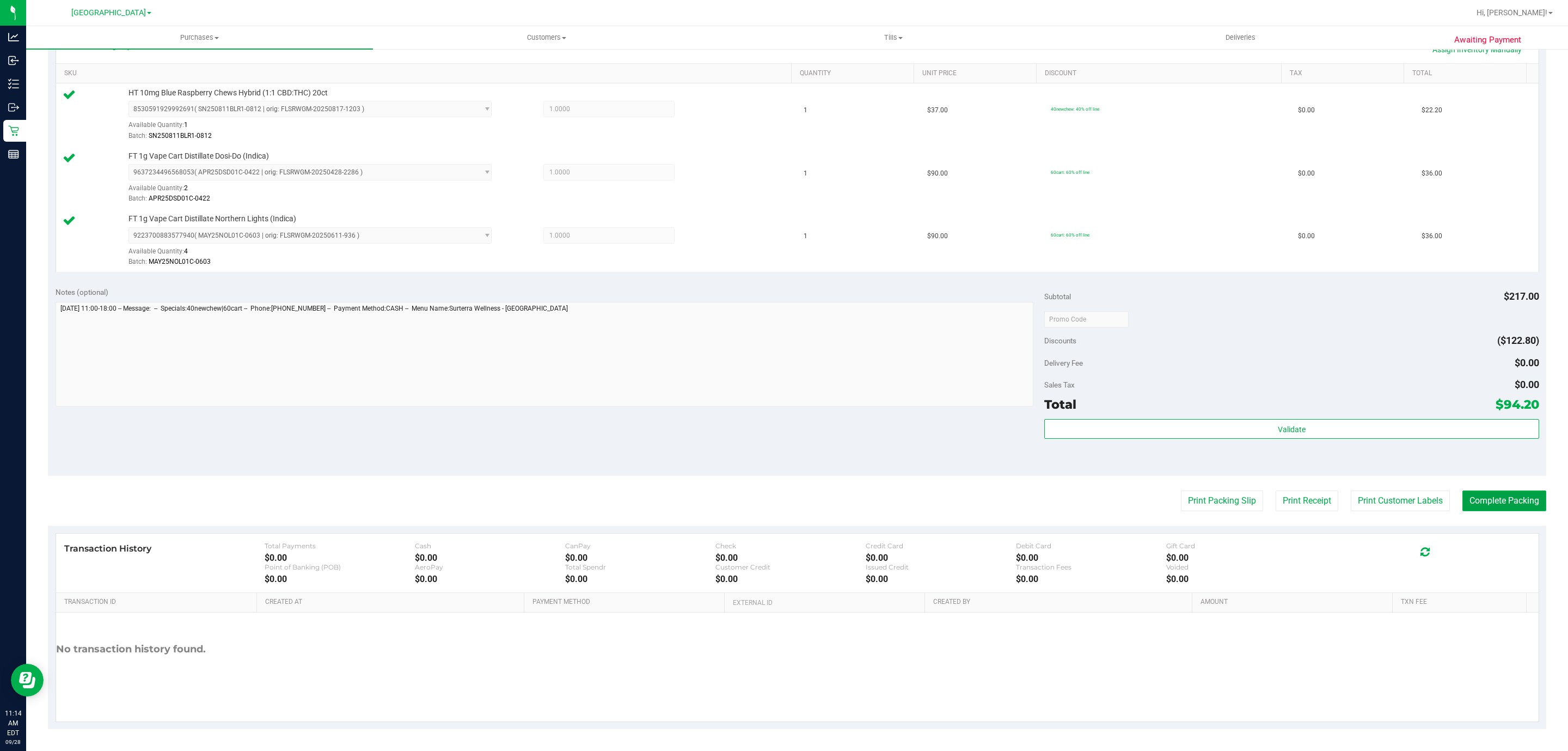
click at [1495, 499] on button "Complete Packing" at bounding box center [1505, 501] width 84 height 21
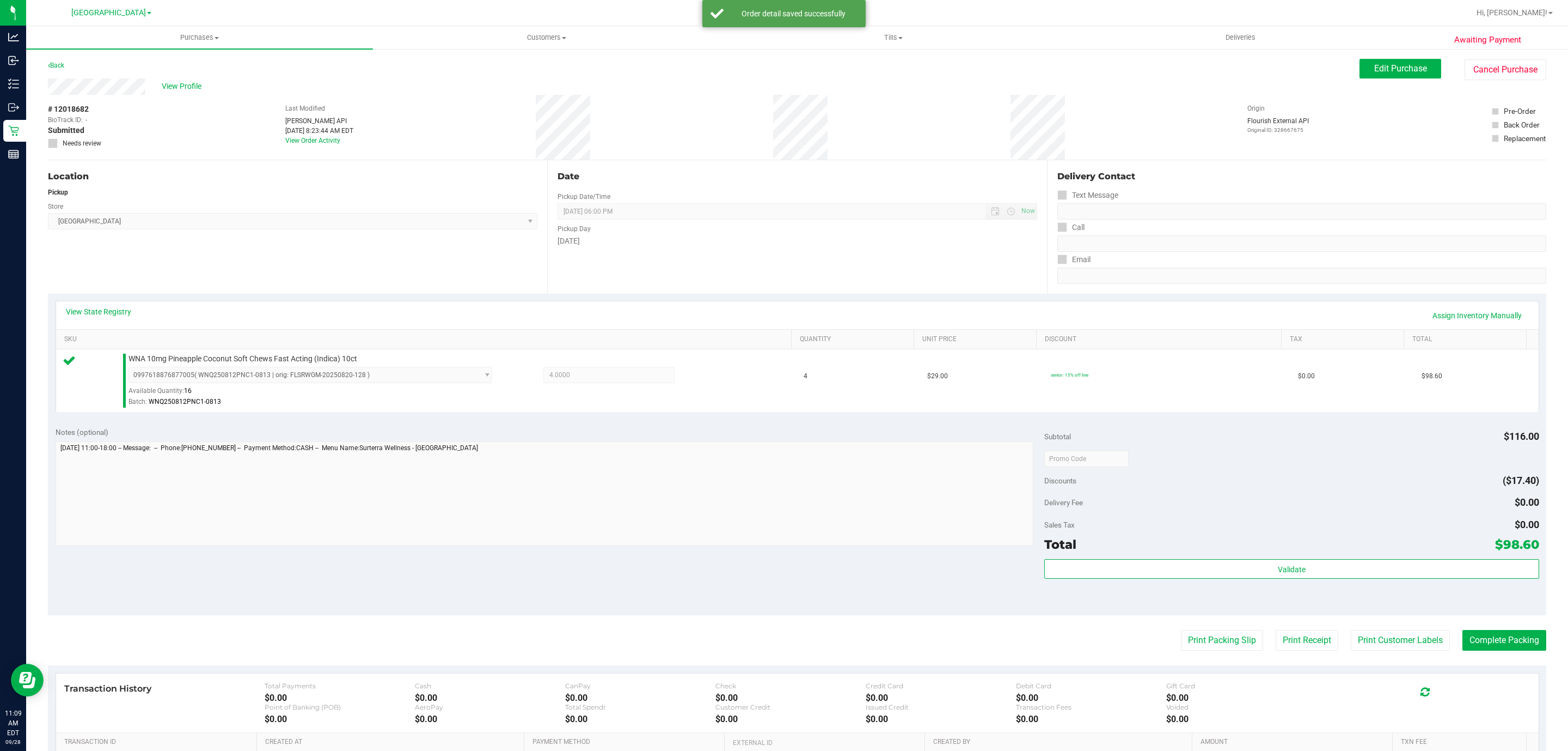
click at [1207, 550] on div "Total $98.60" at bounding box center [1291, 544] width 495 height 20
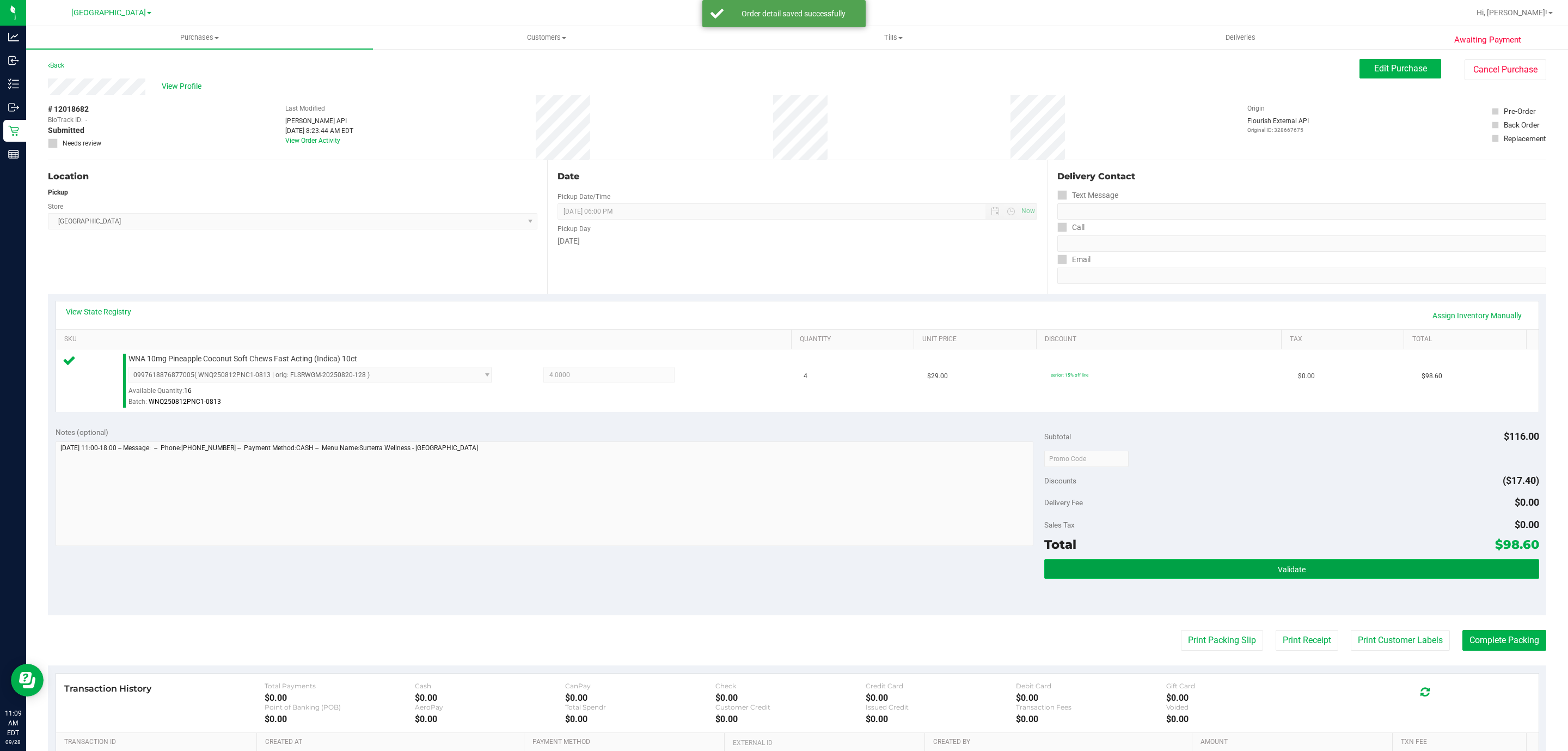
click at [1202, 563] on button "Validate" at bounding box center [1291, 569] width 495 height 20
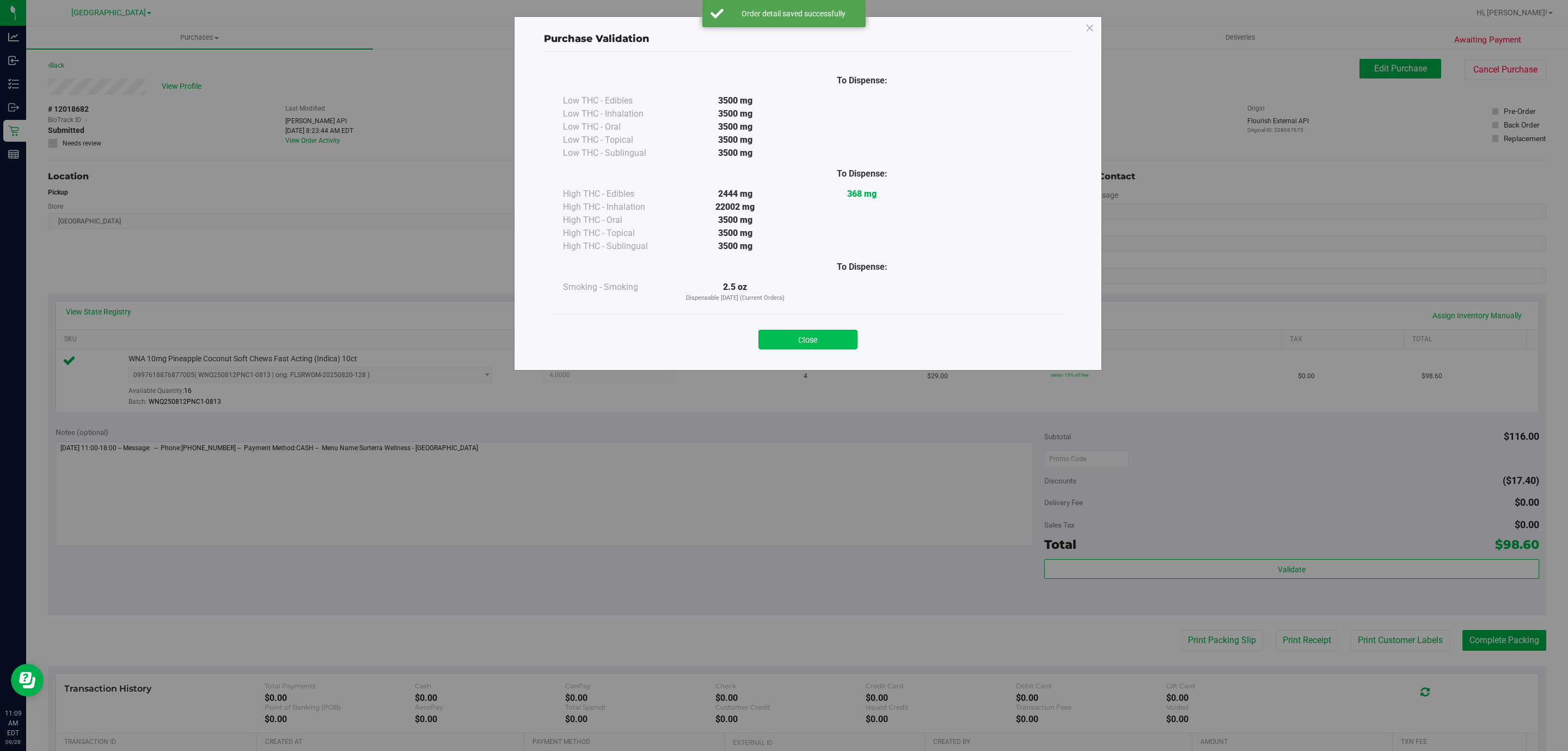
click at [857, 331] on button "Close" at bounding box center [808, 339] width 99 height 20
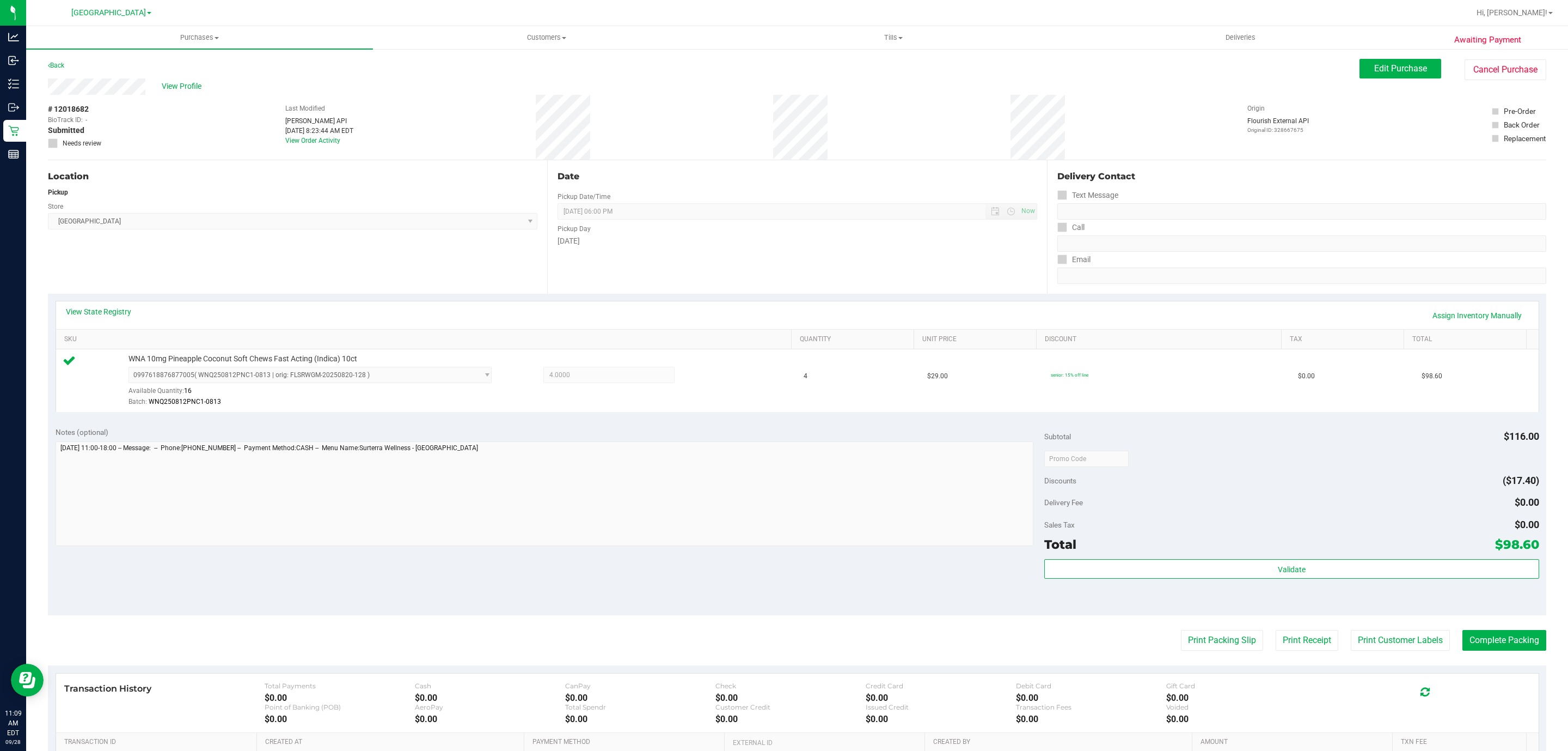
drag, startPoint x: 1177, startPoint y: 590, endPoint x: 1192, endPoint y: 595, distance: 15.8
click at [1188, 592] on div "Validate" at bounding box center [1291, 583] width 495 height 49
click at [1207, 636] on button "Print Packing Slip" at bounding box center [1222, 640] width 82 height 21
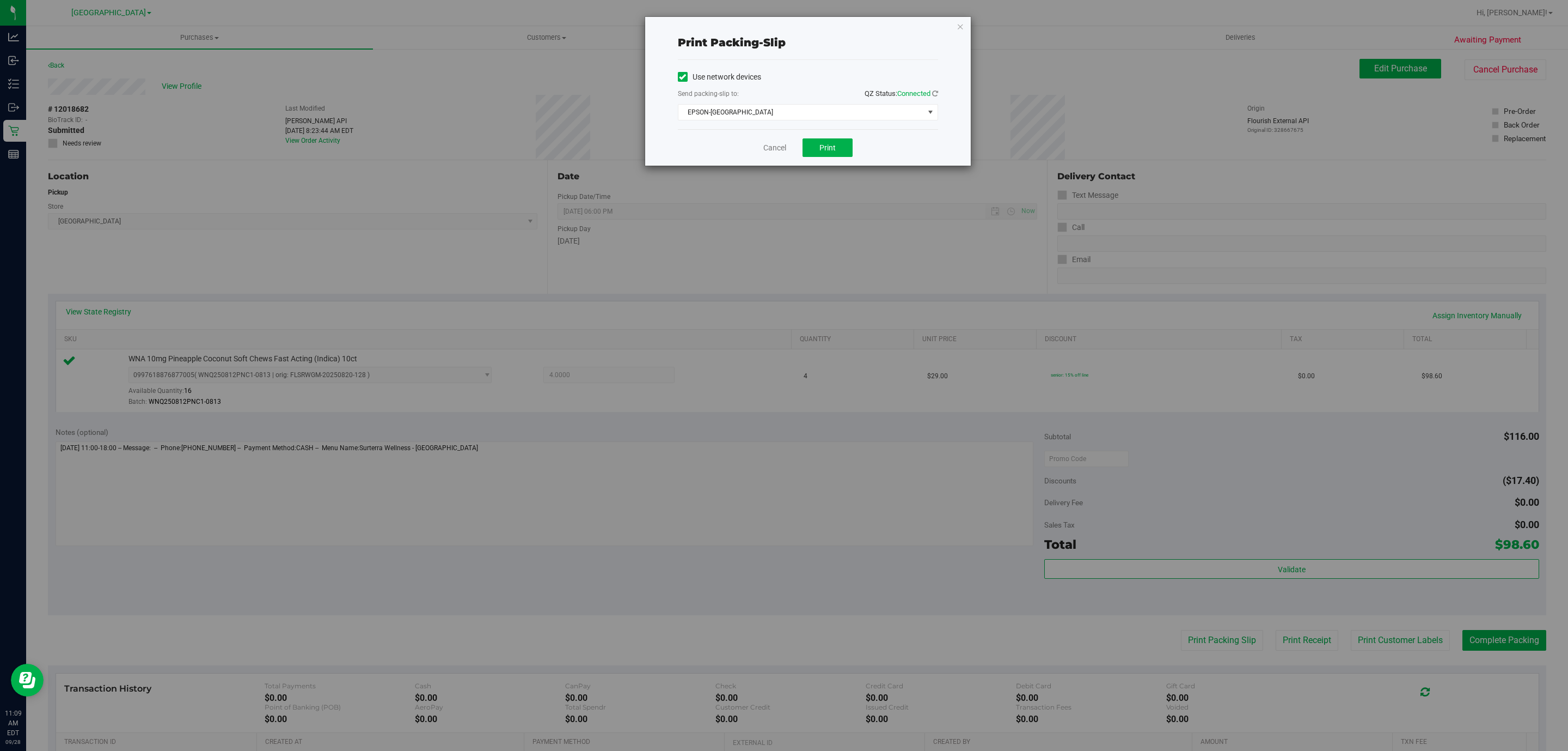
click at [823, 160] on div "Cancel Print" at bounding box center [808, 147] width 260 height 36
click at [820, 148] on span "Print" at bounding box center [827, 148] width 16 height 9
click at [786, 151] on div "Cancel Print" at bounding box center [808, 147] width 260 height 36
click at [781, 150] on link "Cancel" at bounding box center [775, 148] width 23 height 11
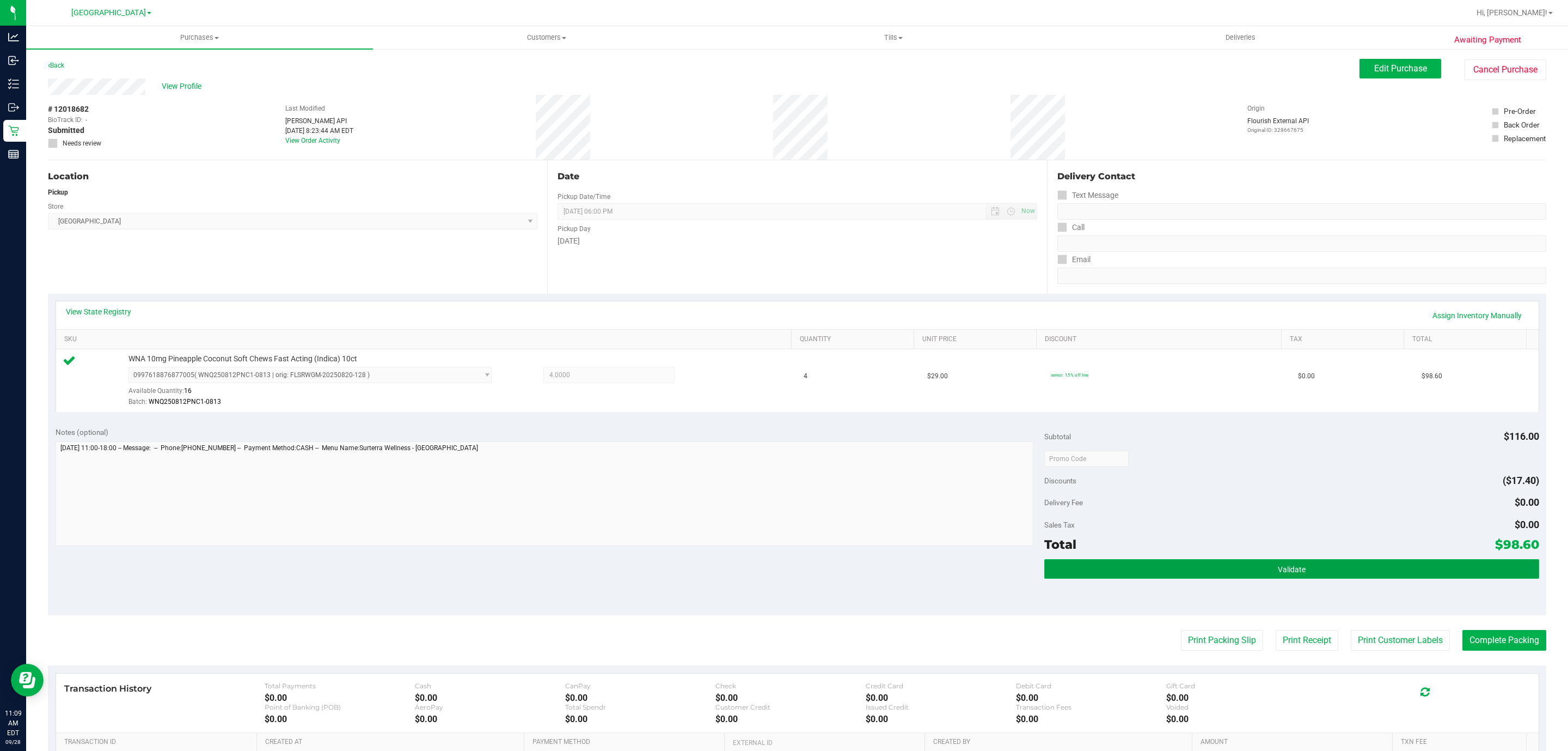
click at [1240, 564] on button "Validate" at bounding box center [1291, 569] width 495 height 20
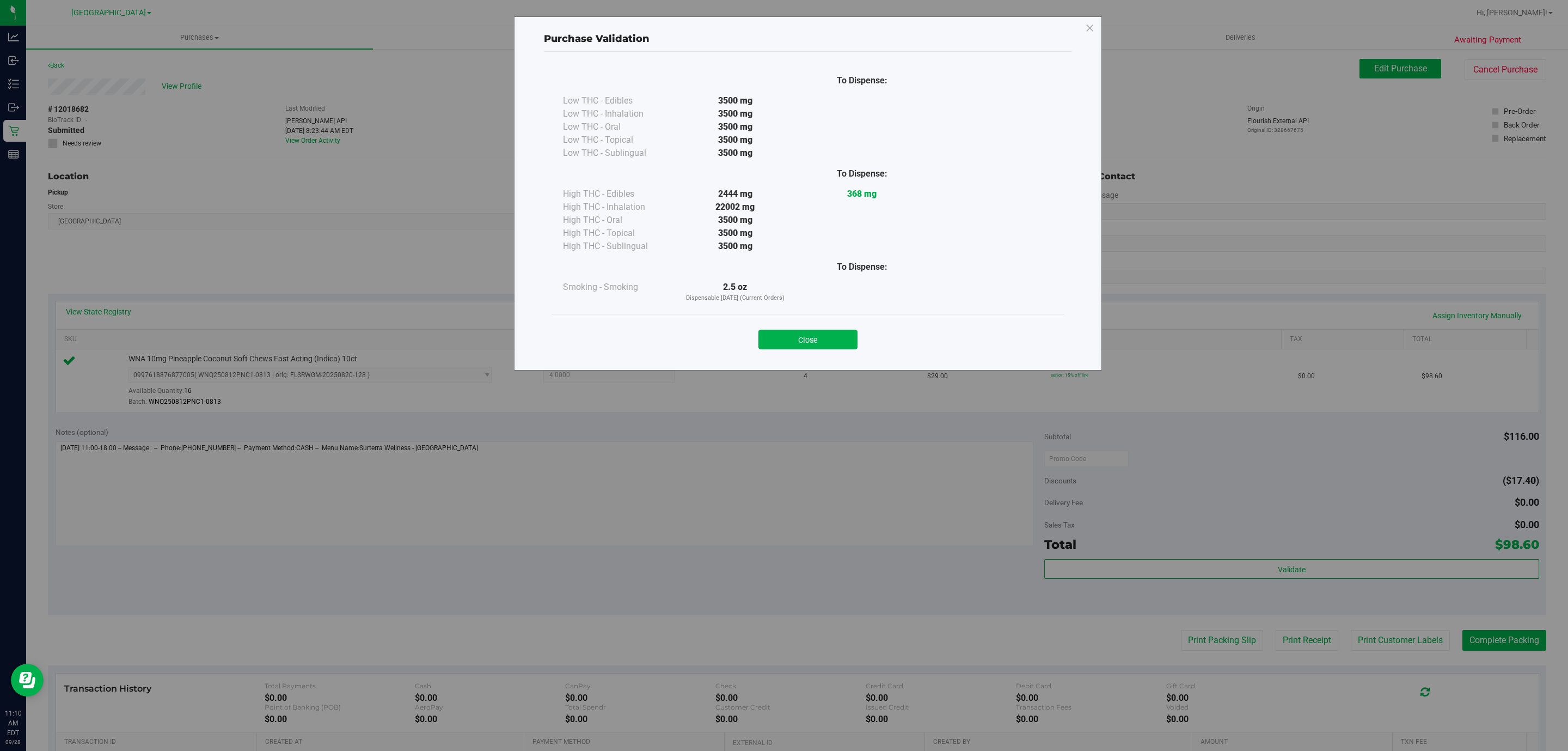
click at [833, 325] on div "Close" at bounding box center [808, 336] width 495 height 27
click at [825, 327] on div "Close" at bounding box center [808, 336] width 495 height 27
drag, startPoint x: 824, startPoint y: 335, endPoint x: 1265, endPoint y: 435, distance: 452.2
click at [824, 336] on button "Close" at bounding box center [808, 339] width 99 height 20
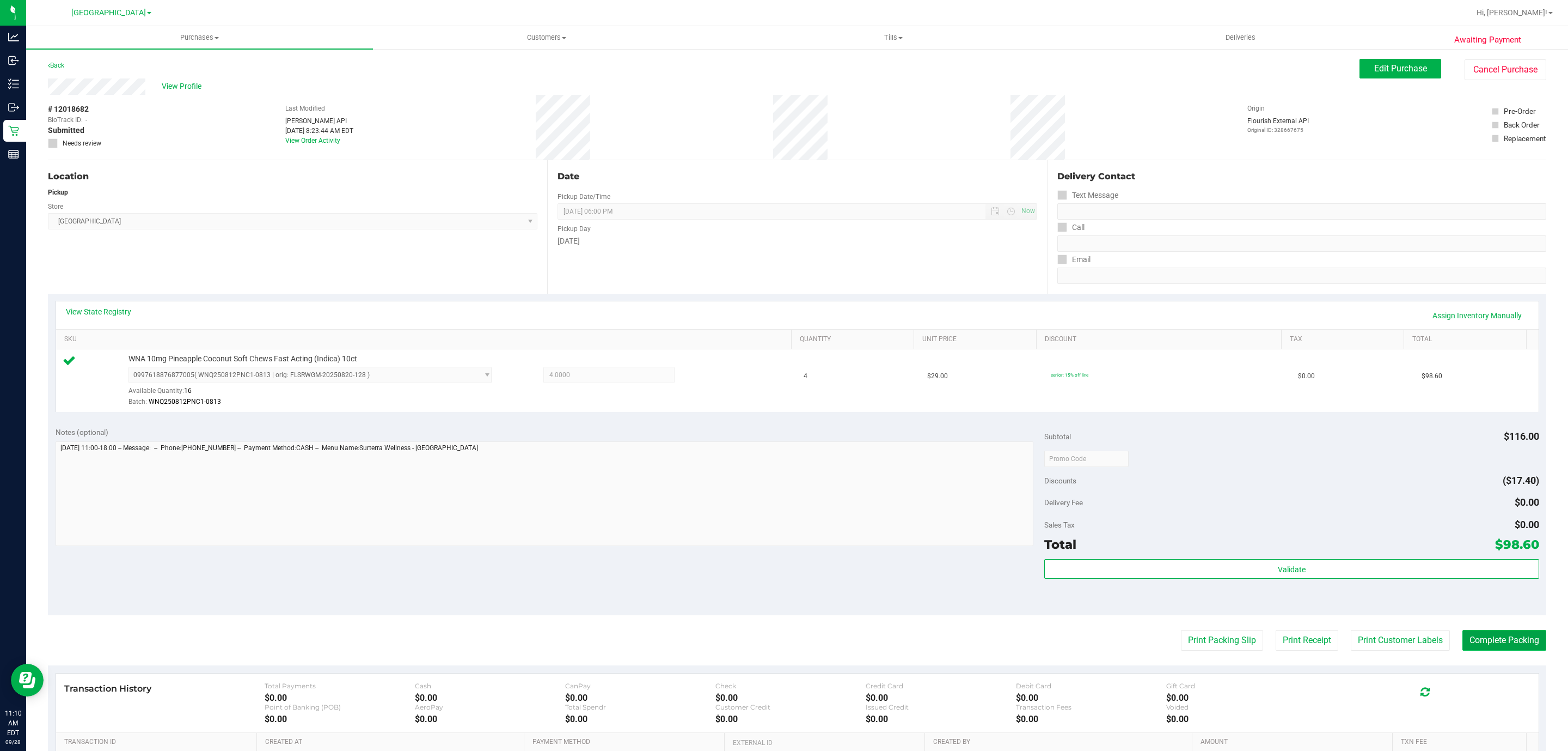
click at [1483, 639] on button "Complete Packing" at bounding box center [1505, 640] width 84 height 21
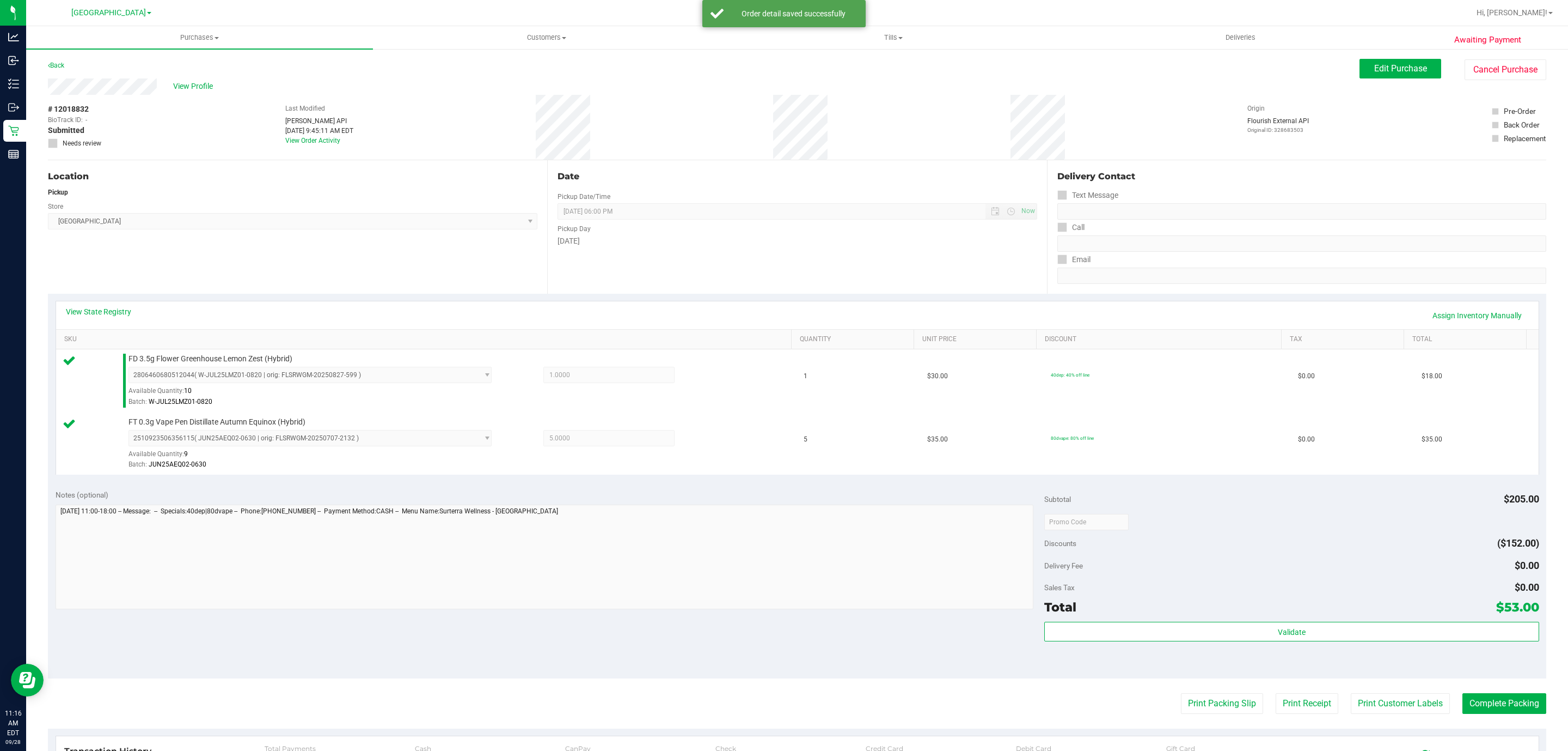
click at [1359, 610] on div "Total $53.00" at bounding box center [1291, 607] width 495 height 20
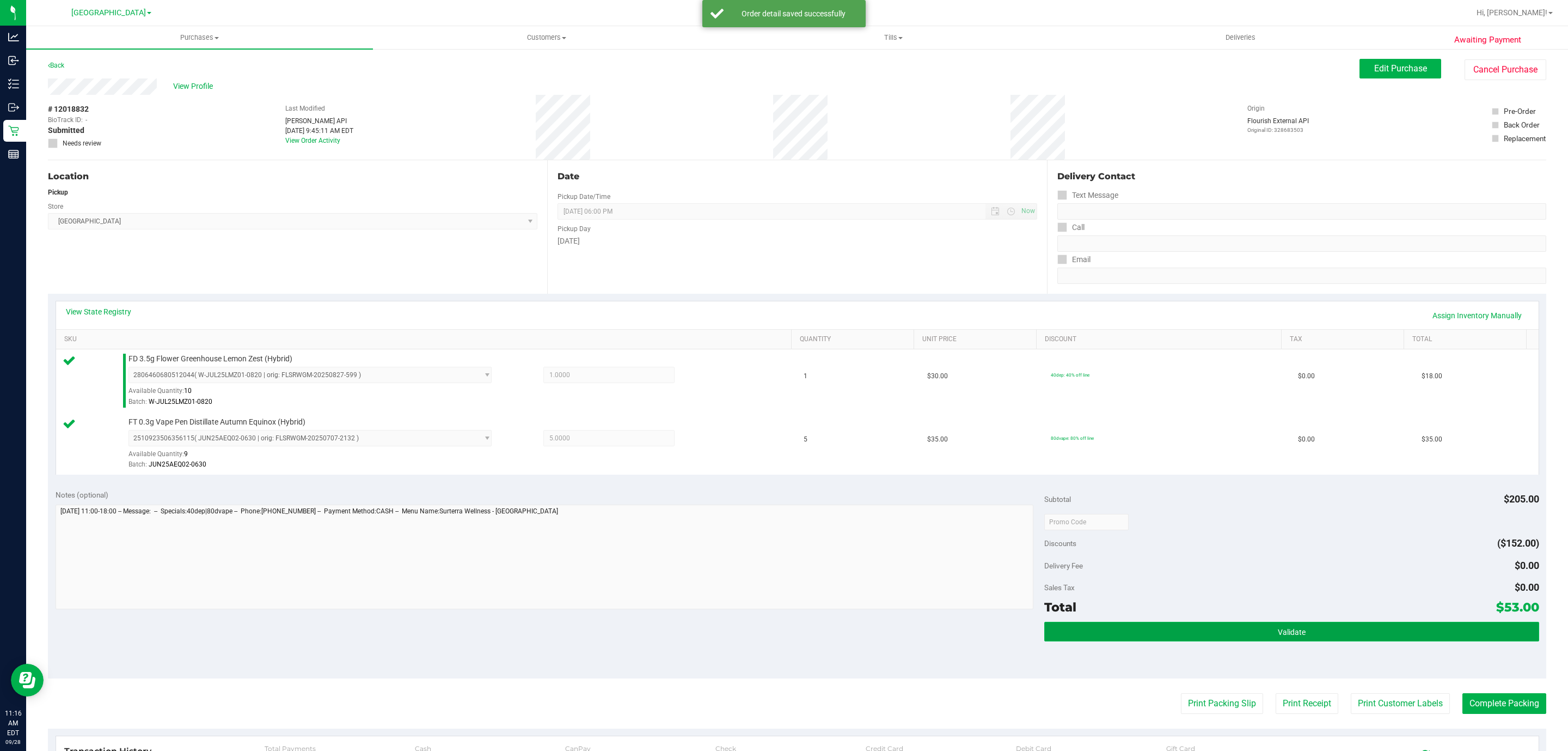
click at [1350, 625] on button "Validate" at bounding box center [1291, 632] width 495 height 20
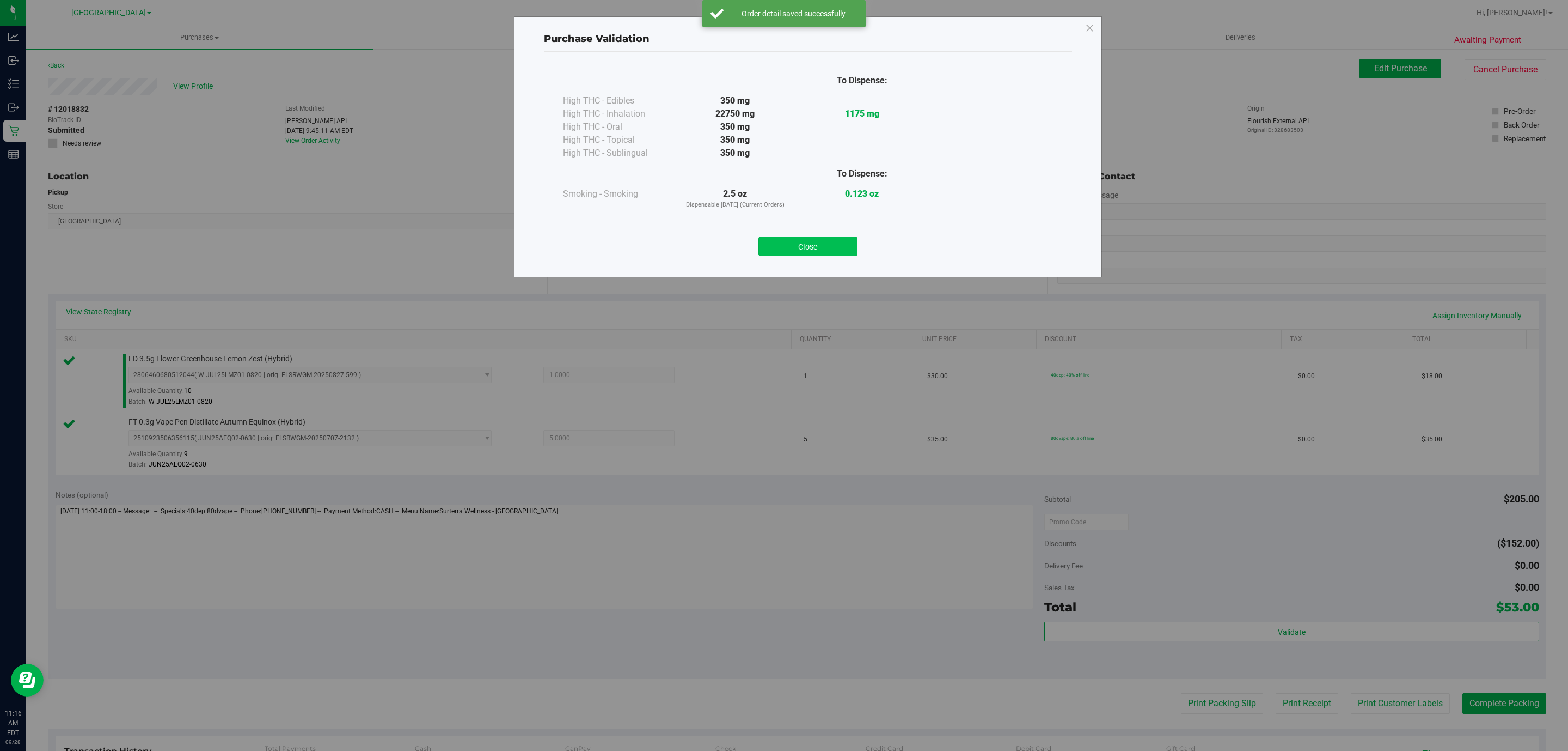
click at [772, 250] on button "Close" at bounding box center [808, 247] width 99 height 20
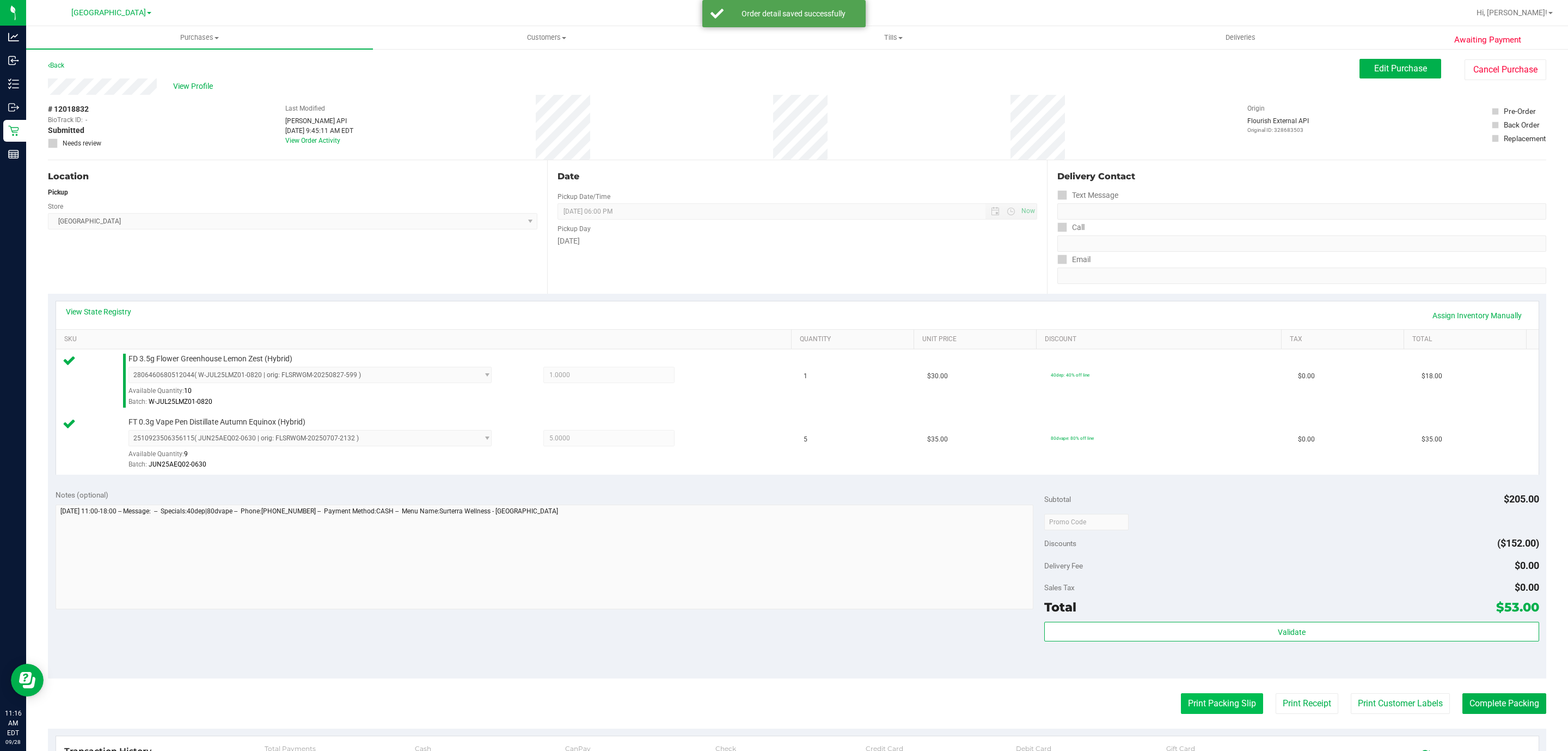
click at [1182, 714] on button "Print Packing Slip" at bounding box center [1222, 703] width 82 height 21
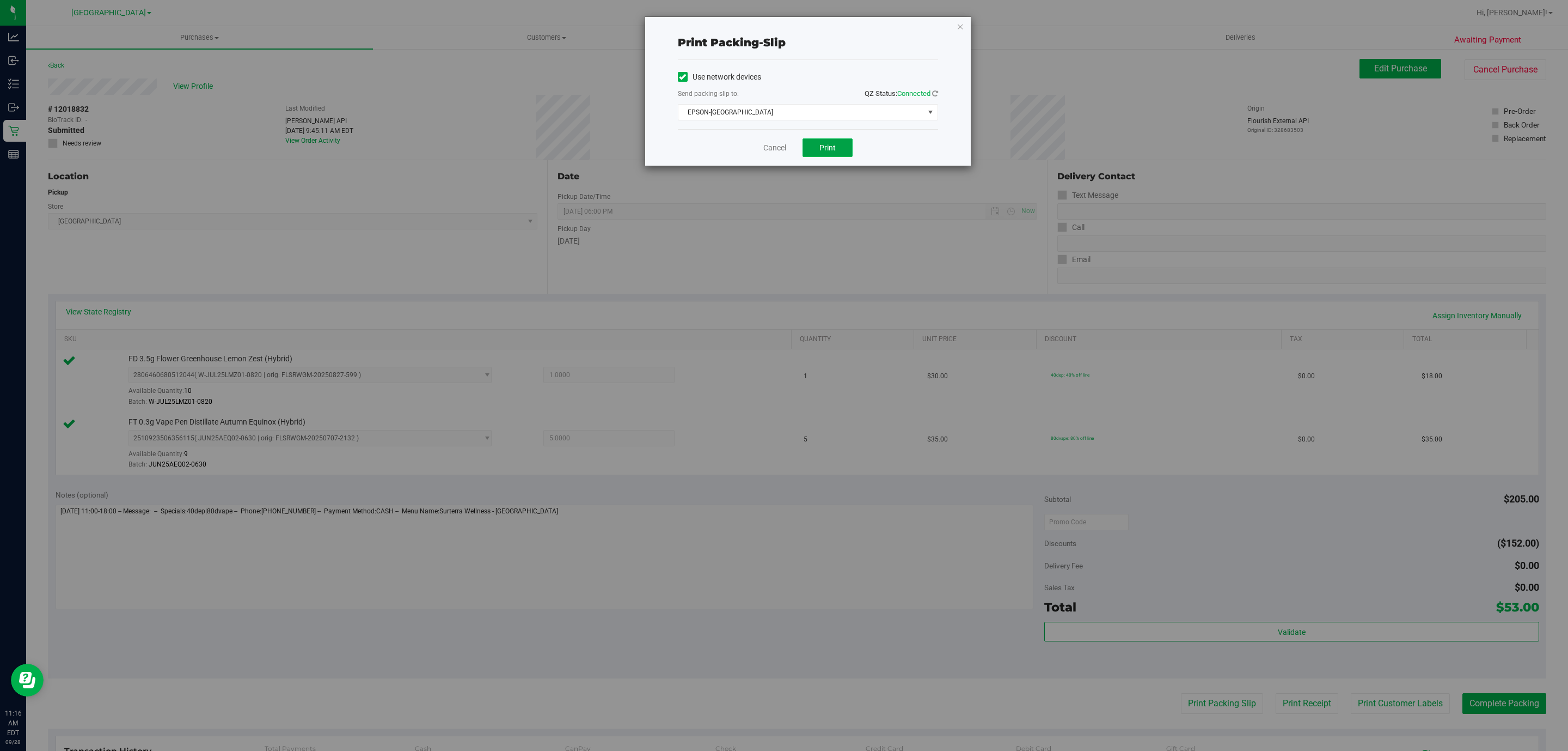
click at [806, 153] on button "Print" at bounding box center [827, 148] width 50 height 19
drag, startPoint x: 758, startPoint y: 155, endPoint x: 779, endPoint y: 147, distance: 22.5
click at [774, 153] on div "Cancel Print" at bounding box center [808, 147] width 260 height 36
click at [779, 147] on link "Cancel" at bounding box center [775, 148] width 23 height 11
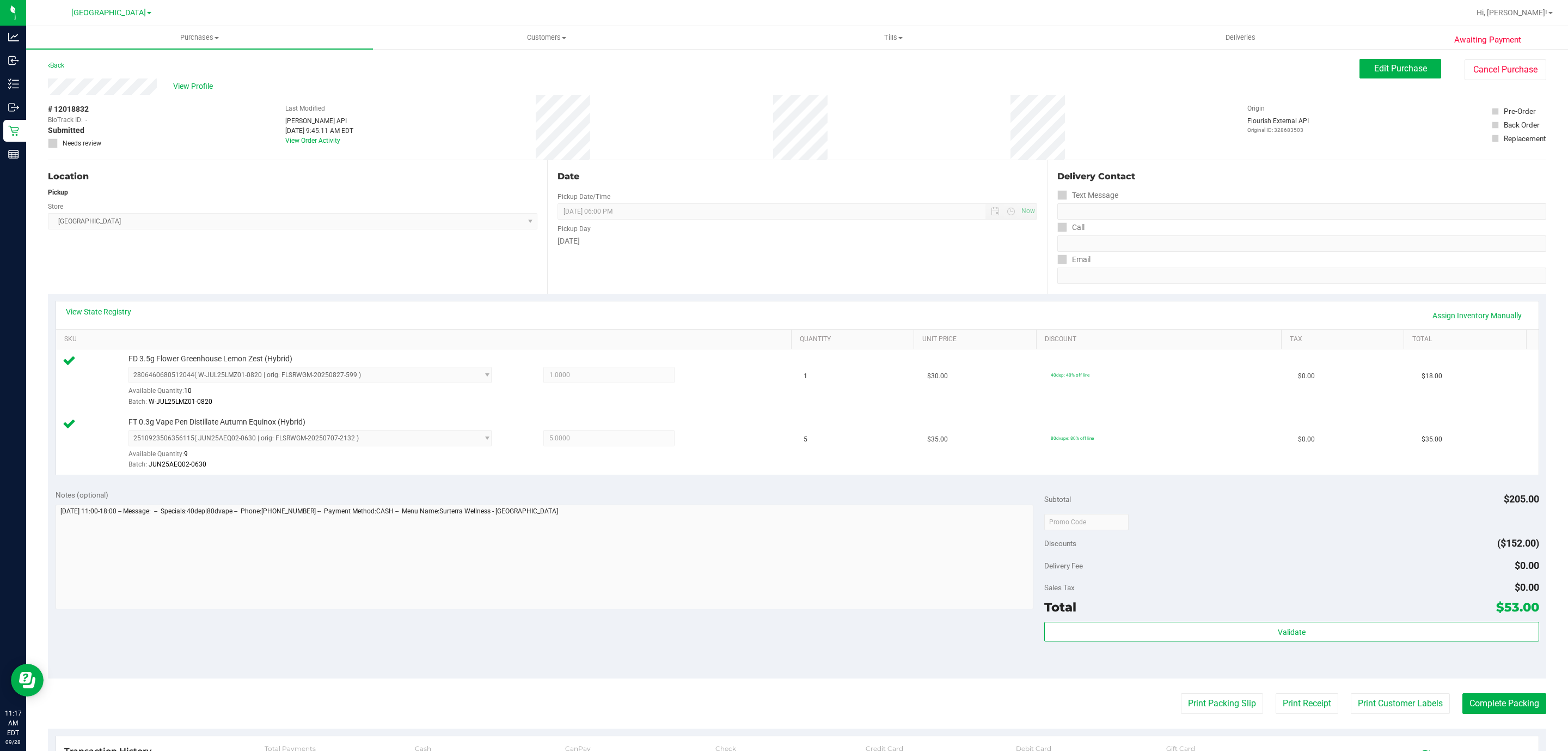
click at [1186, 646] on div "Validate" at bounding box center [1291, 646] width 495 height 49
click at [1186, 645] on div "Validate" at bounding box center [1291, 646] width 495 height 49
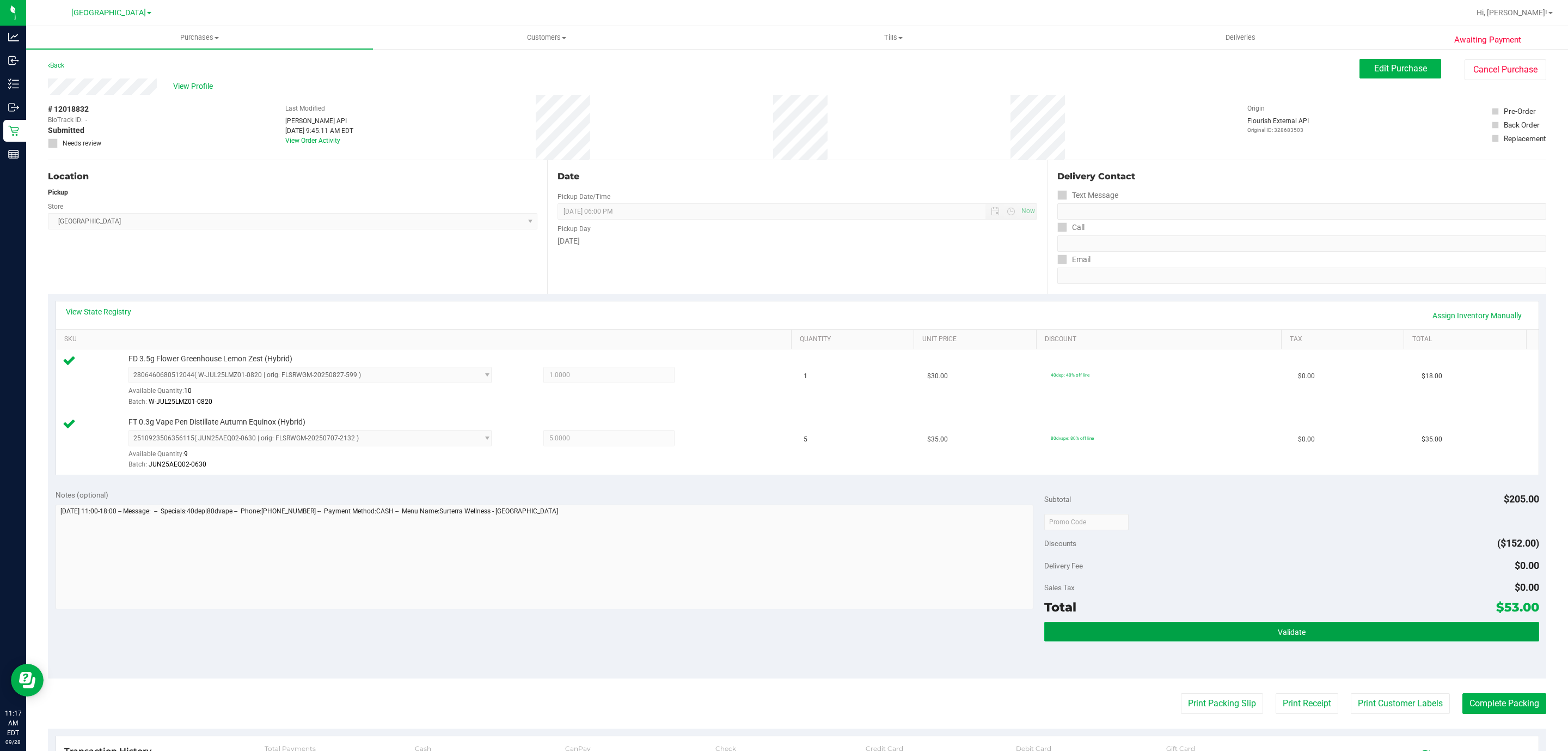
click at [1197, 626] on button "Validate" at bounding box center [1291, 632] width 495 height 20
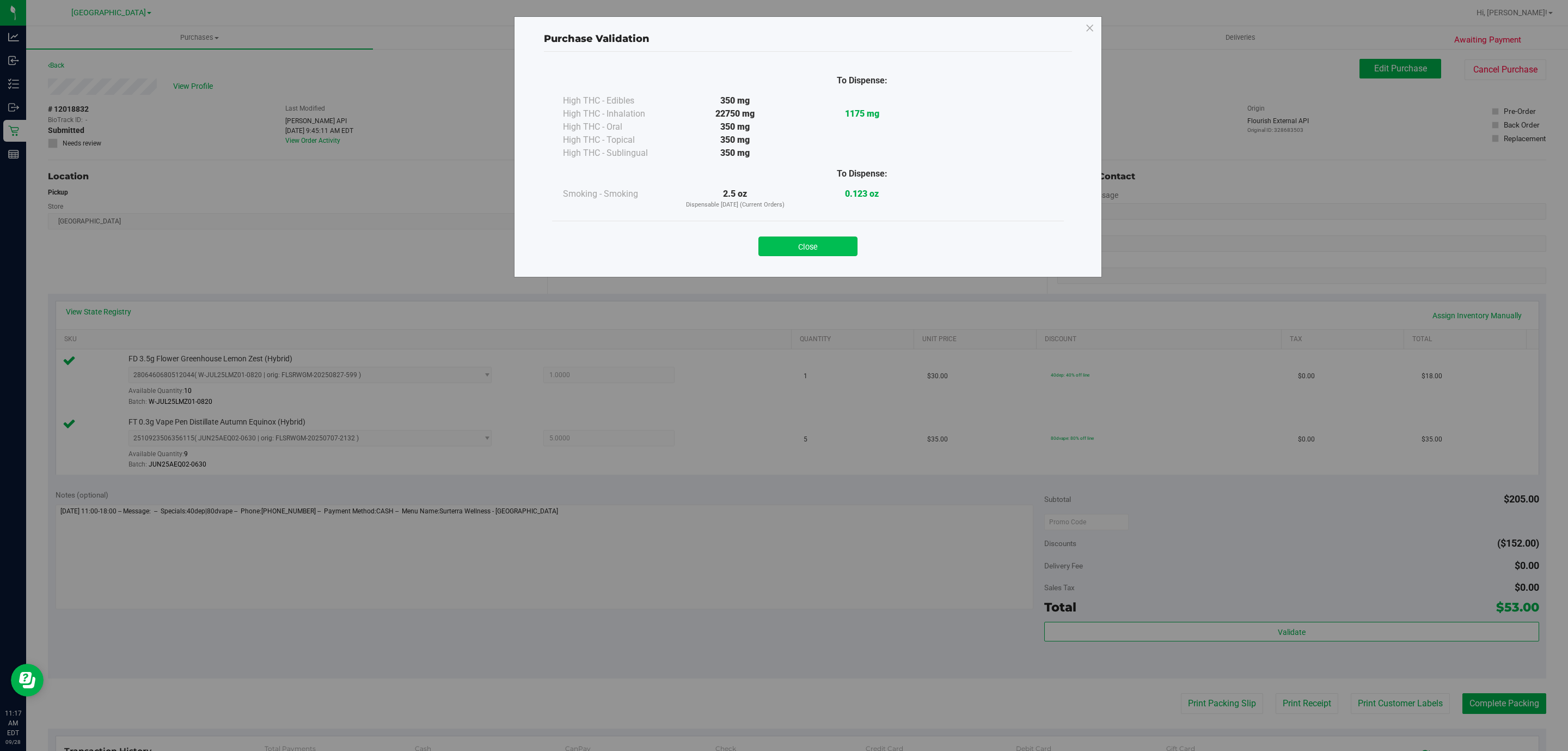
click at [785, 249] on button "Close" at bounding box center [808, 247] width 99 height 20
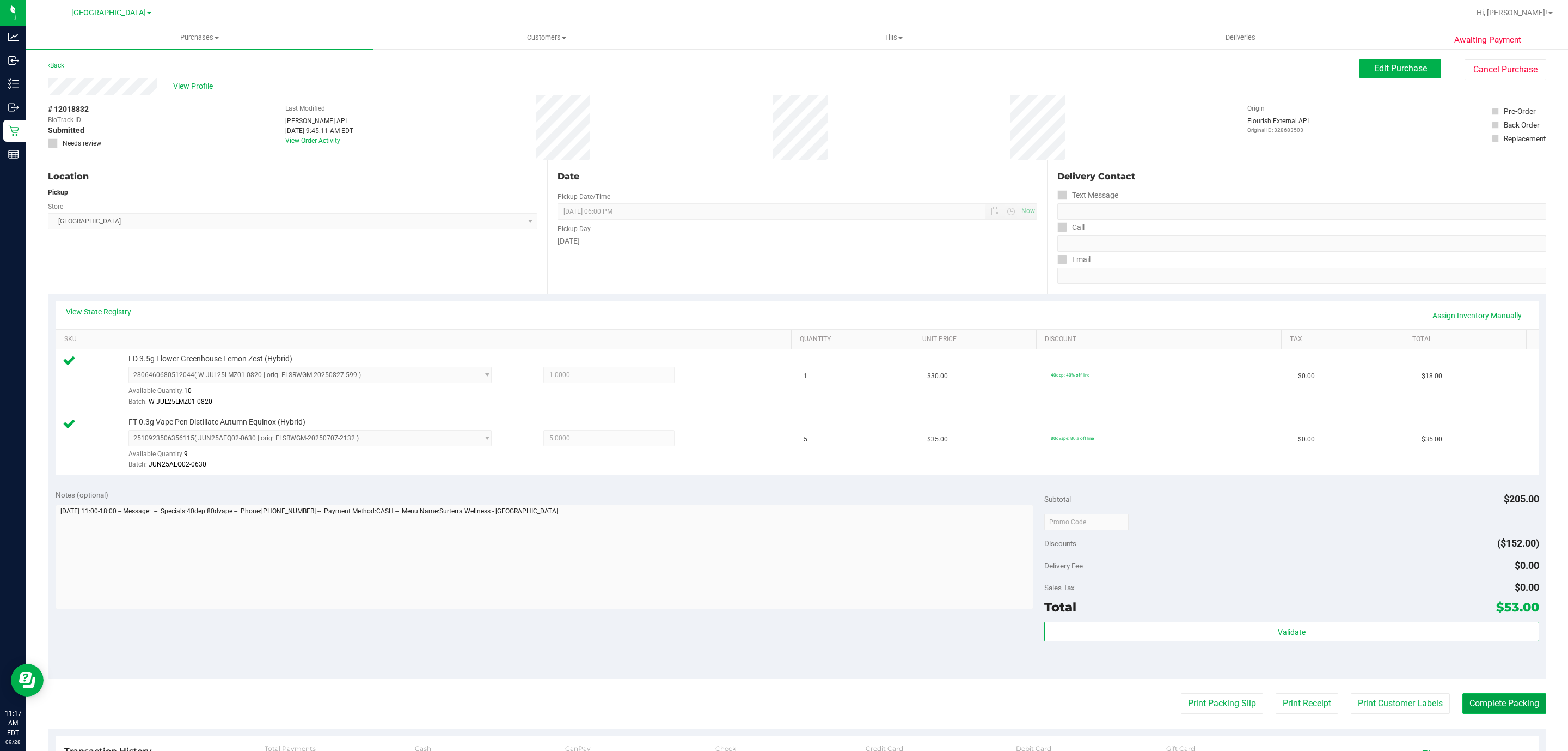
click at [1463, 712] on button "Complete Packing" at bounding box center [1505, 703] width 84 height 21
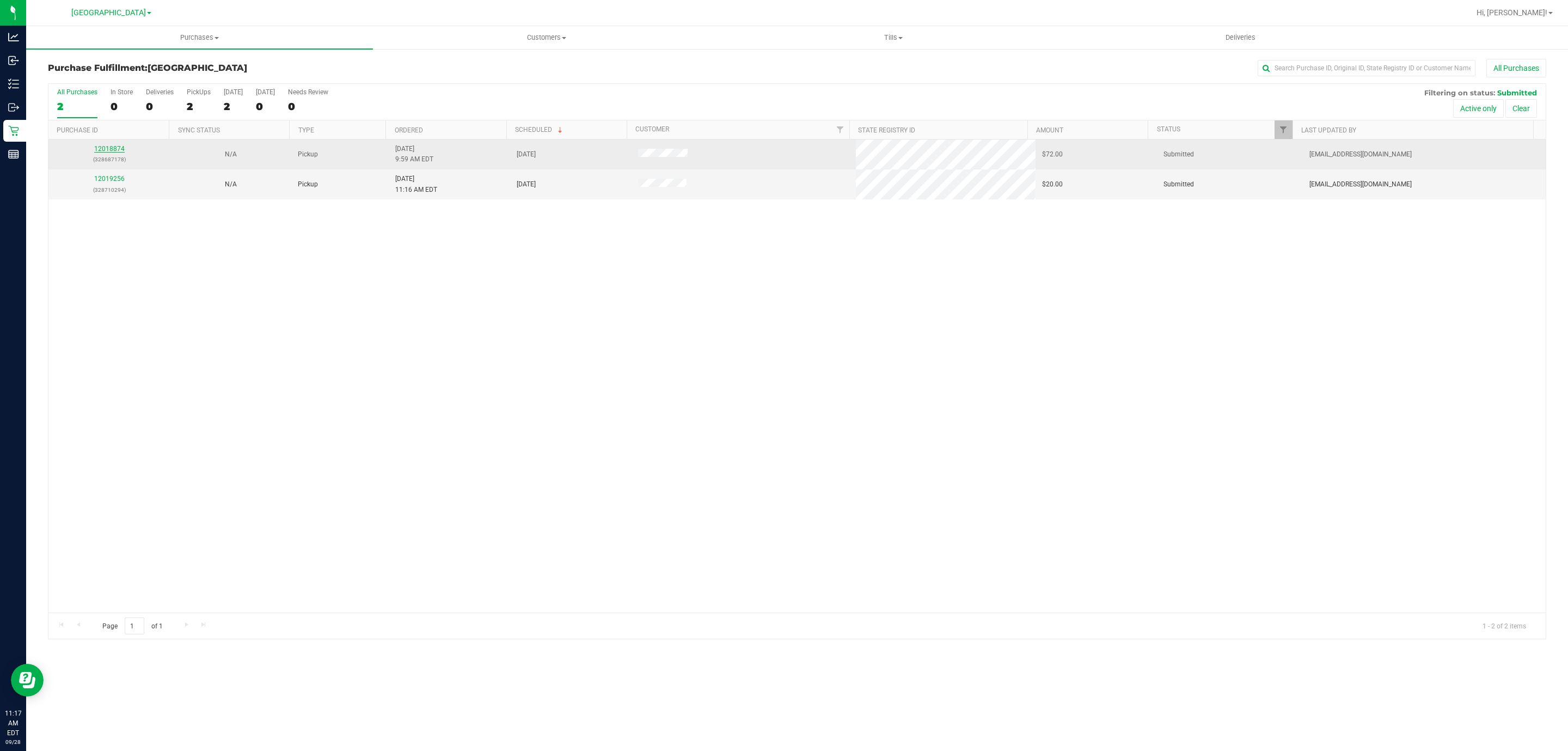
click at [111, 153] on link "12018874" at bounding box center [109, 148] width 31 height 8
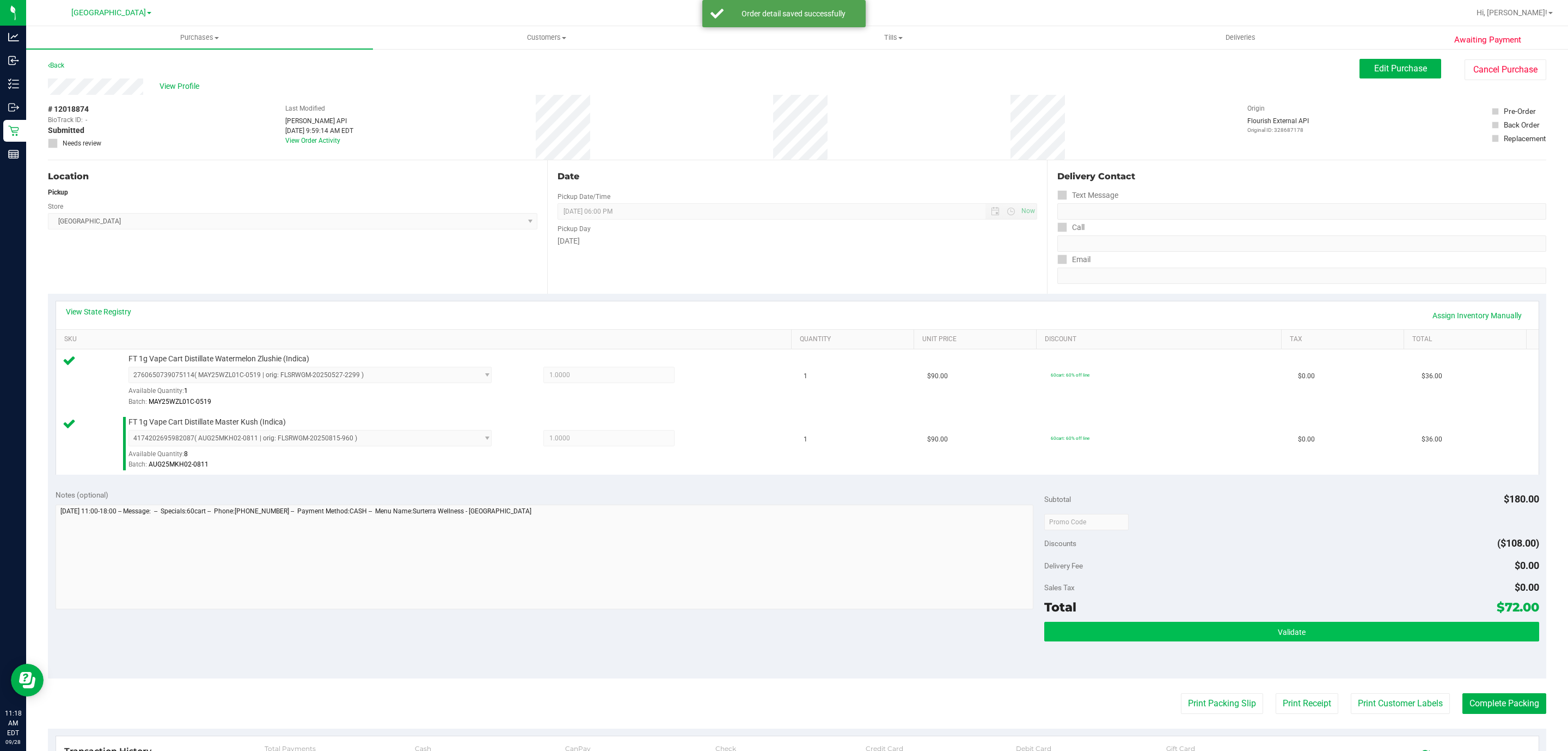
drag, startPoint x: 1147, startPoint y: 608, endPoint x: 1173, endPoint y: 636, distance: 38.2
click at [1163, 617] on div "Total $72.00" at bounding box center [1291, 607] width 495 height 20
click at [1173, 636] on button "Validate" at bounding box center [1291, 632] width 495 height 20
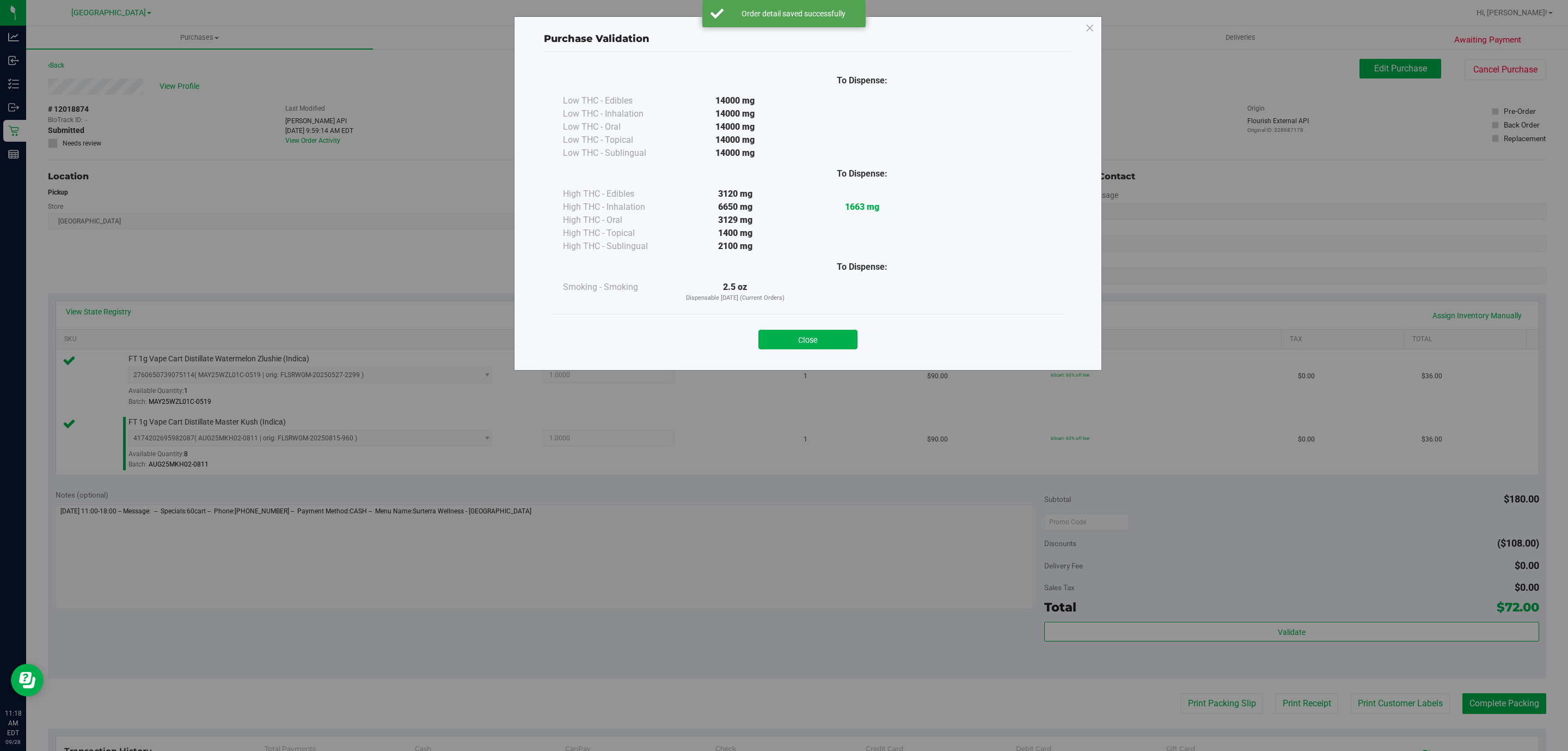
drag, startPoint x: 822, startPoint y: 329, endPoint x: 829, endPoint y: 325, distance: 8.1
click at [827, 325] on div "Close" at bounding box center [808, 336] width 495 height 27
click at [832, 325] on div "Close" at bounding box center [808, 336] width 495 height 27
click at [832, 339] on button "Close" at bounding box center [808, 339] width 99 height 20
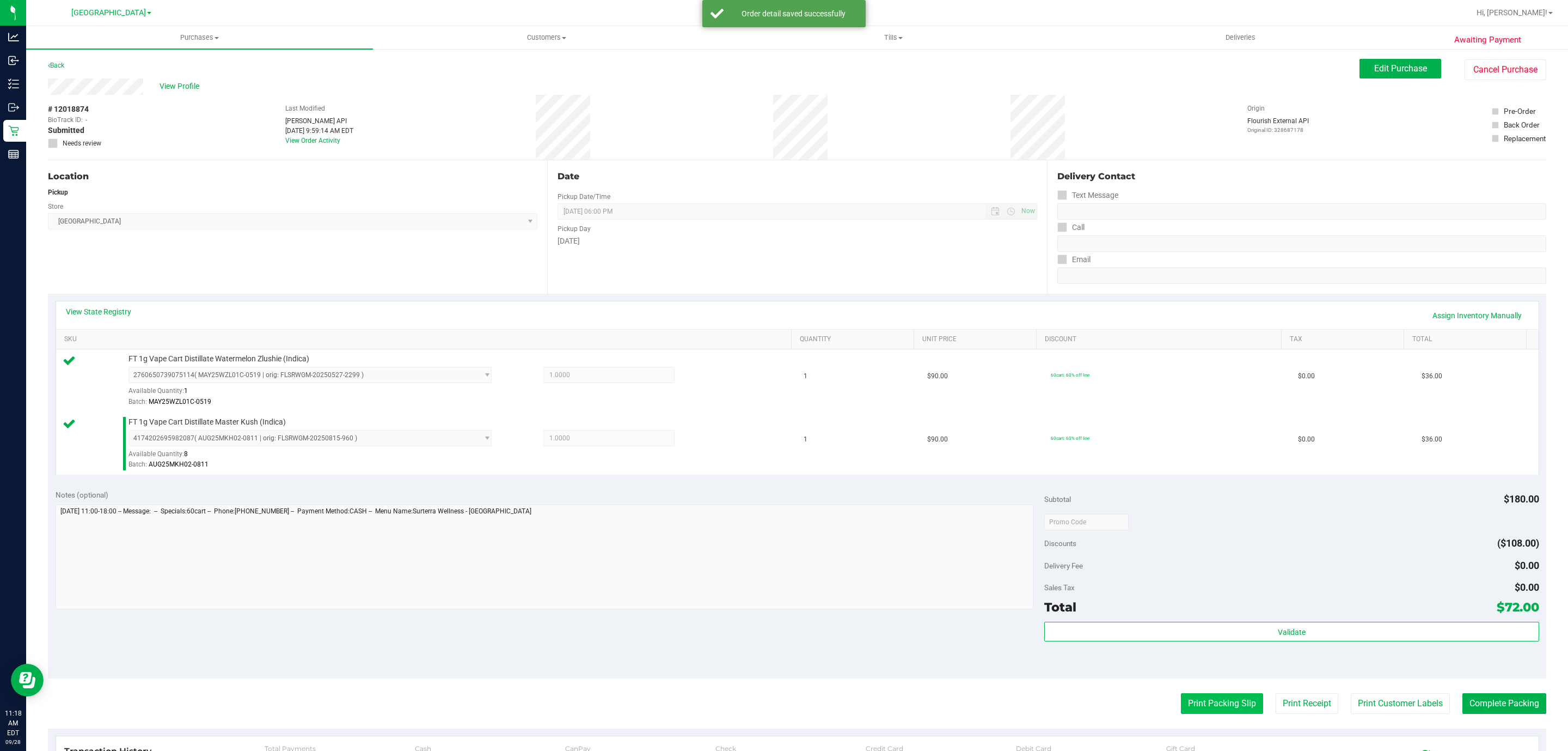
click at [1181, 702] on button "Print Packing Slip" at bounding box center [1222, 703] width 82 height 21
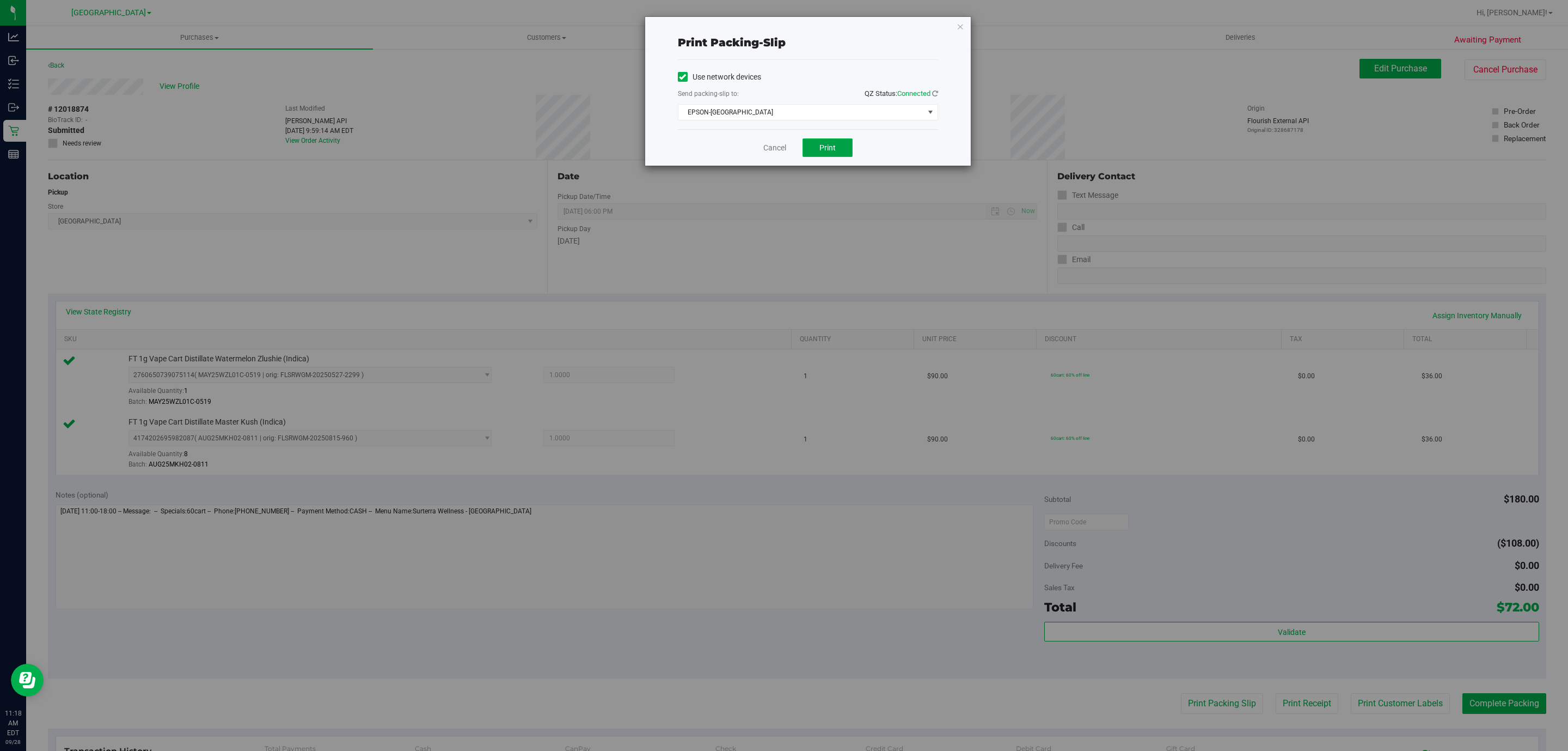
drag, startPoint x: 827, startPoint y: 152, endPoint x: 838, endPoint y: 141, distance: 15.6
click at [820, 150] on span "Print" at bounding box center [827, 148] width 16 height 9
click at [765, 147] on link "Cancel" at bounding box center [775, 148] width 23 height 11
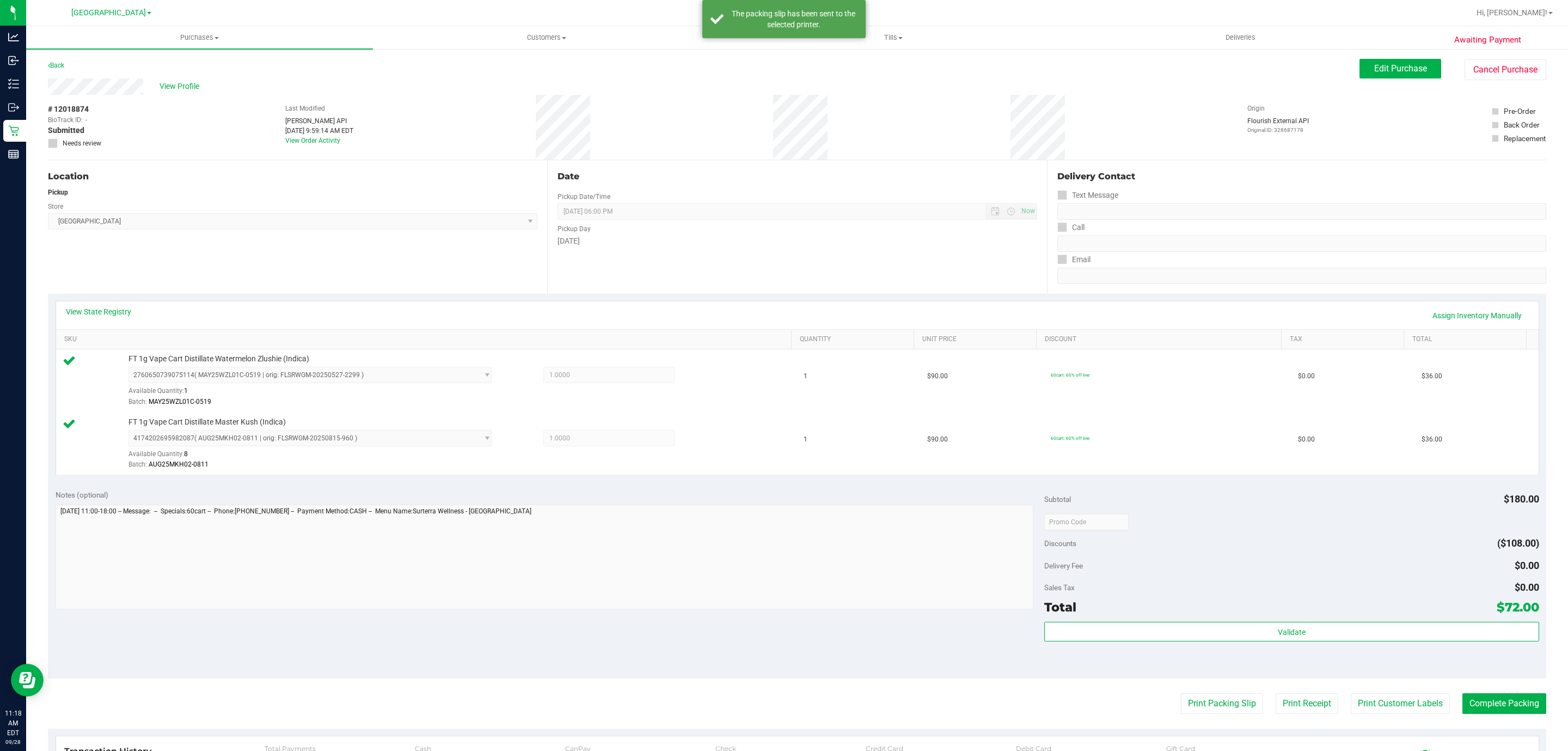
click at [1167, 648] on div "Validate" at bounding box center [1291, 646] width 495 height 49
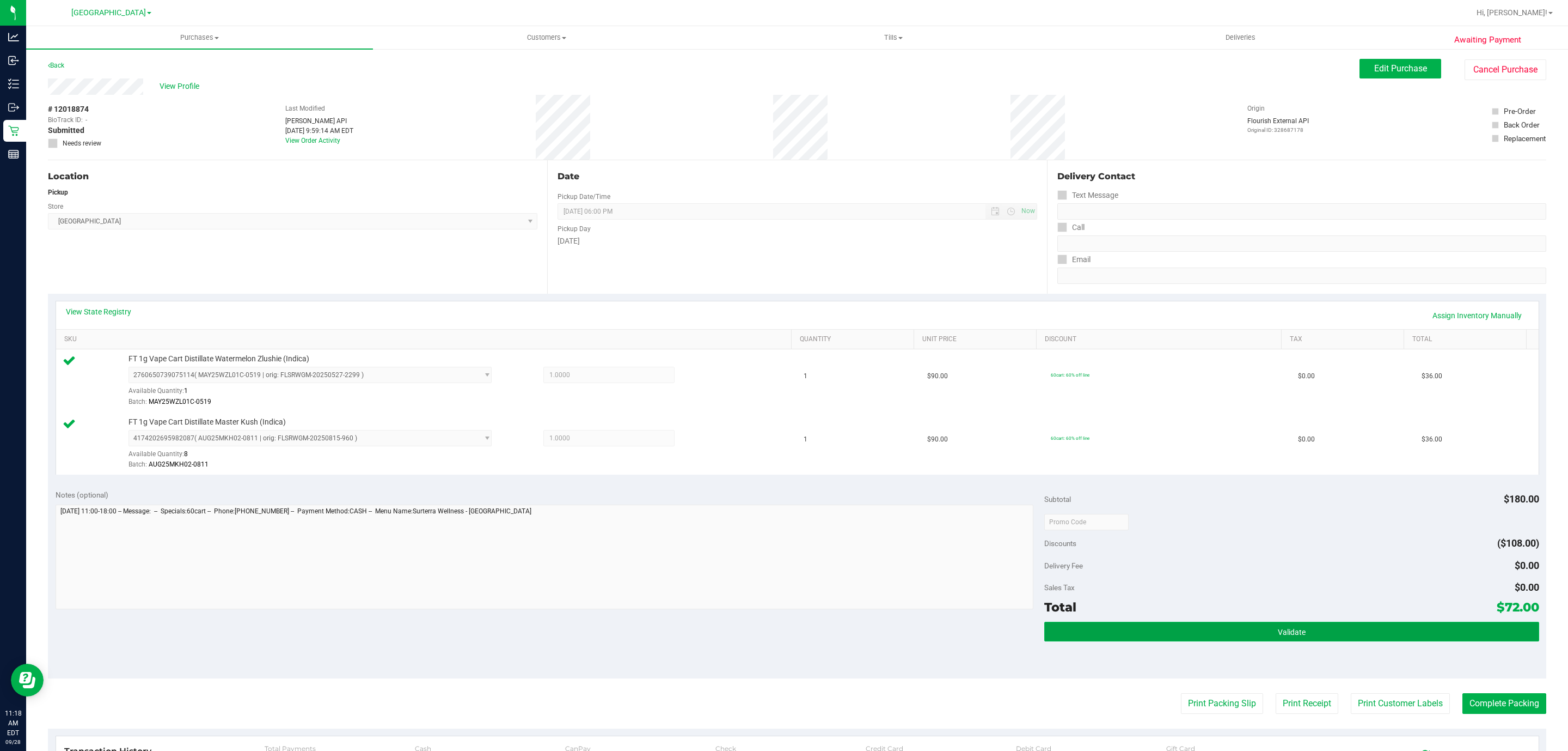
click at [1168, 641] on button "Validate" at bounding box center [1291, 632] width 495 height 20
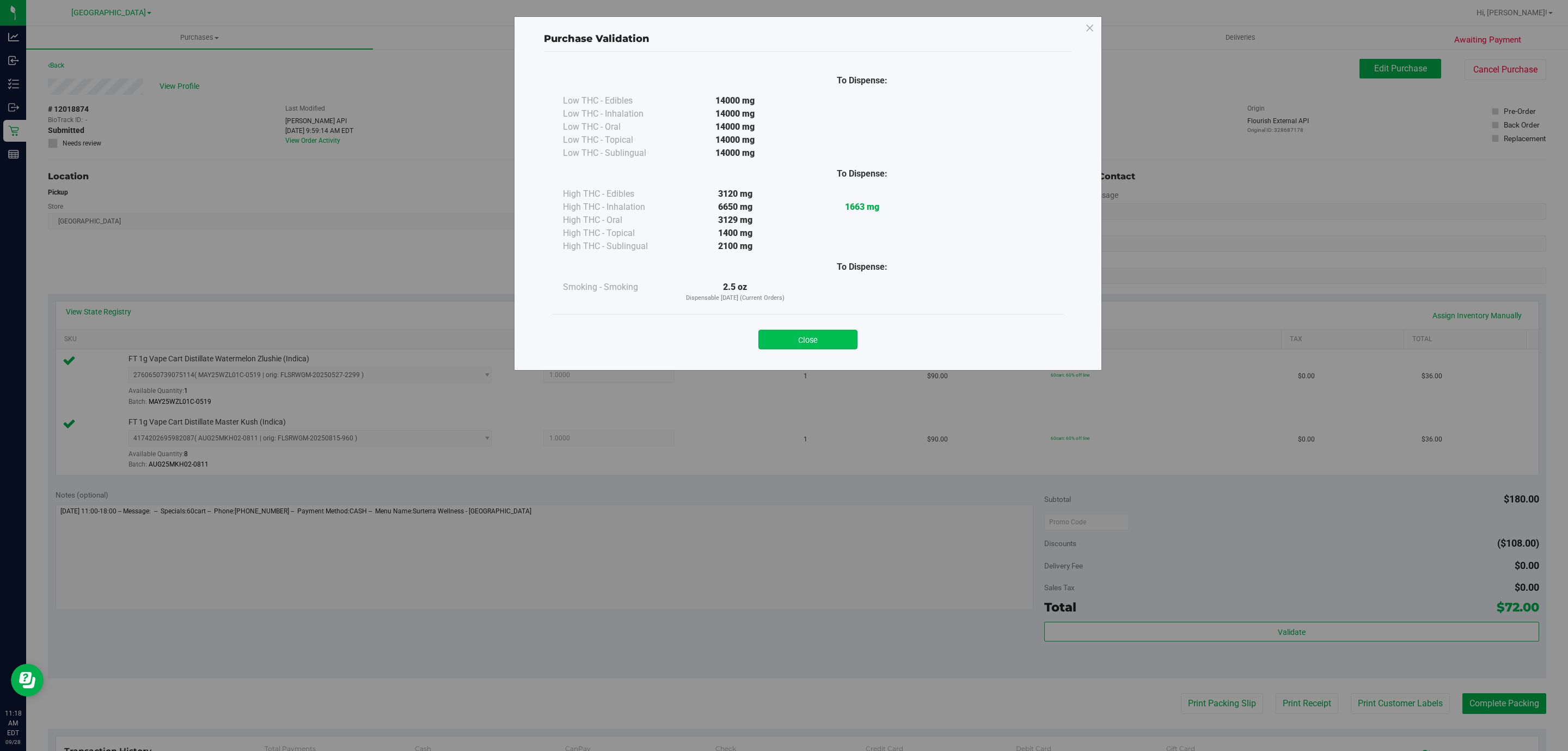
click at [820, 342] on button "Close" at bounding box center [808, 339] width 99 height 20
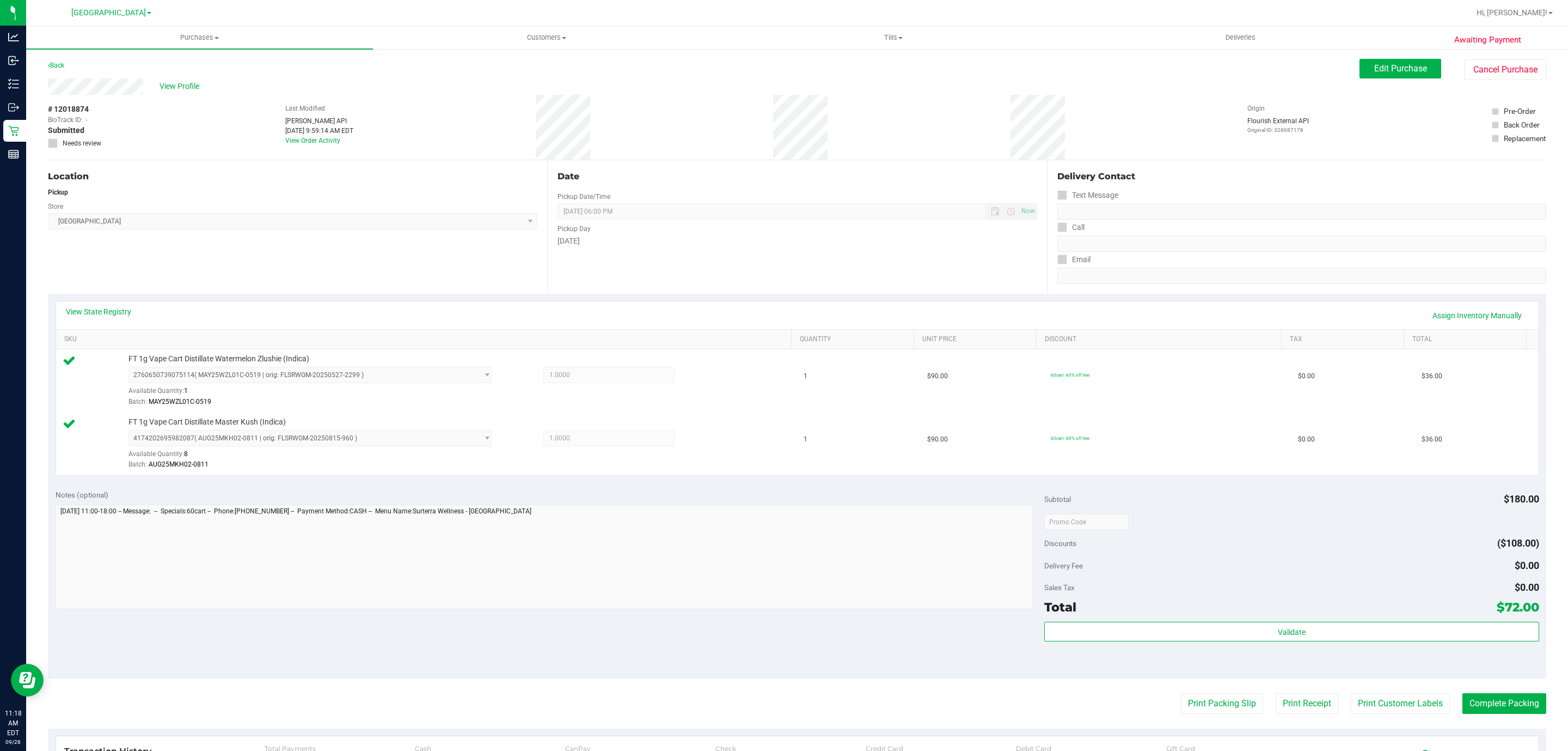
click at [1373, 645] on div "Validate" at bounding box center [1291, 646] width 495 height 49
click at [1373, 643] on div "Validate" at bounding box center [1291, 632] width 495 height 21
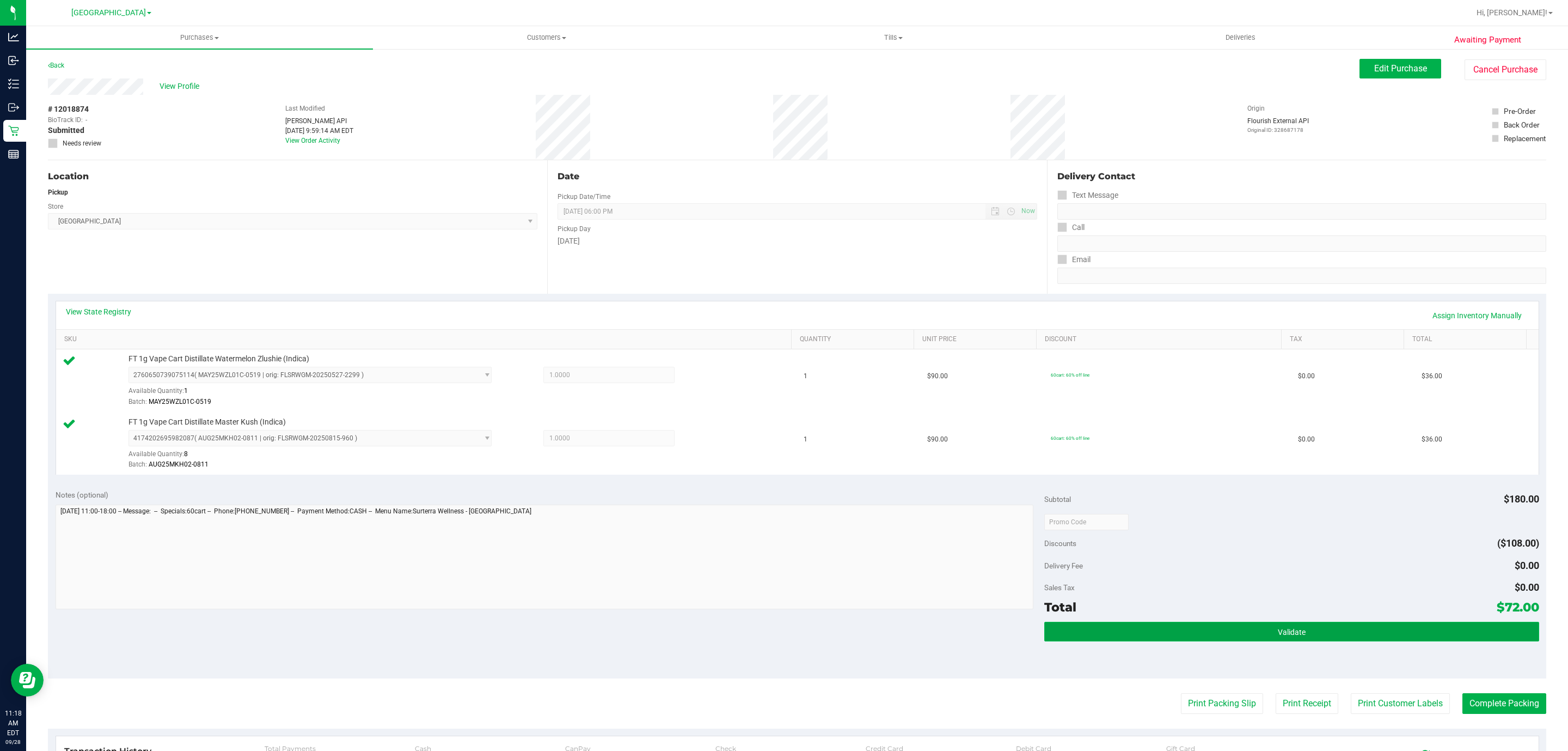
click at [1373, 640] on button "Validate" at bounding box center [1291, 632] width 495 height 20
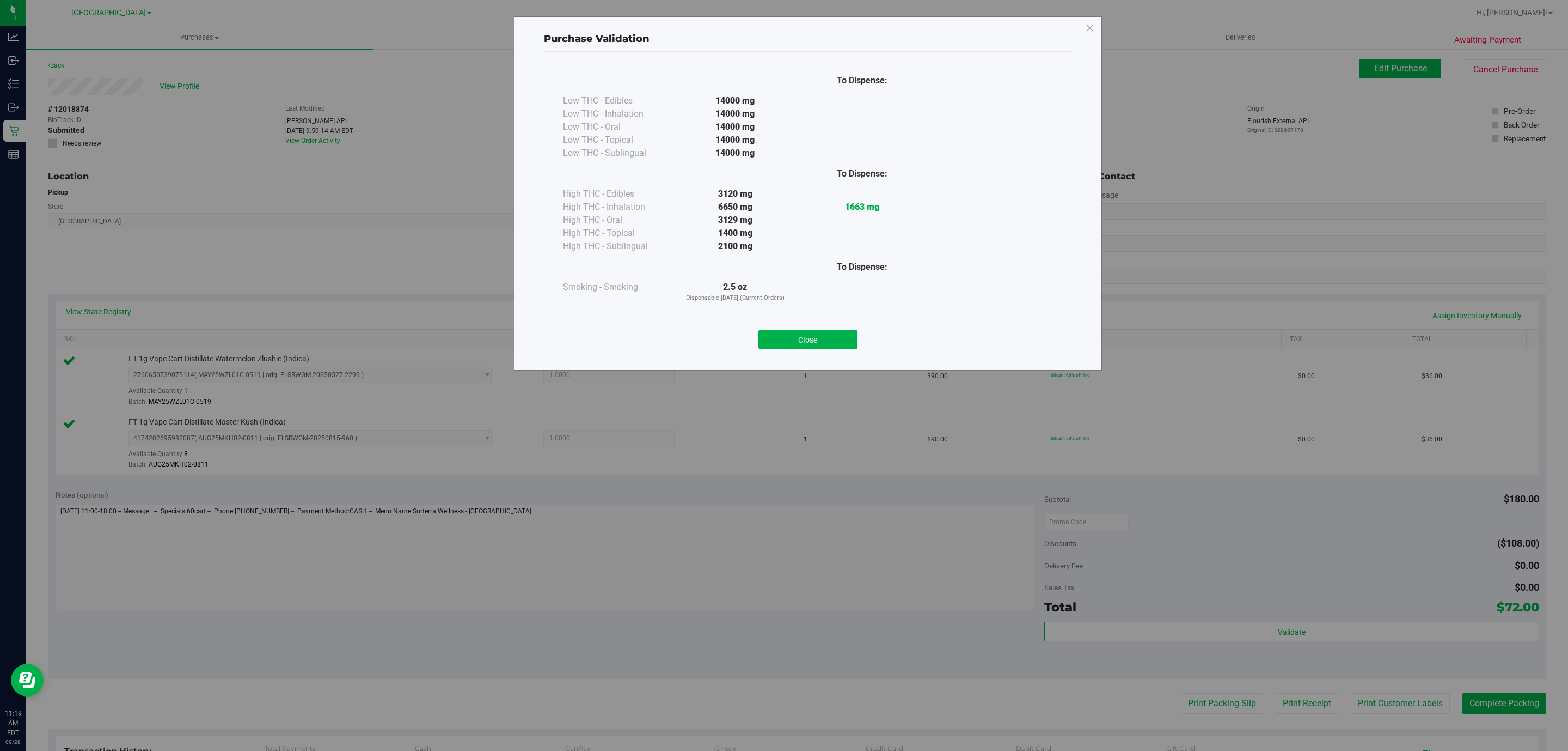
click at [790, 317] on div "Close" at bounding box center [808, 336] width 512 height 44
click at [796, 334] on button "Close" at bounding box center [808, 339] width 99 height 20
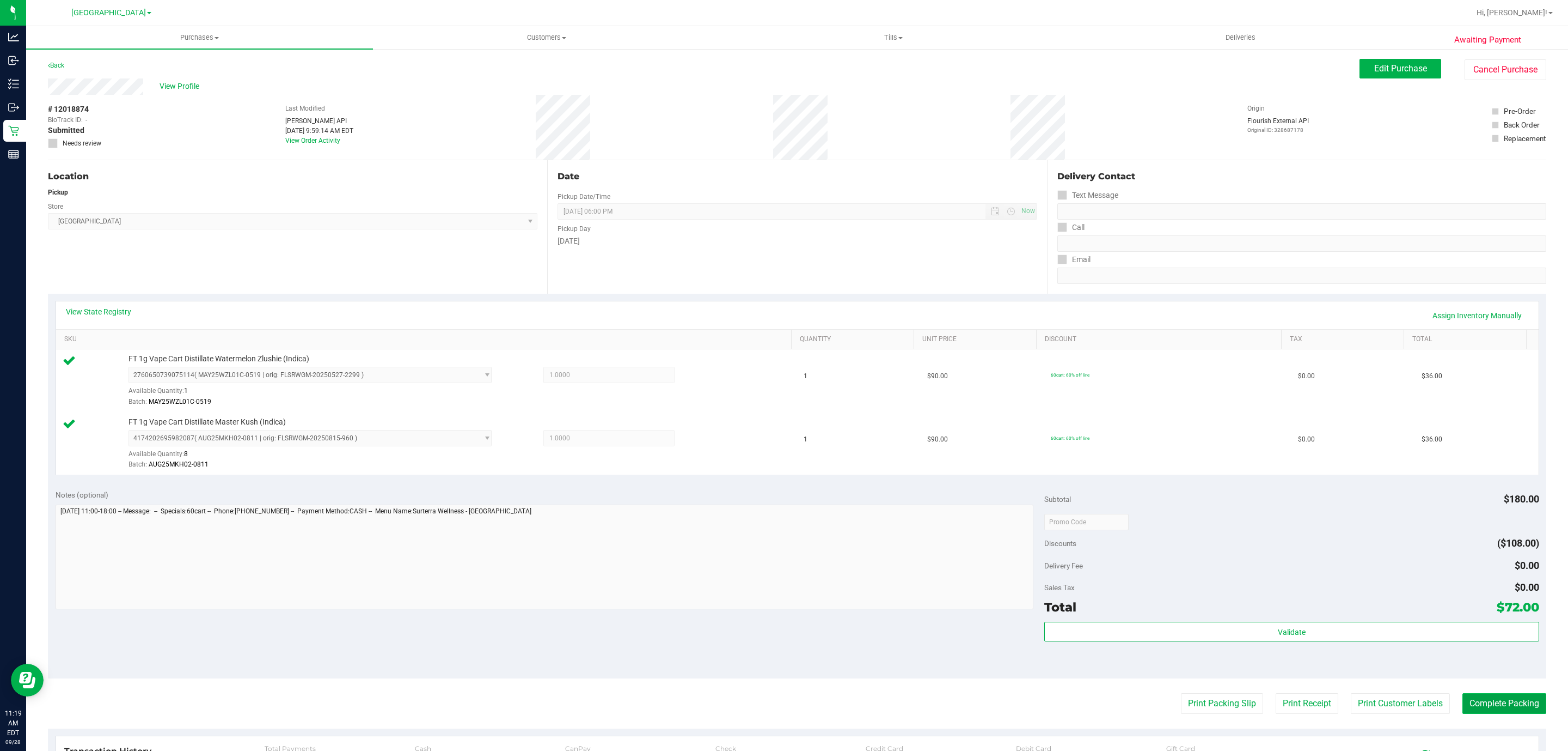
click at [1484, 712] on button "Complete Packing" at bounding box center [1505, 703] width 84 height 21
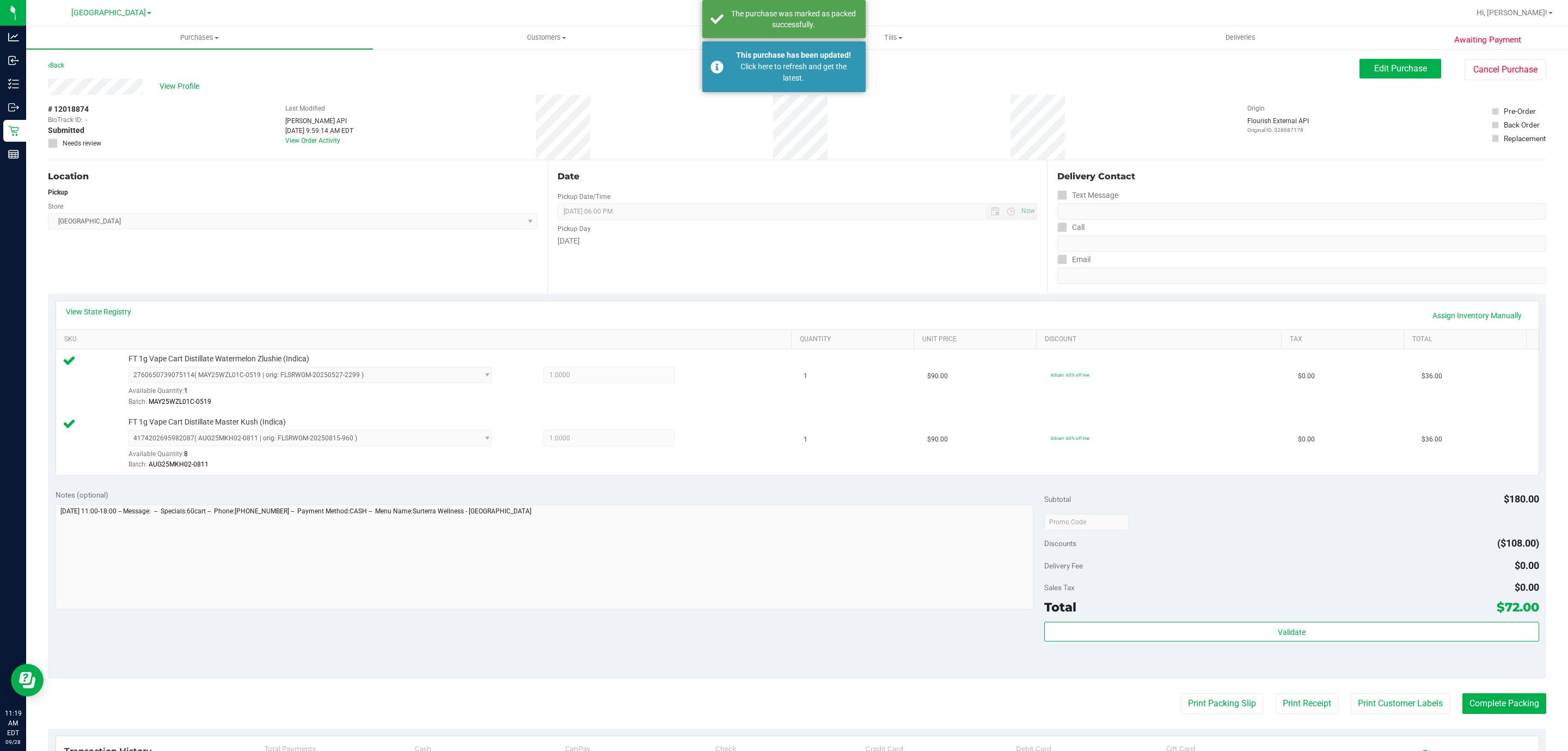
click at [724, 61] on div "This purchase has been updated! Click here to refresh and get the latest." at bounding box center [783, 66] width 163 height 51
click at [737, 44] on uib-tab-heading "Tills Manage tills Reconcile e-payments" at bounding box center [893, 37] width 346 height 22
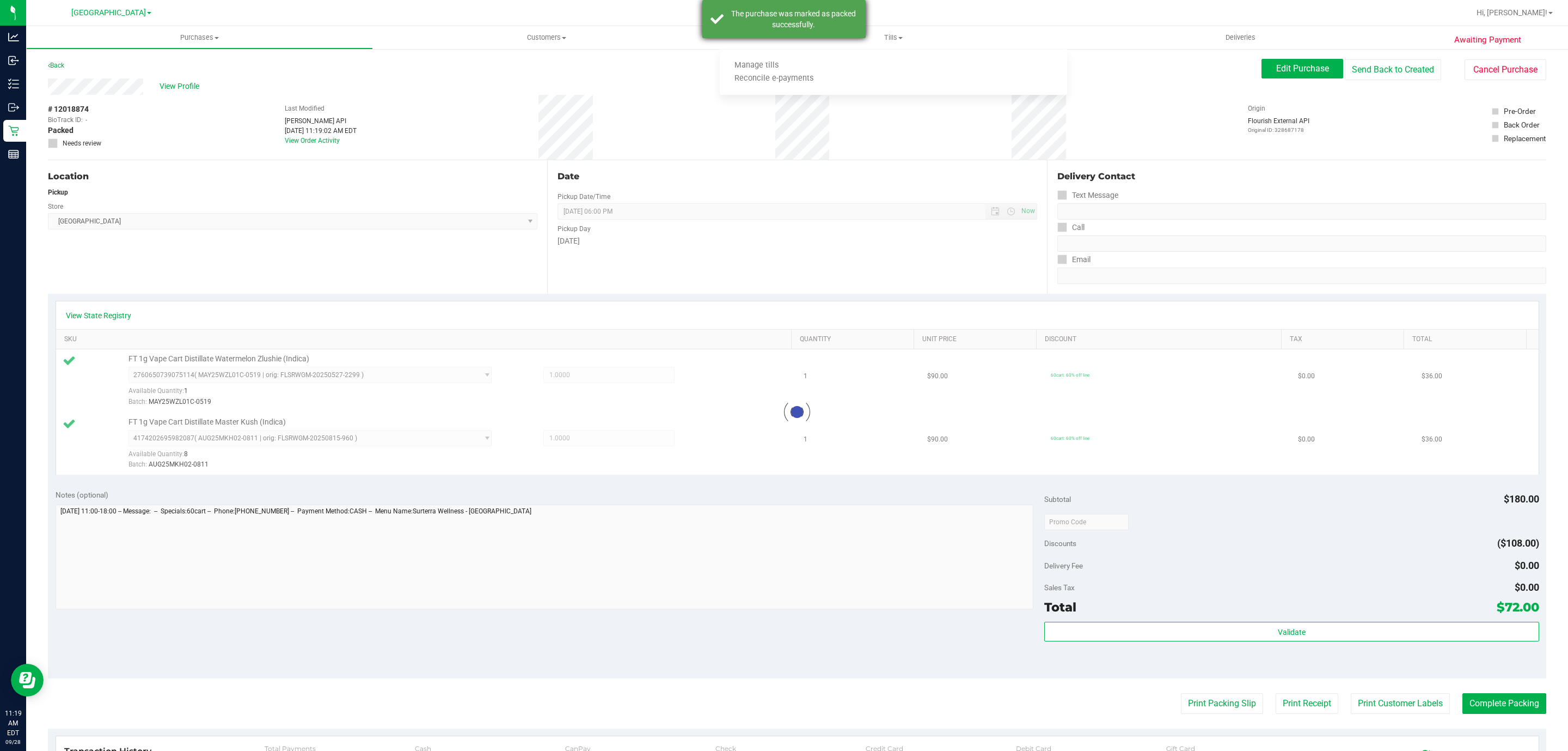
click at [739, 34] on div "The purchase was marked as packed successfully." at bounding box center [783, 19] width 163 height 38
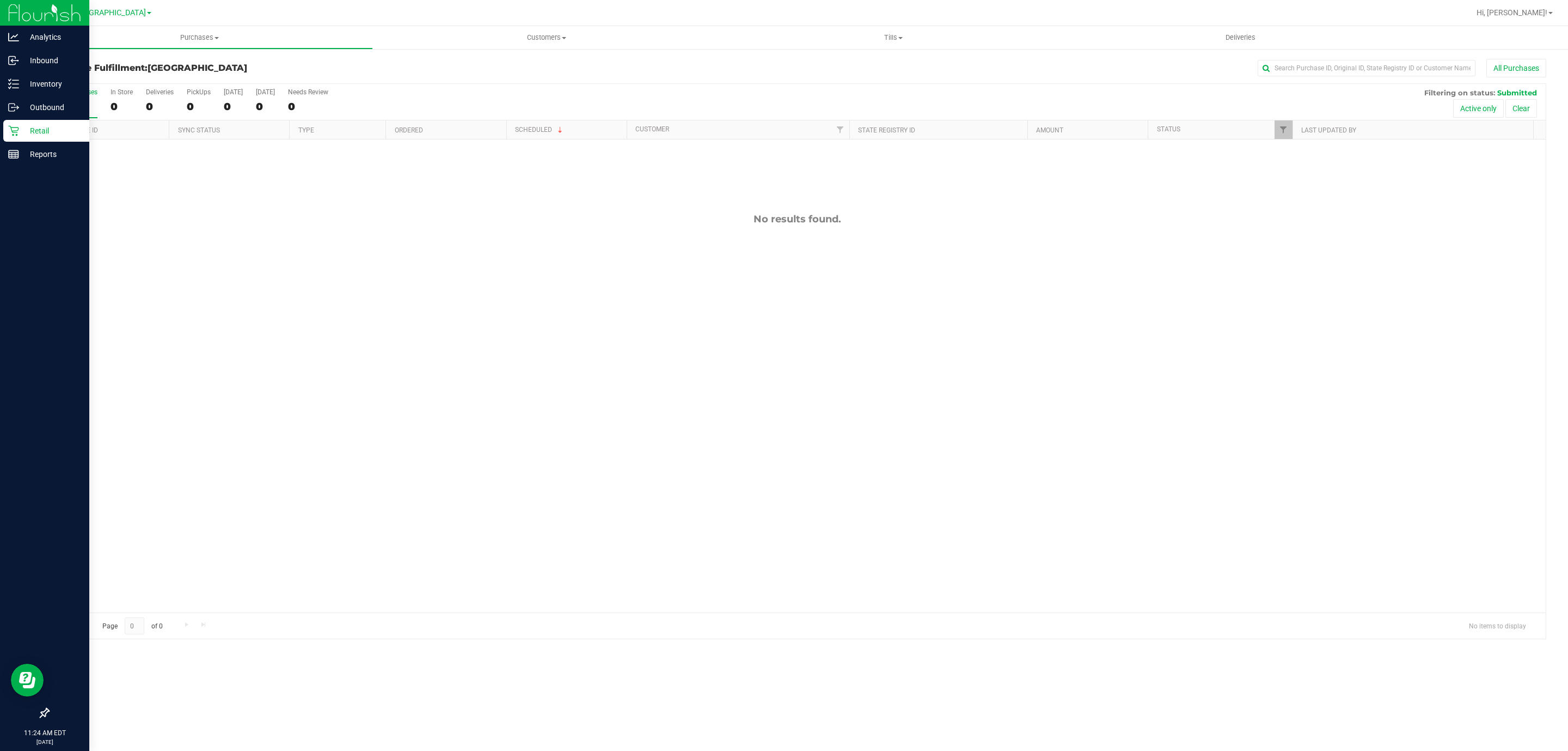
click at [16, 133] on icon at bounding box center [13, 131] width 11 height 11
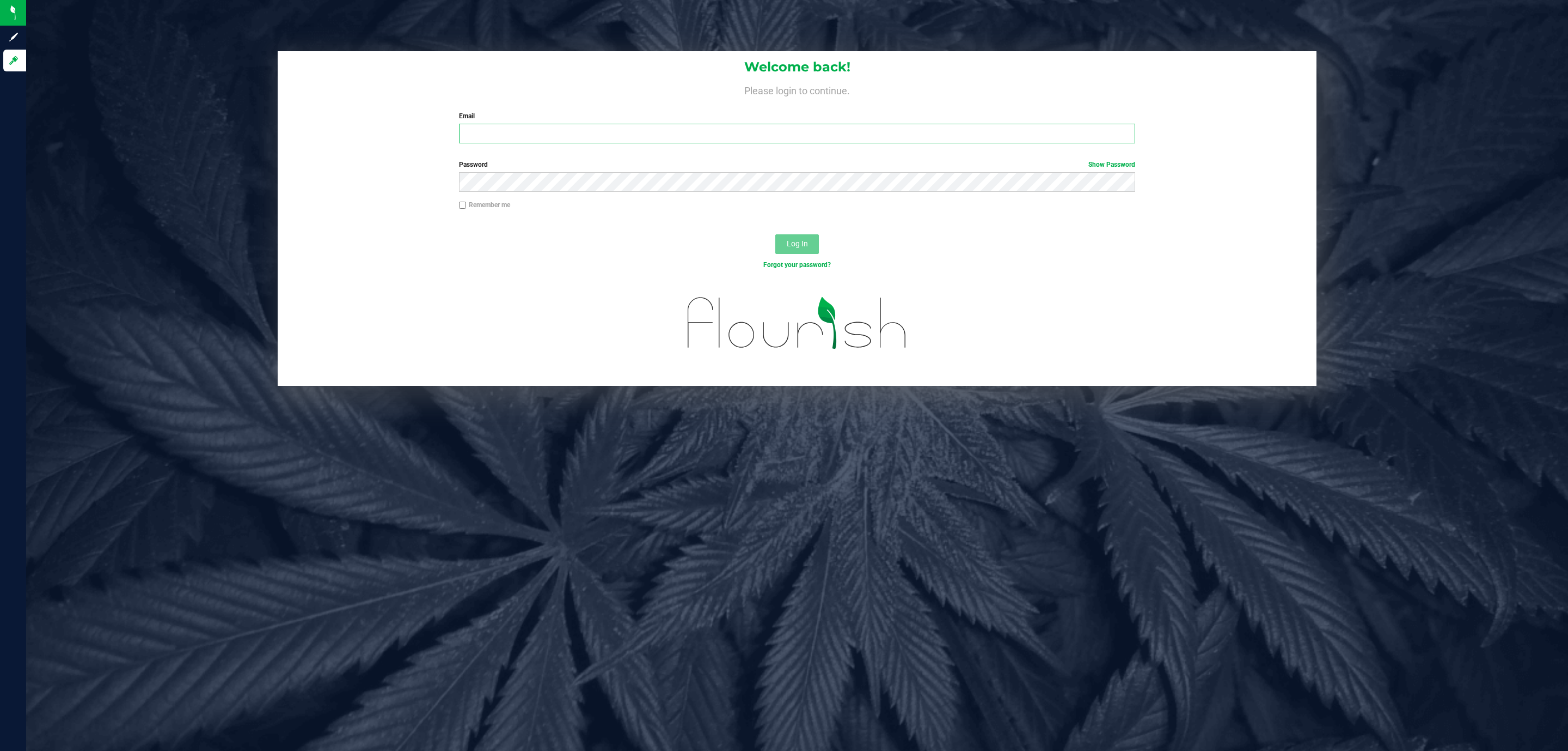
drag, startPoint x: 557, startPoint y: 128, endPoint x: 525, endPoint y: 143, distance: 35.3
click at [557, 129] on input "Email" at bounding box center [797, 133] width 676 height 20
type input "[EMAIL_ADDRESS][DOMAIN_NAME]"
click at [775, 234] on button "Log In" at bounding box center [797, 244] width 43 height 20
